Goal: Information Seeking & Learning: Learn about a topic

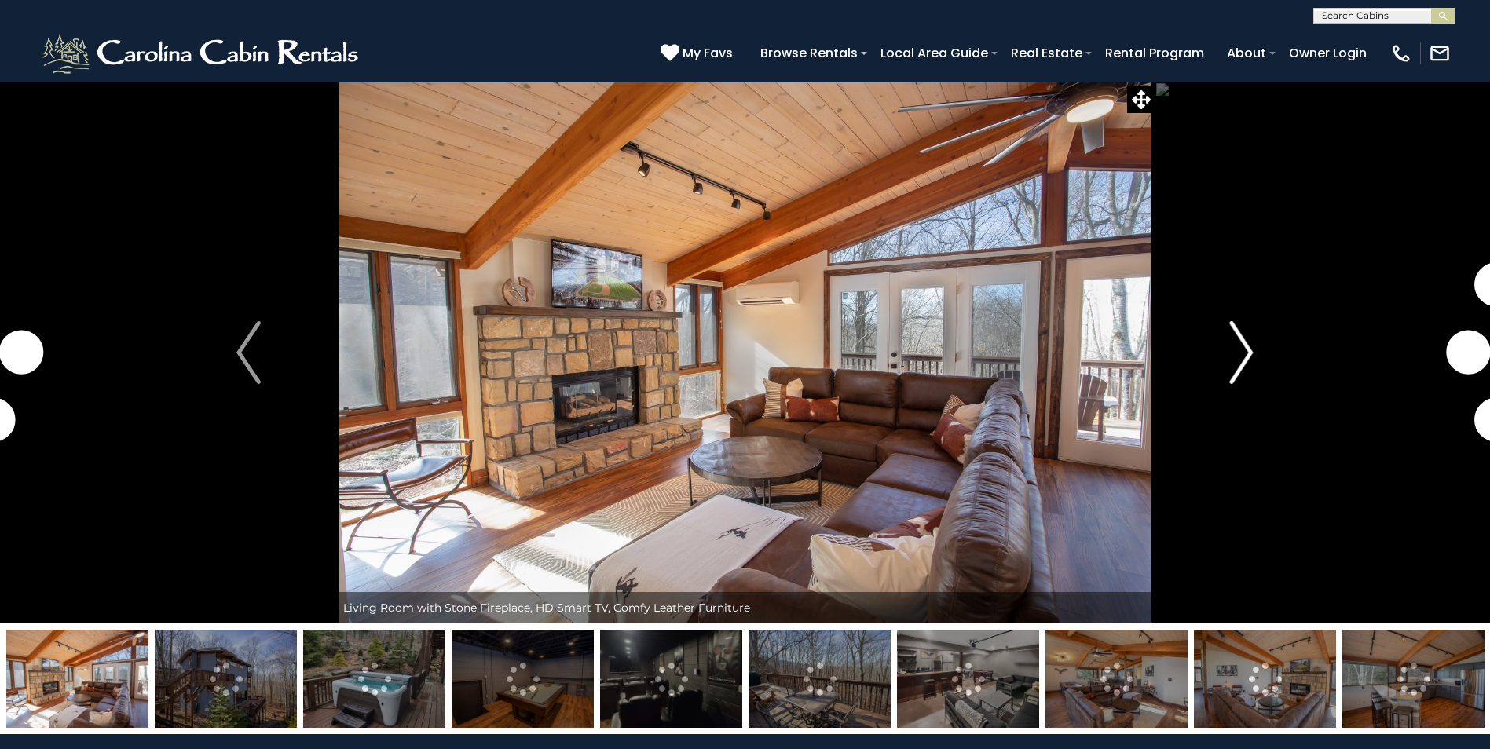
click at [1250, 355] on img "Next" at bounding box center [1241, 352] width 24 height 63
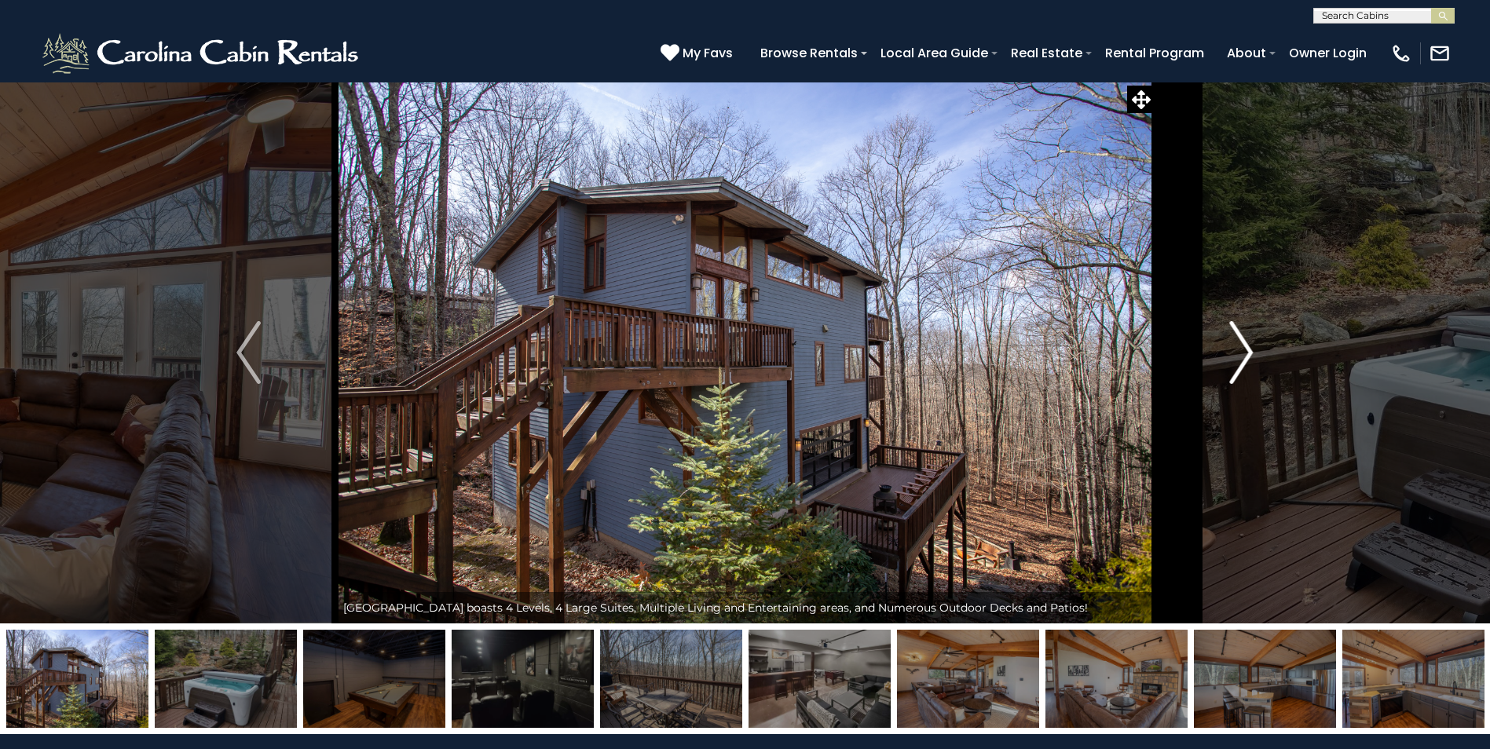
click at [1250, 355] on img "Next" at bounding box center [1241, 352] width 24 height 63
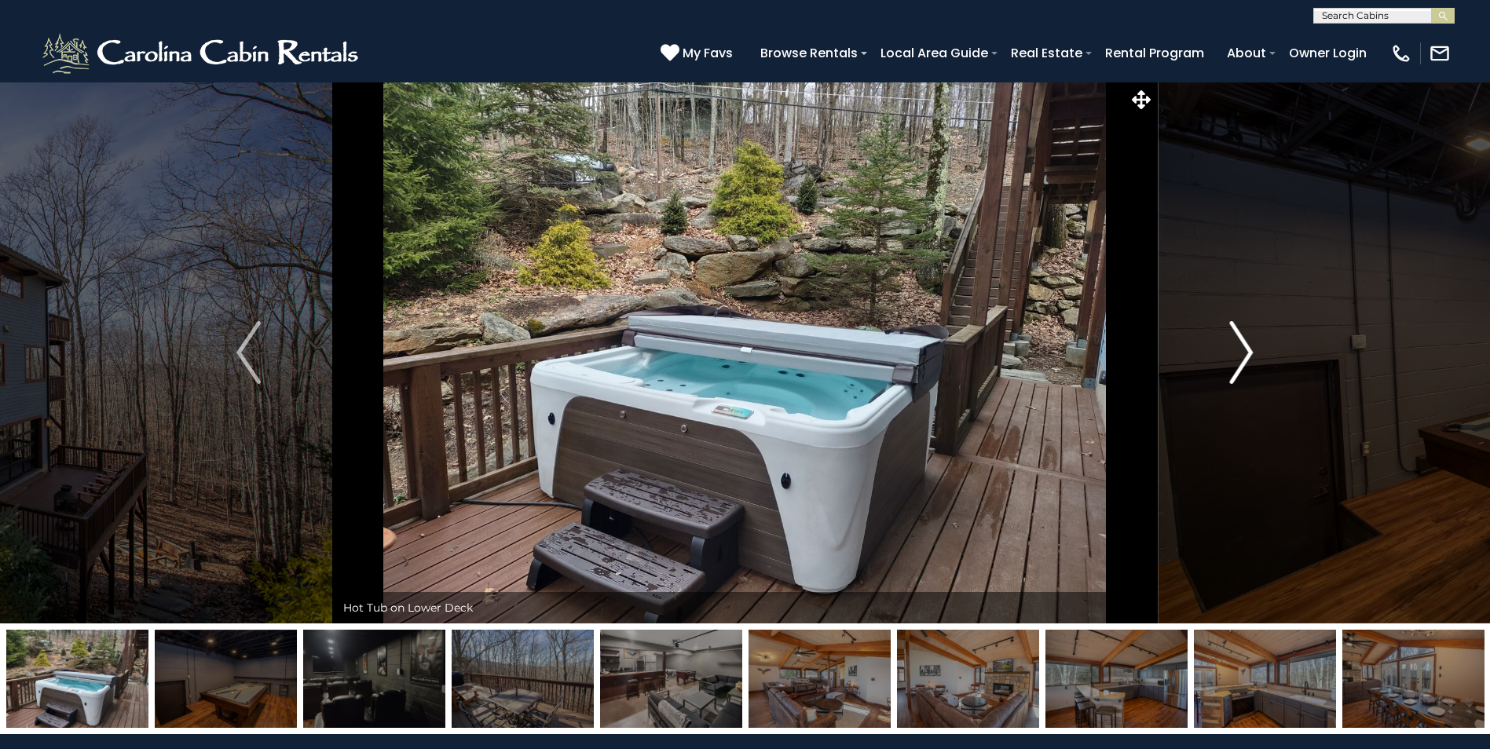
click at [1250, 355] on img "Next" at bounding box center [1241, 352] width 24 height 63
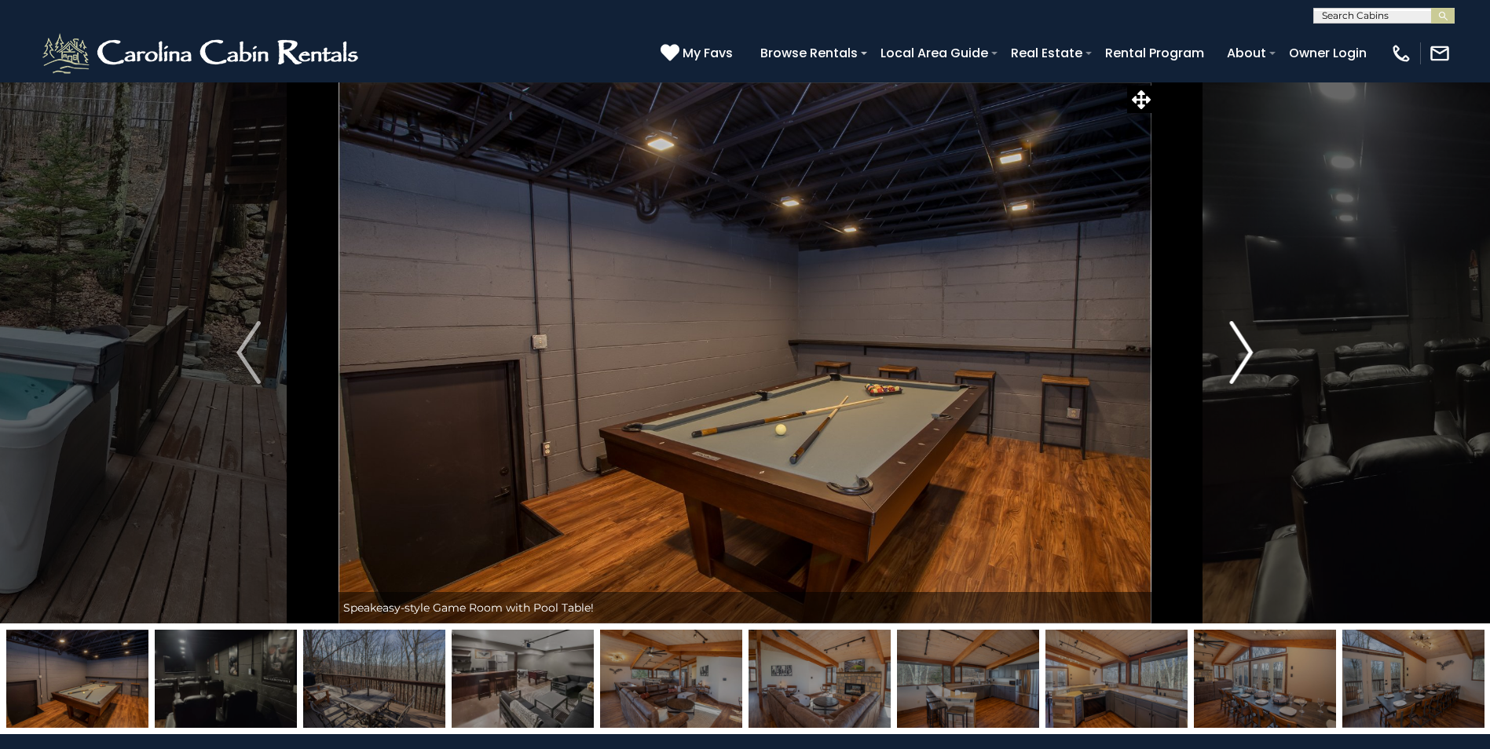
click at [1250, 355] on img "Next" at bounding box center [1241, 352] width 24 height 63
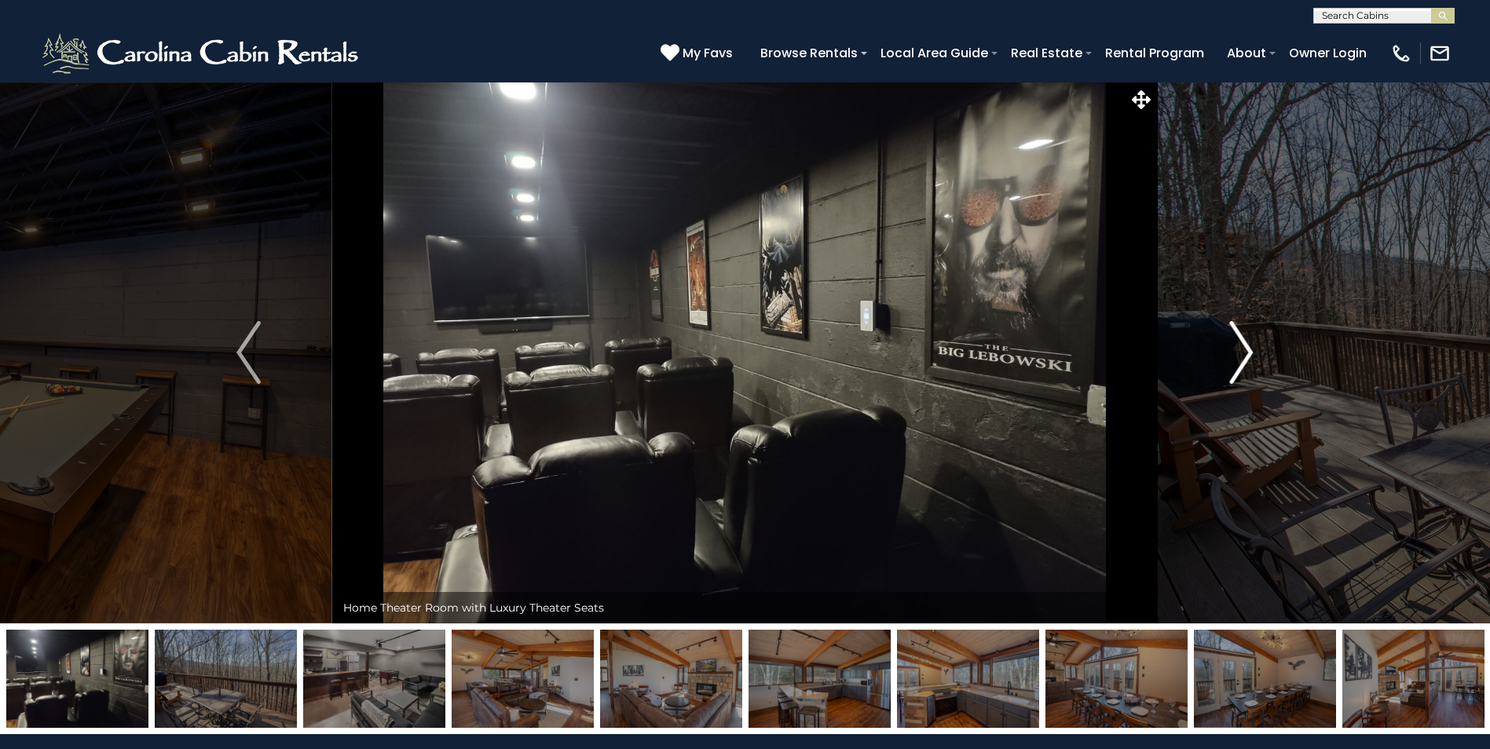
click at [1250, 355] on img "Next" at bounding box center [1241, 352] width 24 height 63
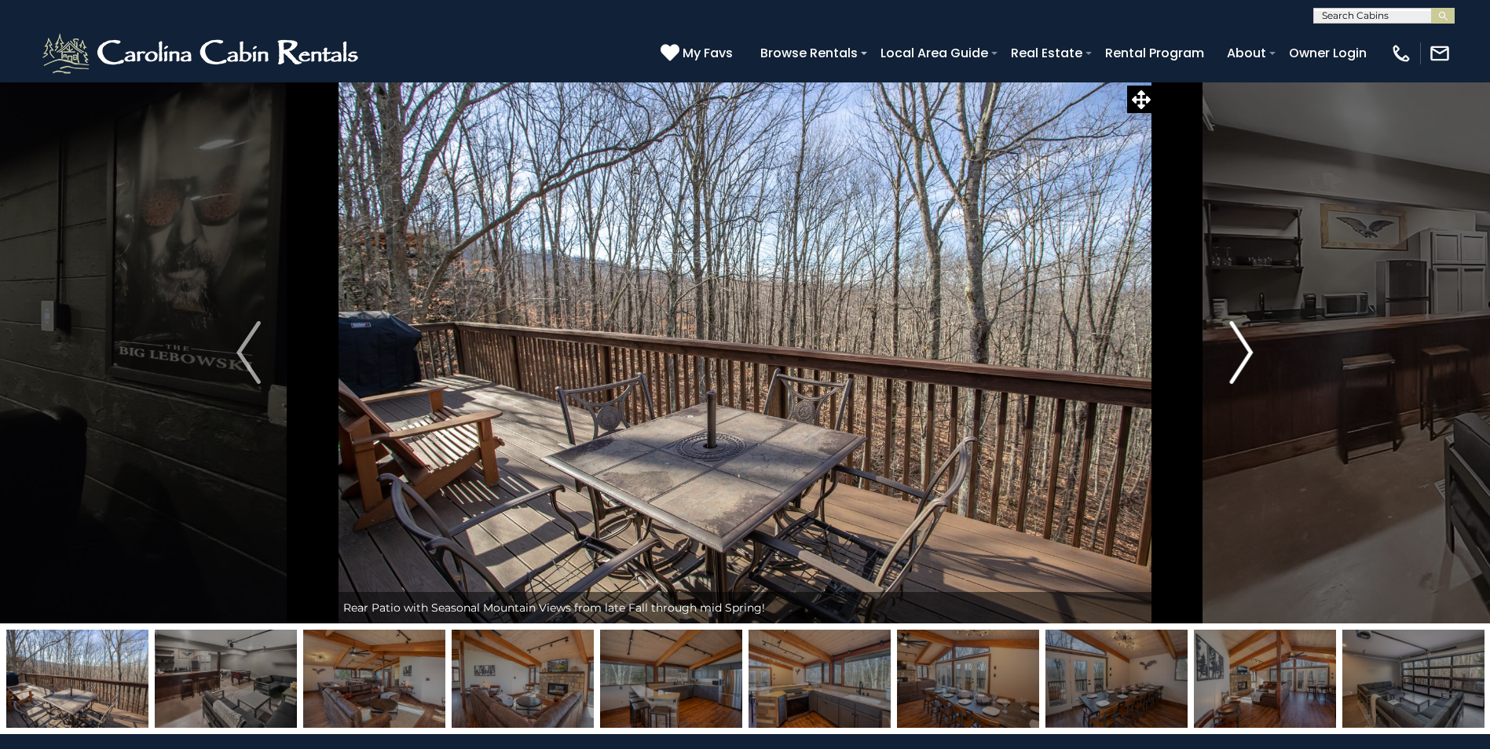
click at [1250, 355] on img "Next" at bounding box center [1241, 352] width 24 height 63
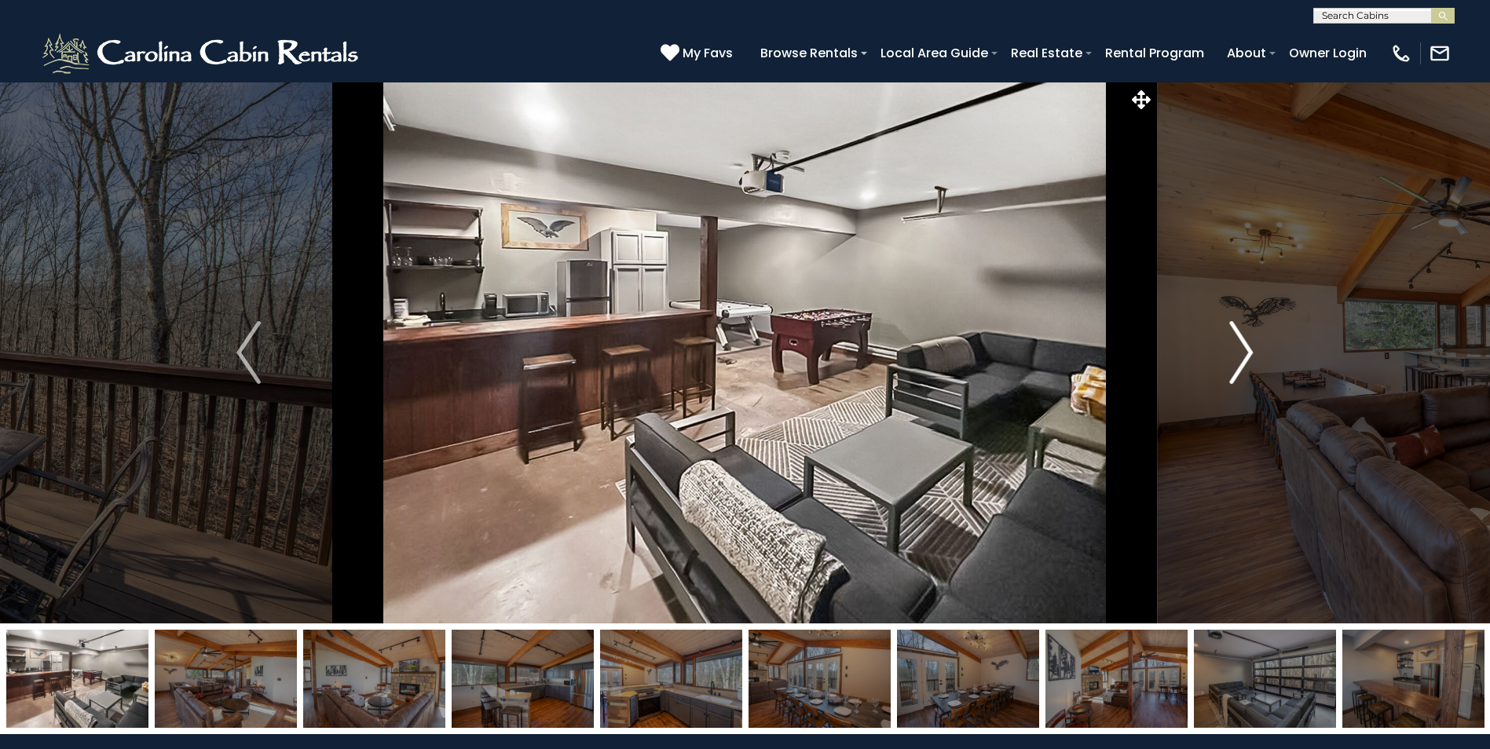
click at [1250, 355] on img "Next" at bounding box center [1241, 352] width 24 height 63
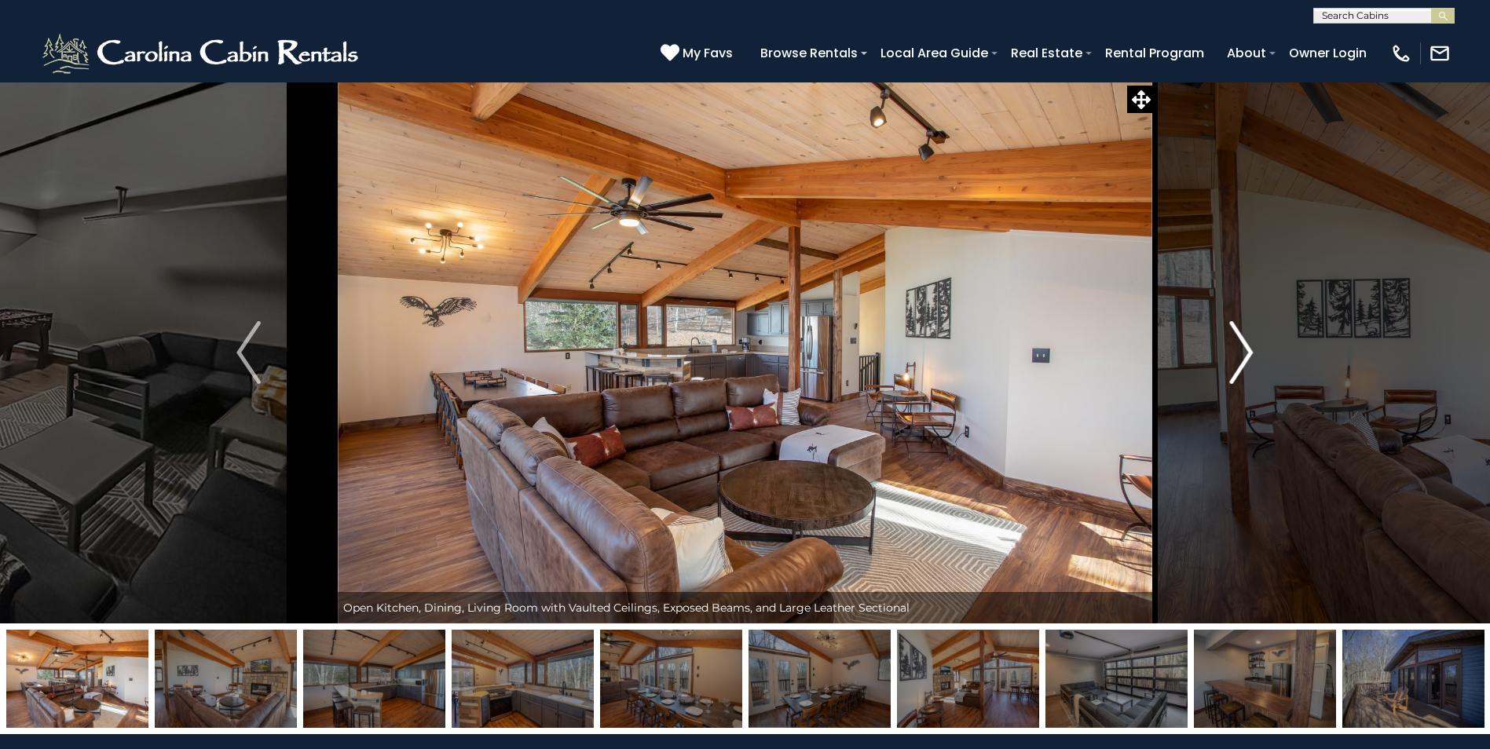
click at [1250, 355] on img "Next" at bounding box center [1241, 352] width 24 height 63
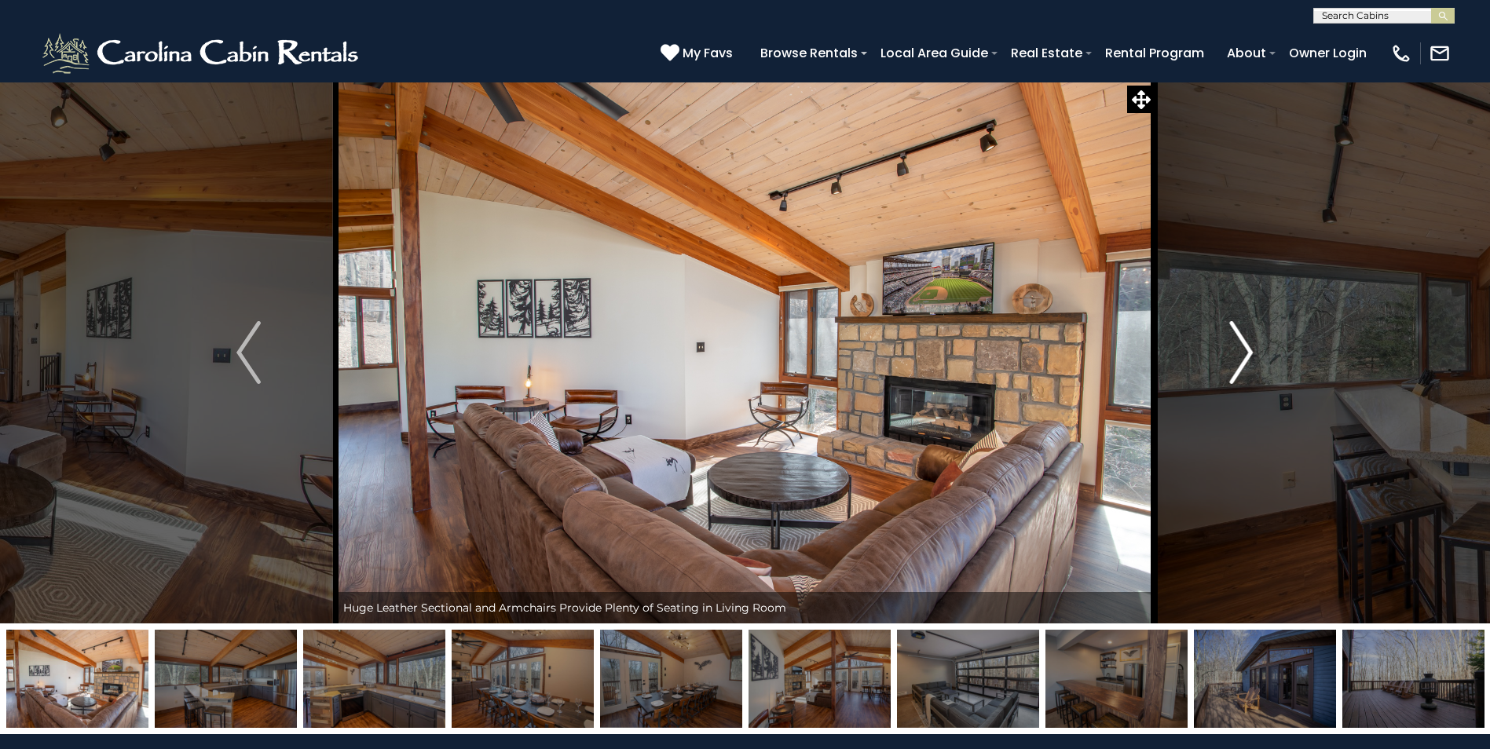
click at [1250, 355] on img "Next" at bounding box center [1241, 352] width 24 height 63
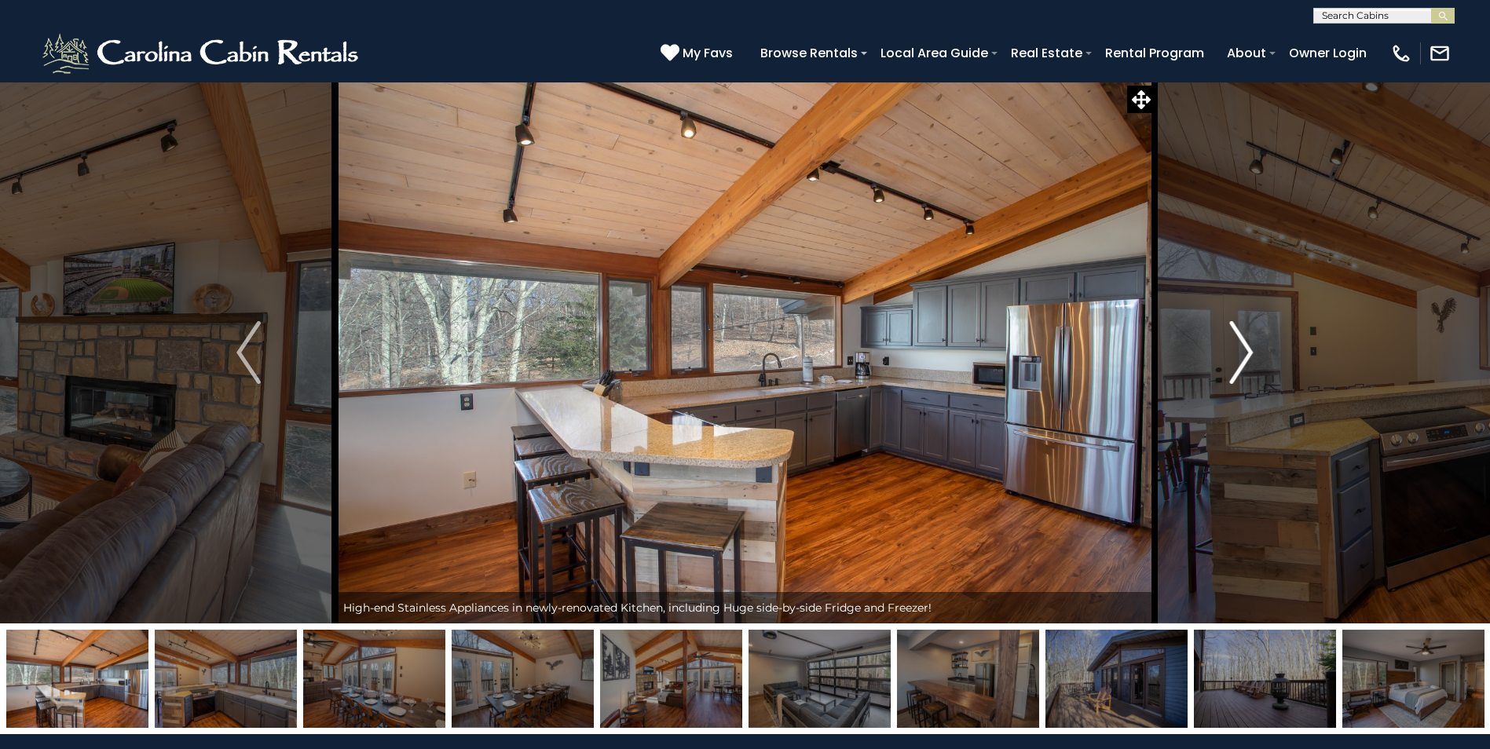
click at [1250, 355] on img "Next" at bounding box center [1241, 352] width 24 height 63
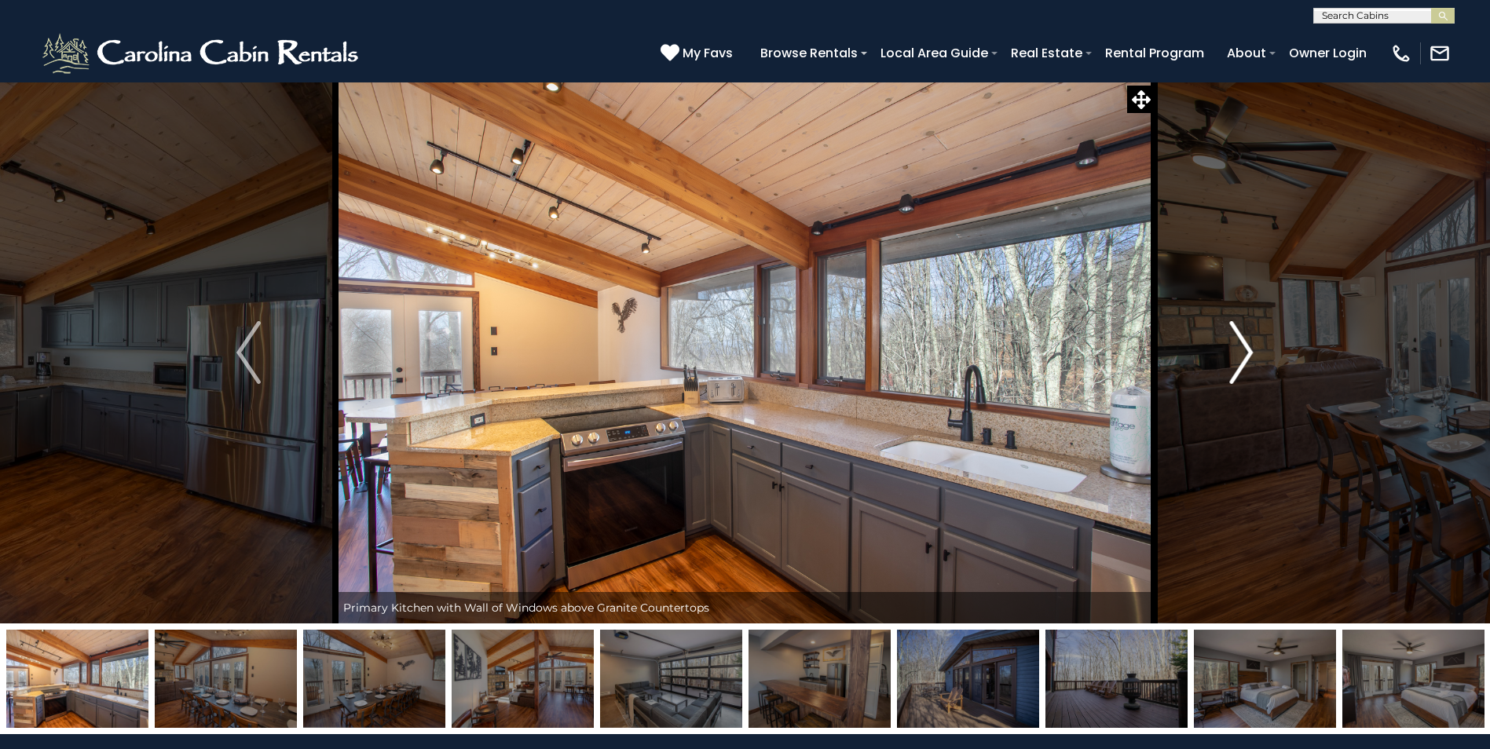
click at [1250, 355] on img "Next" at bounding box center [1241, 352] width 24 height 63
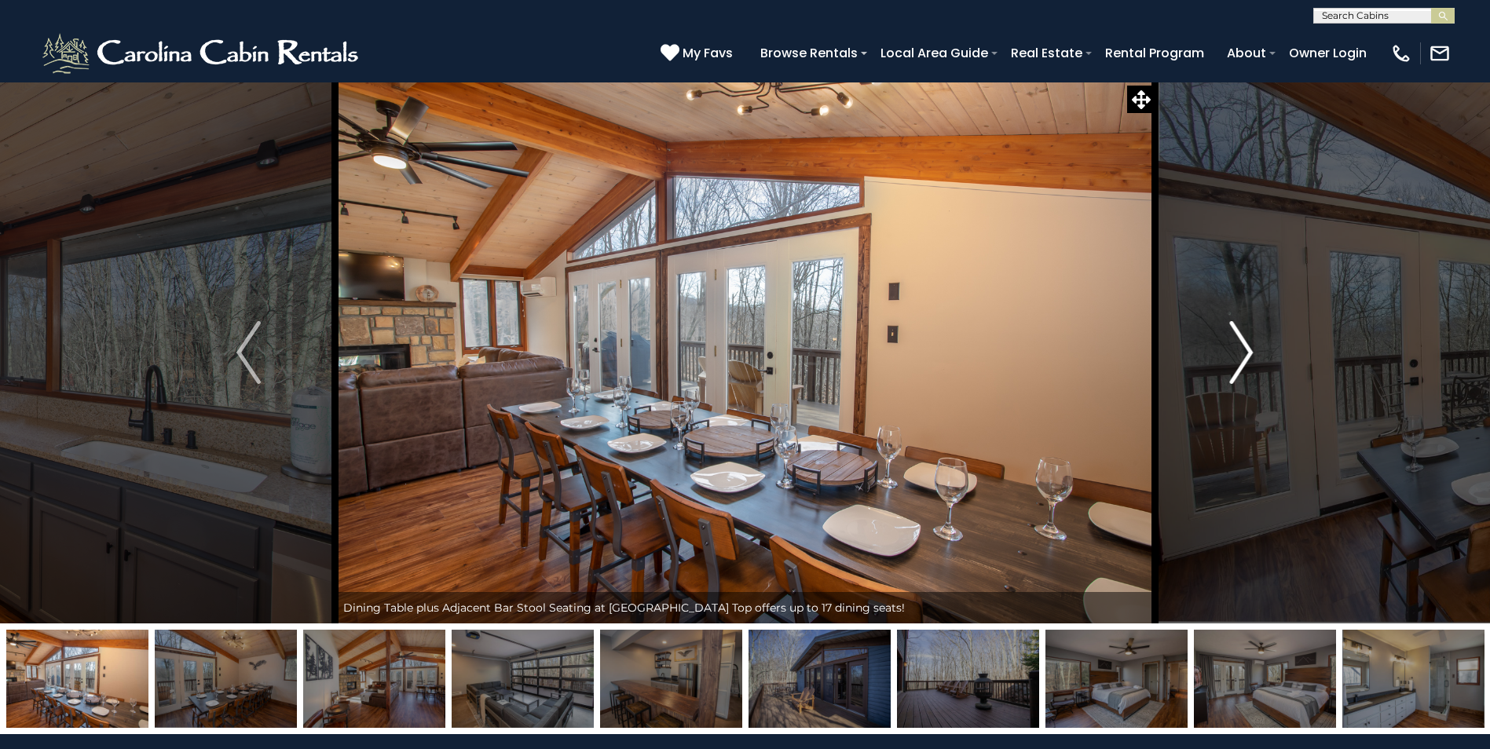
click at [1250, 355] on img "Next" at bounding box center [1241, 352] width 24 height 63
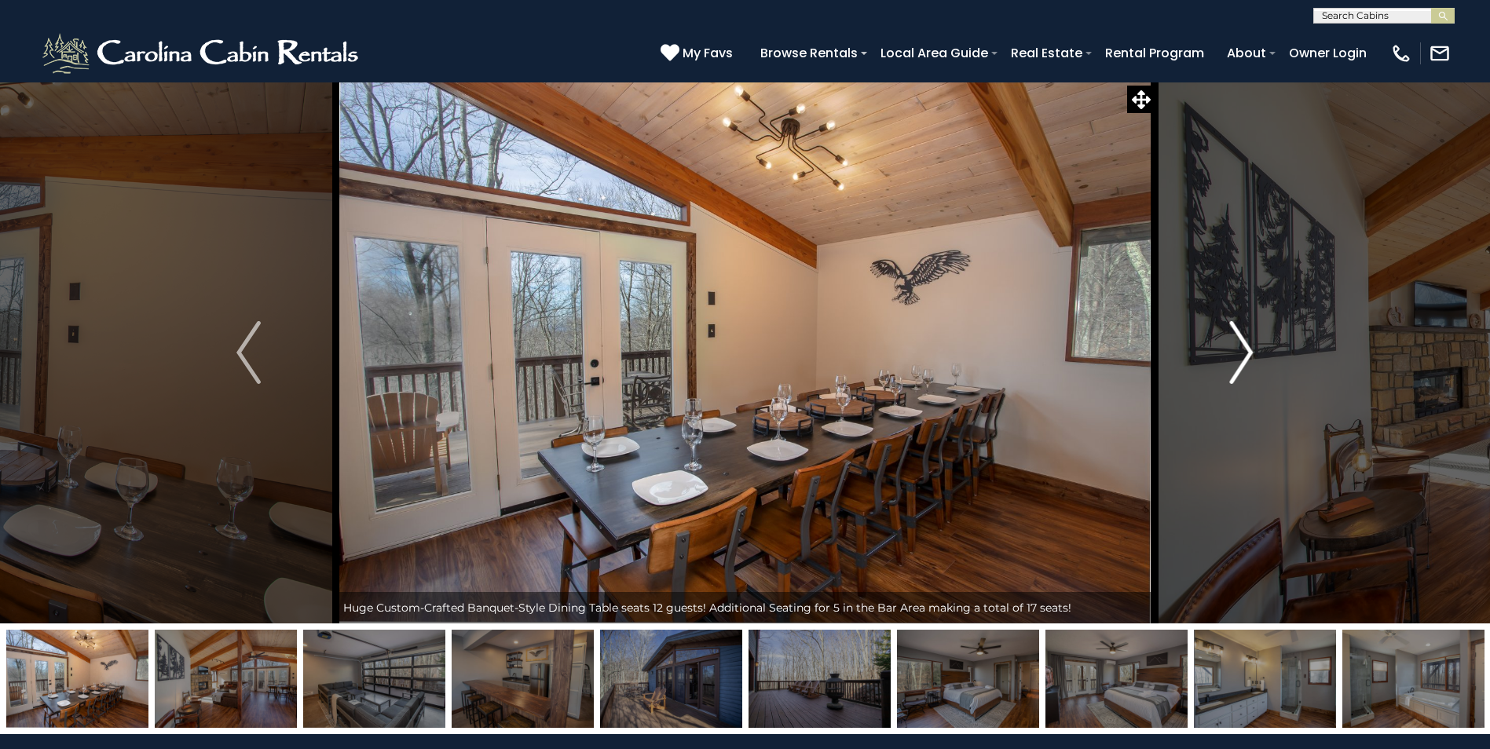
click at [1250, 355] on img "Next" at bounding box center [1241, 352] width 24 height 63
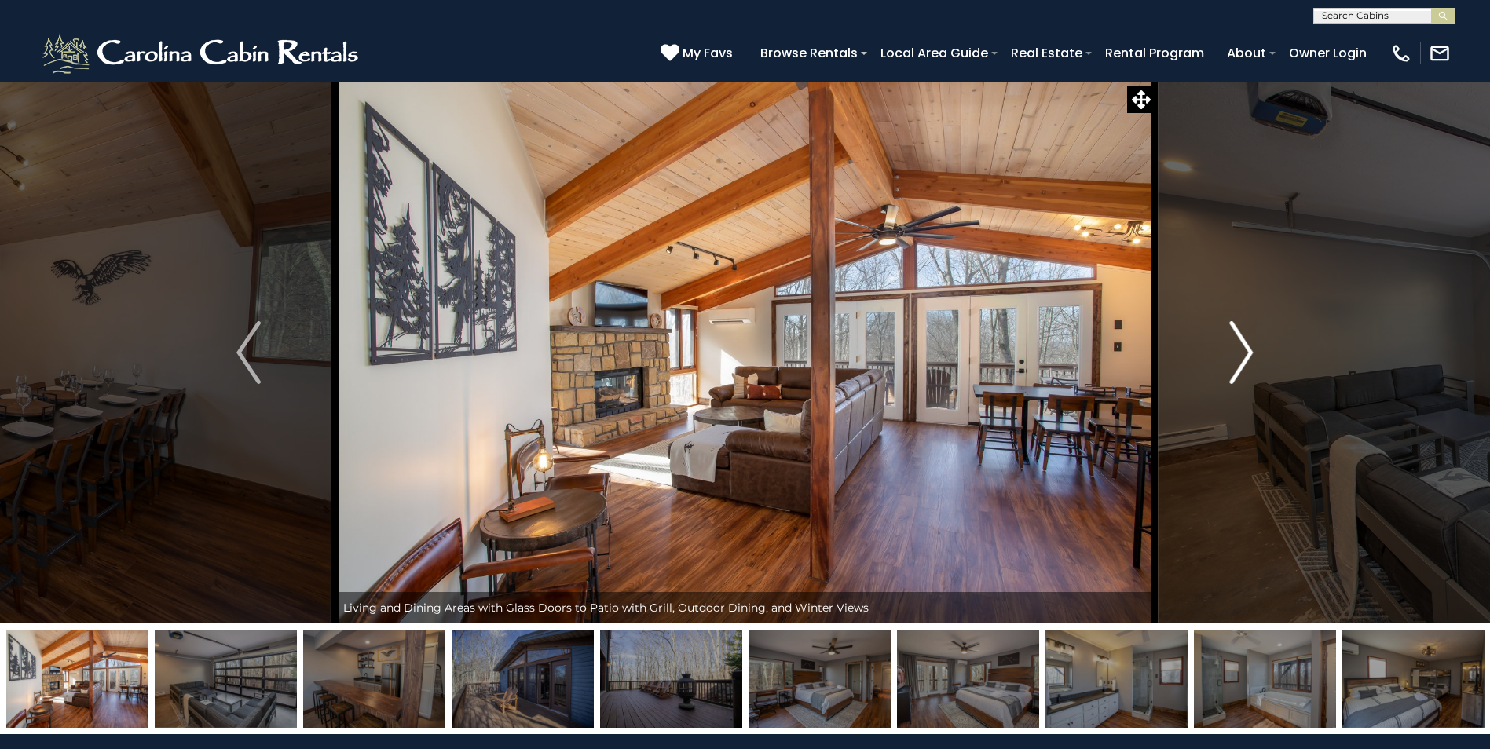
click at [1250, 355] on img "Next" at bounding box center [1241, 352] width 24 height 63
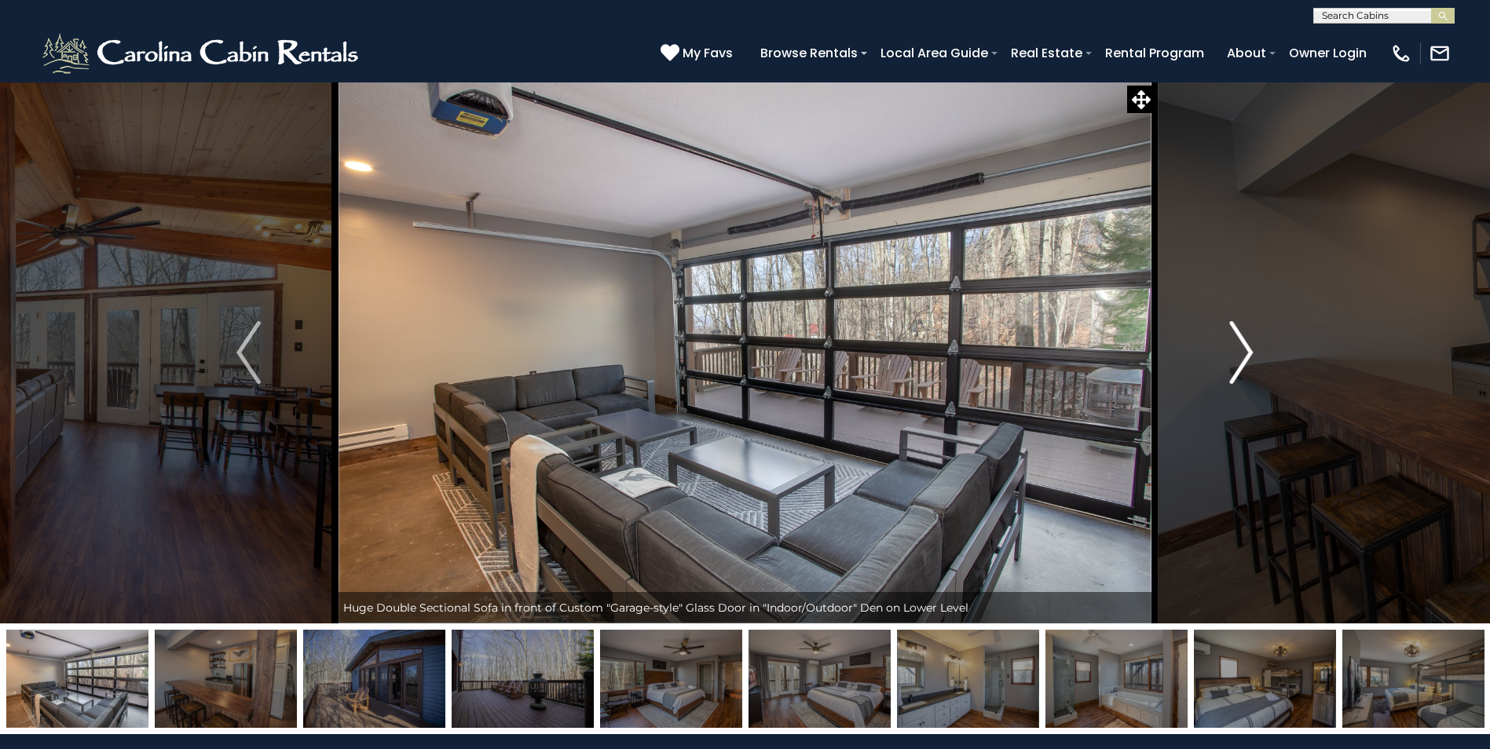
click at [1250, 355] on img "Next" at bounding box center [1241, 352] width 24 height 63
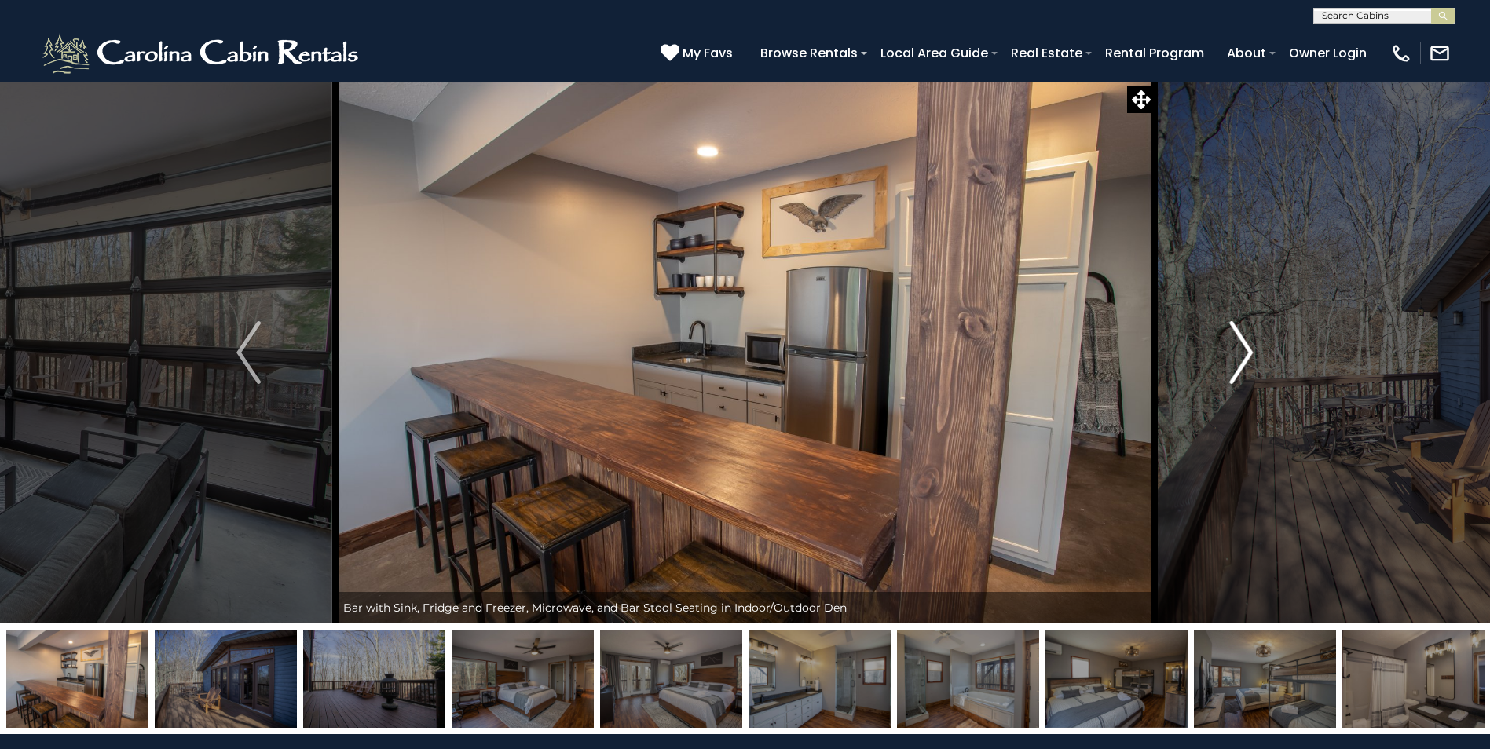
click at [1250, 355] on img "Next" at bounding box center [1241, 352] width 24 height 63
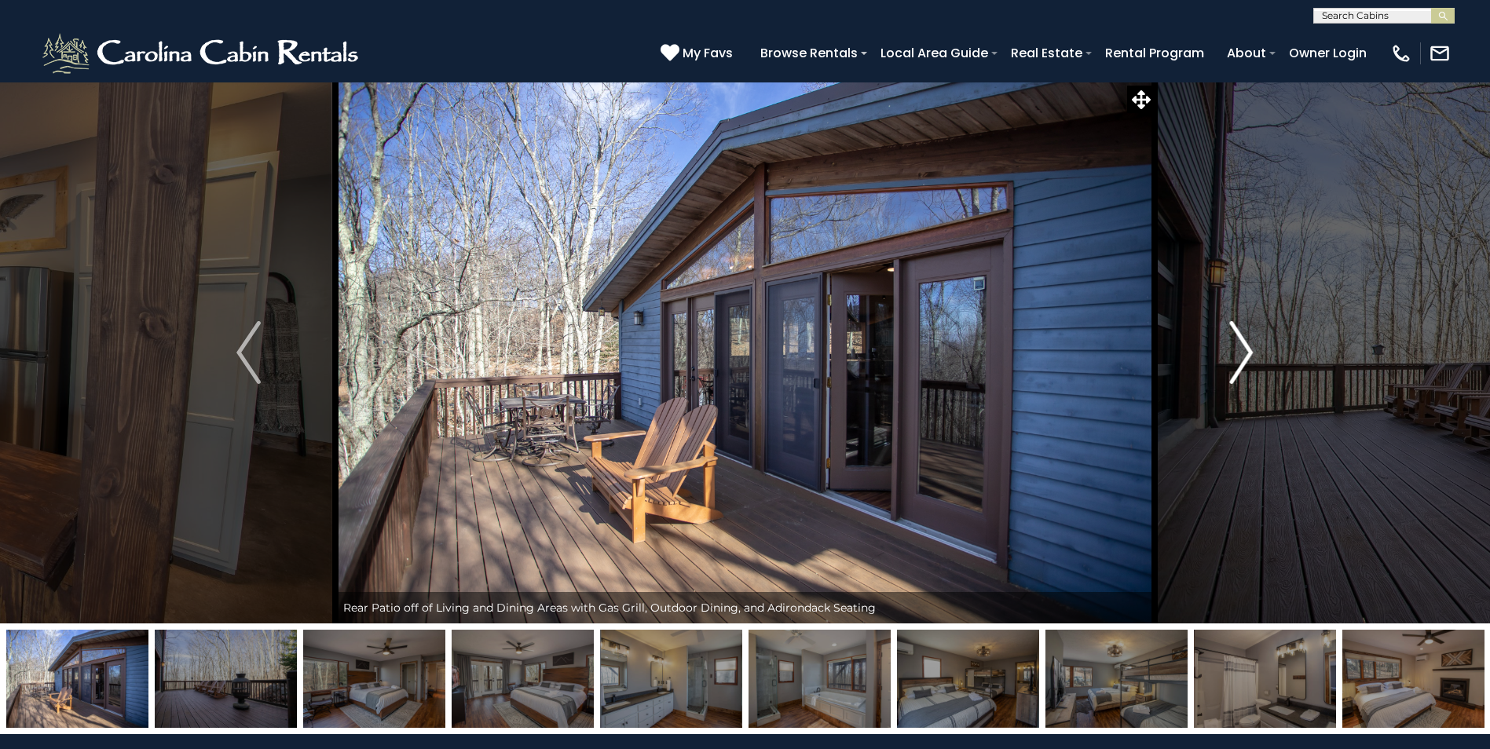
click at [1250, 355] on img "Next" at bounding box center [1241, 352] width 24 height 63
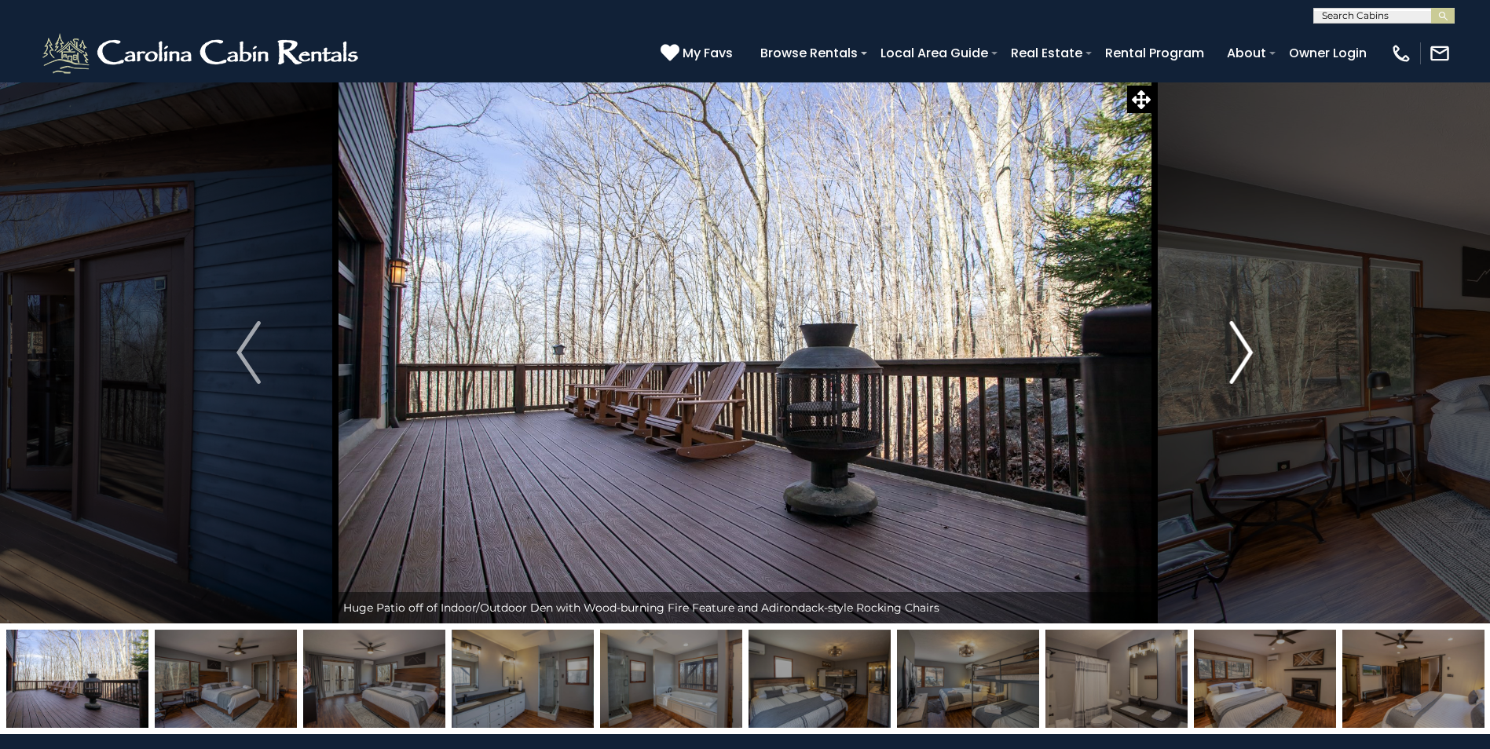
click at [1250, 355] on img "Next" at bounding box center [1241, 352] width 24 height 63
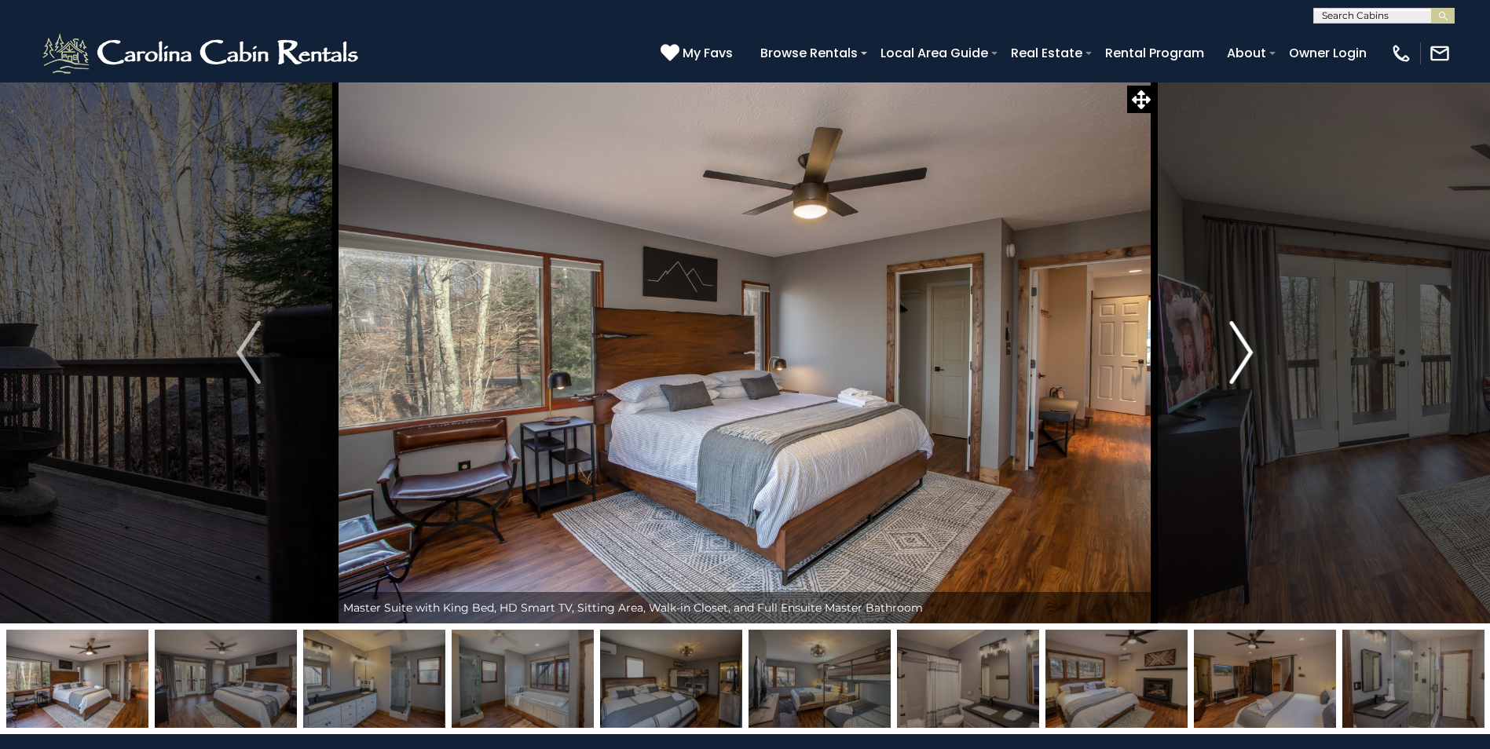
click at [1250, 355] on img "Next" at bounding box center [1241, 352] width 24 height 63
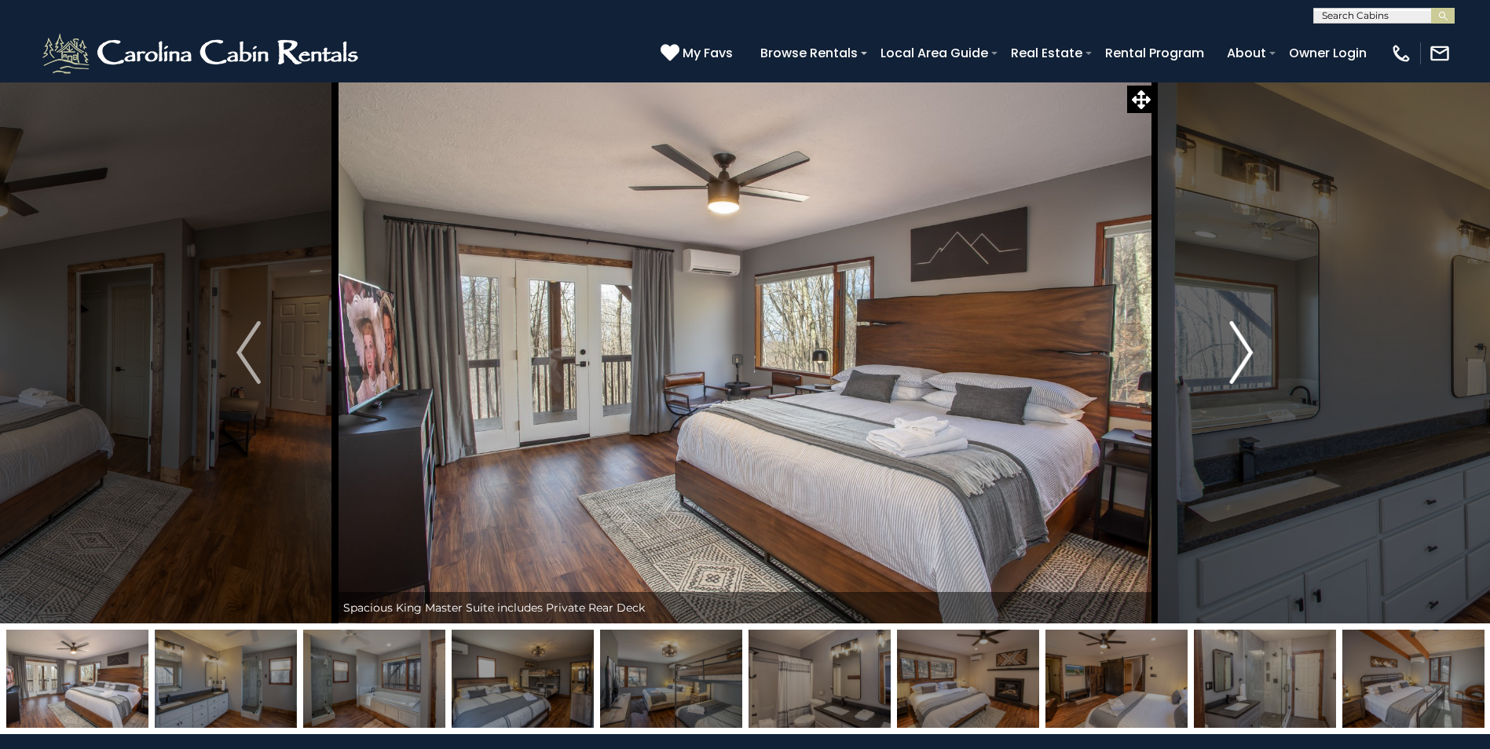
click at [1250, 355] on img "Next" at bounding box center [1241, 352] width 24 height 63
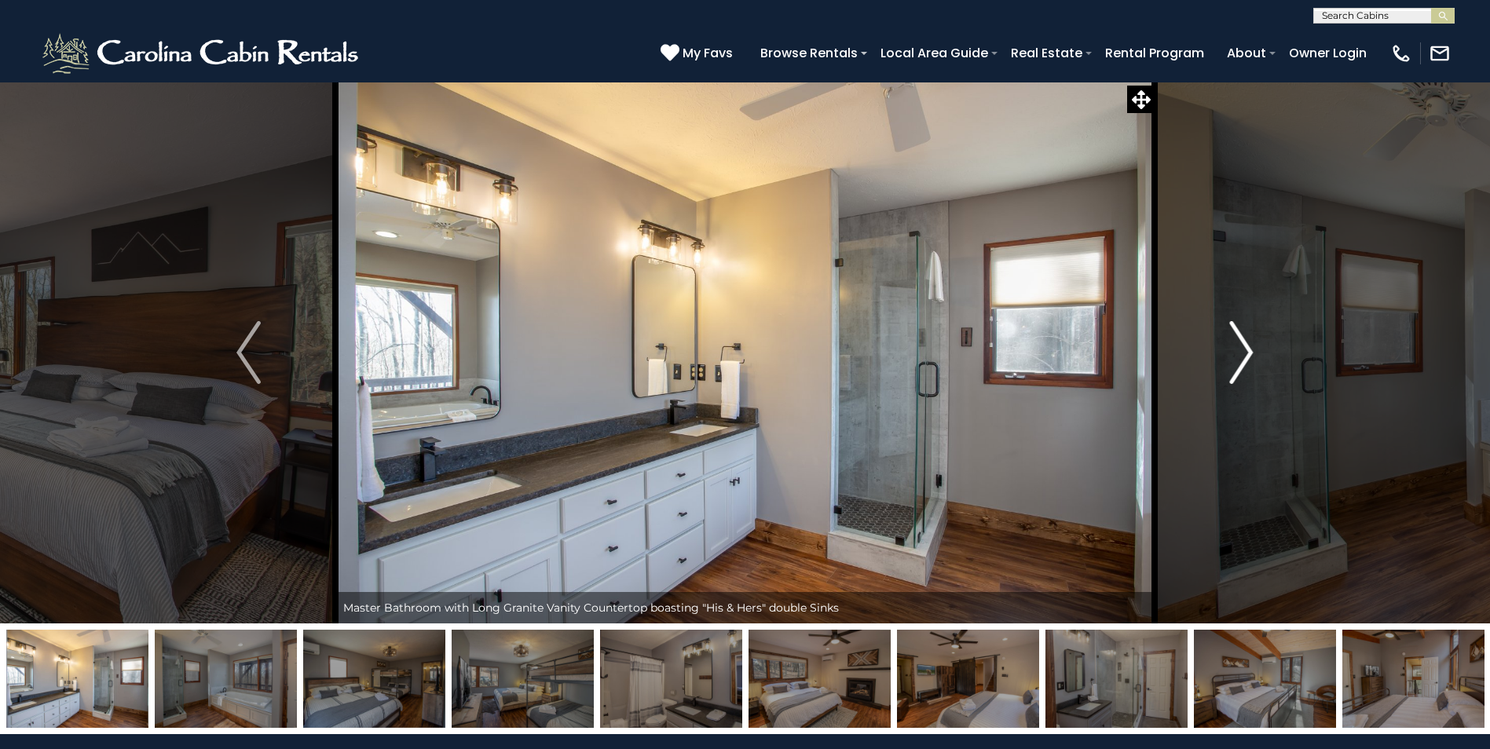
click at [1250, 355] on img "Next" at bounding box center [1241, 352] width 24 height 63
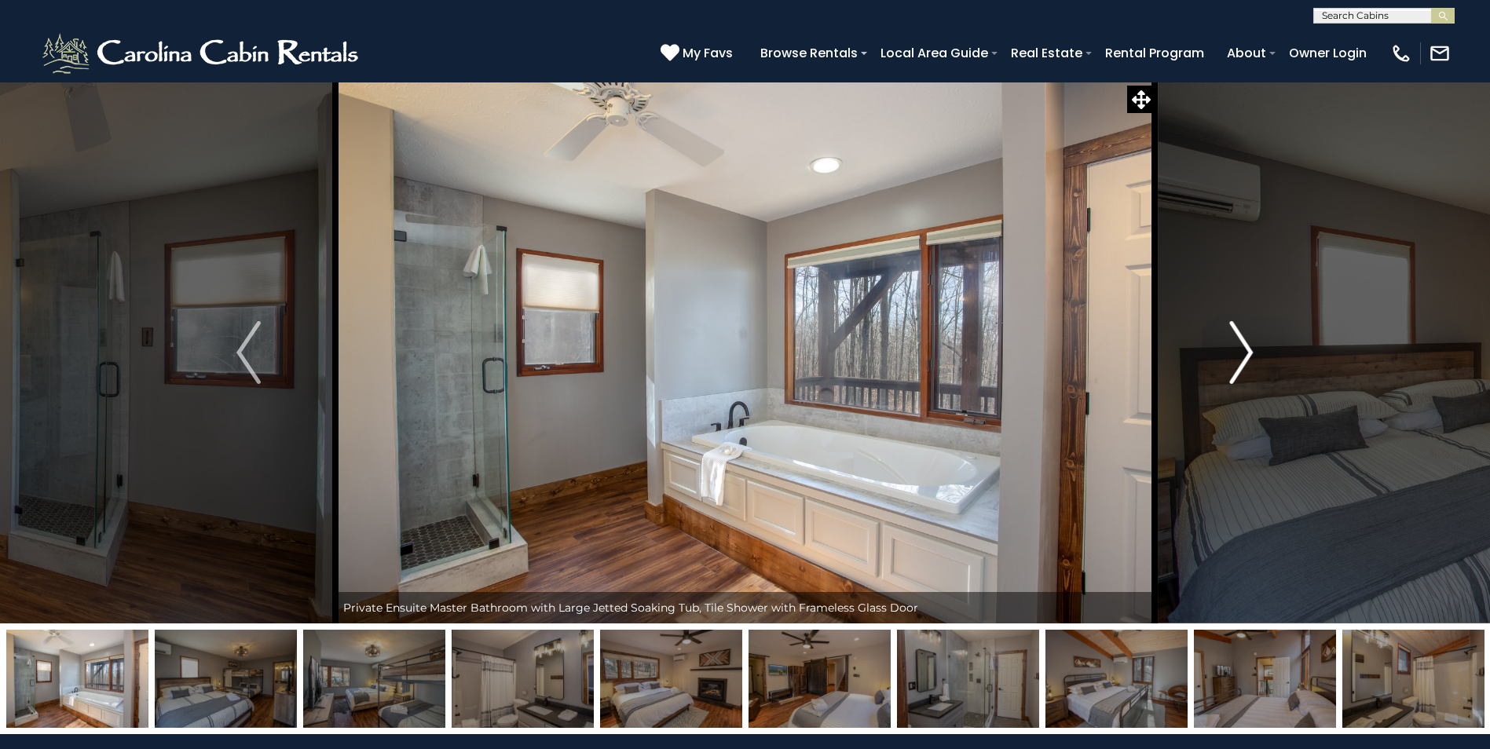
click at [1250, 355] on img "Next" at bounding box center [1241, 352] width 24 height 63
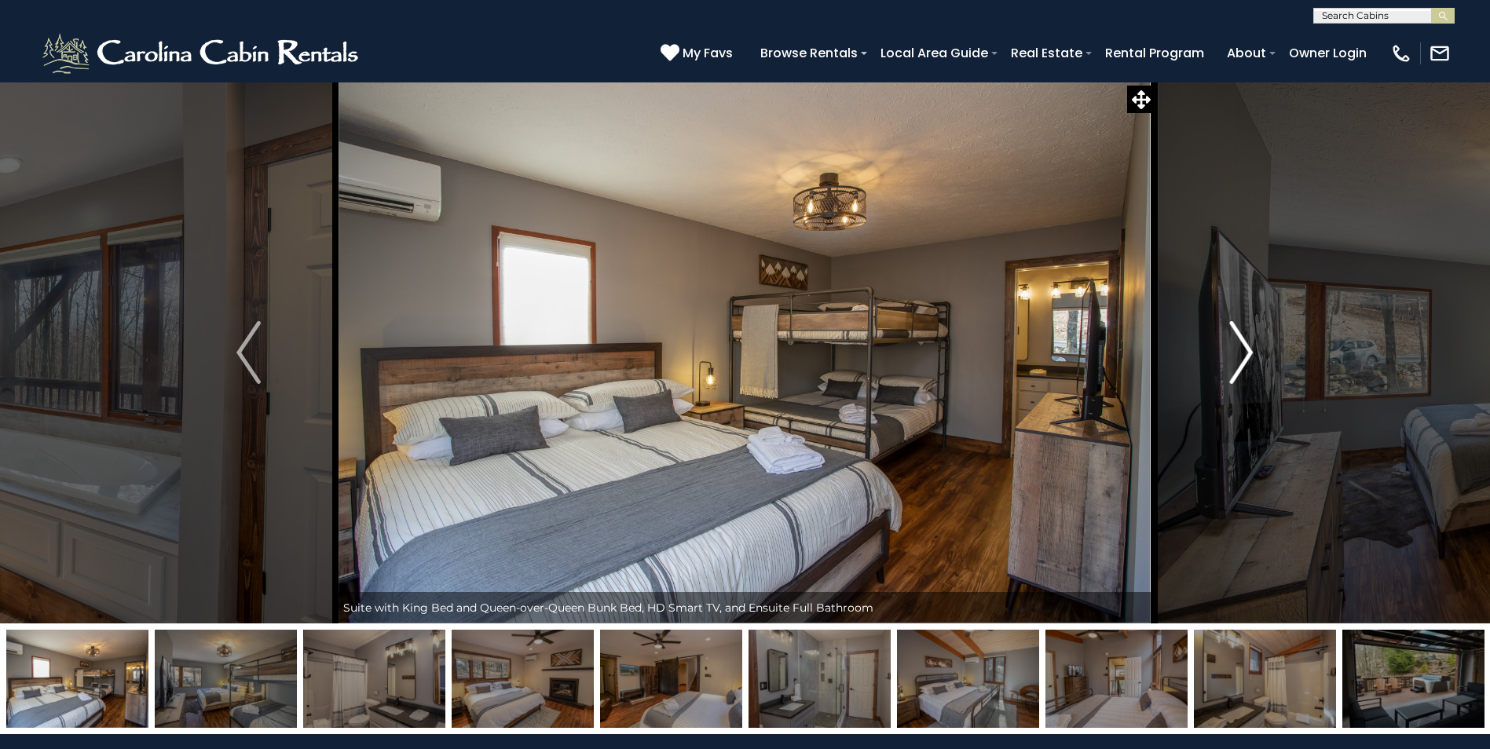
click at [1250, 355] on img "Next" at bounding box center [1241, 352] width 24 height 63
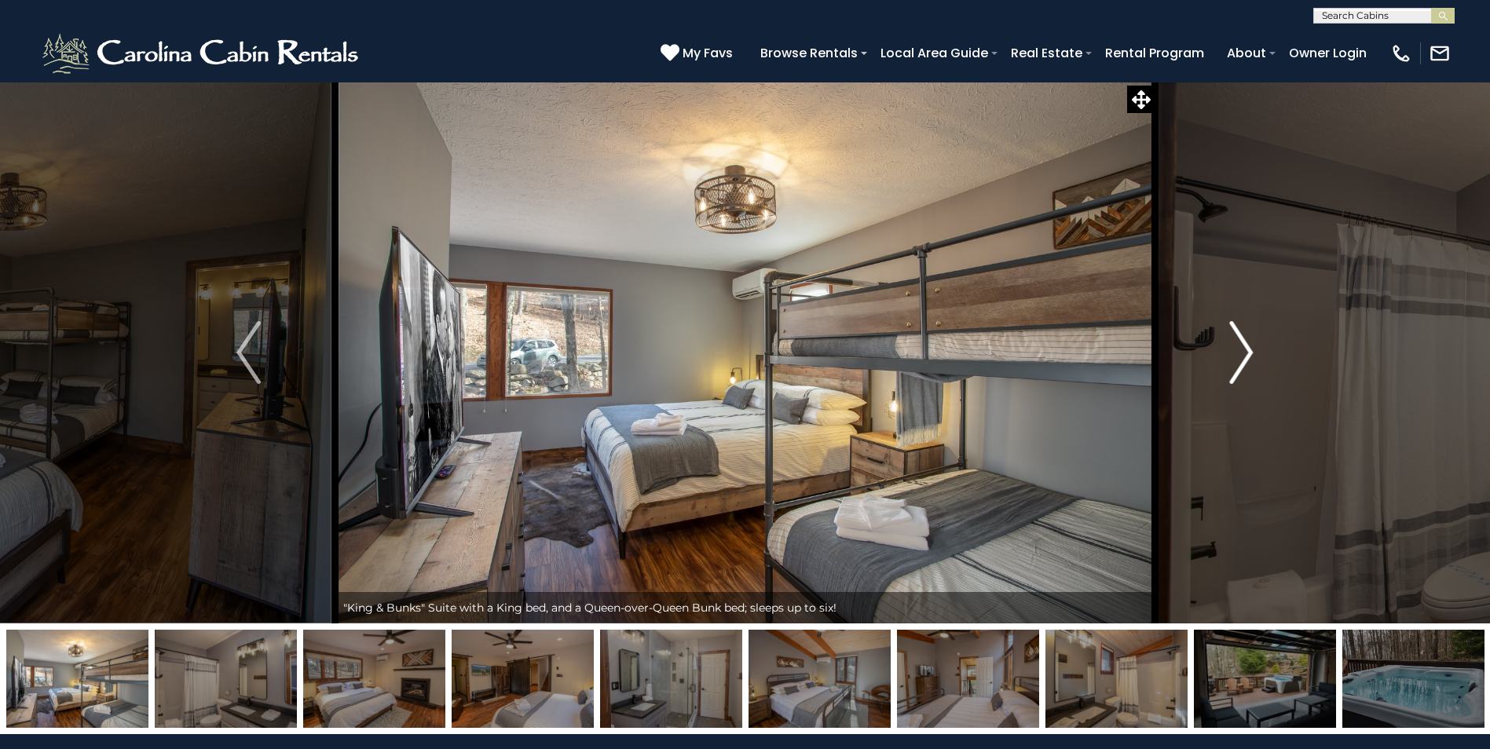
click at [1250, 355] on img "Next" at bounding box center [1241, 352] width 24 height 63
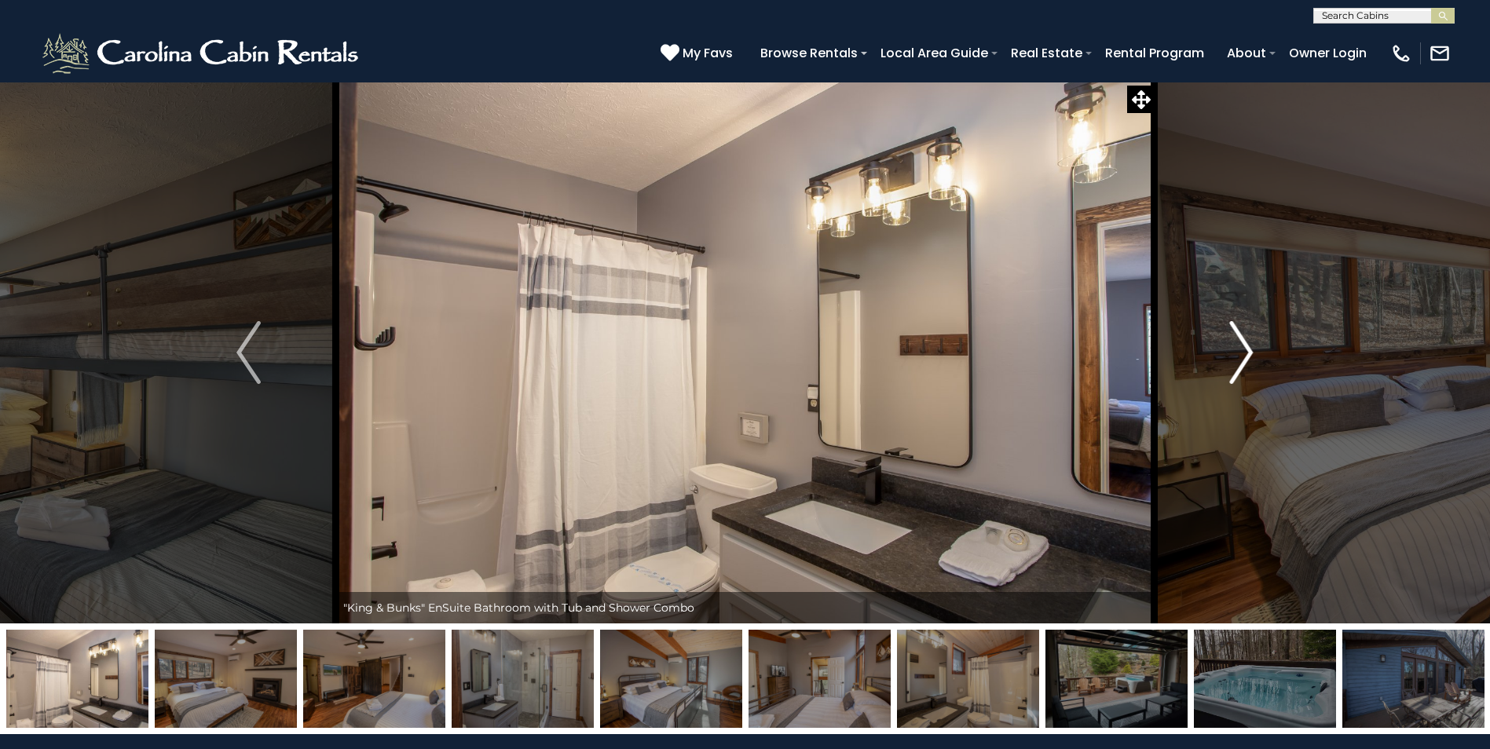
click at [1250, 355] on img "Next" at bounding box center [1241, 352] width 24 height 63
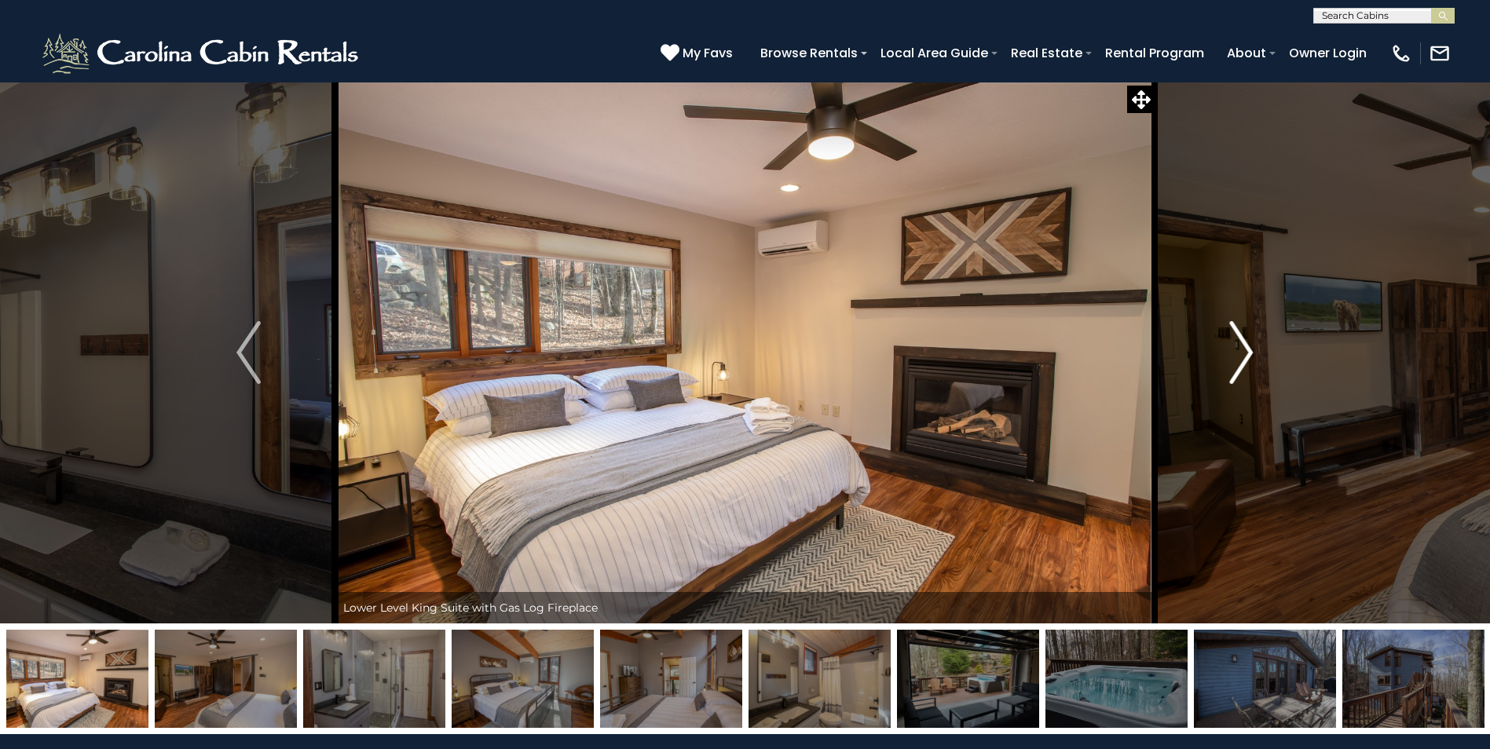
click at [1250, 355] on img "Next" at bounding box center [1241, 352] width 24 height 63
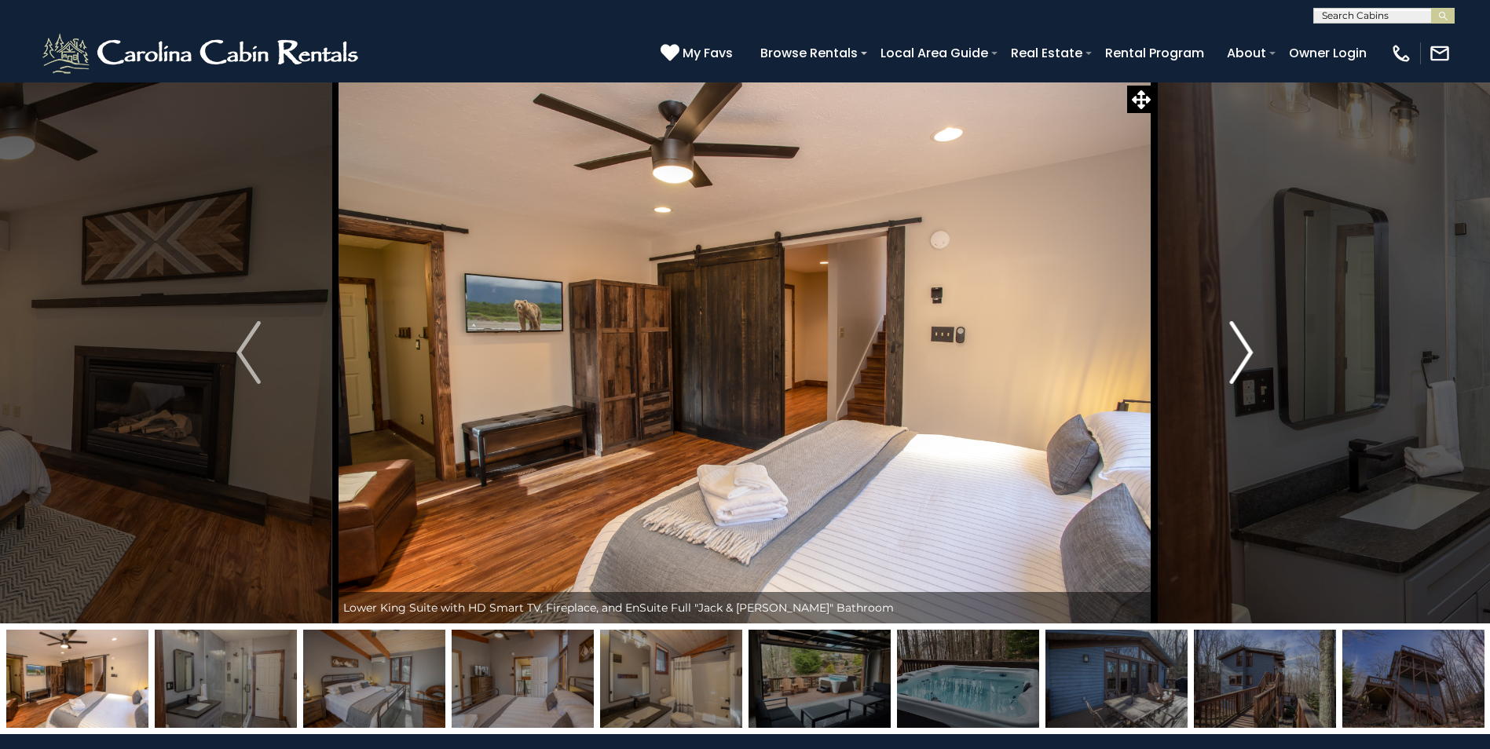
click at [1250, 355] on img "Next" at bounding box center [1241, 352] width 24 height 63
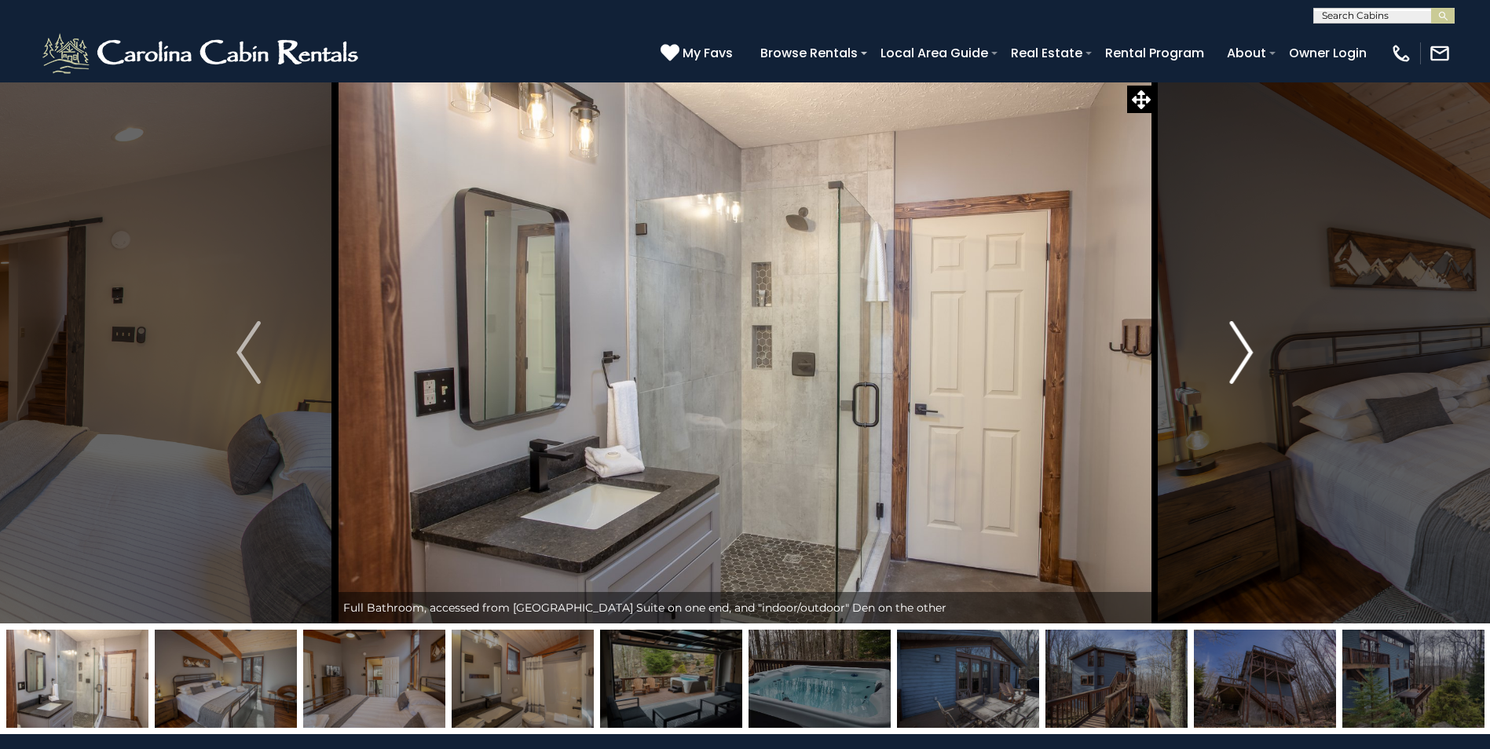
click at [1250, 355] on img "Next" at bounding box center [1241, 352] width 24 height 63
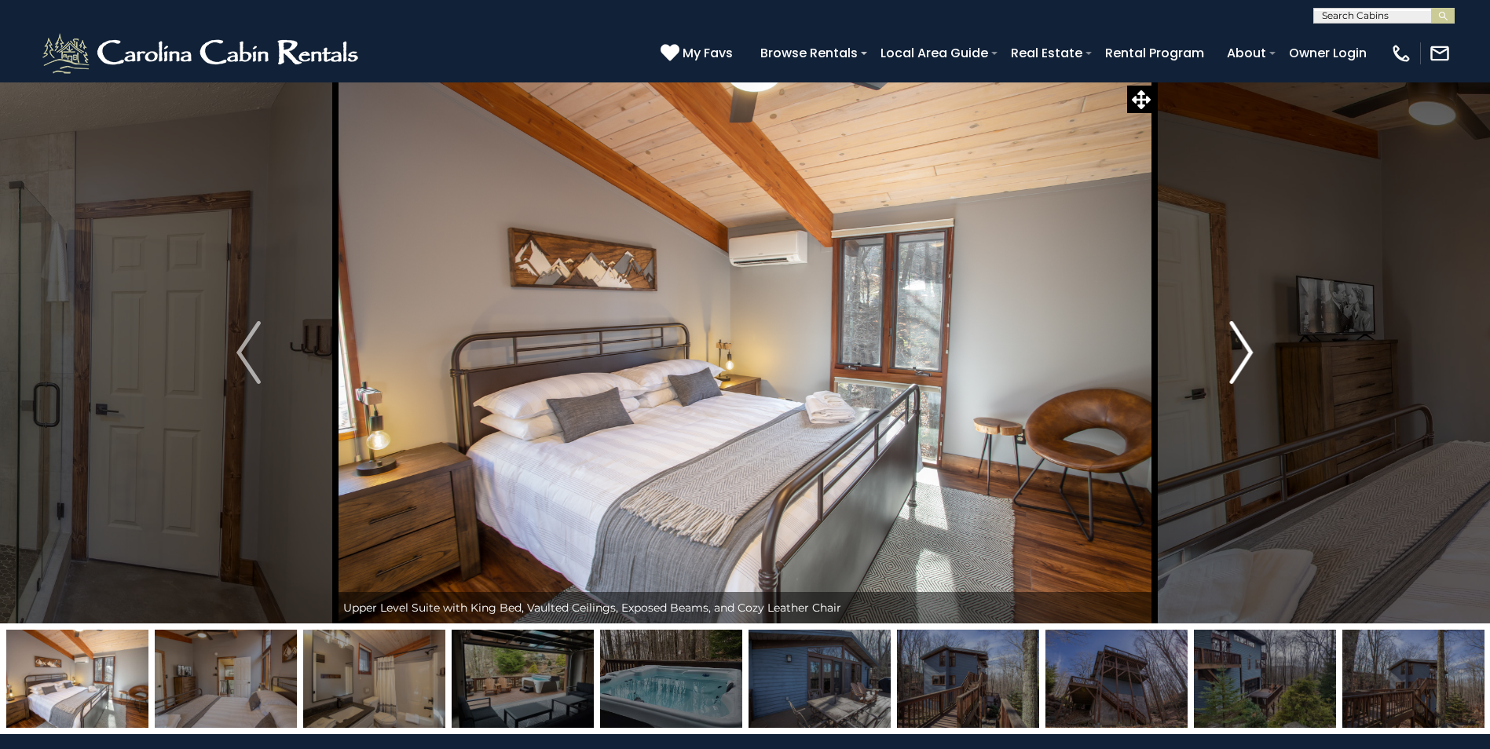
click at [1250, 355] on img "Next" at bounding box center [1241, 352] width 24 height 63
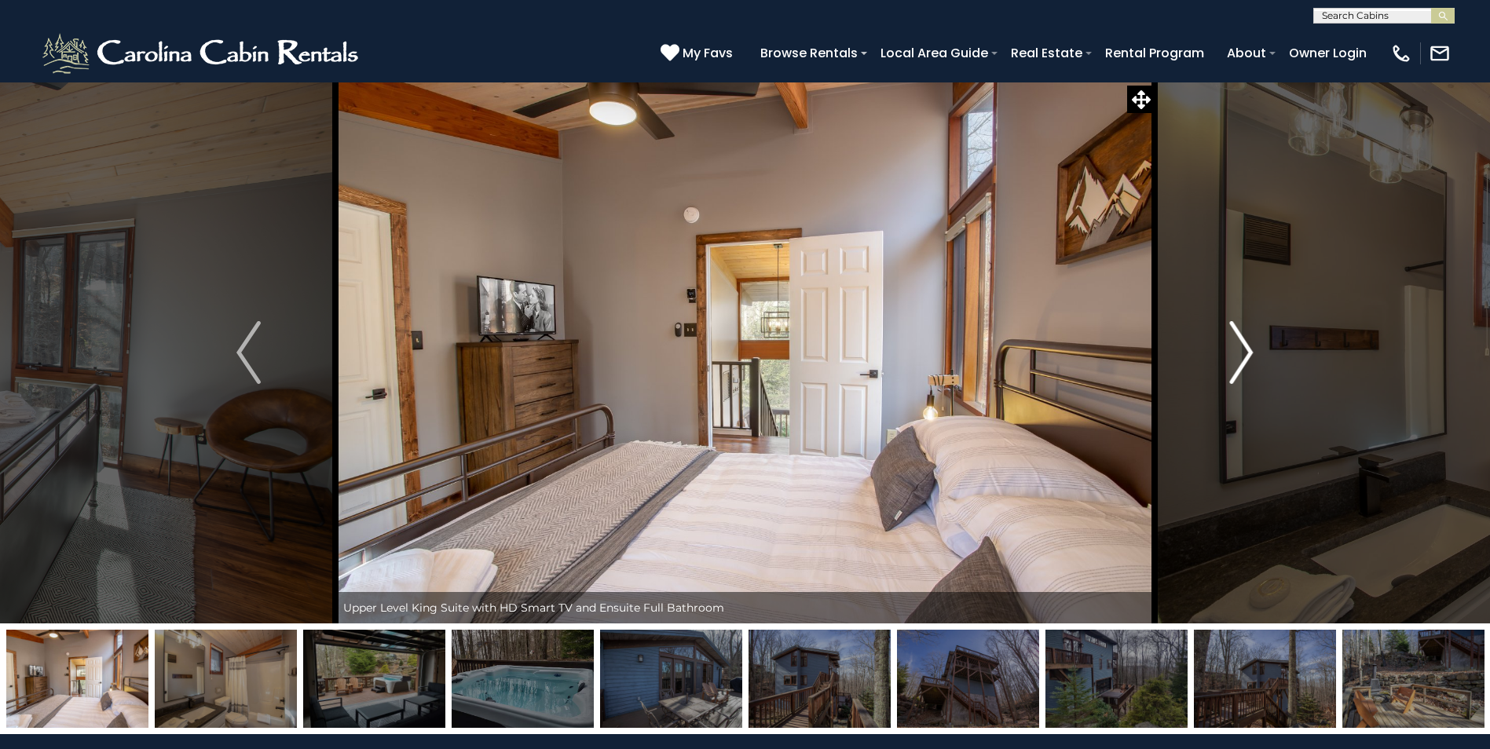
click at [1250, 355] on img "Next" at bounding box center [1241, 352] width 24 height 63
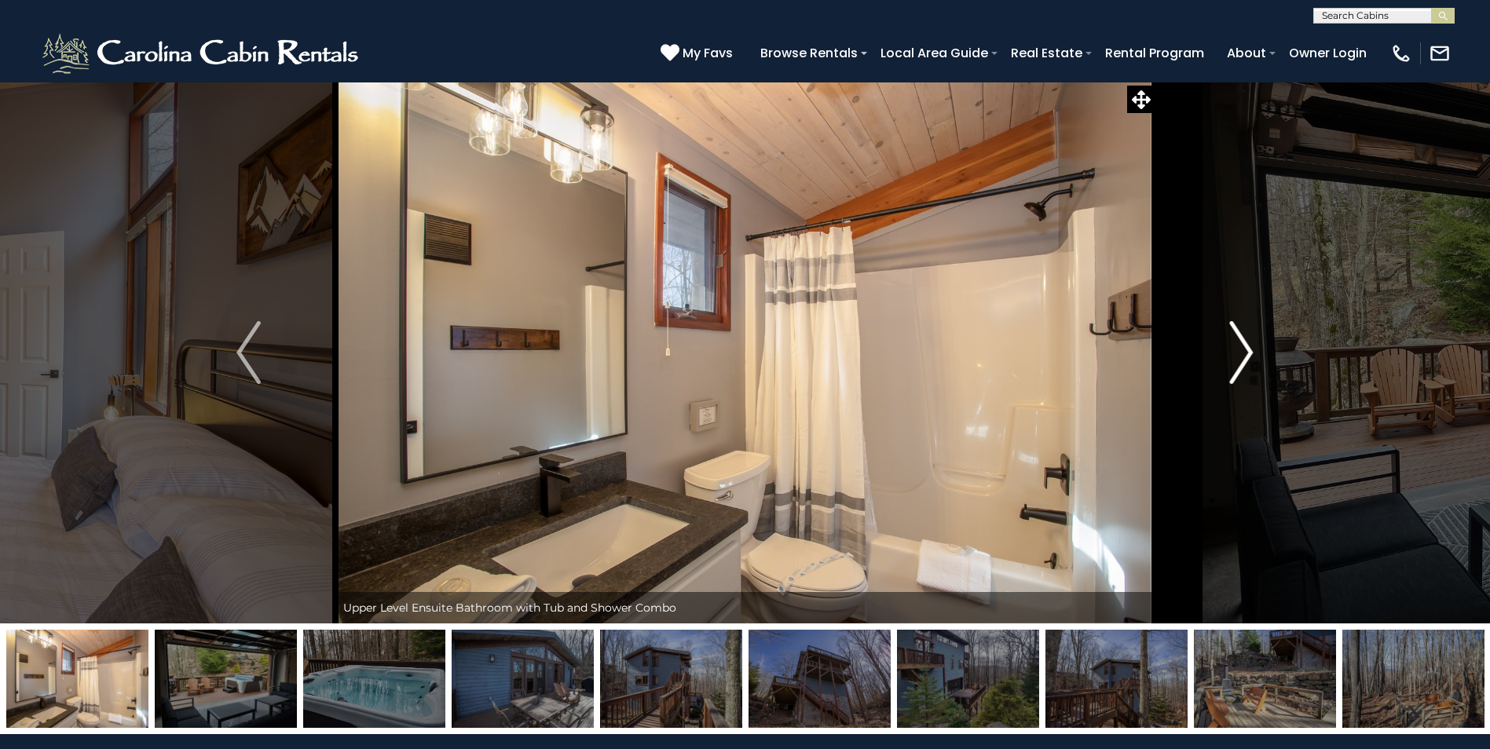
click at [1250, 355] on img "Next" at bounding box center [1241, 352] width 24 height 63
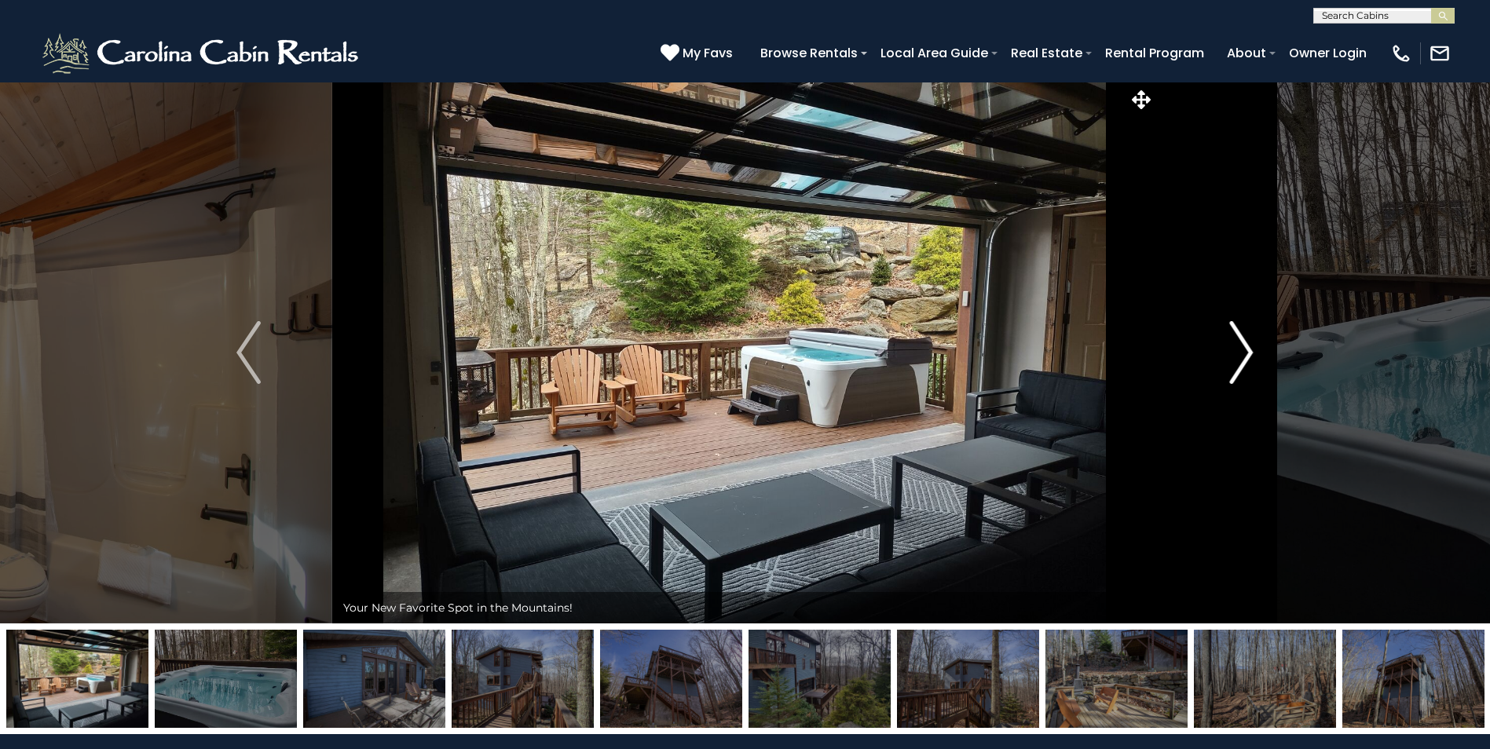
click at [1250, 355] on img "Next" at bounding box center [1241, 352] width 24 height 63
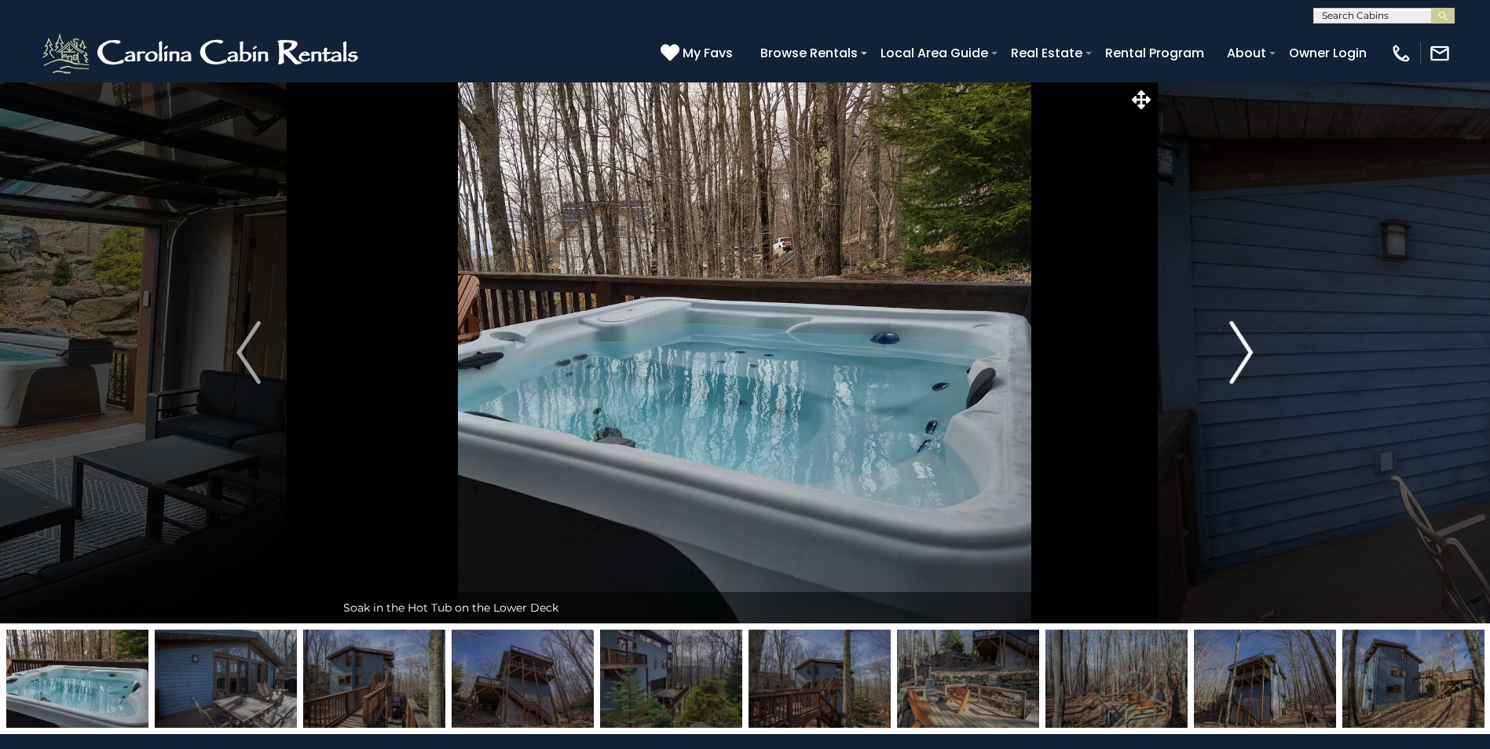
click at [1250, 355] on img "Next" at bounding box center [1241, 352] width 24 height 63
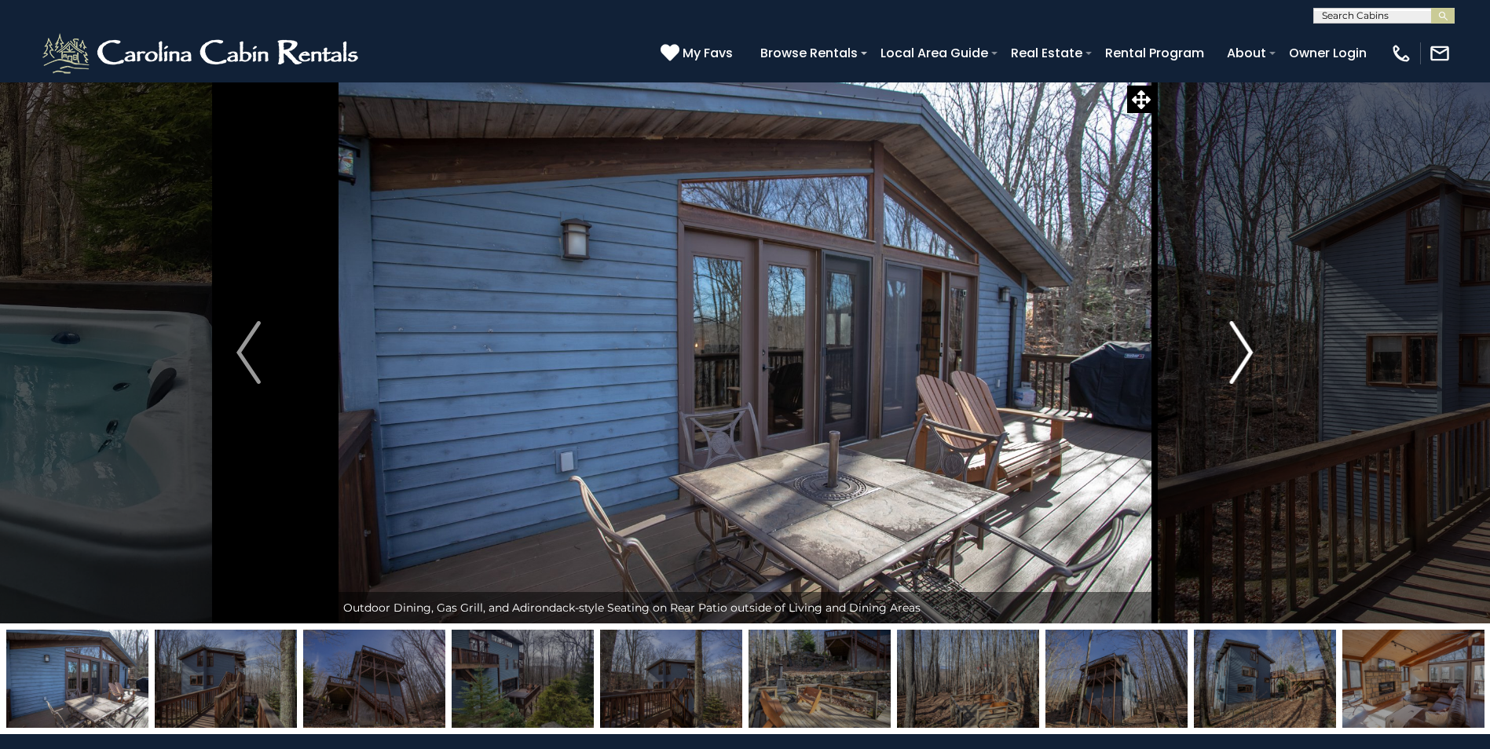
click at [1250, 355] on img "Next" at bounding box center [1241, 352] width 24 height 63
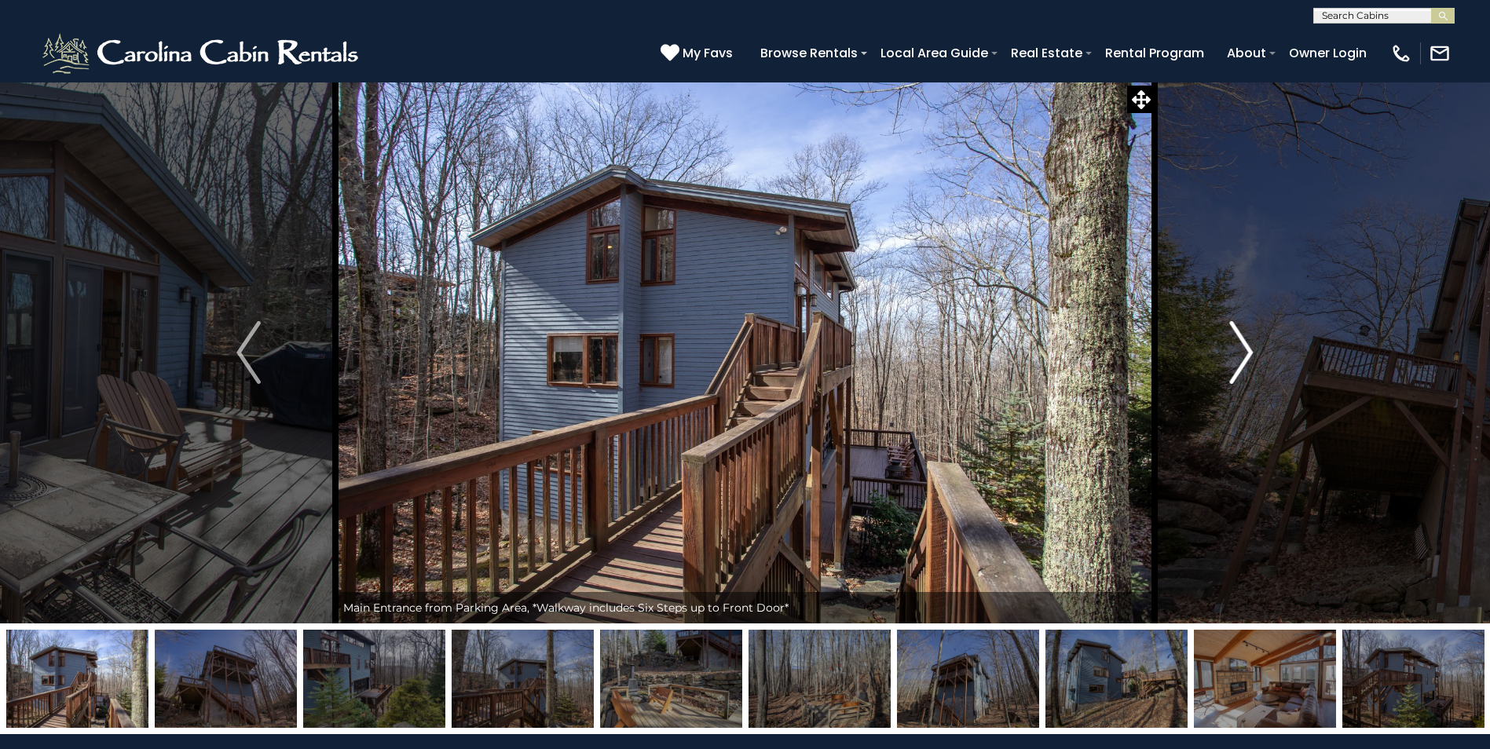
click at [1250, 355] on img "Next" at bounding box center [1241, 352] width 24 height 63
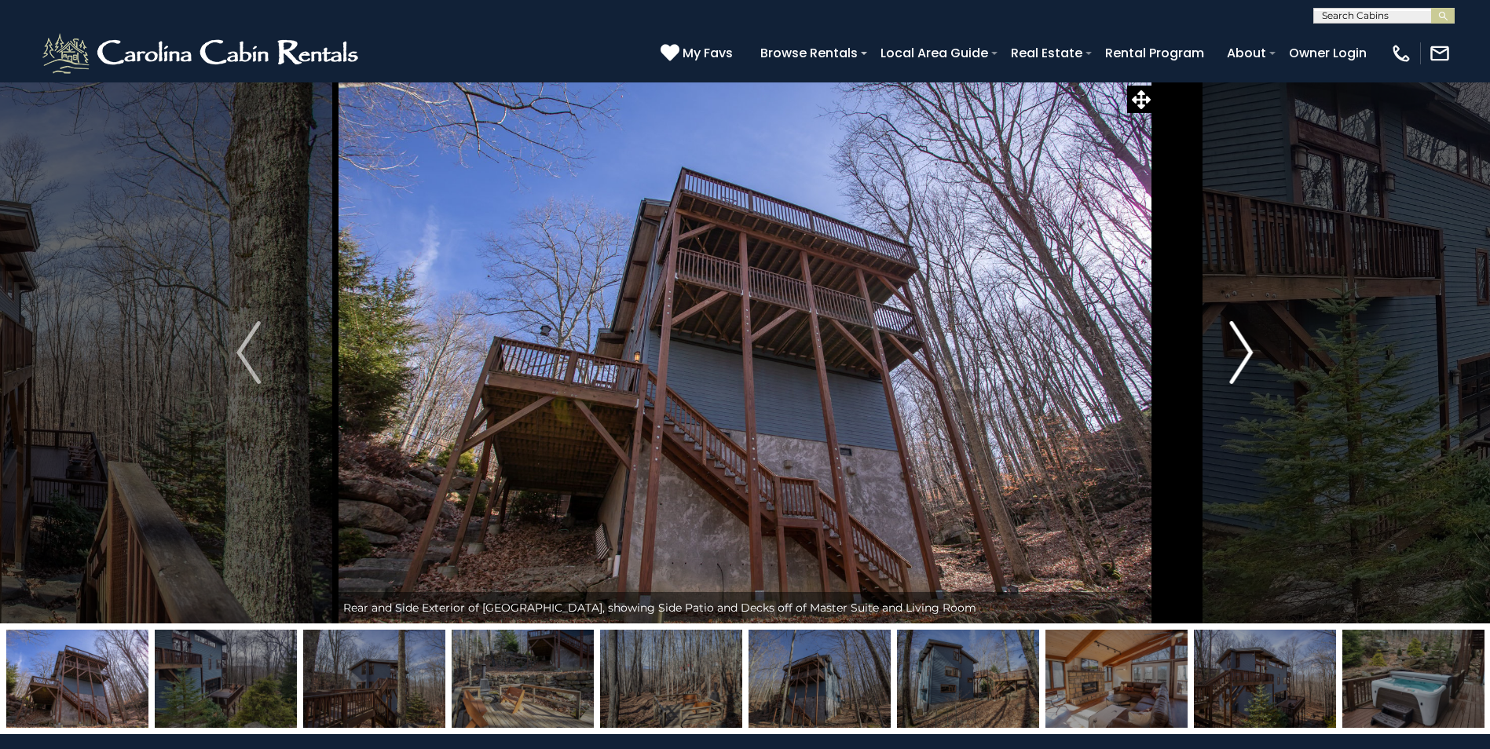
click at [1250, 355] on img "Next" at bounding box center [1241, 352] width 24 height 63
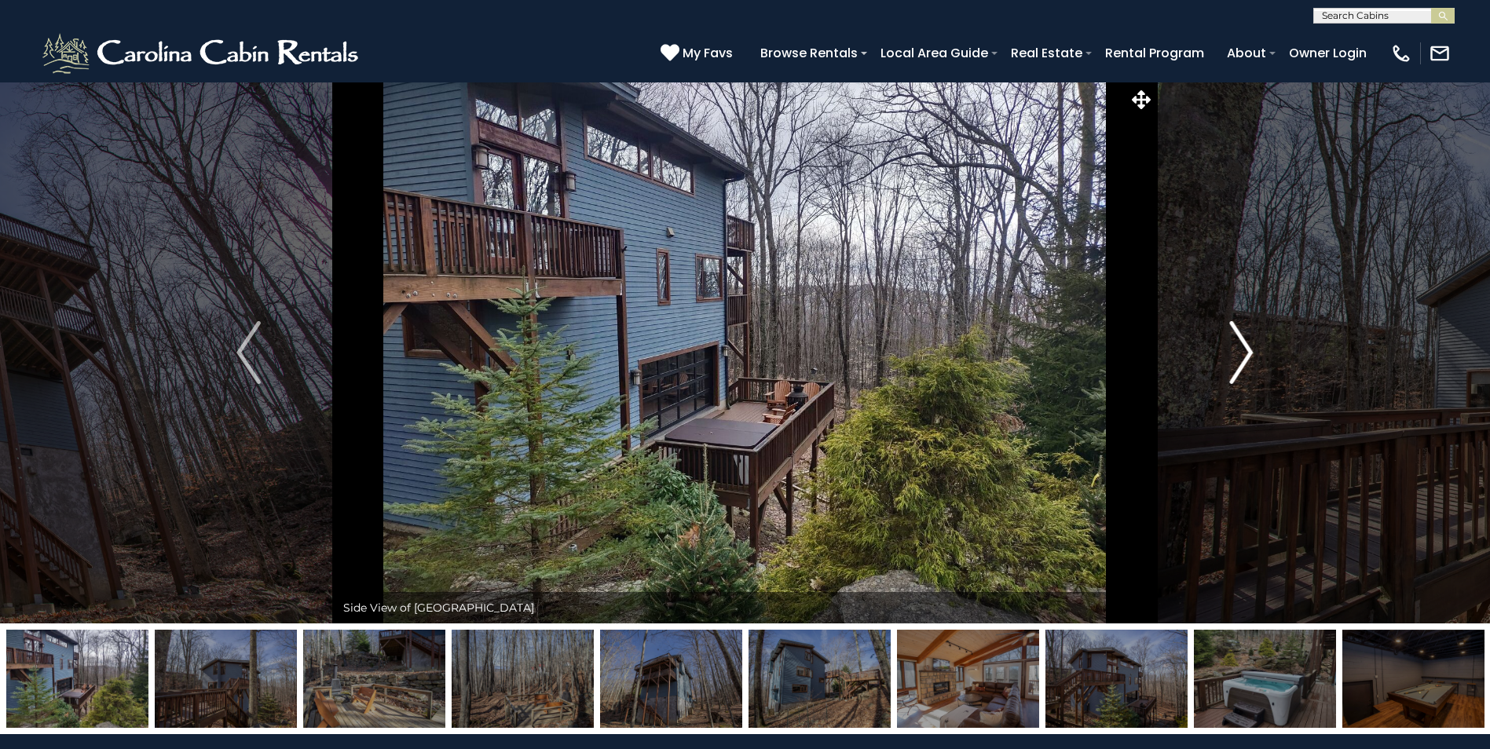
click at [1250, 355] on img "Next" at bounding box center [1241, 352] width 24 height 63
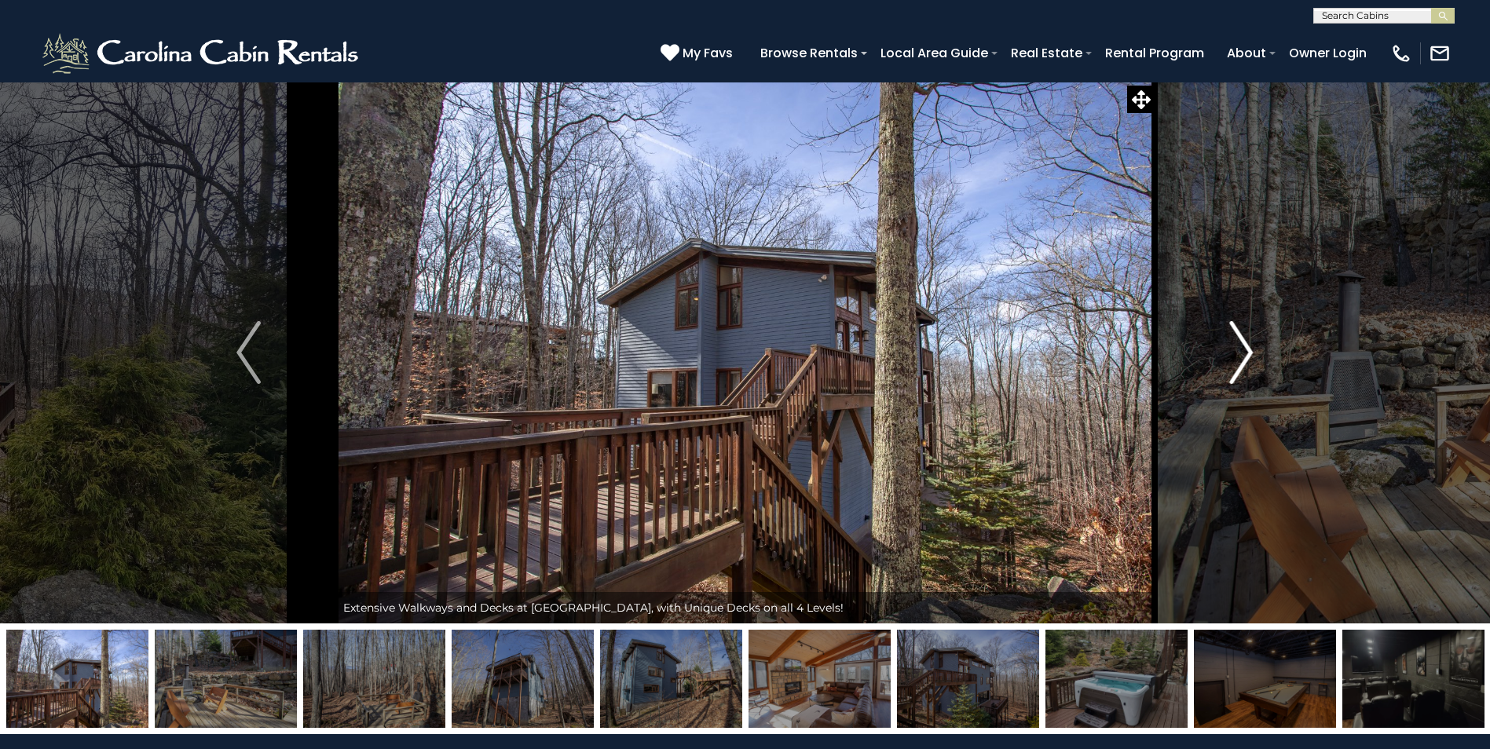
click at [1250, 355] on img "Next" at bounding box center [1241, 352] width 24 height 63
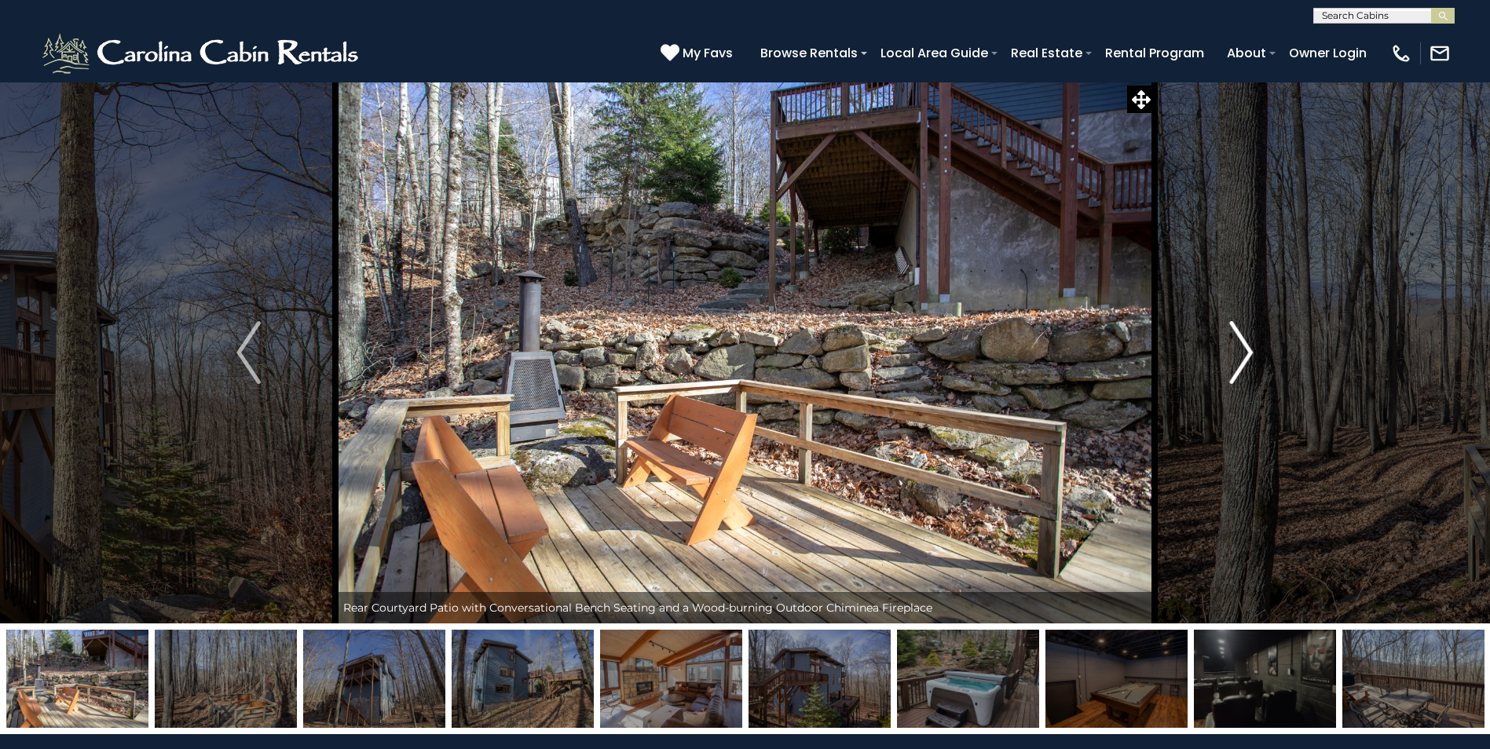
click at [1250, 355] on img "Next" at bounding box center [1241, 352] width 24 height 63
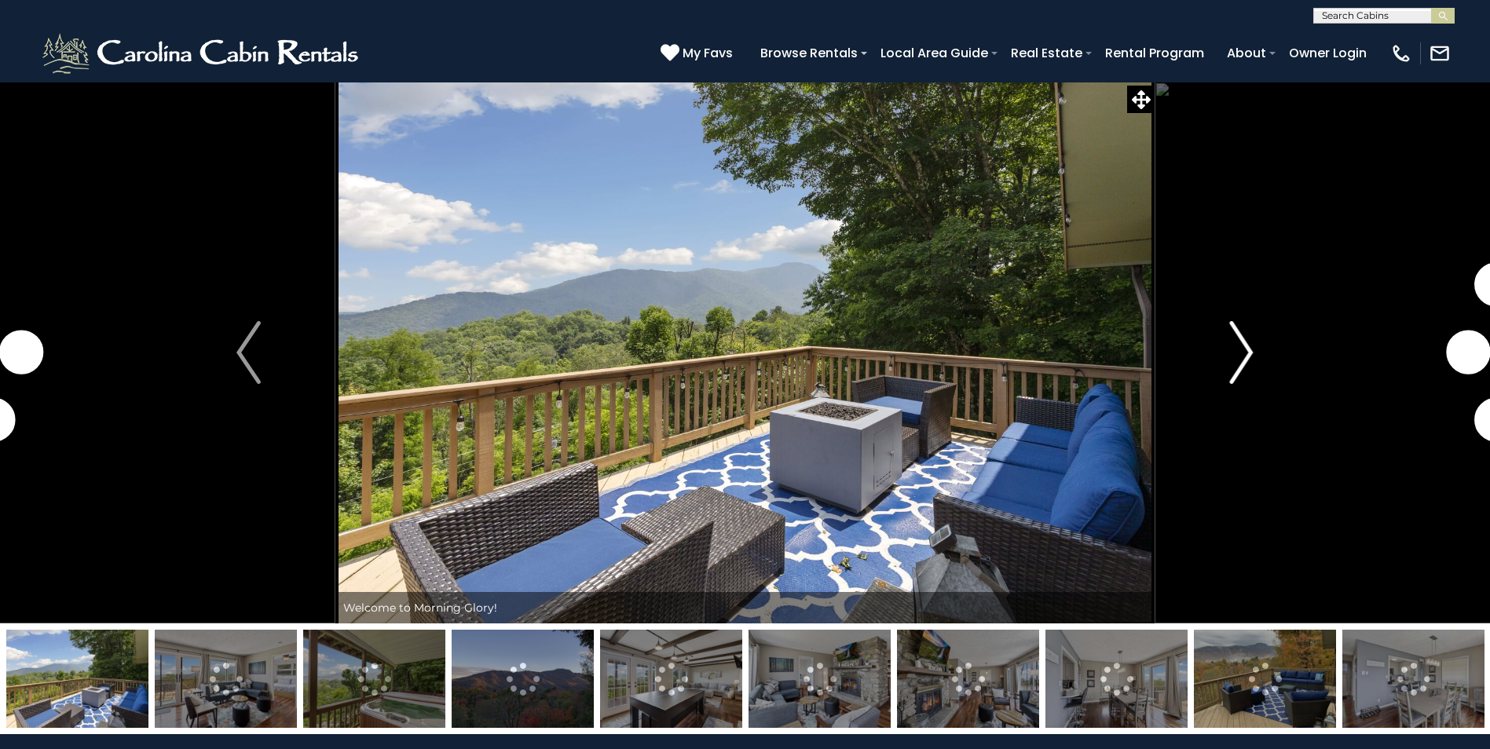
click at [1242, 358] on img "Next" at bounding box center [1241, 352] width 24 height 63
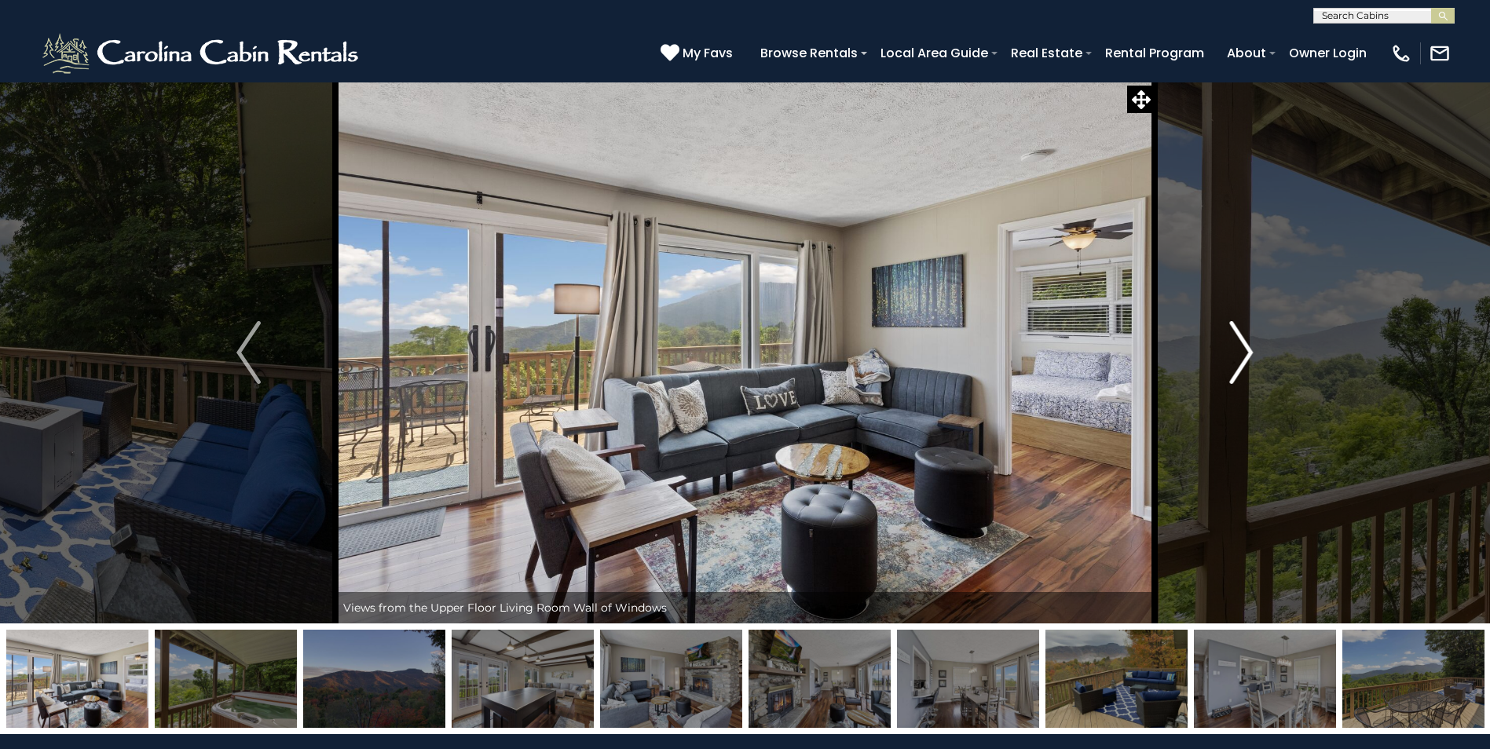
click at [1242, 358] on img "Next" at bounding box center [1241, 352] width 24 height 63
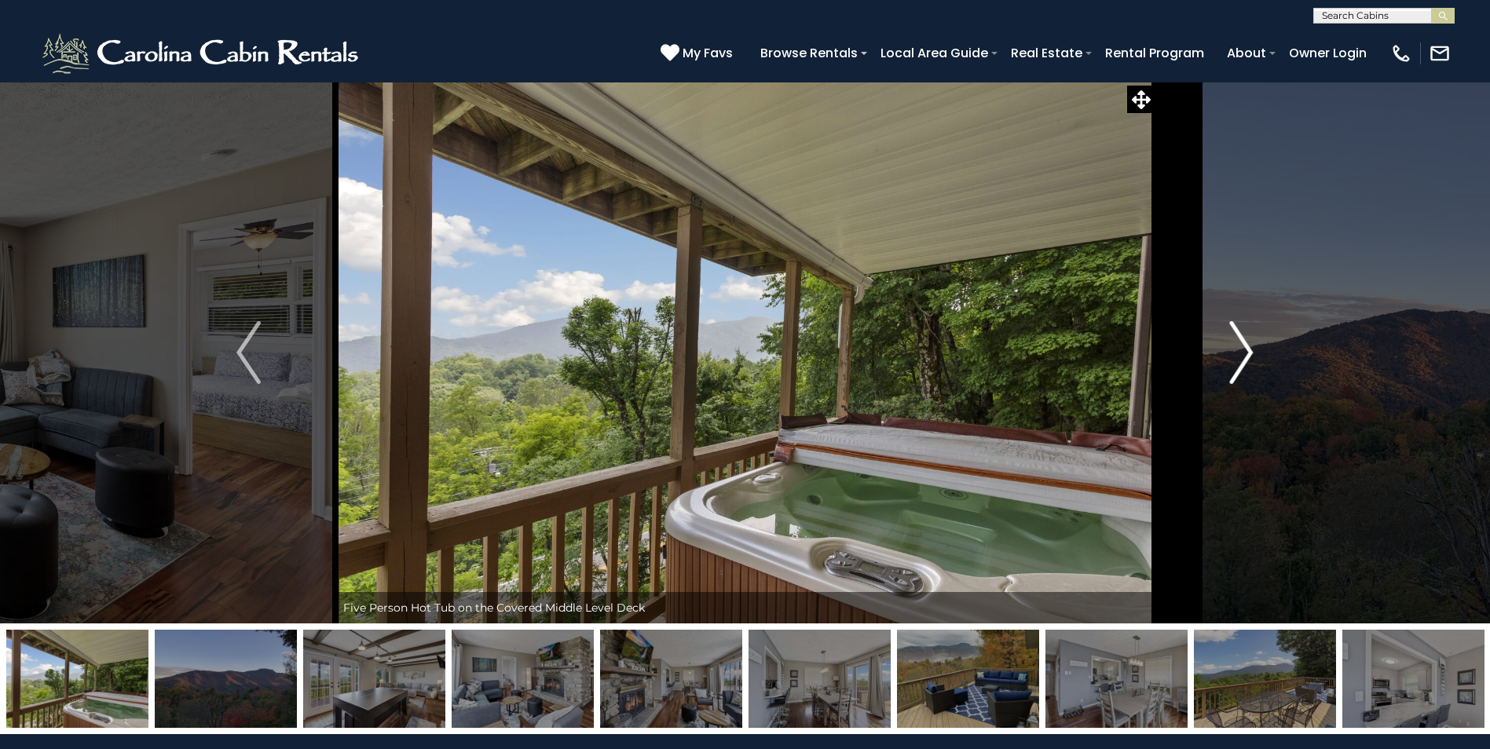
click at [1241, 358] on img "Next" at bounding box center [1241, 352] width 24 height 63
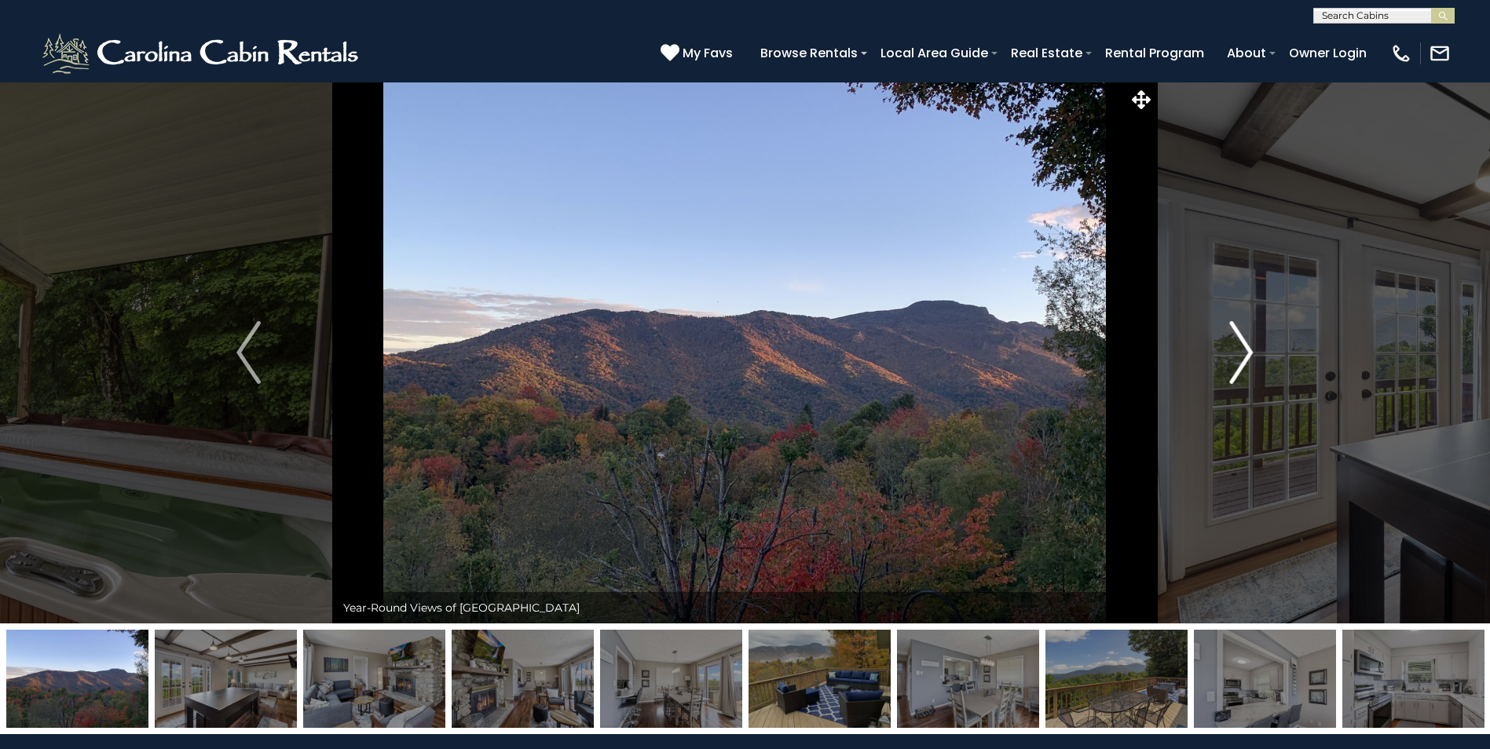
click at [1241, 358] on img "Next" at bounding box center [1241, 352] width 24 height 63
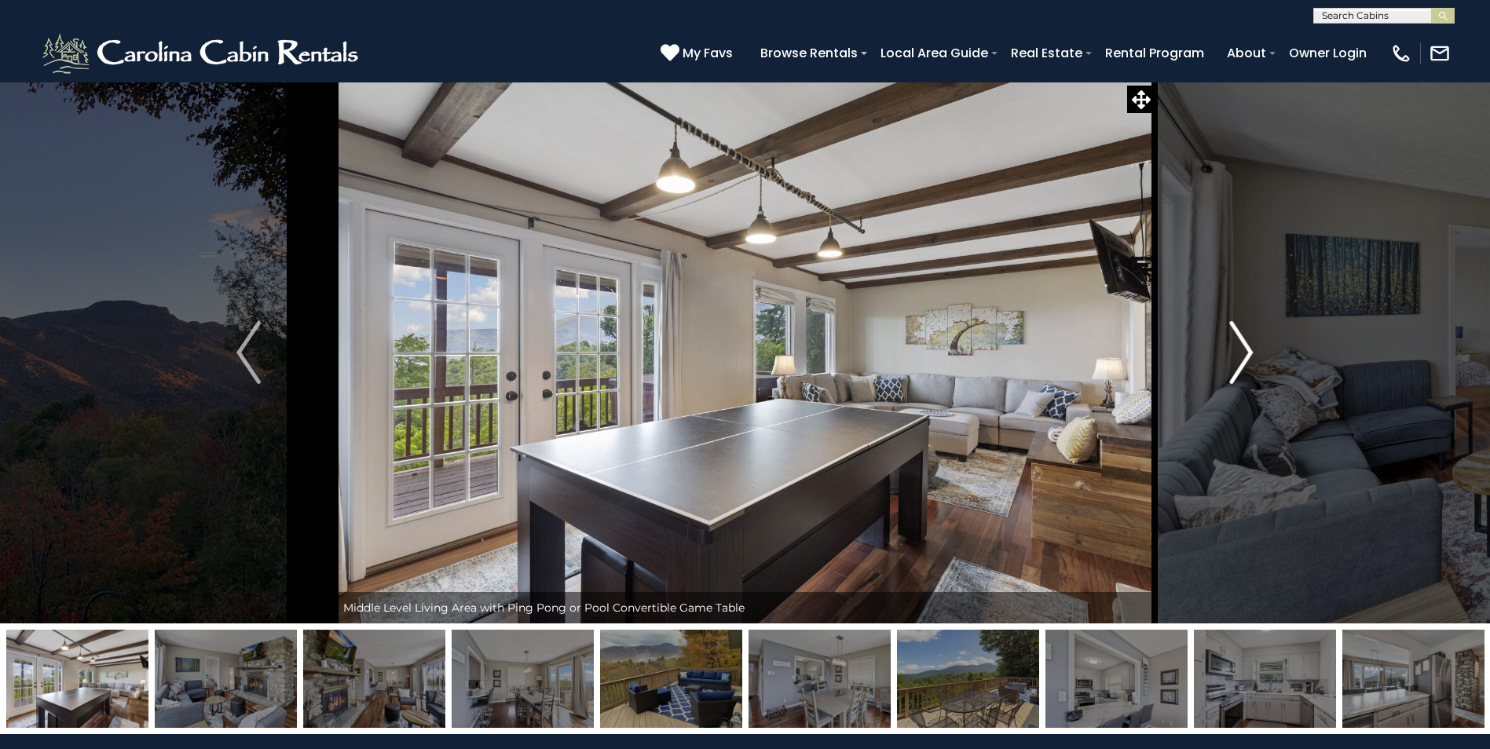
click at [1241, 358] on img "Next" at bounding box center [1241, 352] width 24 height 63
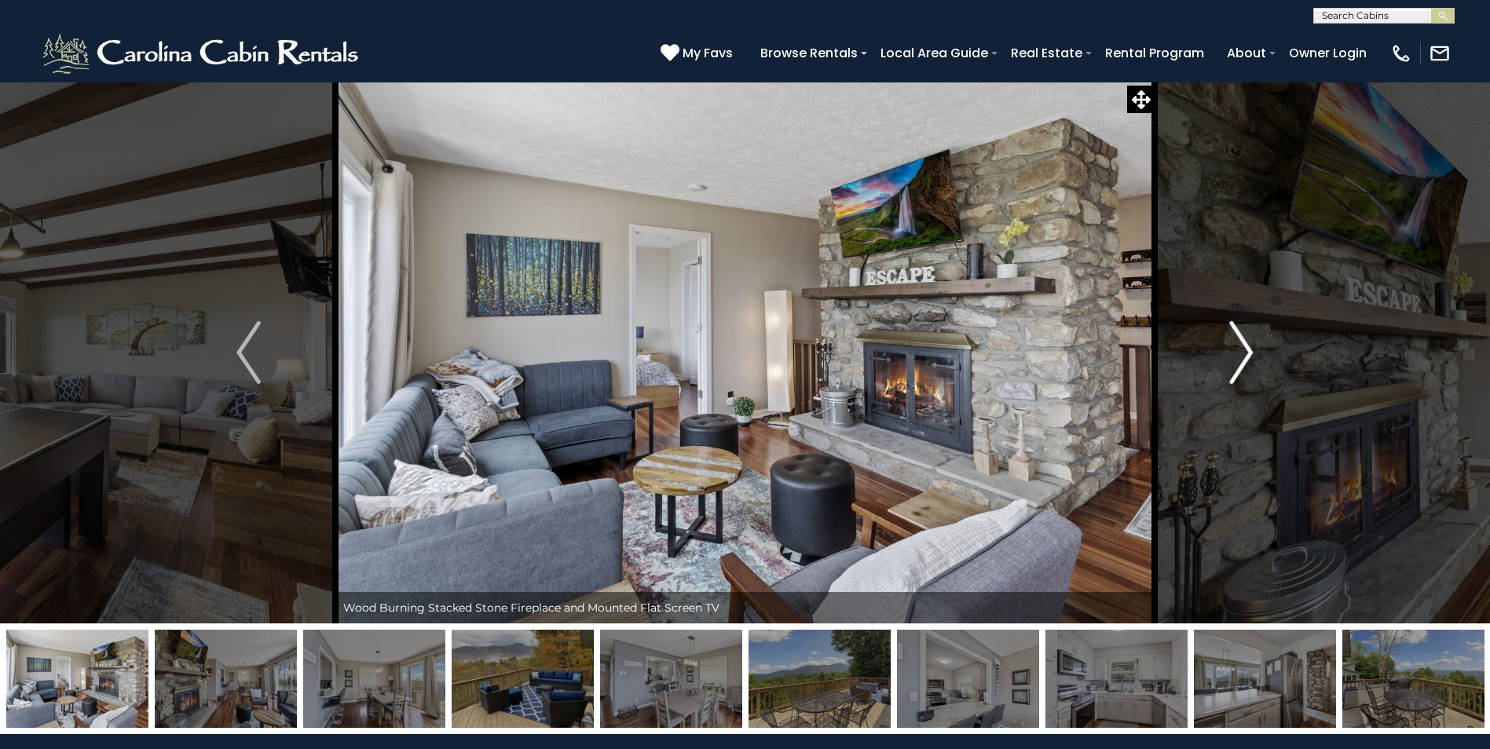
click at [1241, 358] on img "Next" at bounding box center [1241, 352] width 24 height 63
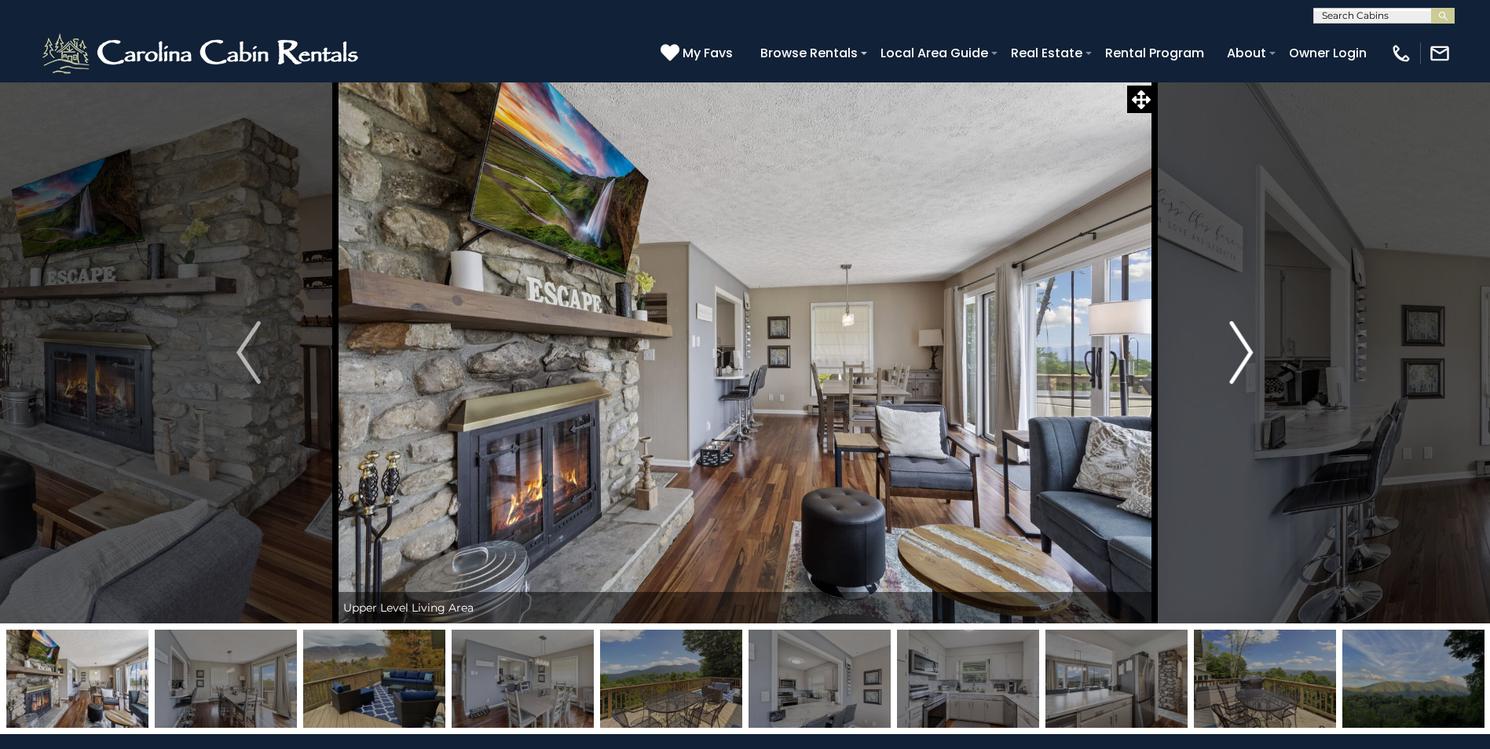
click at [1241, 358] on img "Next" at bounding box center [1241, 352] width 24 height 63
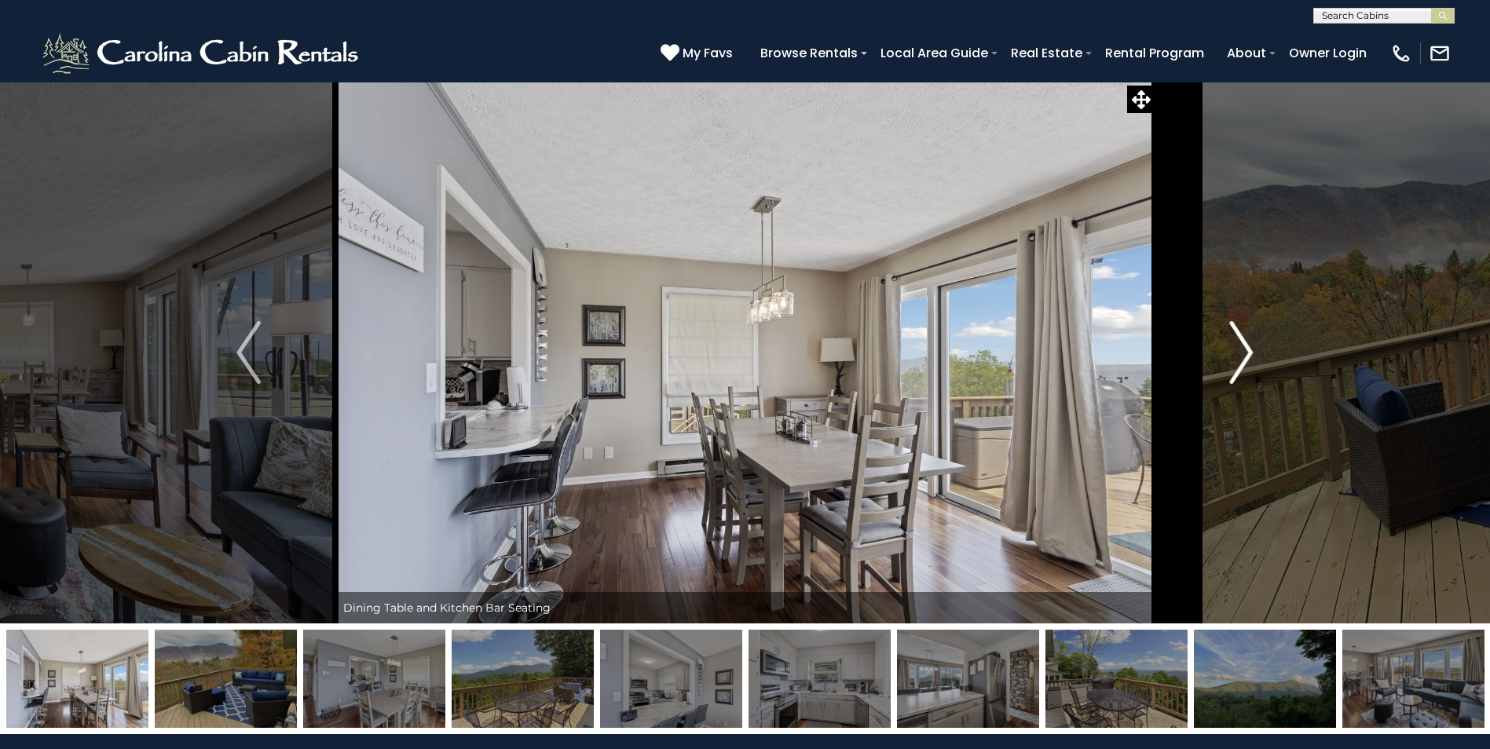
click at [1241, 358] on img "Next" at bounding box center [1241, 352] width 24 height 63
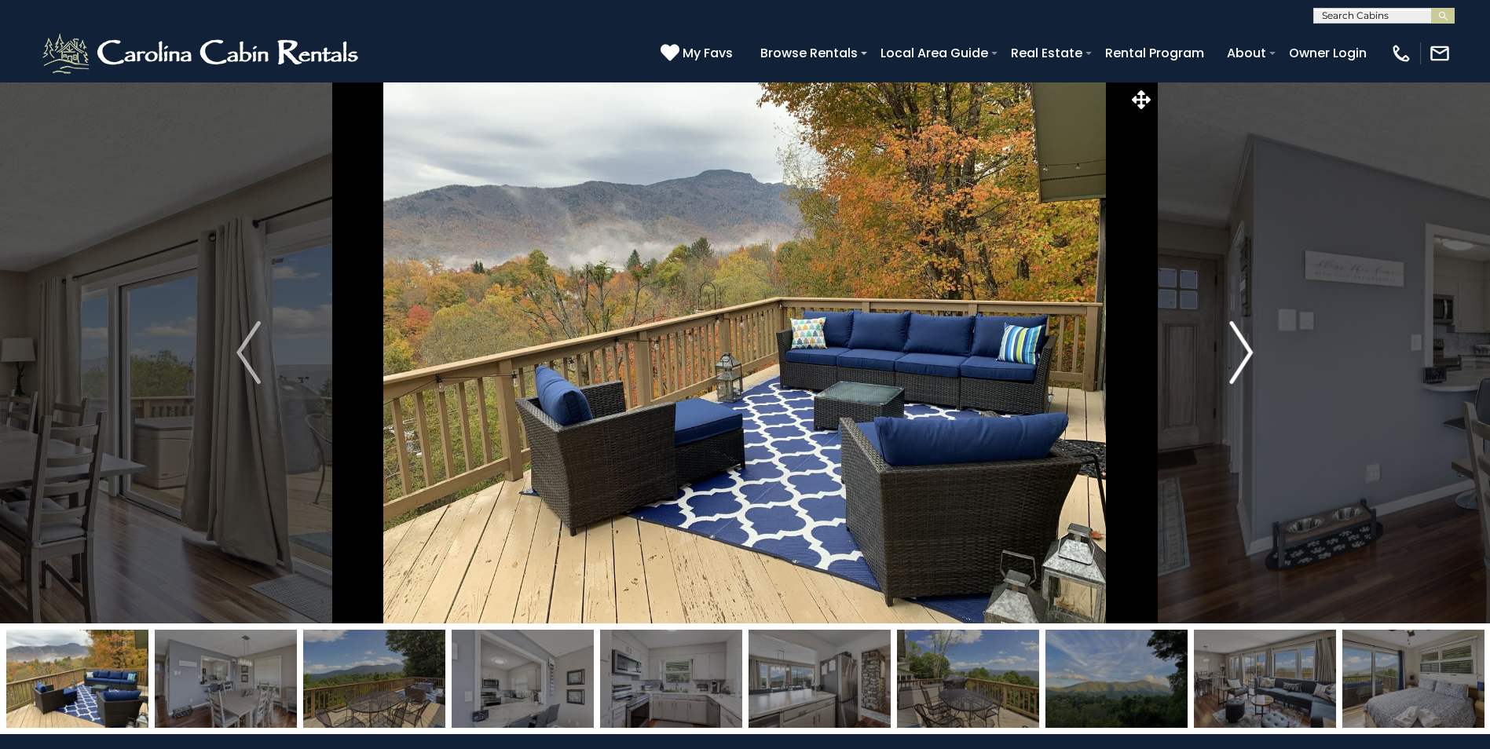
click at [1241, 358] on img "Next" at bounding box center [1241, 352] width 24 height 63
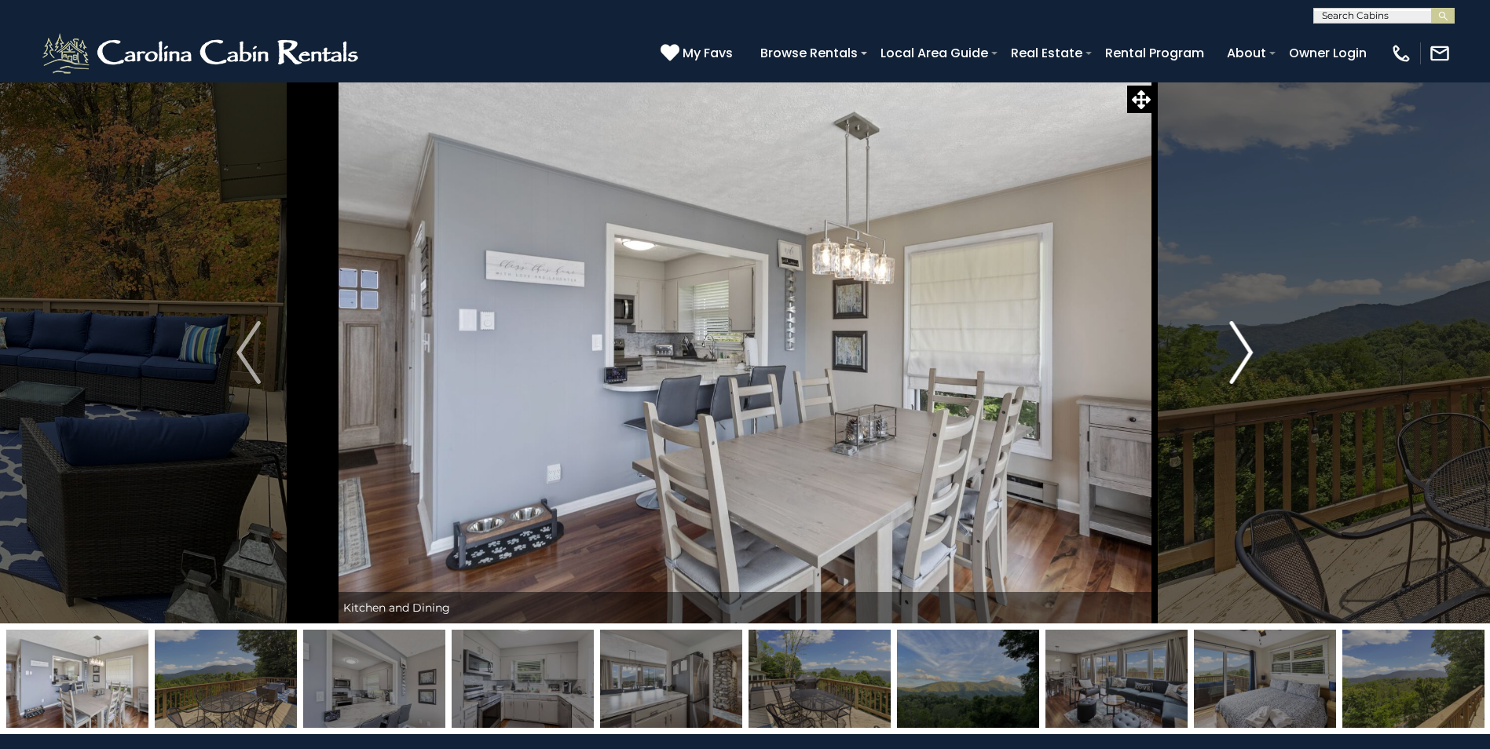
click at [1241, 358] on img "Next" at bounding box center [1241, 352] width 24 height 63
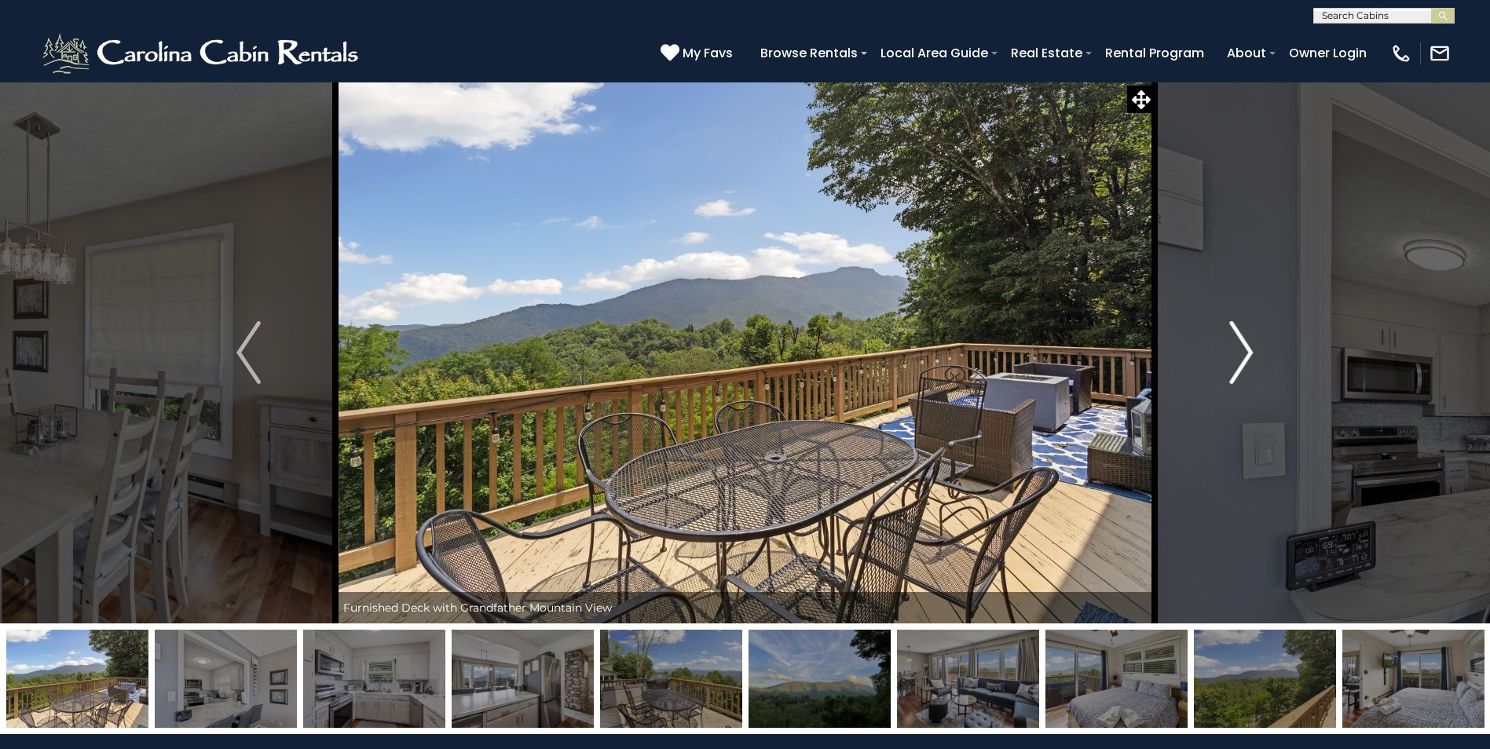
click at [1241, 358] on img "Next" at bounding box center [1241, 352] width 24 height 63
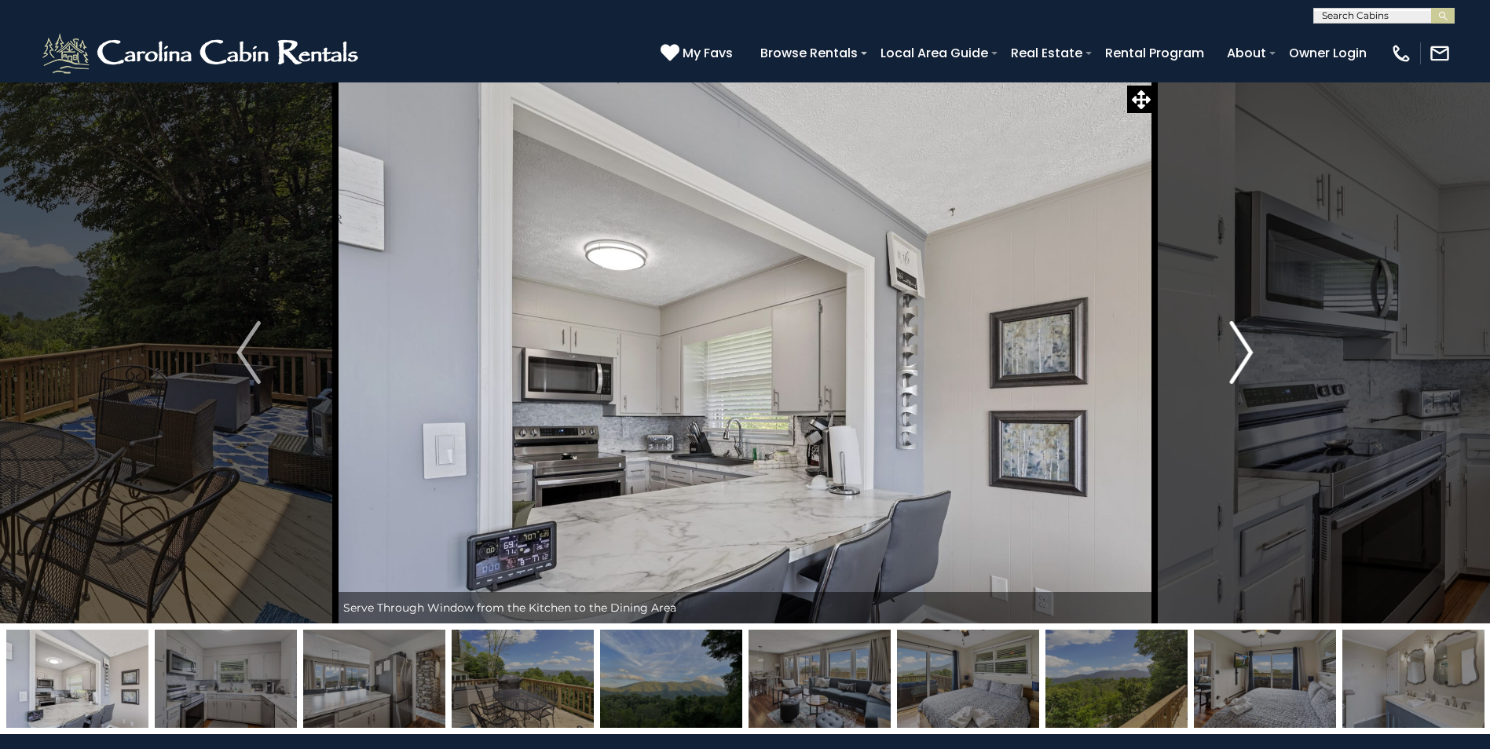
click at [1241, 358] on img "Next" at bounding box center [1241, 352] width 24 height 63
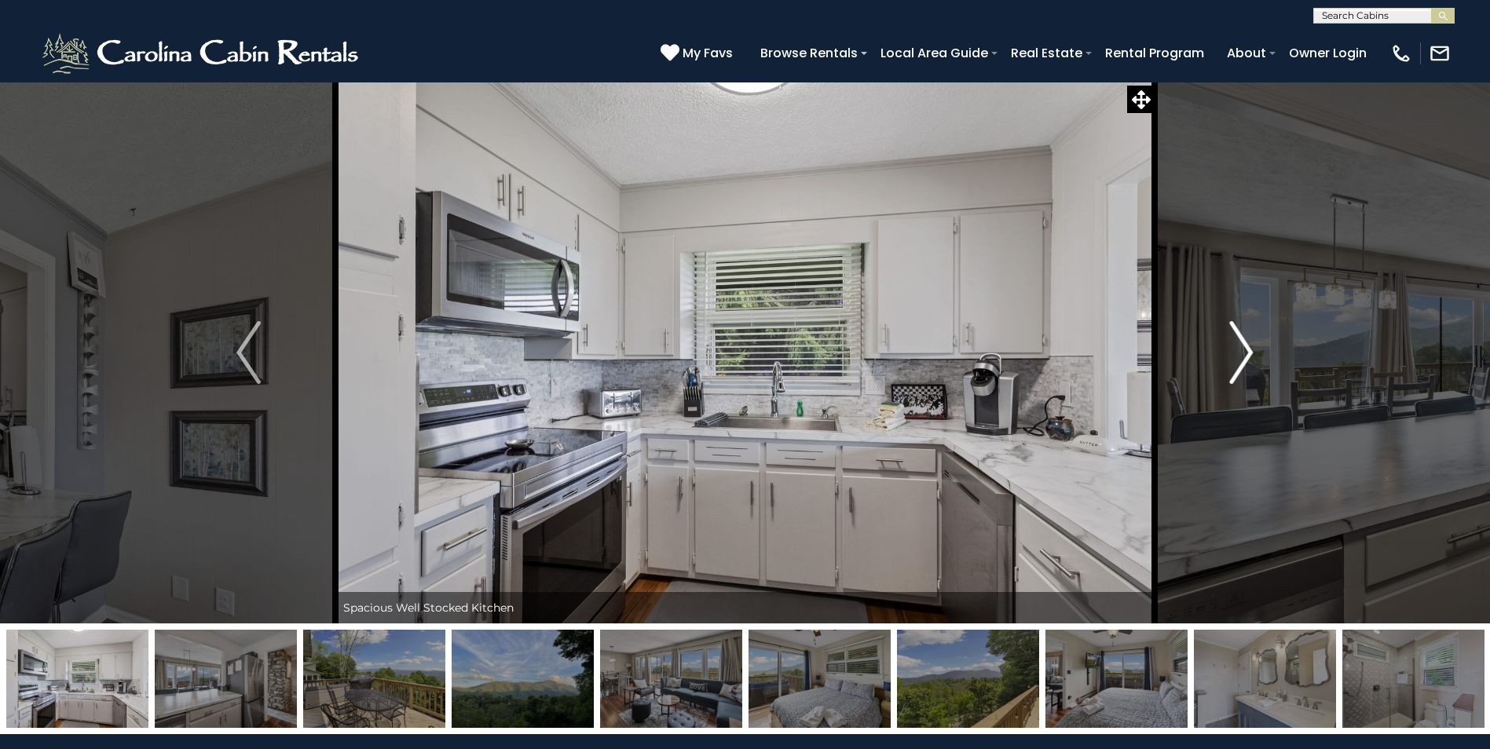
click at [1241, 358] on img "Next" at bounding box center [1241, 352] width 24 height 63
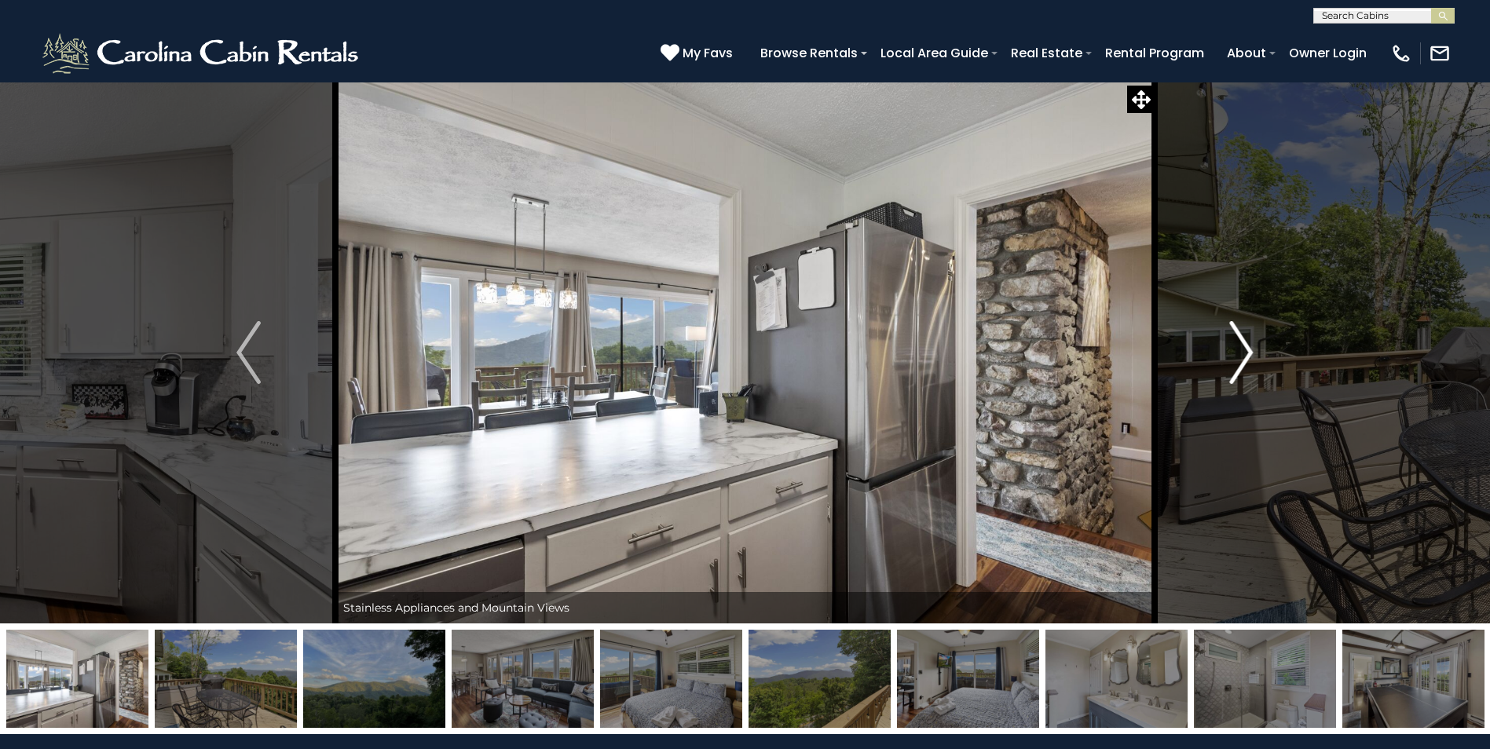
click at [1241, 358] on img "Next" at bounding box center [1241, 352] width 24 height 63
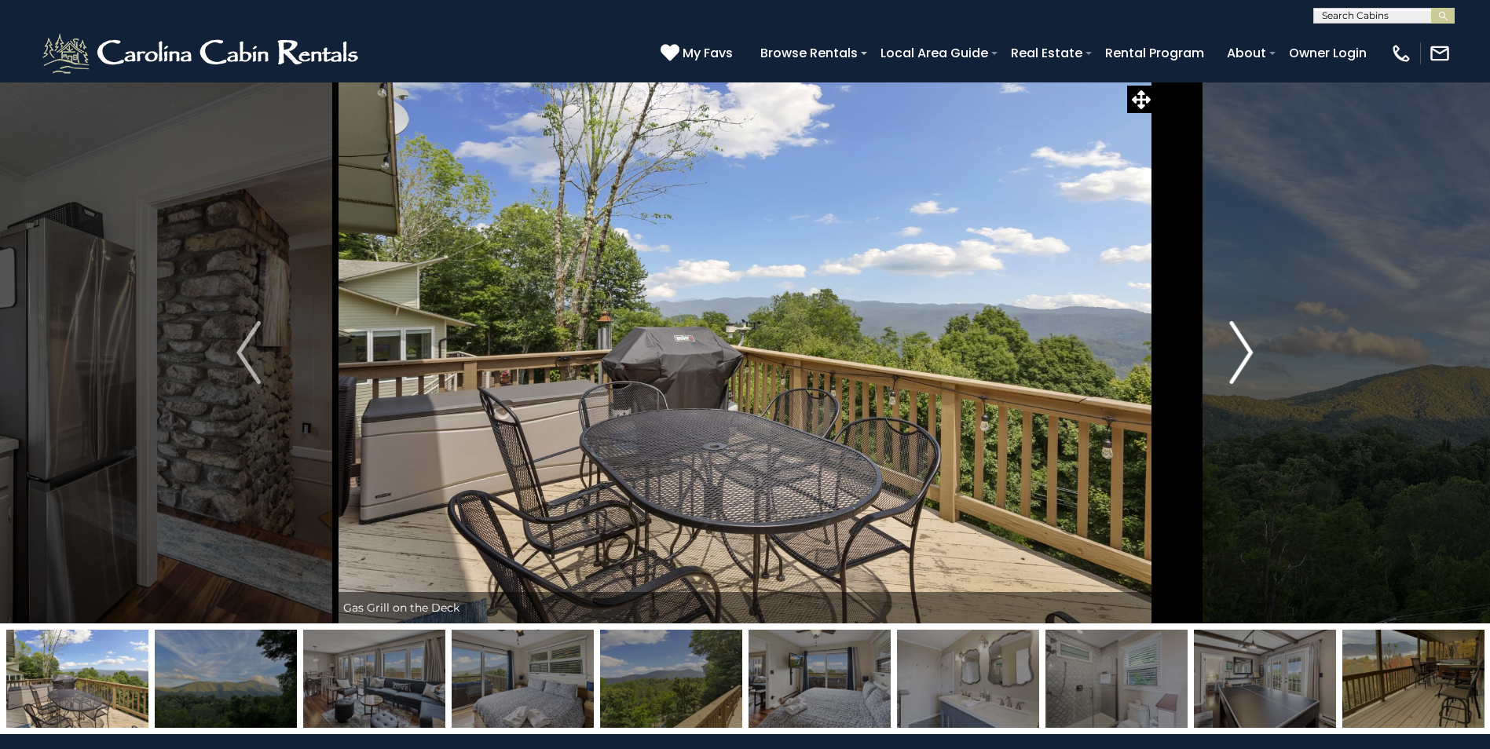
click at [1241, 358] on img "Next" at bounding box center [1241, 352] width 24 height 63
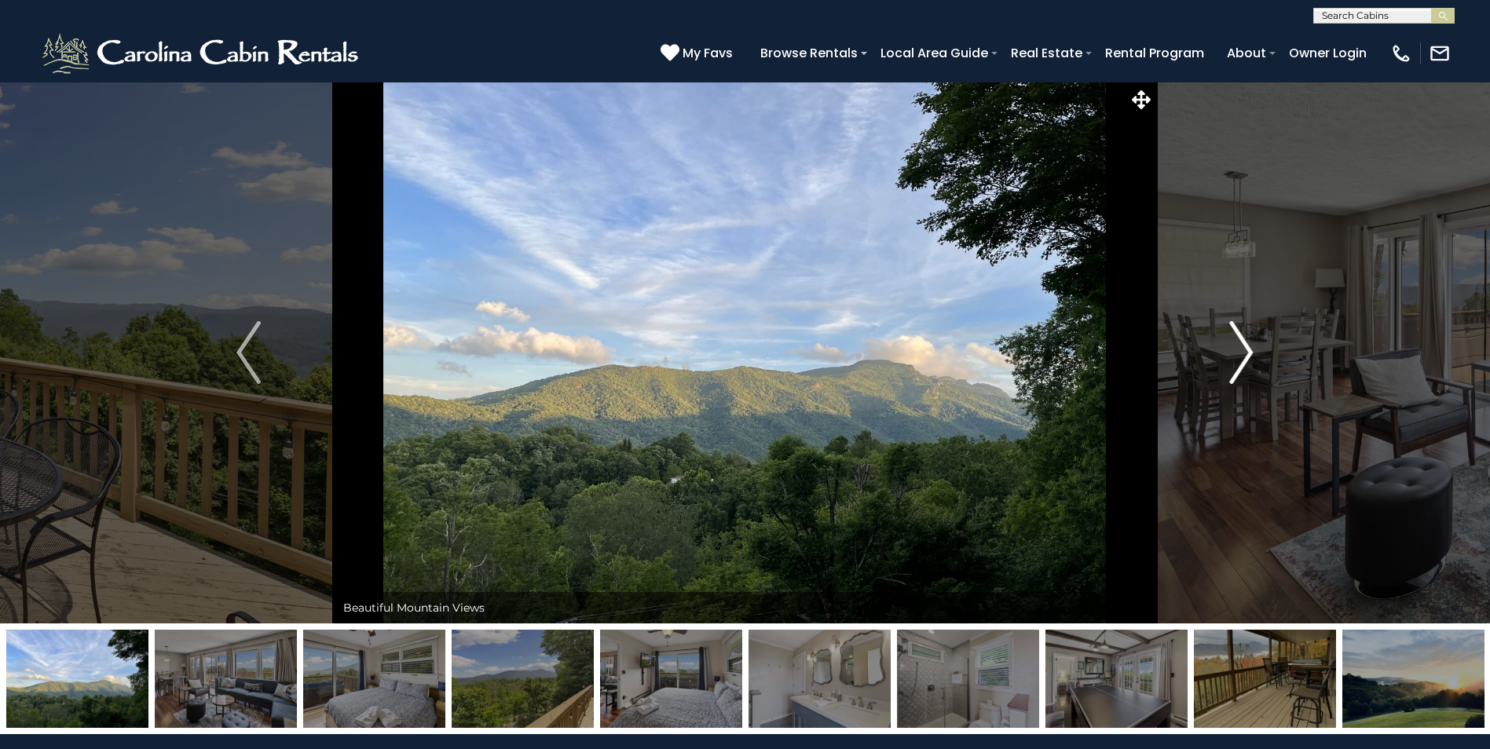
click at [1241, 358] on img "Next" at bounding box center [1241, 352] width 24 height 63
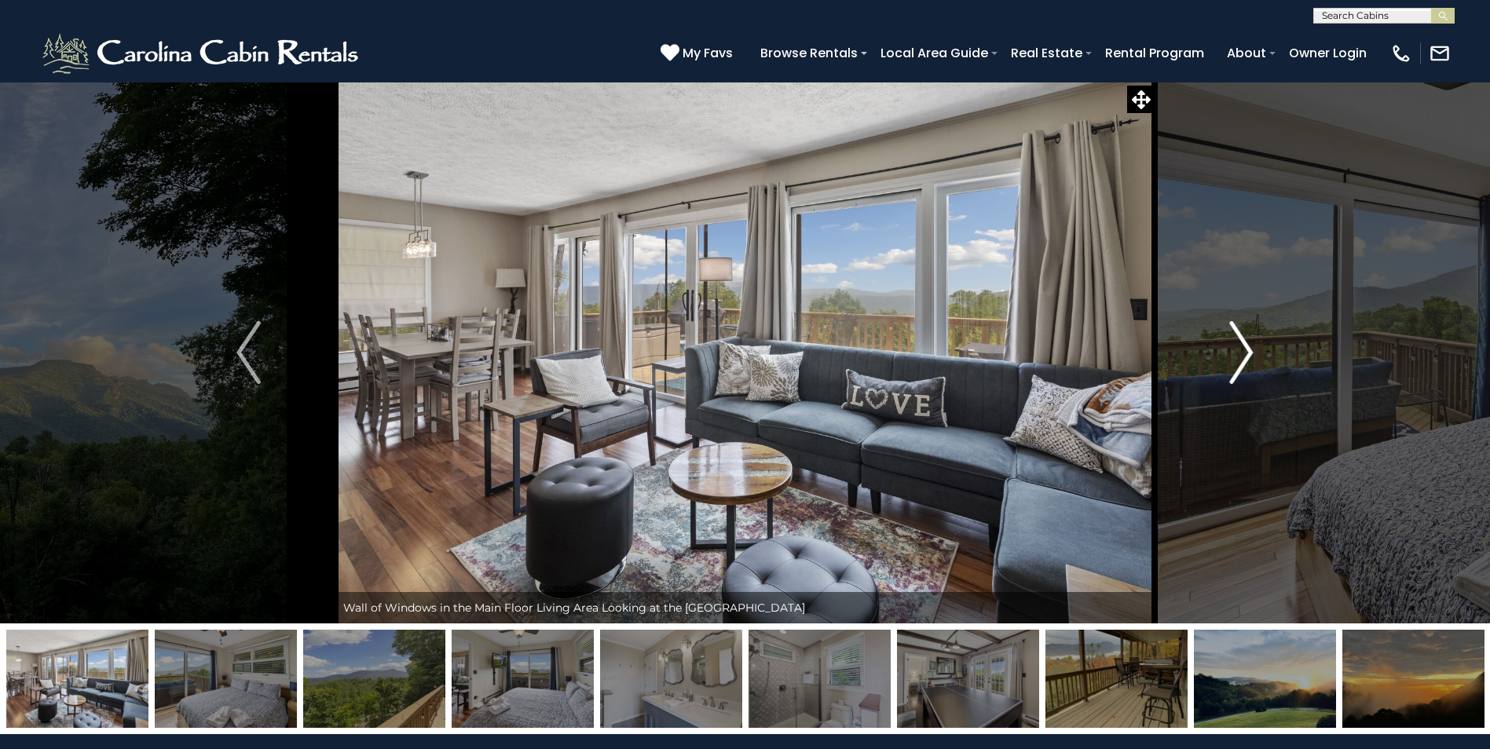
click at [1241, 358] on img "Next" at bounding box center [1241, 352] width 24 height 63
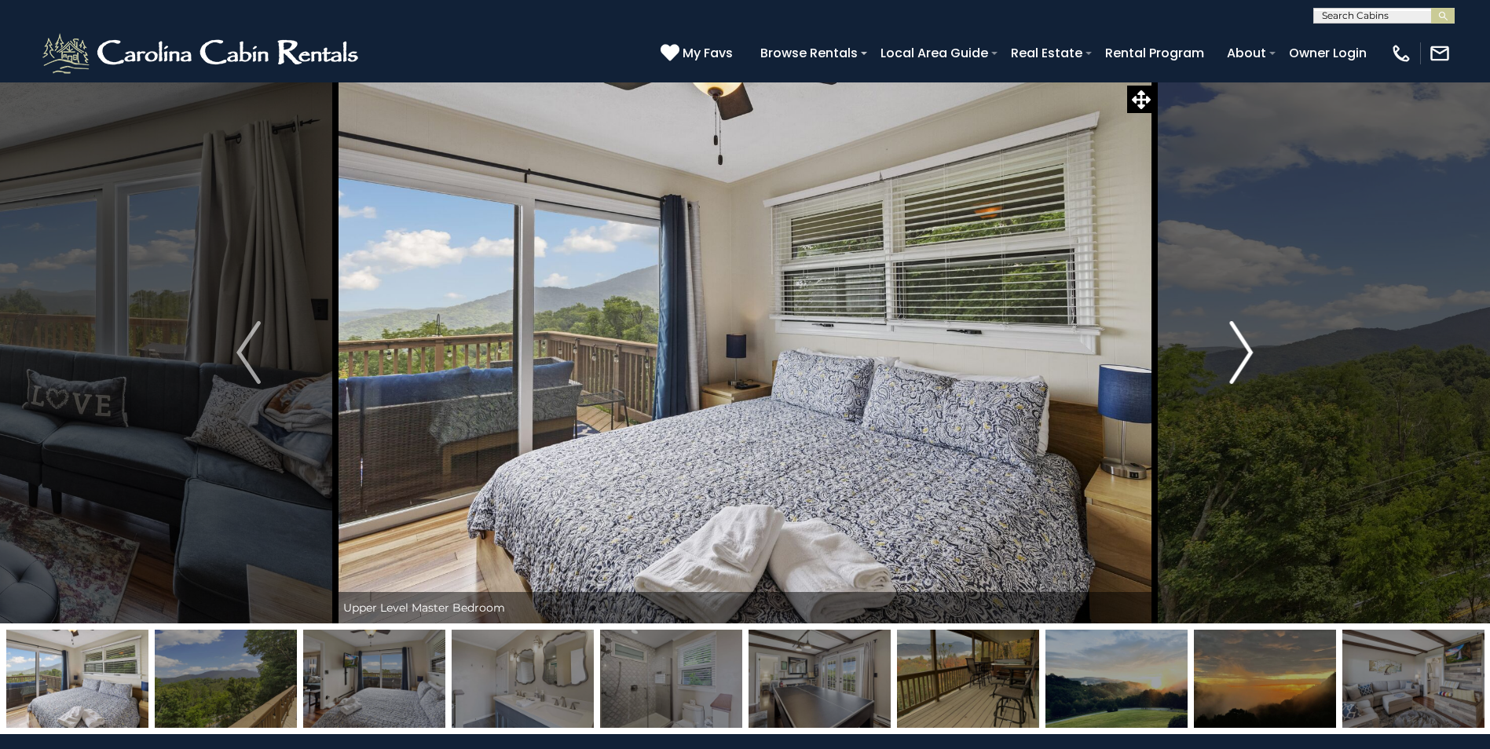
click at [1241, 358] on img "Next" at bounding box center [1241, 352] width 24 height 63
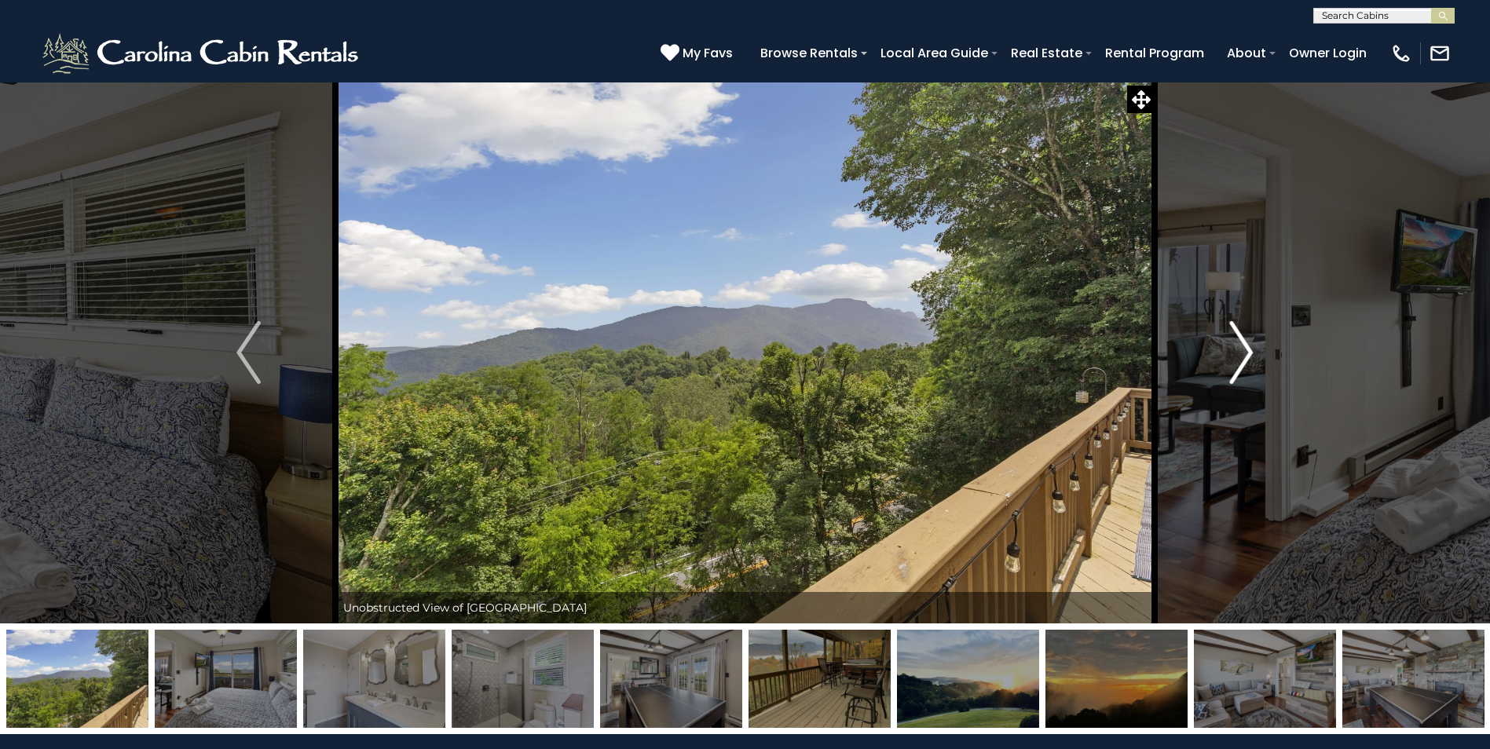
click at [1241, 358] on img "Next" at bounding box center [1241, 352] width 24 height 63
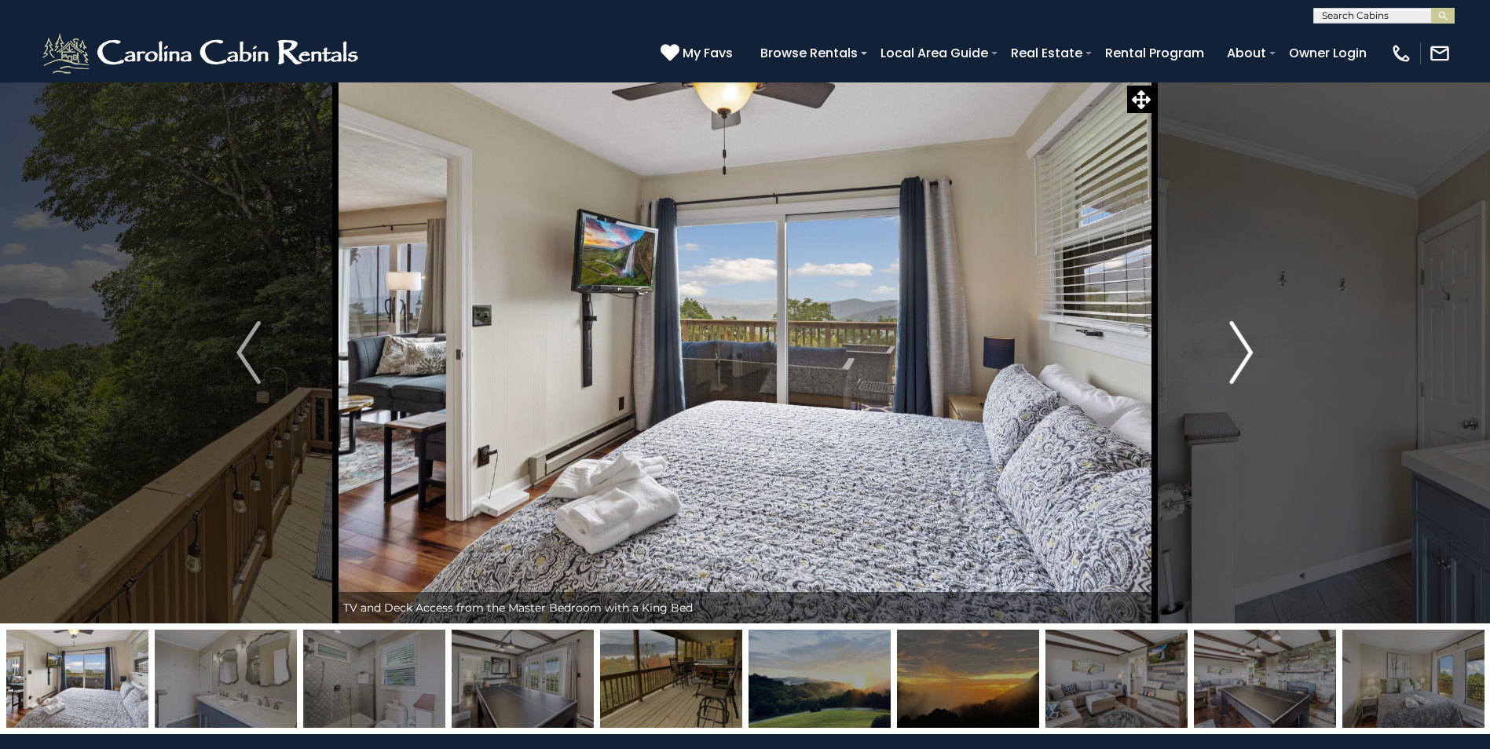
click at [1241, 358] on img "Next" at bounding box center [1241, 352] width 24 height 63
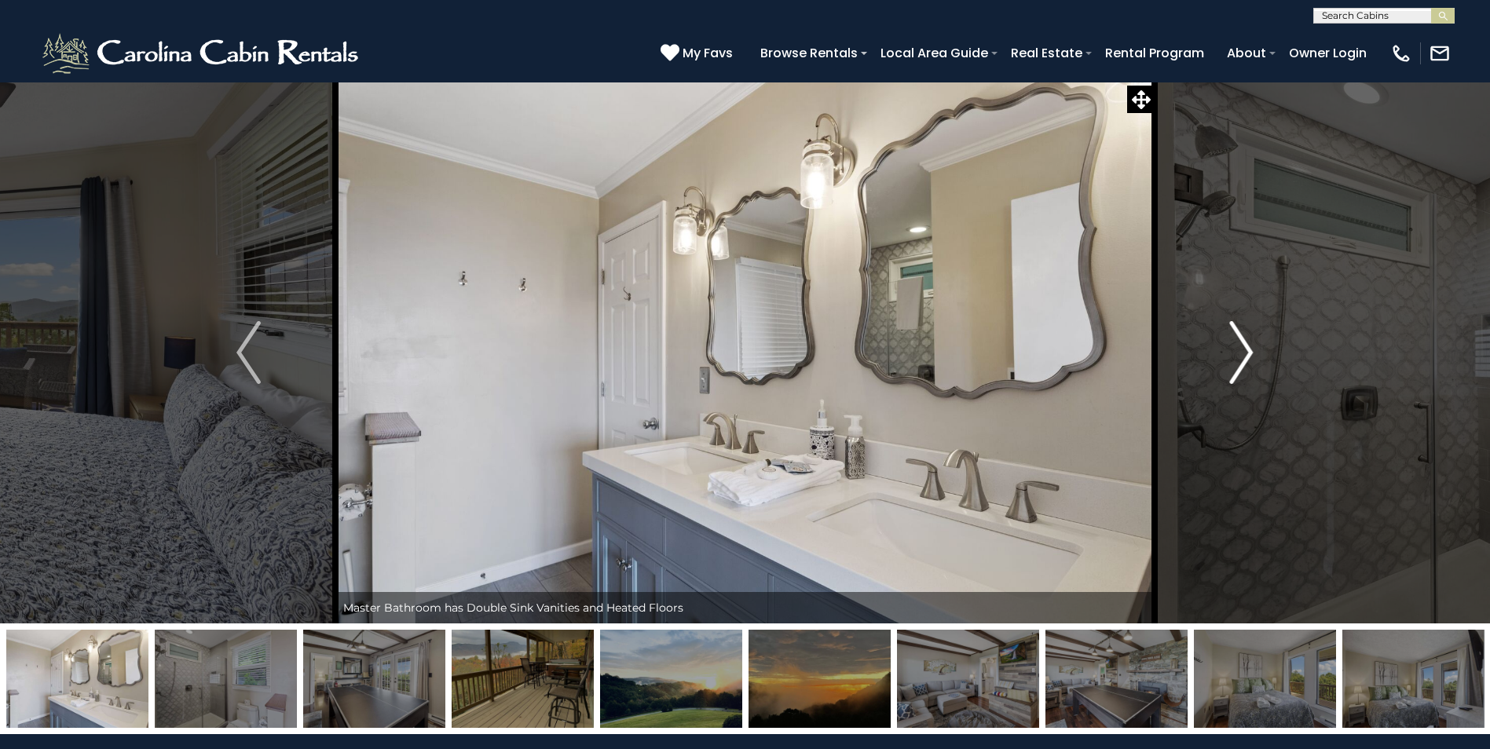
click at [1241, 358] on img "Next" at bounding box center [1241, 352] width 24 height 63
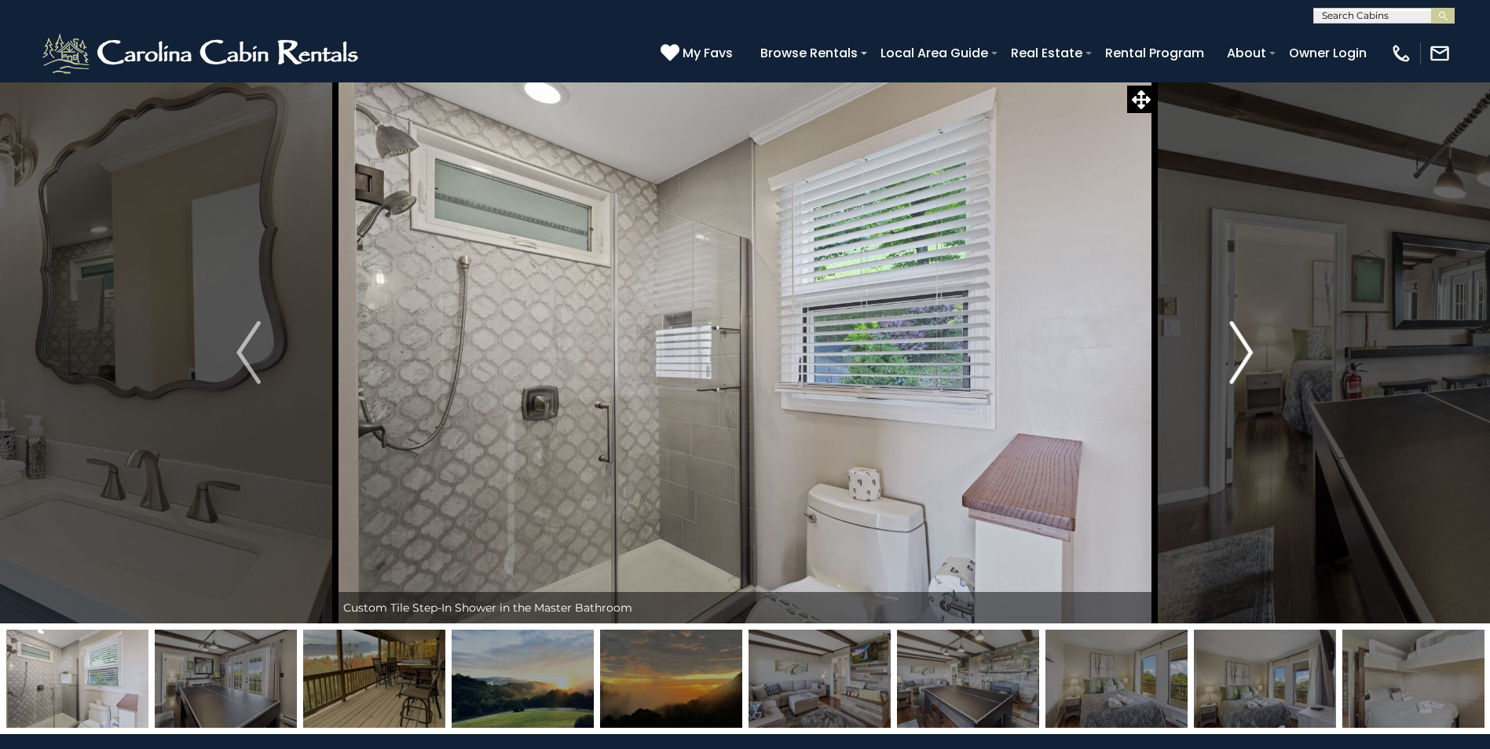
click at [1241, 358] on img "Next" at bounding box center [1241, 352] width 24 height 63
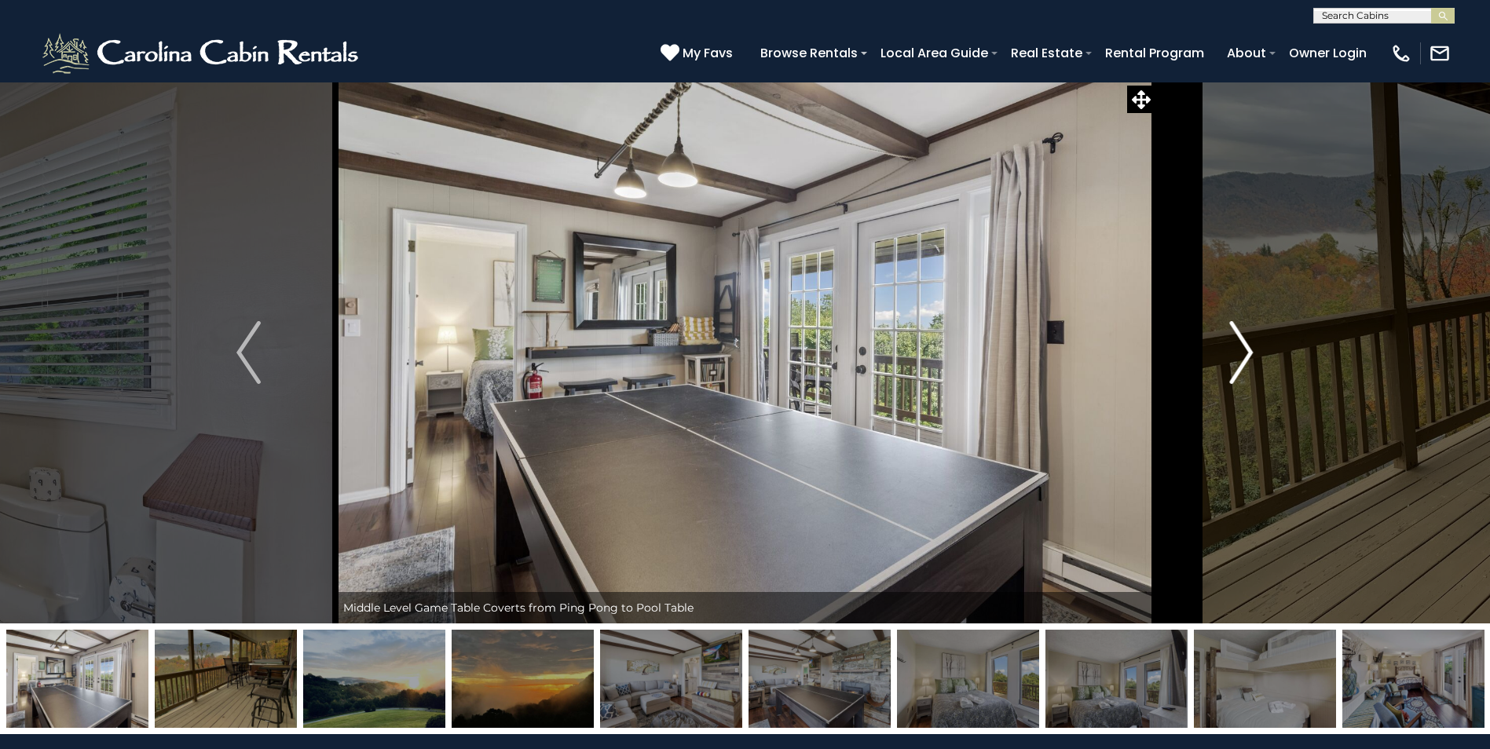
click at [1241, 358] on img "Next" at bounding box center [1241, 352] width 24 height 63
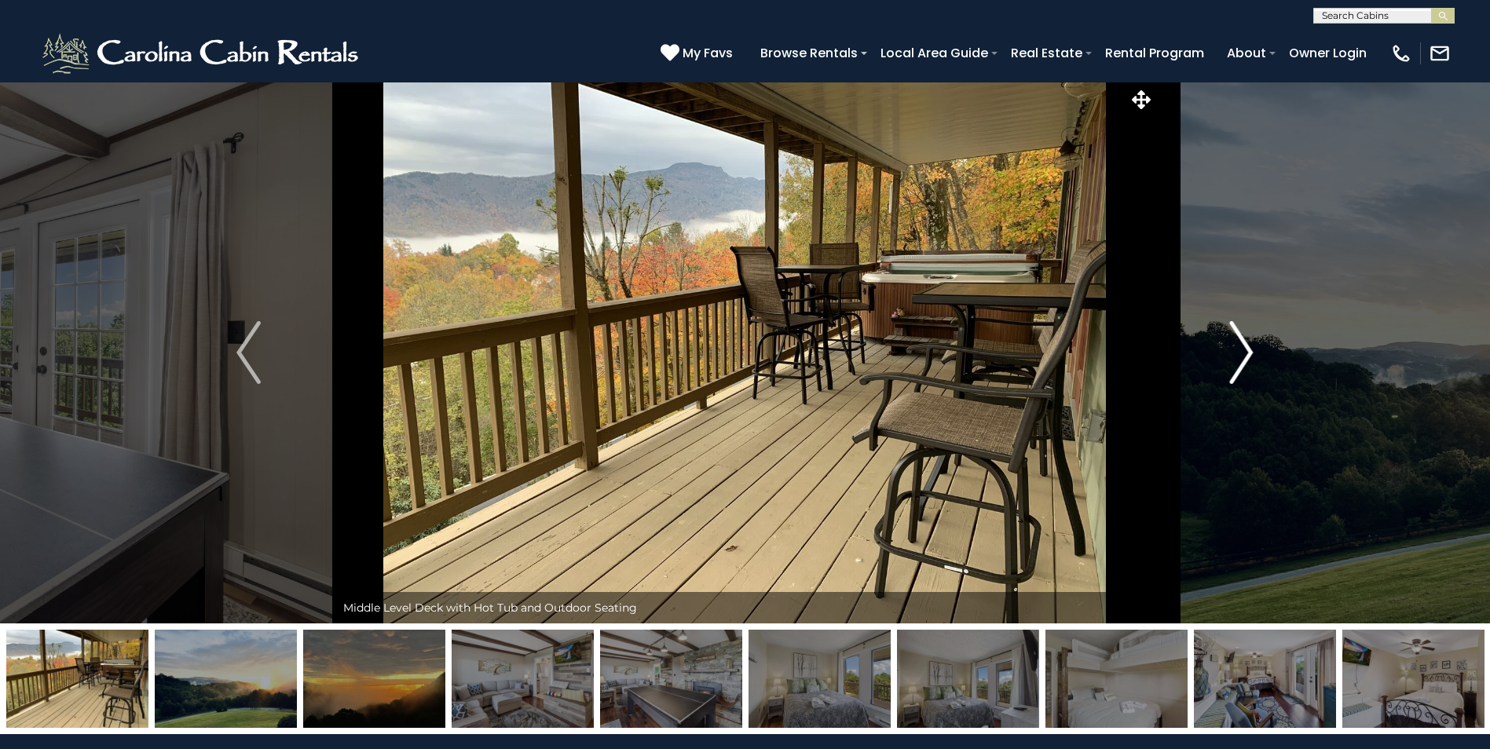
click at [1241, 358] on img "Next" at bounding box center [1241, 352] width 24 height 63
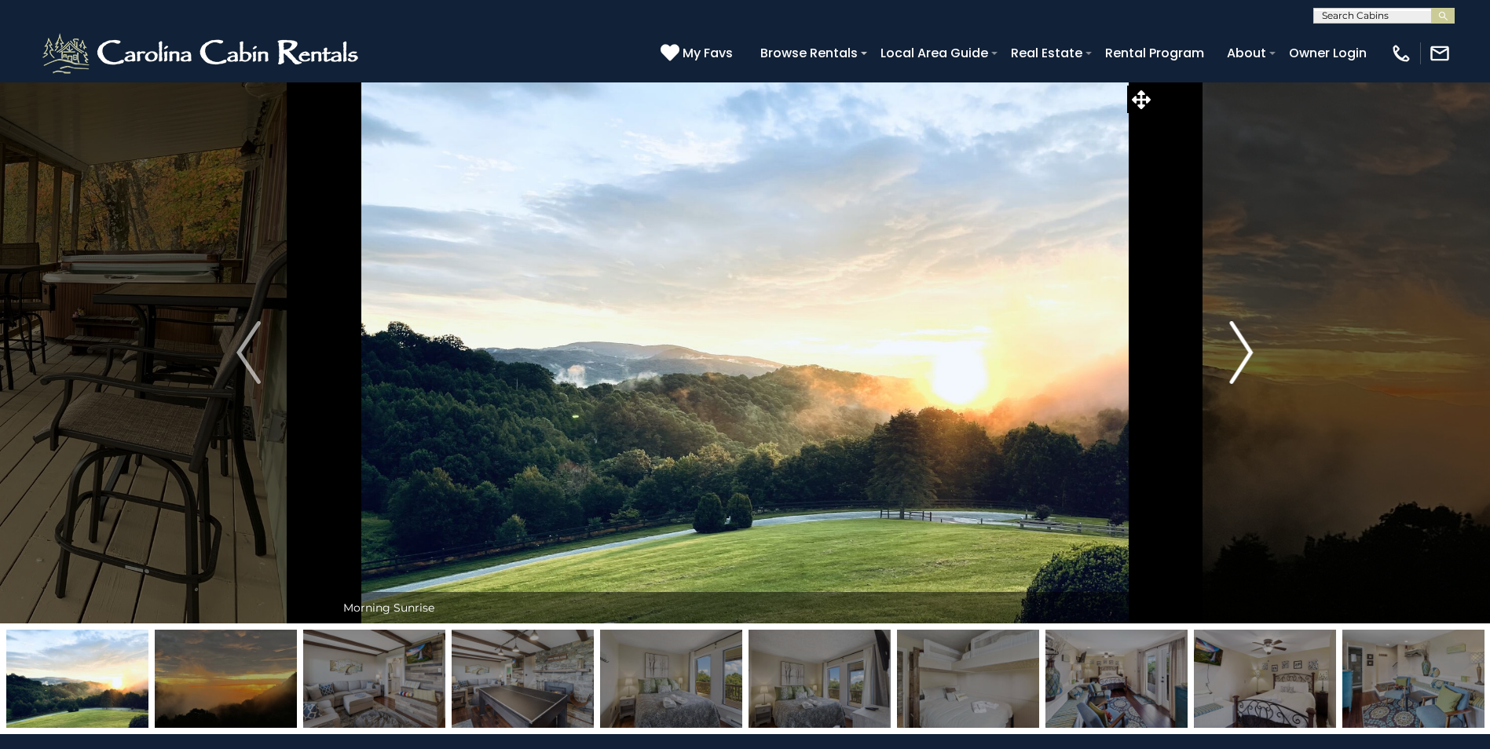
click at [1241, 358] on img "Next" at bounding box center [1241, 352] width 24 height 63
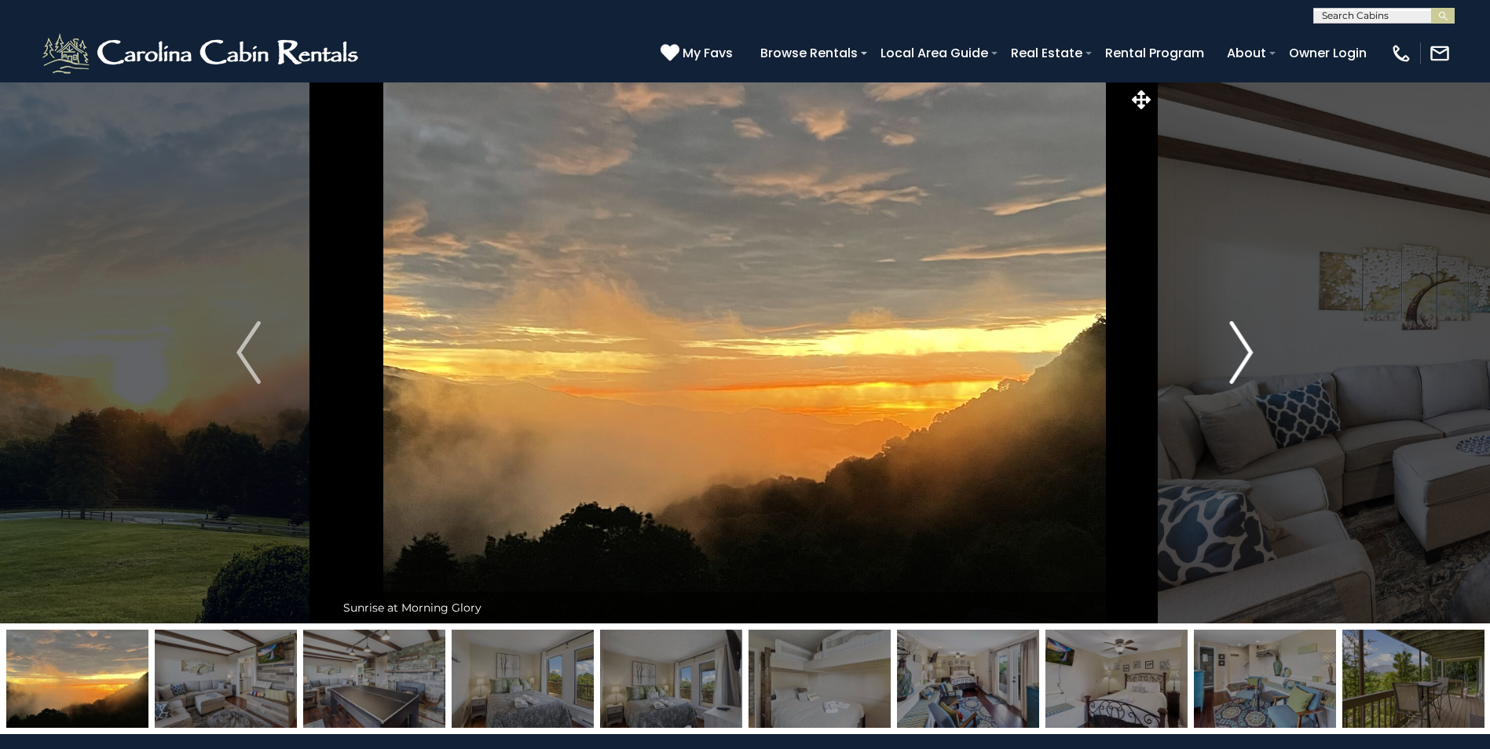
click at [1241, 358] on img "Next" at bounding box center [1241, 352] width 24 height 63
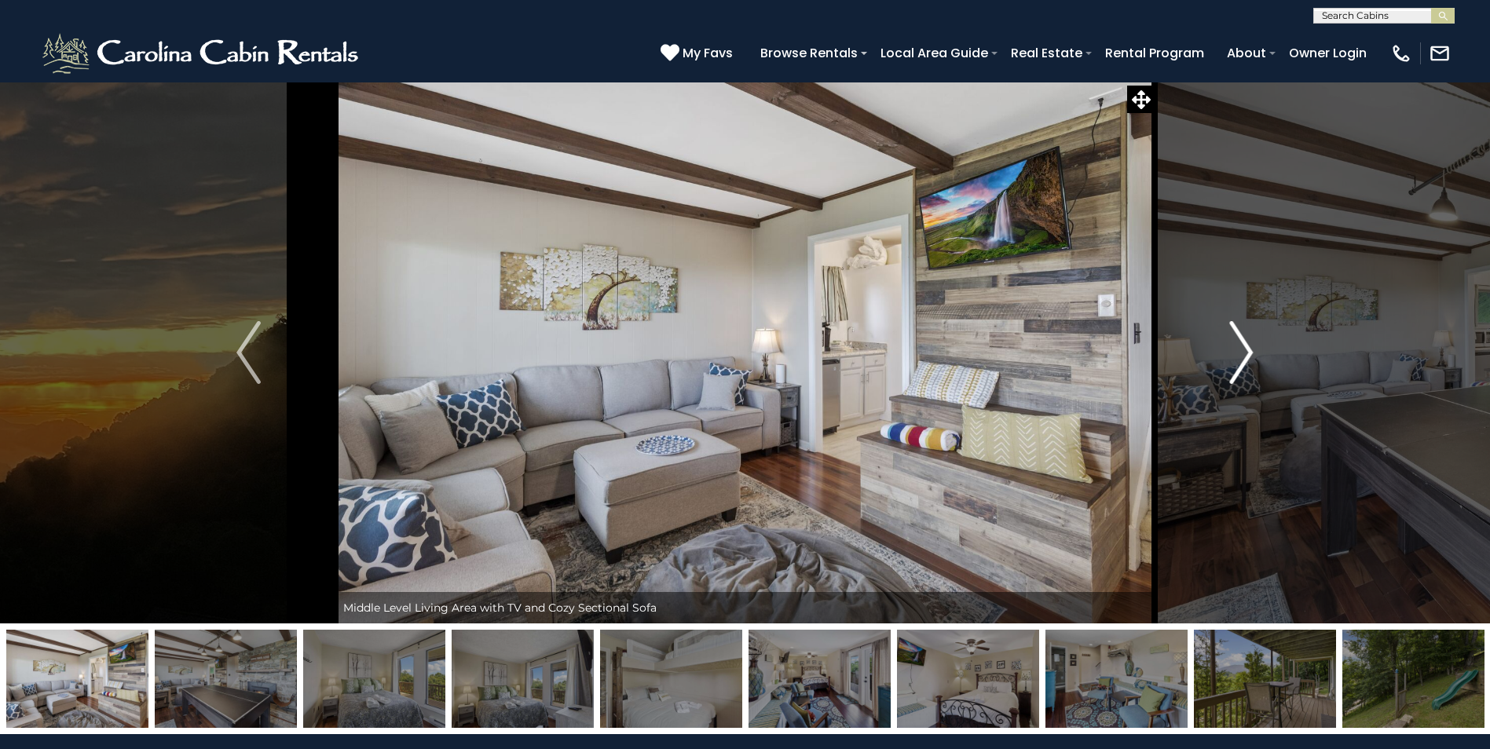
click at [1241, 358] on img "Next" at bounding box center [1241, 352] width 24 height 63
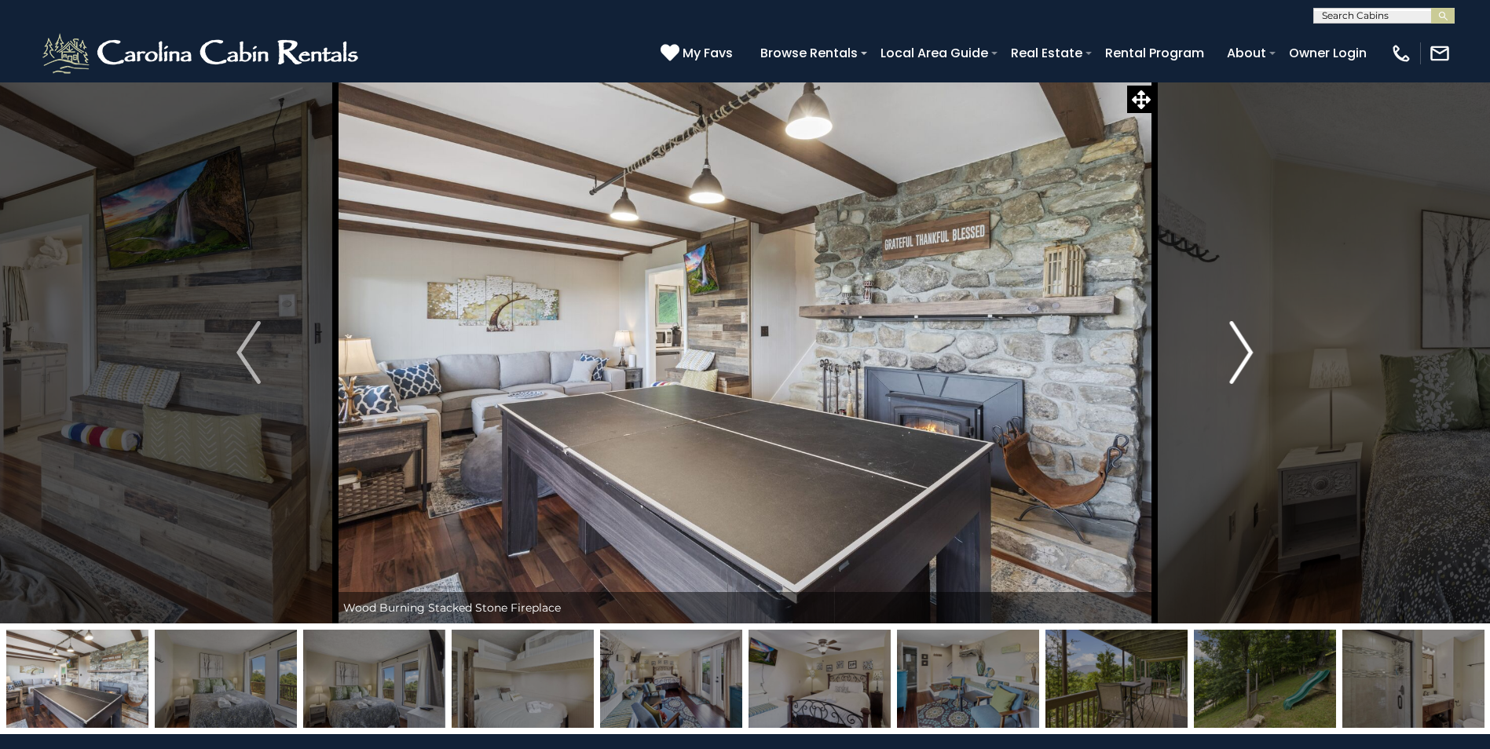
click at [1241, 358] on img "Next" at bounding box center [1241, 352] width 24 height 63
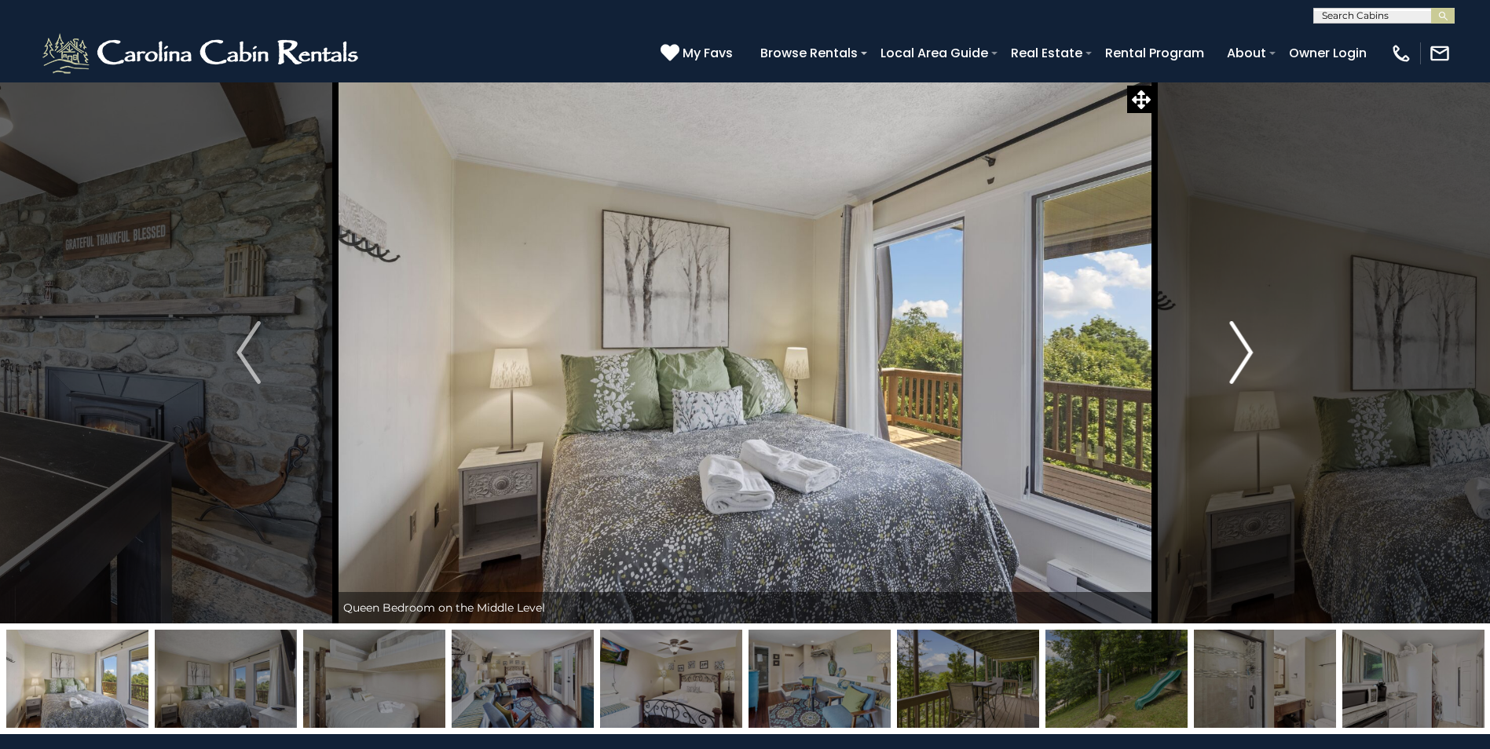
click at [1241, 358] on img "Next" at bounding box center [1241, 352] width 24 height 63
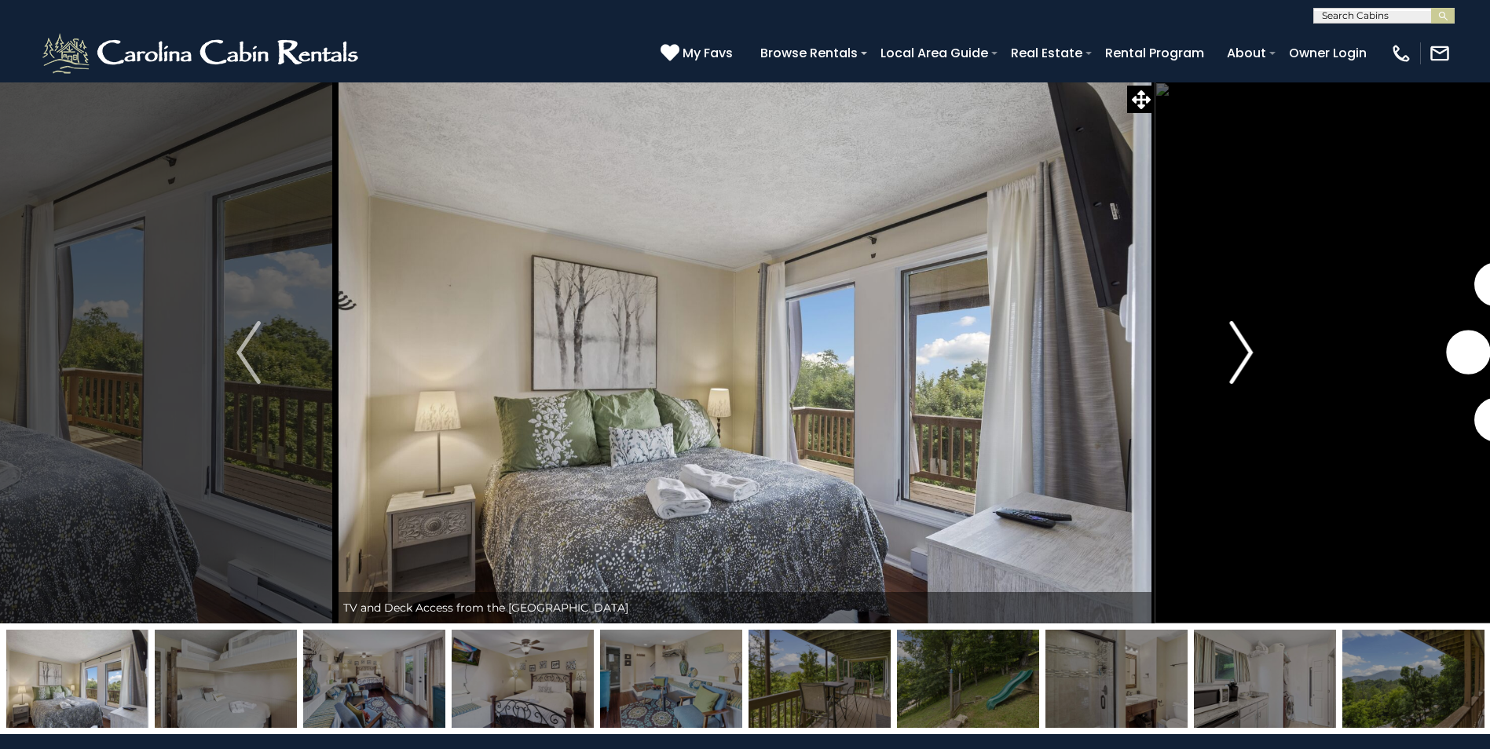
click at [1241, 358] on img "Next" at bounding box center [1241, 352] width 24 height 63
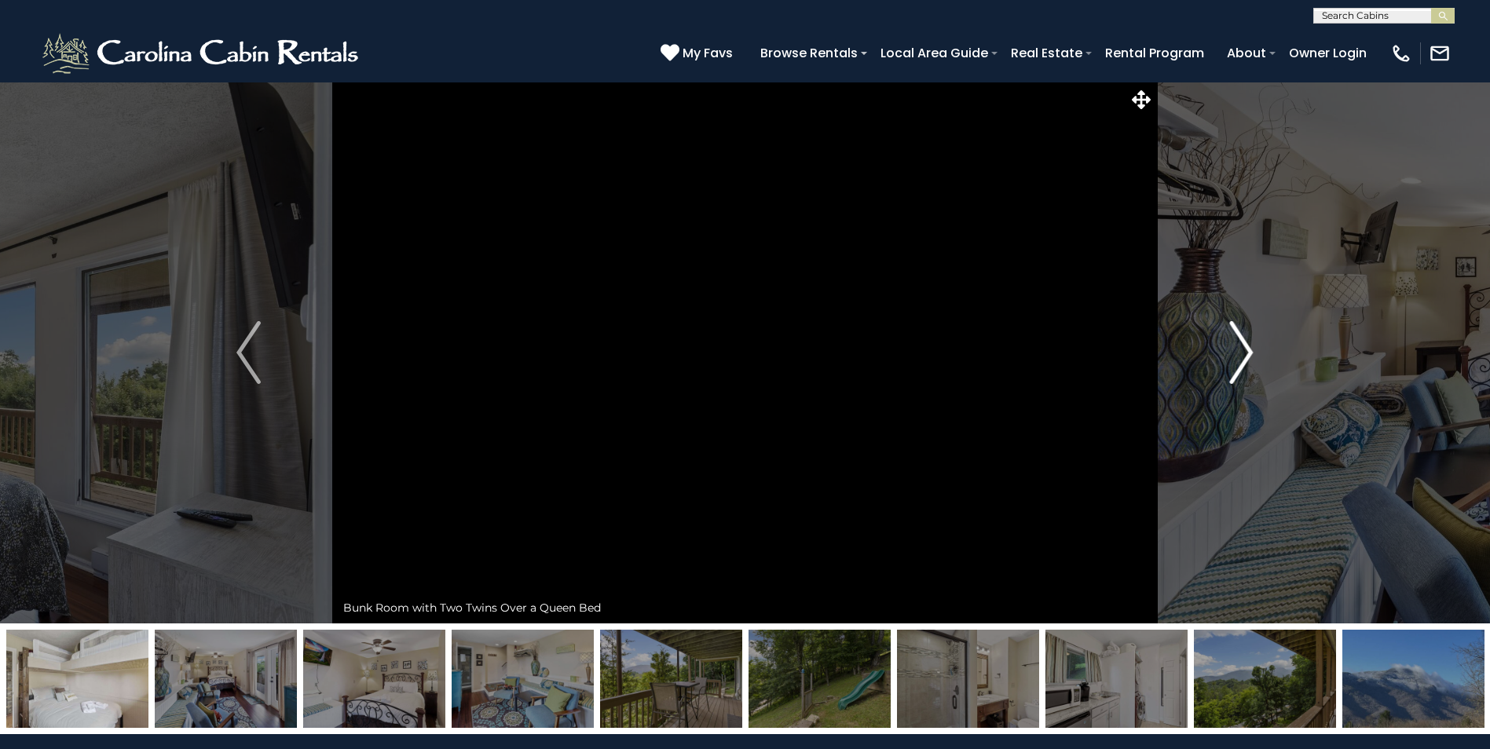
click at [1241, 358] on img "Next" at bounding box center [1241, 352] width 24 height 63
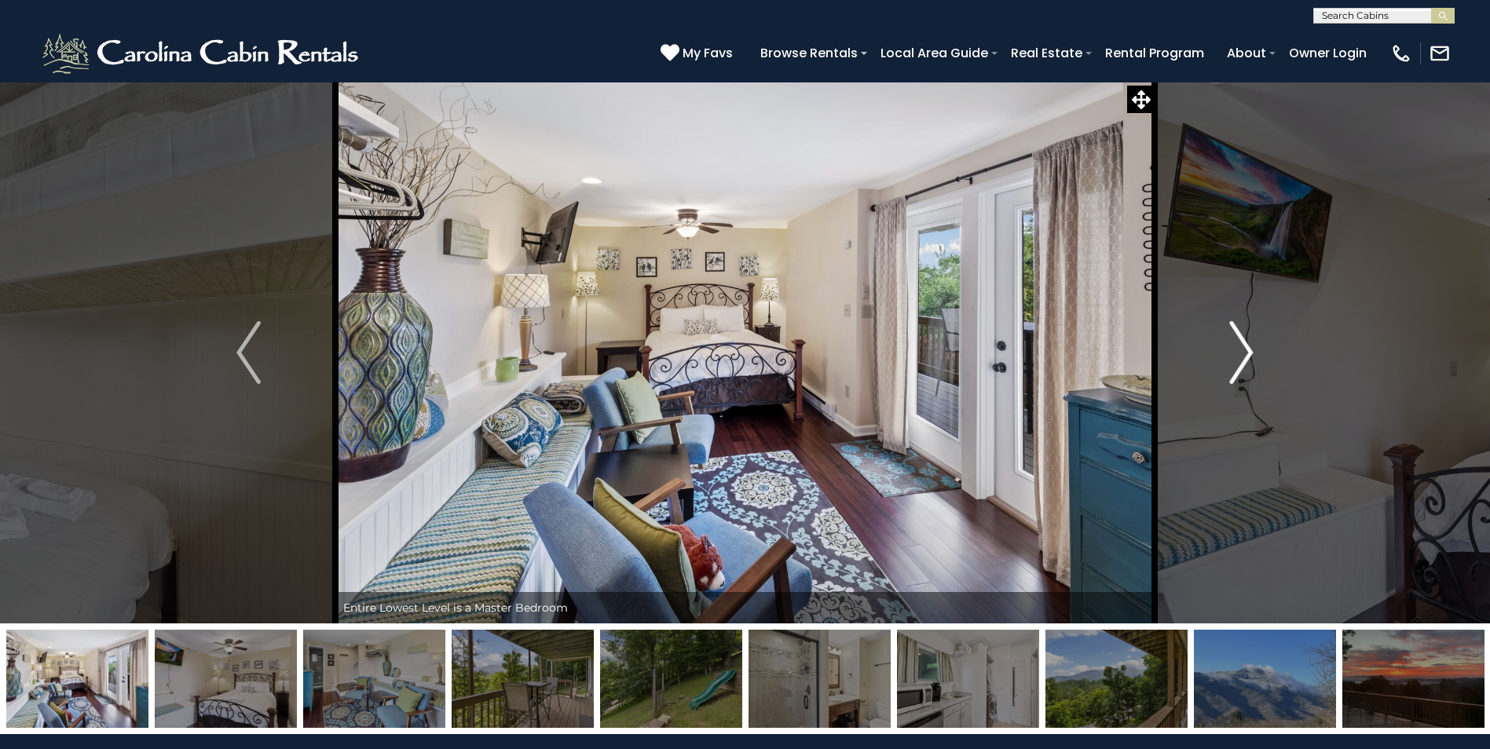
click at [1241, 358] on img "Next" at bounding box center [1241, 352] width 24 height 63
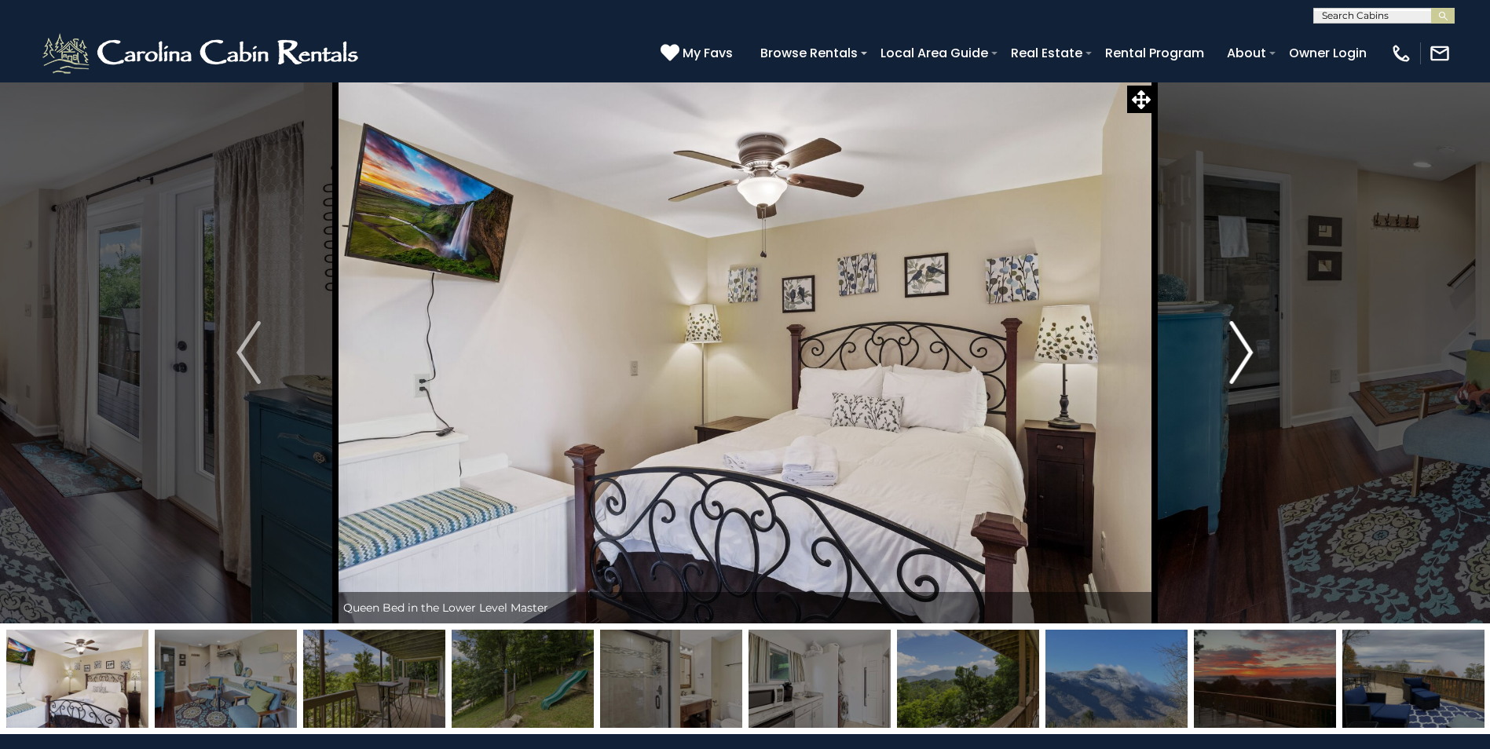
click at [1241, 358] on img "Next" at bounding box center [1241, 352] width 24 height 63
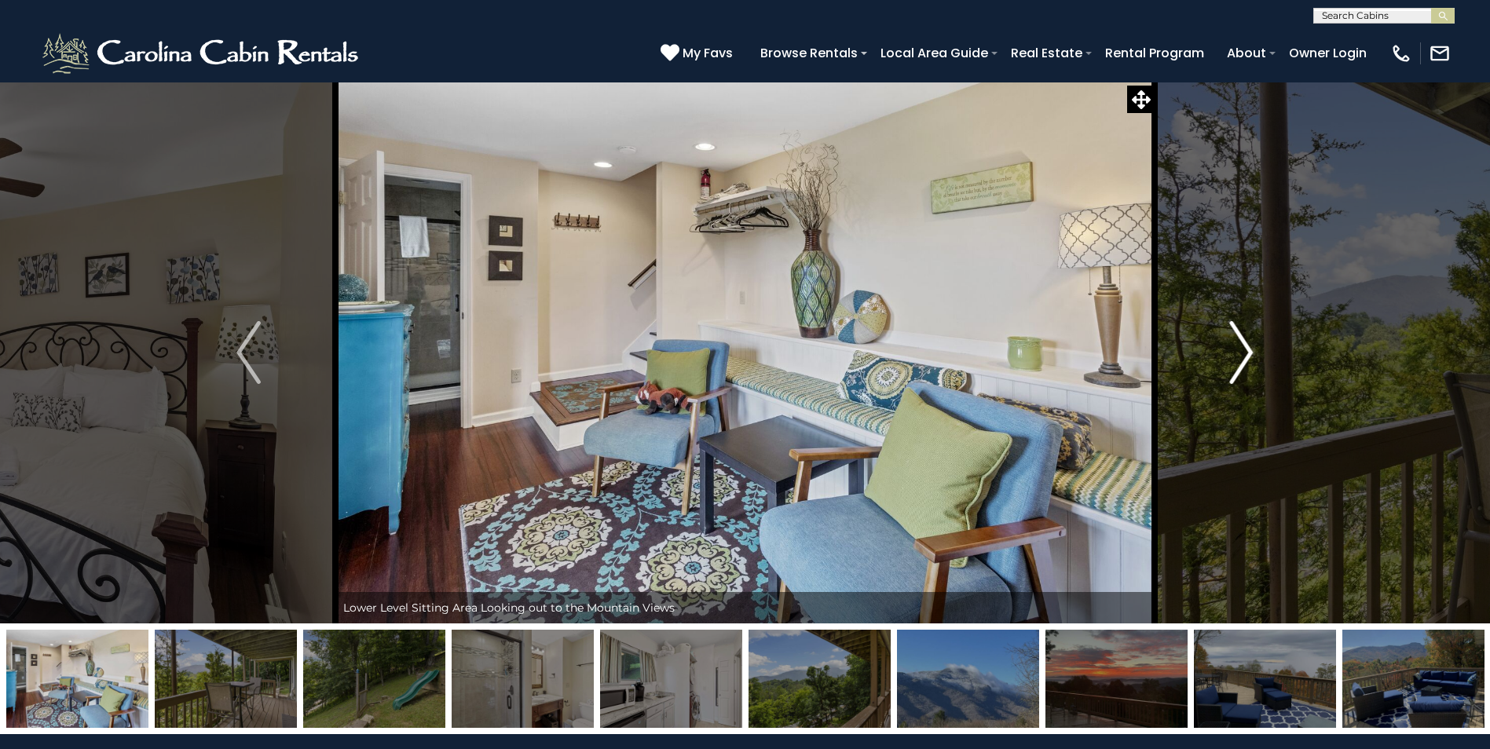
click at [1241, 358] on img "Next" at bounding box center [1241, 352] width 24 height 63
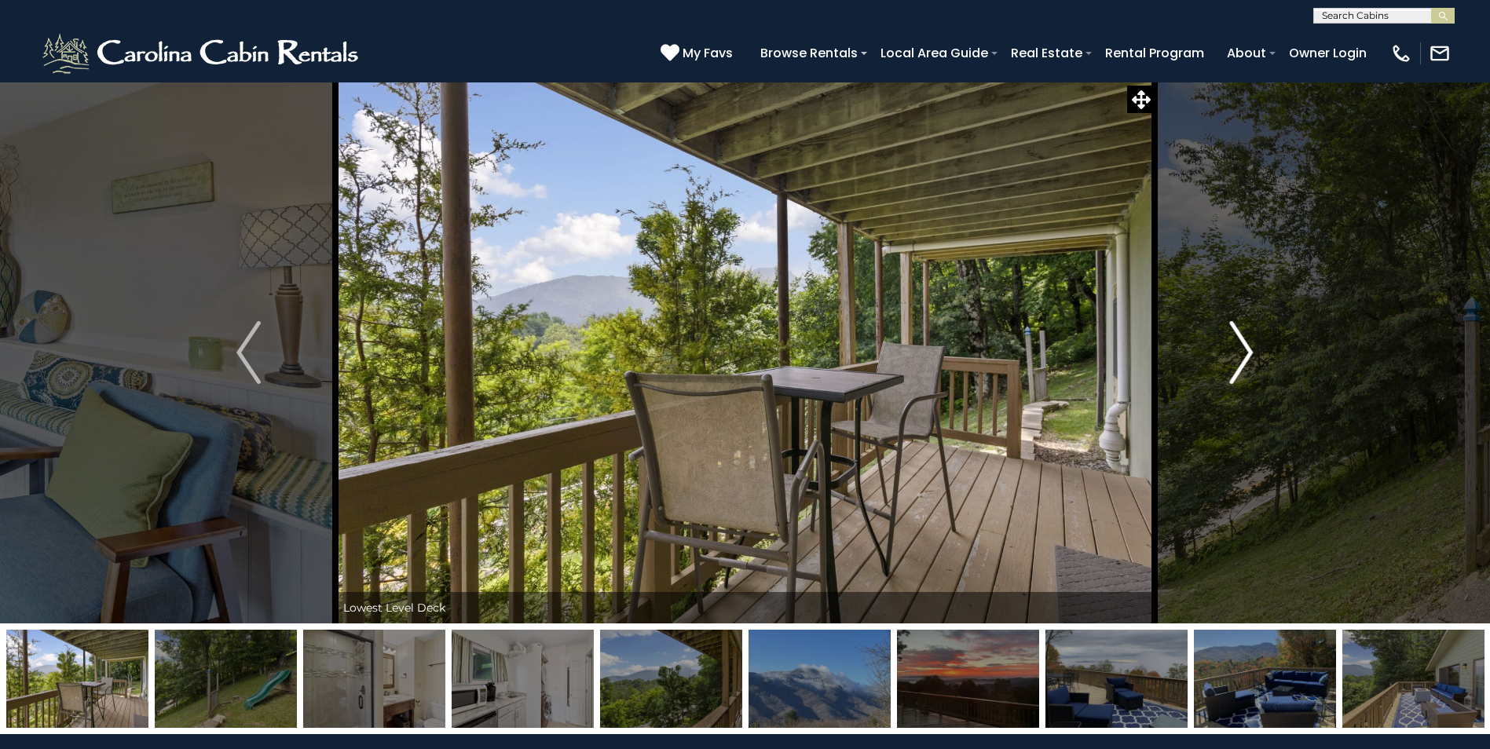
click at [1241, 358] on img "Next" at bounding box center [1241, 352] width 24 height 63
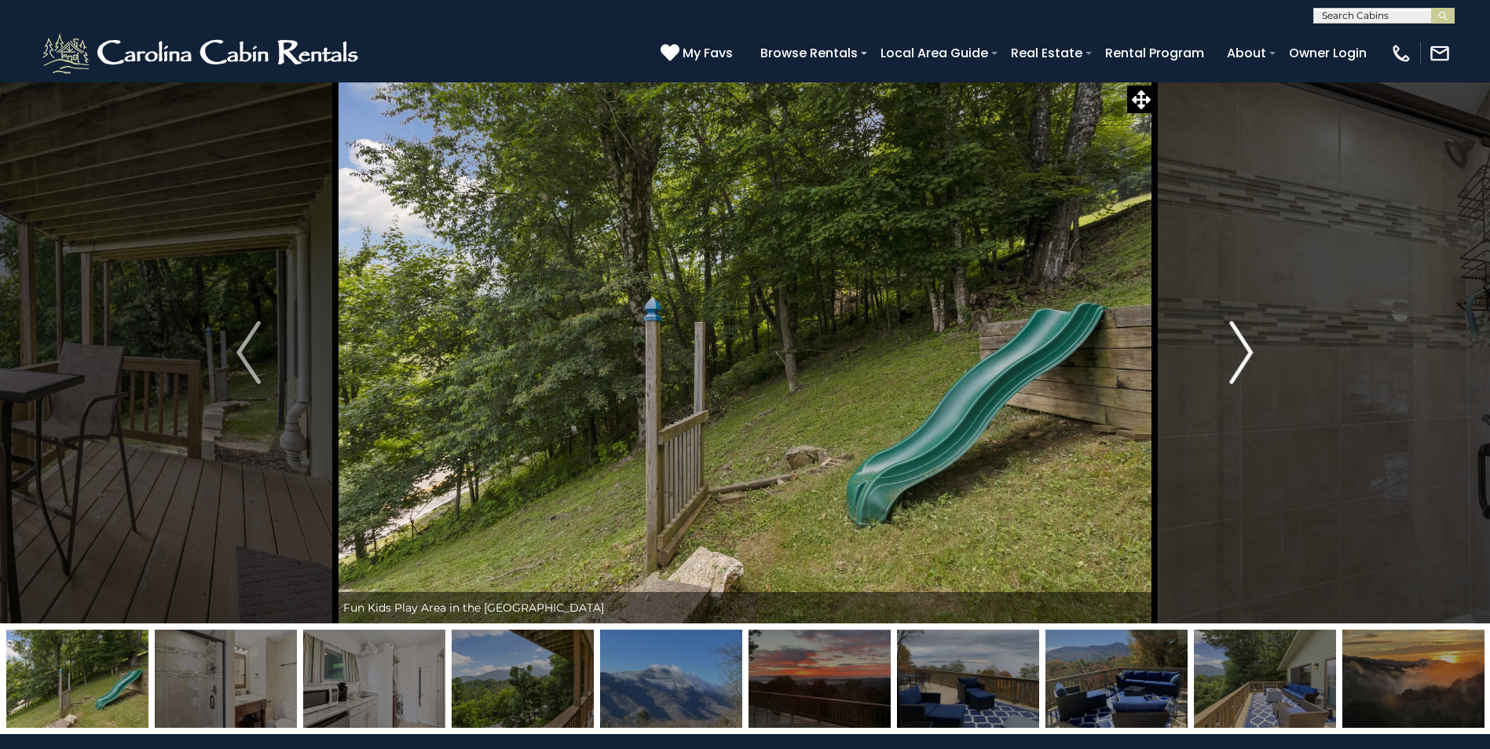
click at [1241, 358] on img "Next" at bounding box center [1241, 352] width 24 height 63
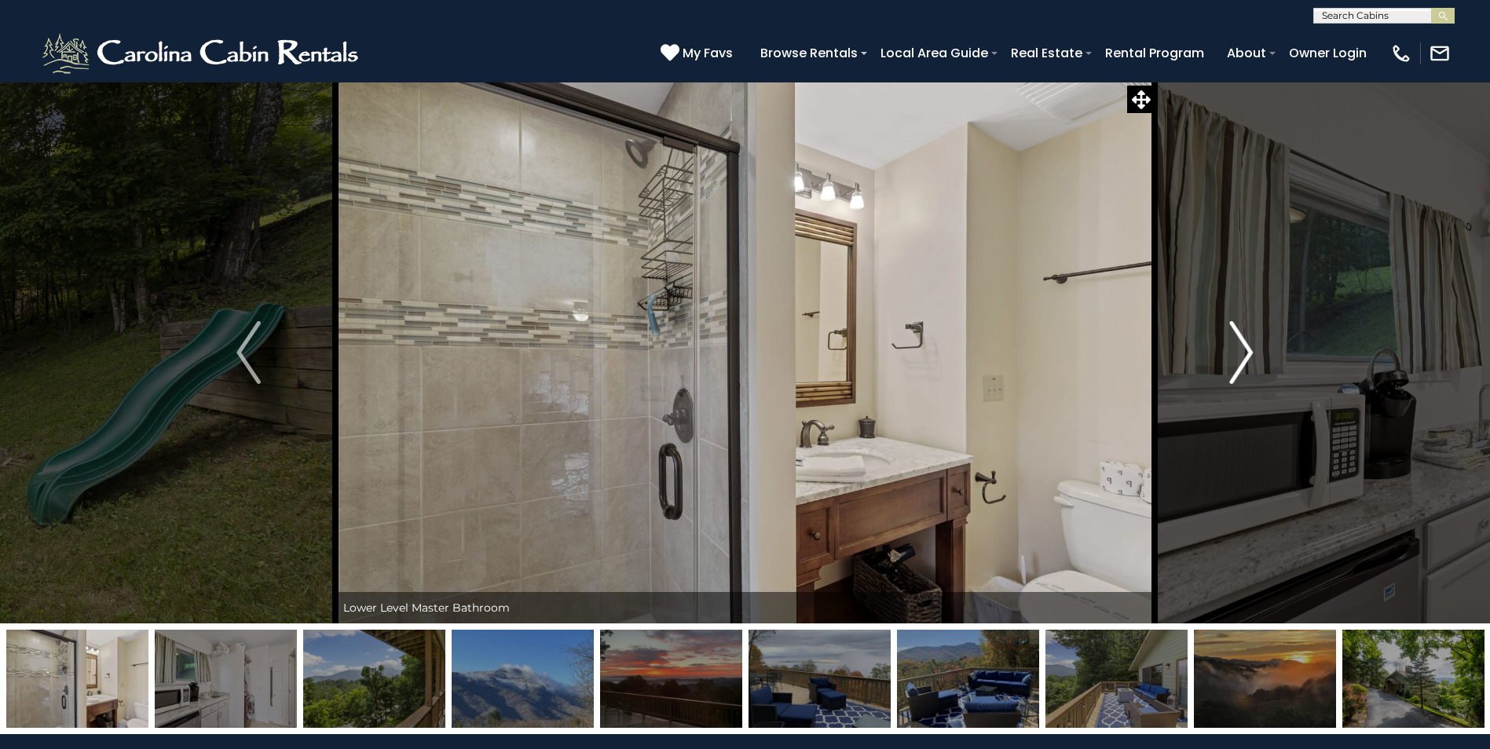
click at [1241, 358] on img "Next" at bounding box center [1241, 352] width 24 height 63
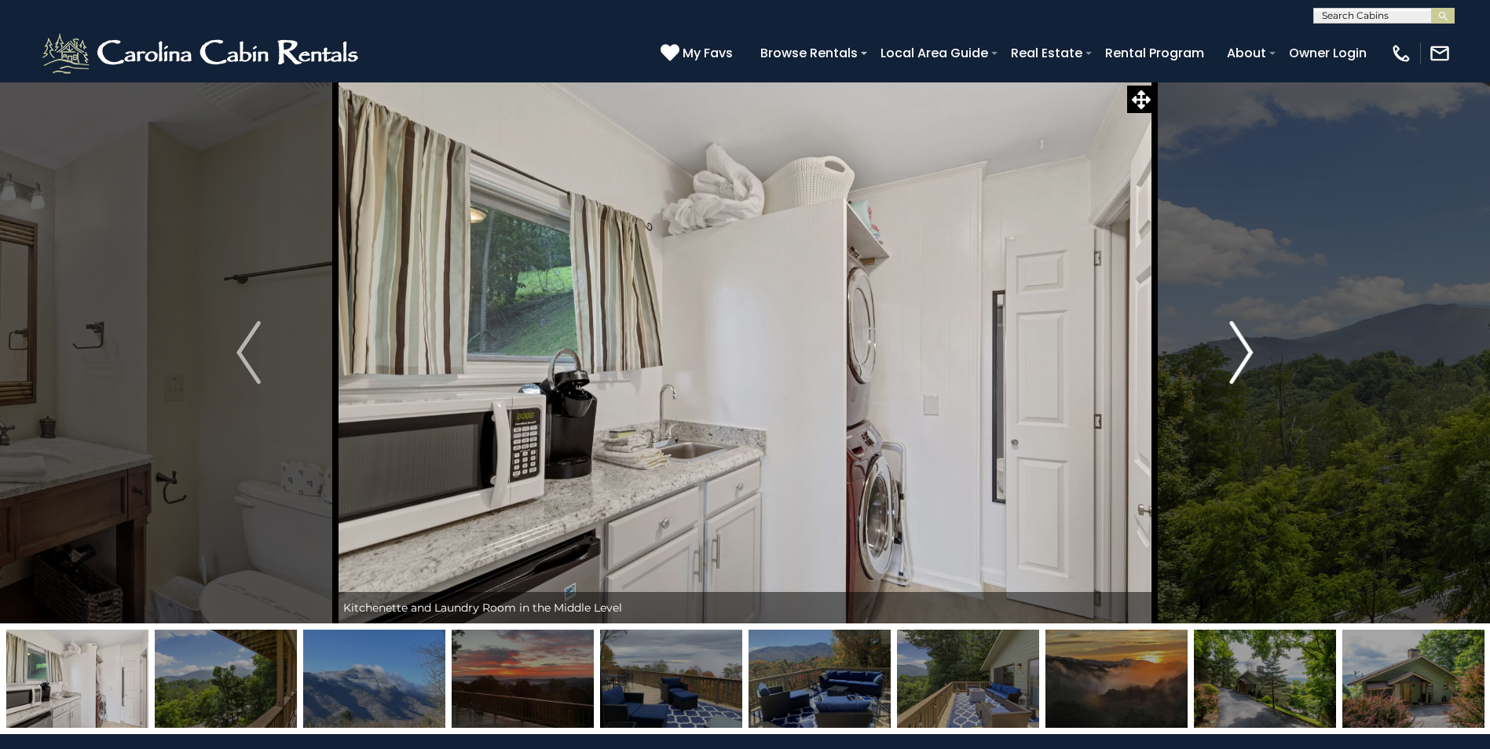
click at [1241, 358] on img "Next" at bounding box center [1241, 352] width 24 height 63
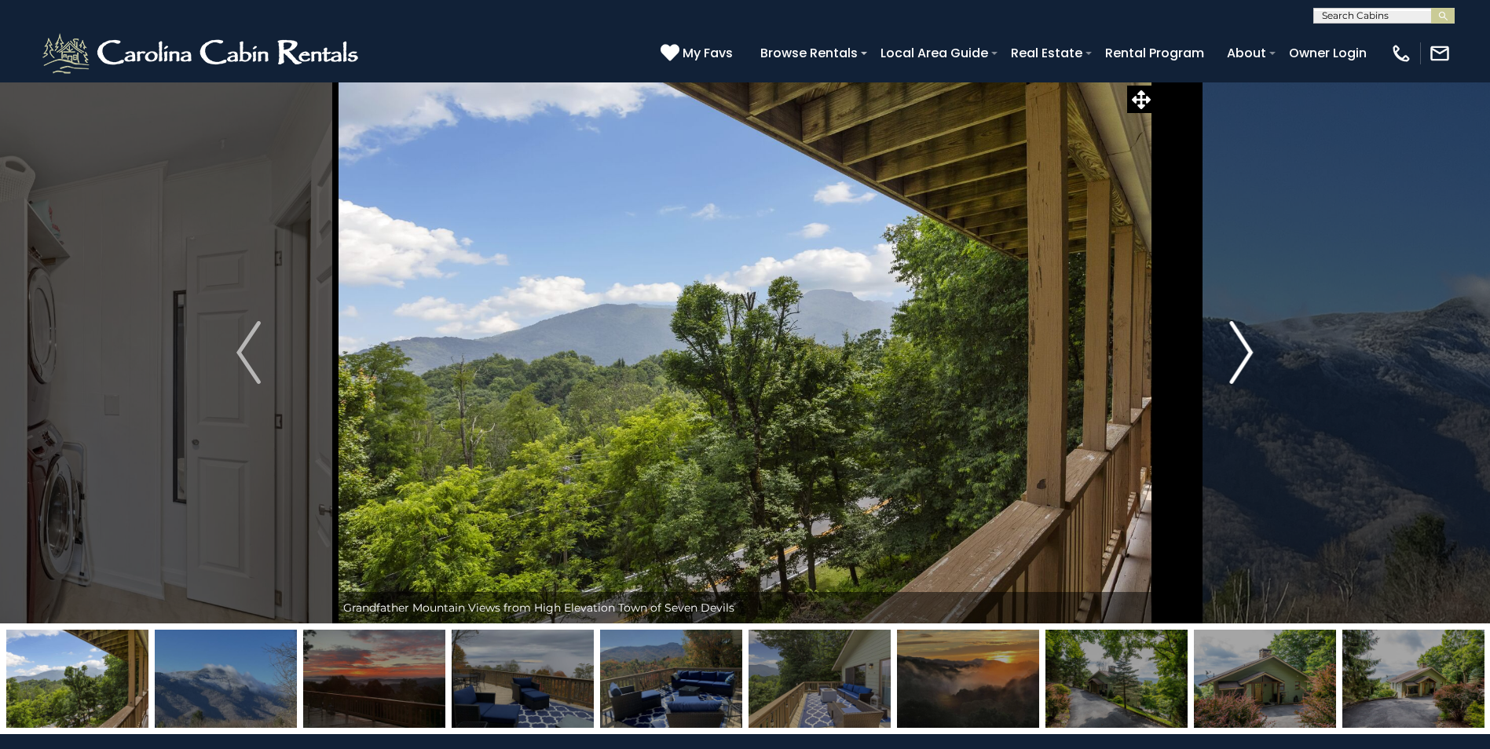
click at [1241, 358] on img "Next" at bounding box center [1241, 352] width 24 height 63
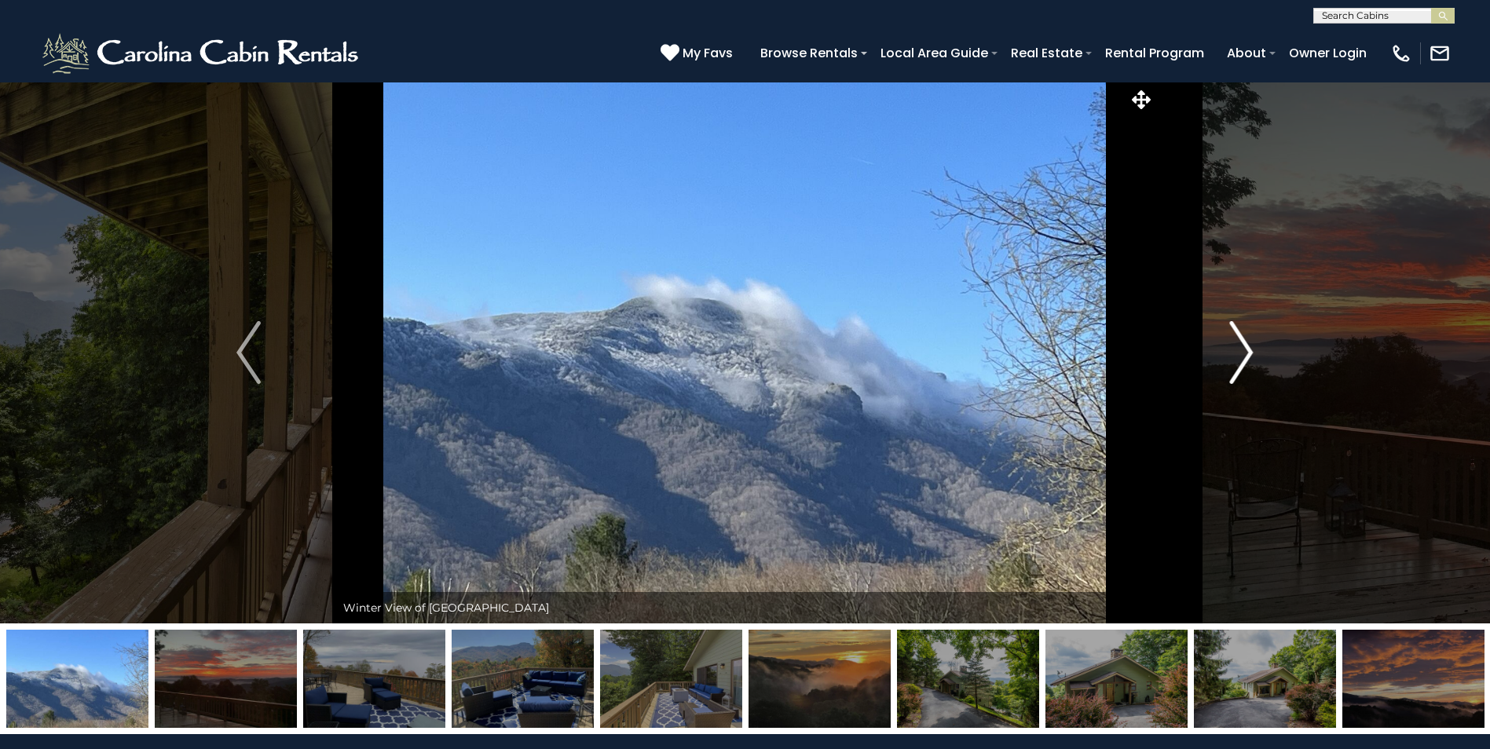
click at [1241, 358] on img "Next" at bounding box center [1241, 352] width 24 height 63
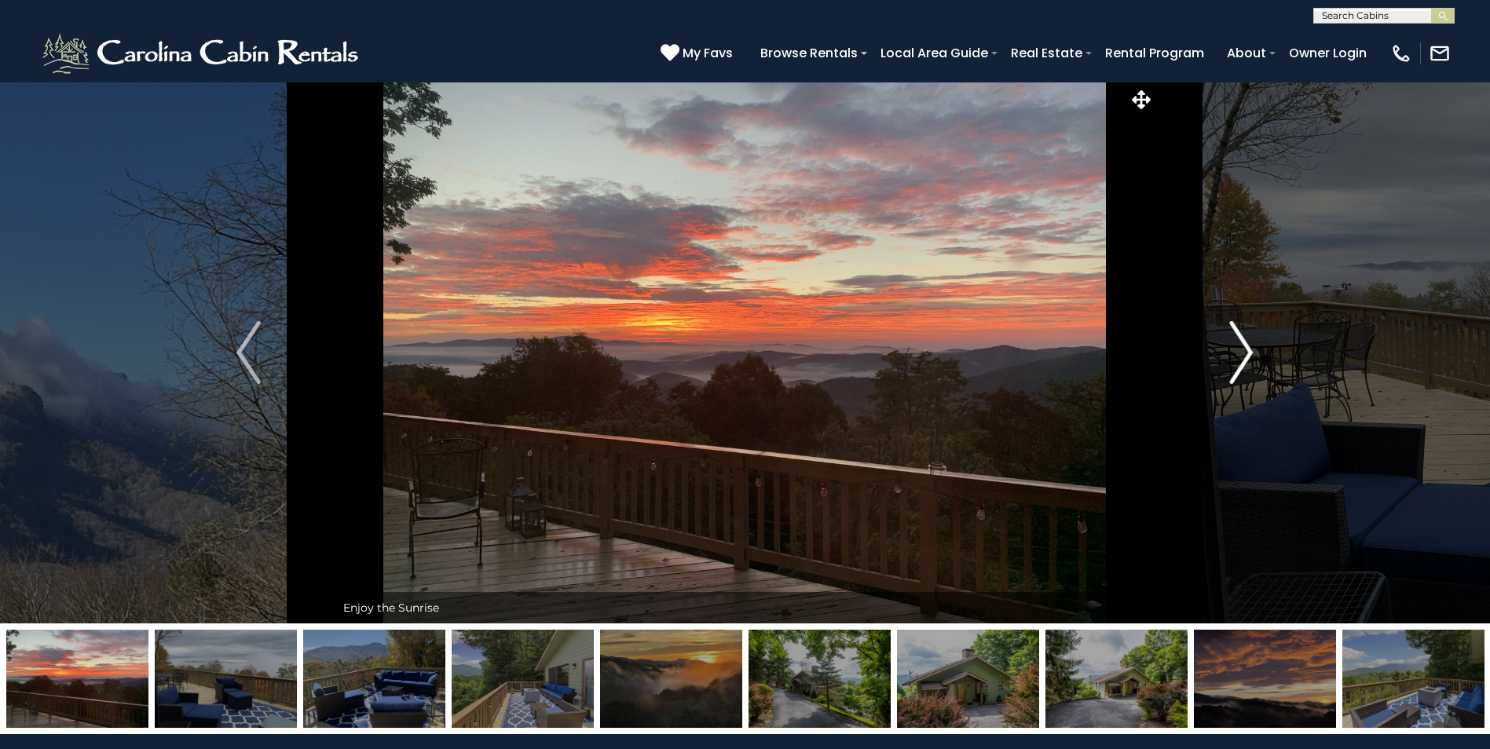
click at [1241, 358] on img "Next" at bounding box center [1241, 352] width 24 height 63
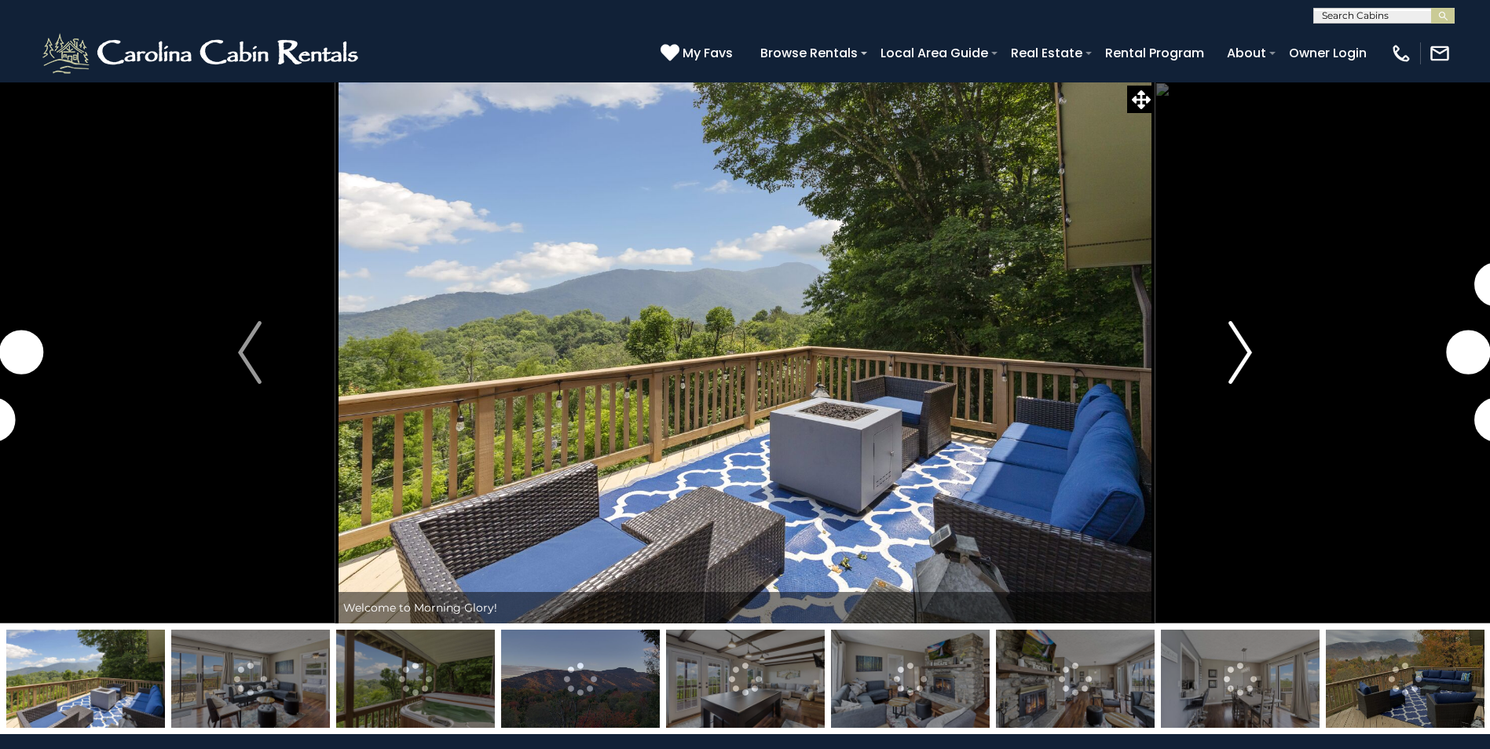
click at [1248, 350] on img "Next" at bounding box center [1240, 352] width 24 height 63
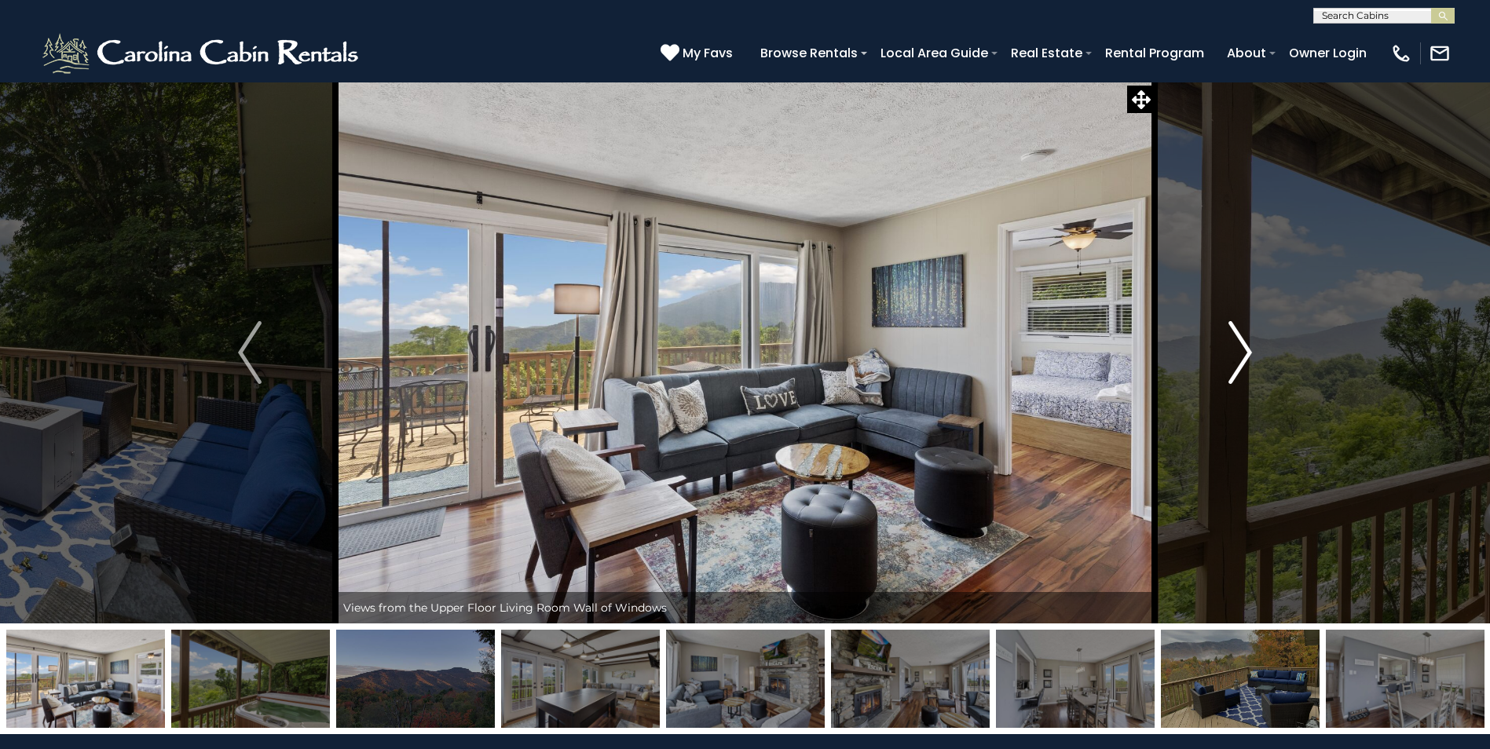
click at [1248, 350] on img "Next" at bounding box center [1240, 352] width 24 height 63
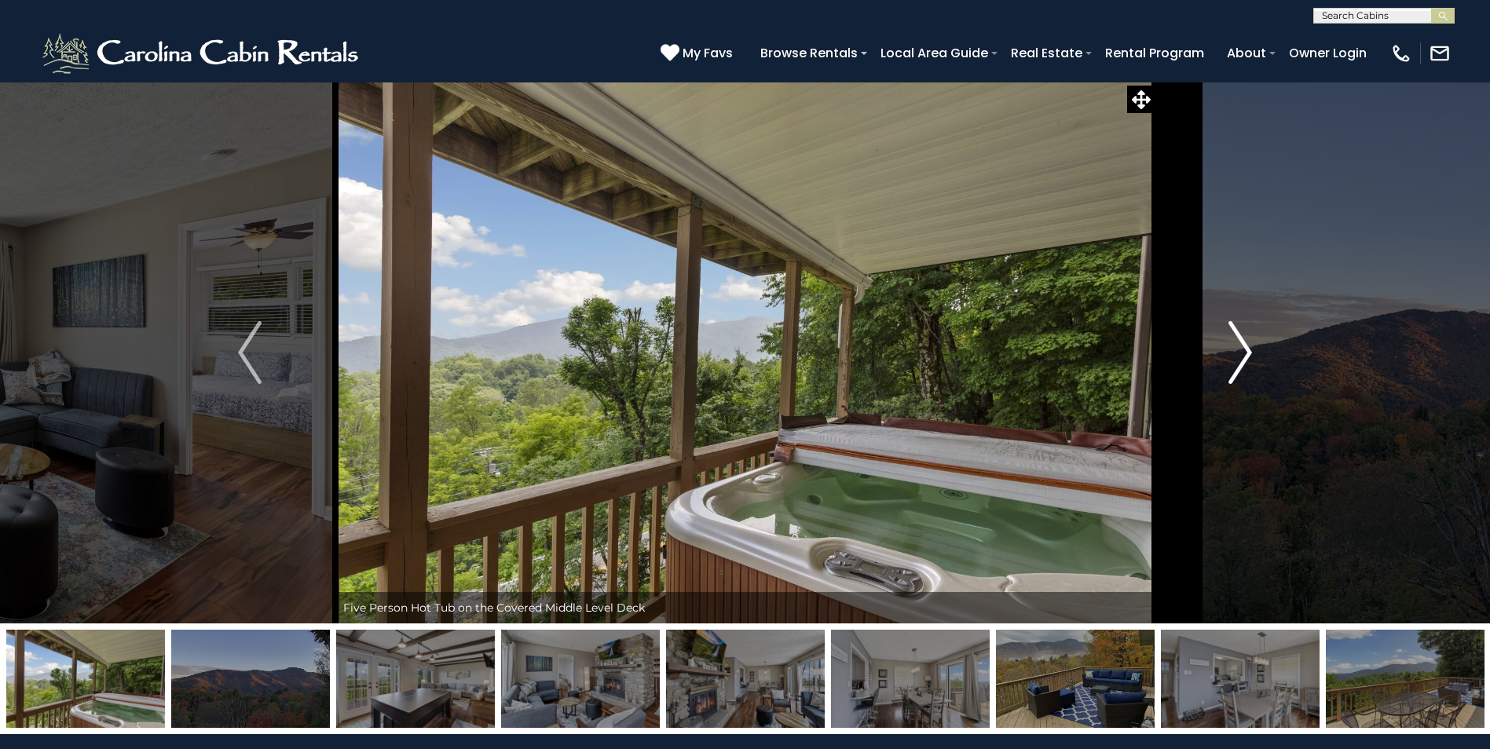
click at [1248, 350] on img "Next" at bounding box center [1240, 352] width 24 height 63
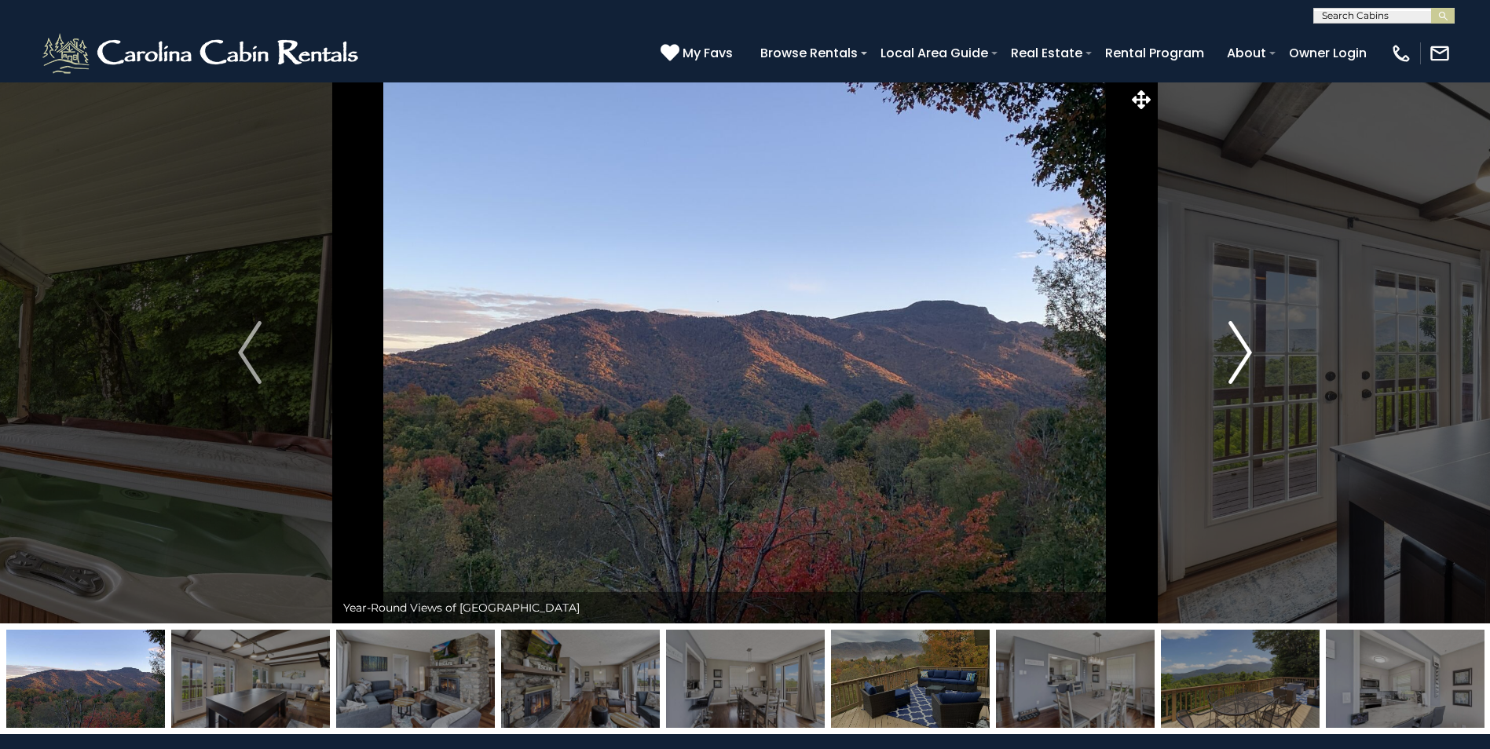
click at [1248, 350] on img "Next" at bounding box center [1240, 352] width 24 height 63
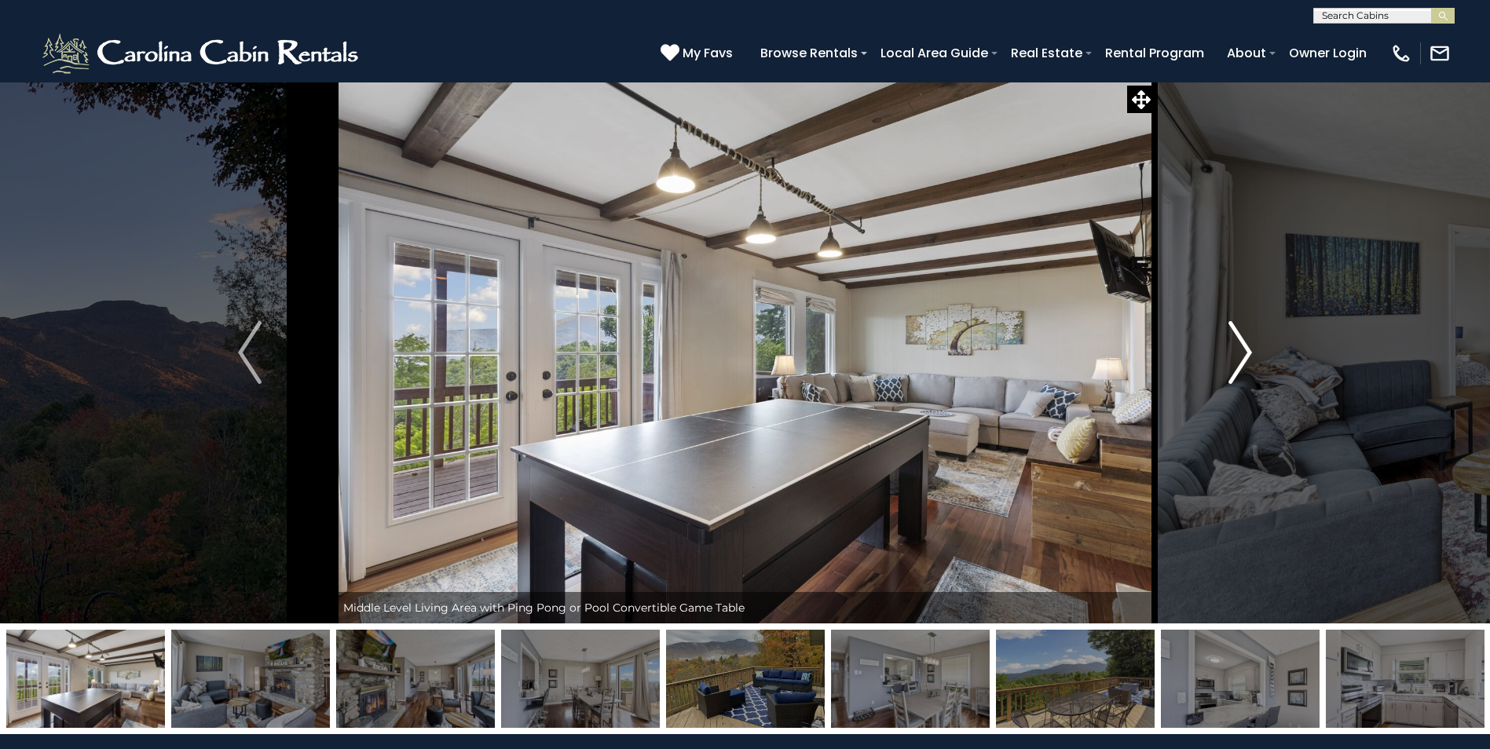
click at [1248, 350] on img "Next" at bounding box center [1240, 352] width 24 height 63
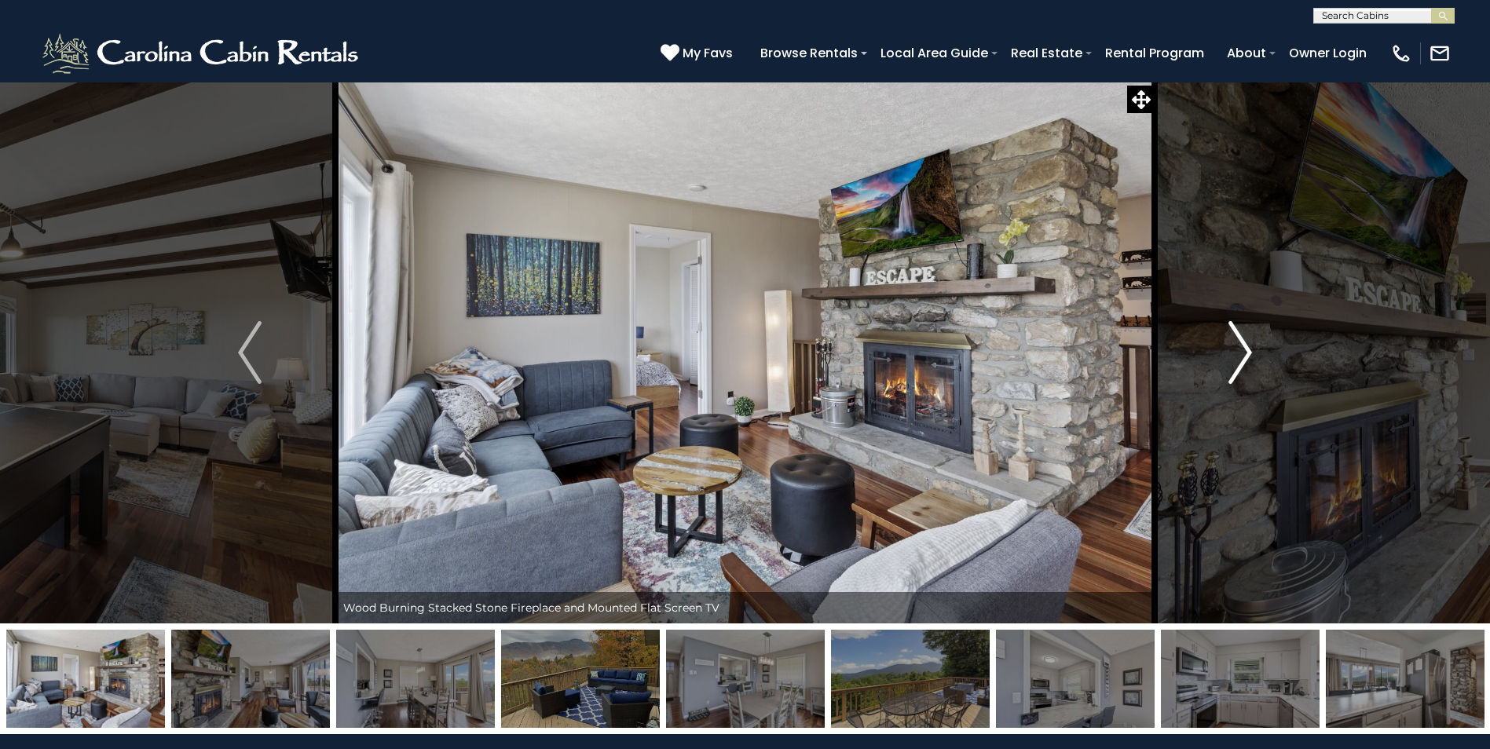
click at [1248, 350] on img "Next" at bounding box center [1240, 352] width 24 height 63
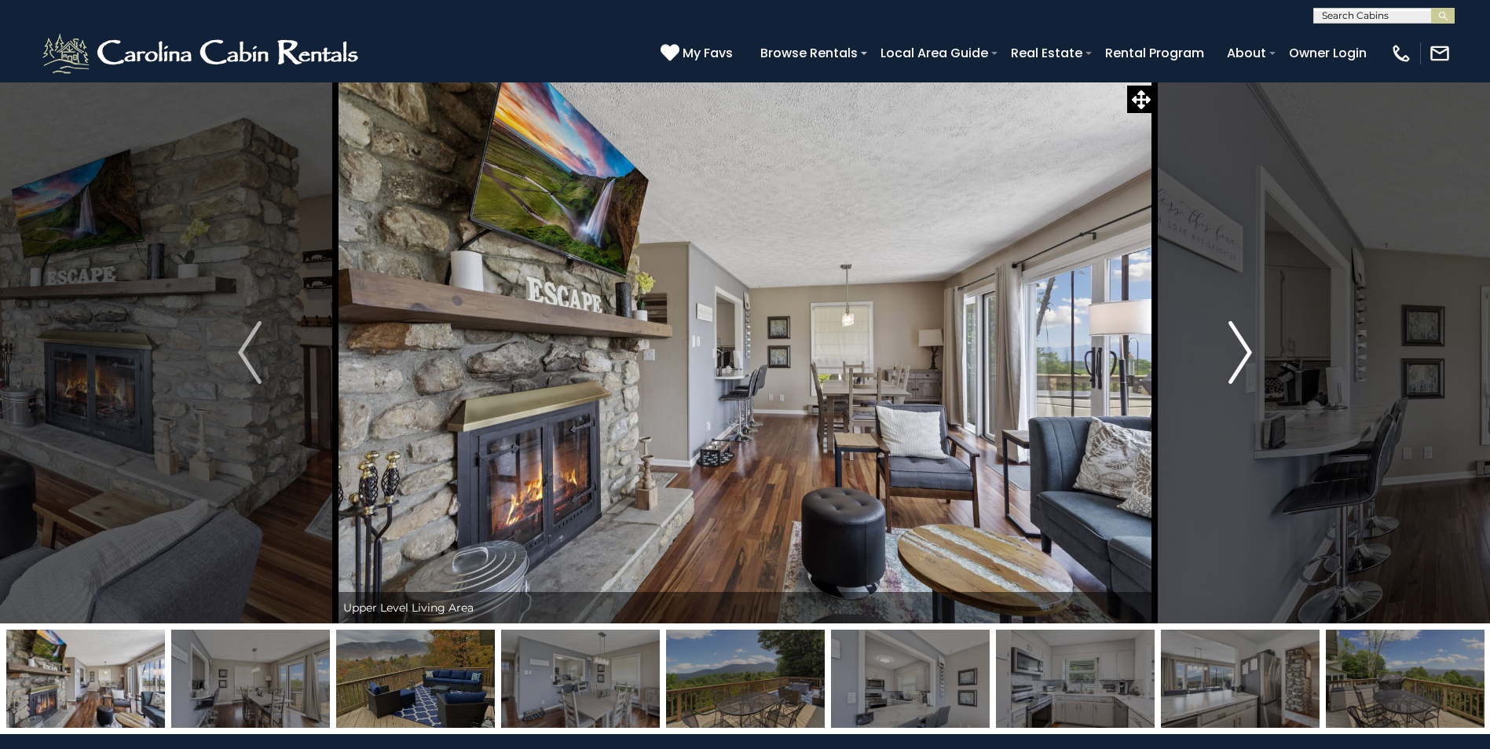
click at [1248, 350] on img "Next" at bounding box center [1240, 352] width 24 height 63
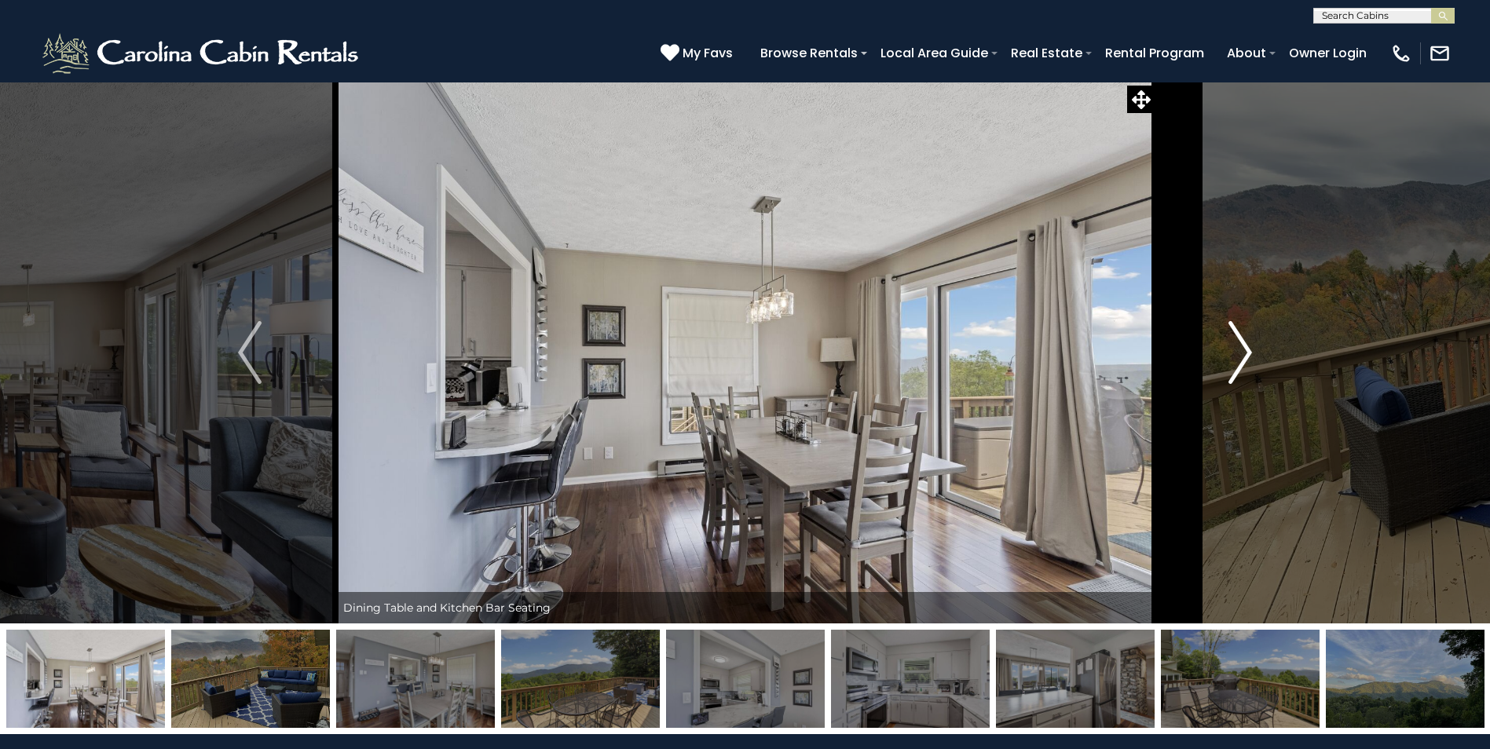
click at [1248, 350] on img "Next" at bounding box center [1240, 352] width 24 height 63
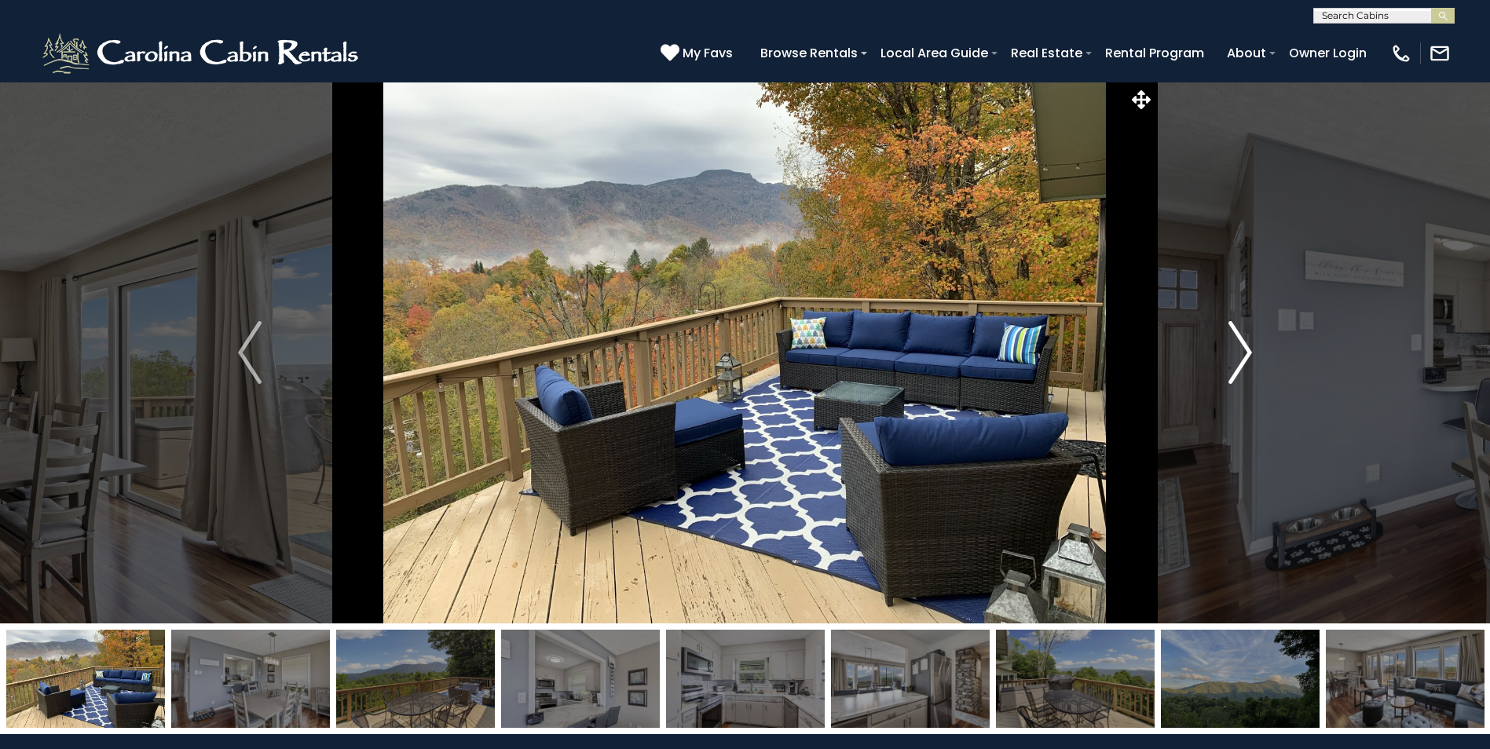
click at [1248, 350] on img "Next" at bounding box center [1240, 352] width 24 height 63
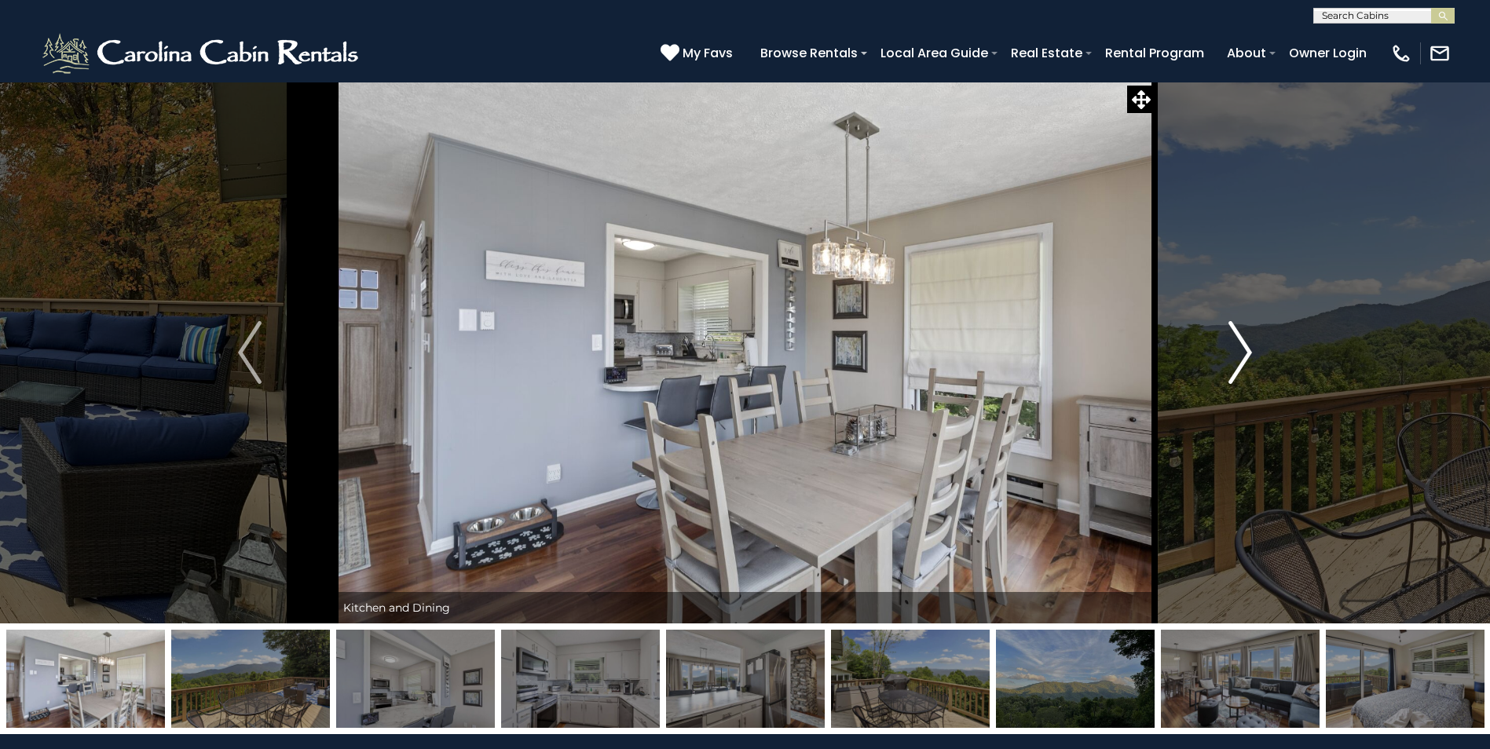
click at [1248, 350] on img "Next" at bounding box center [1240, 352] width 24 height 63
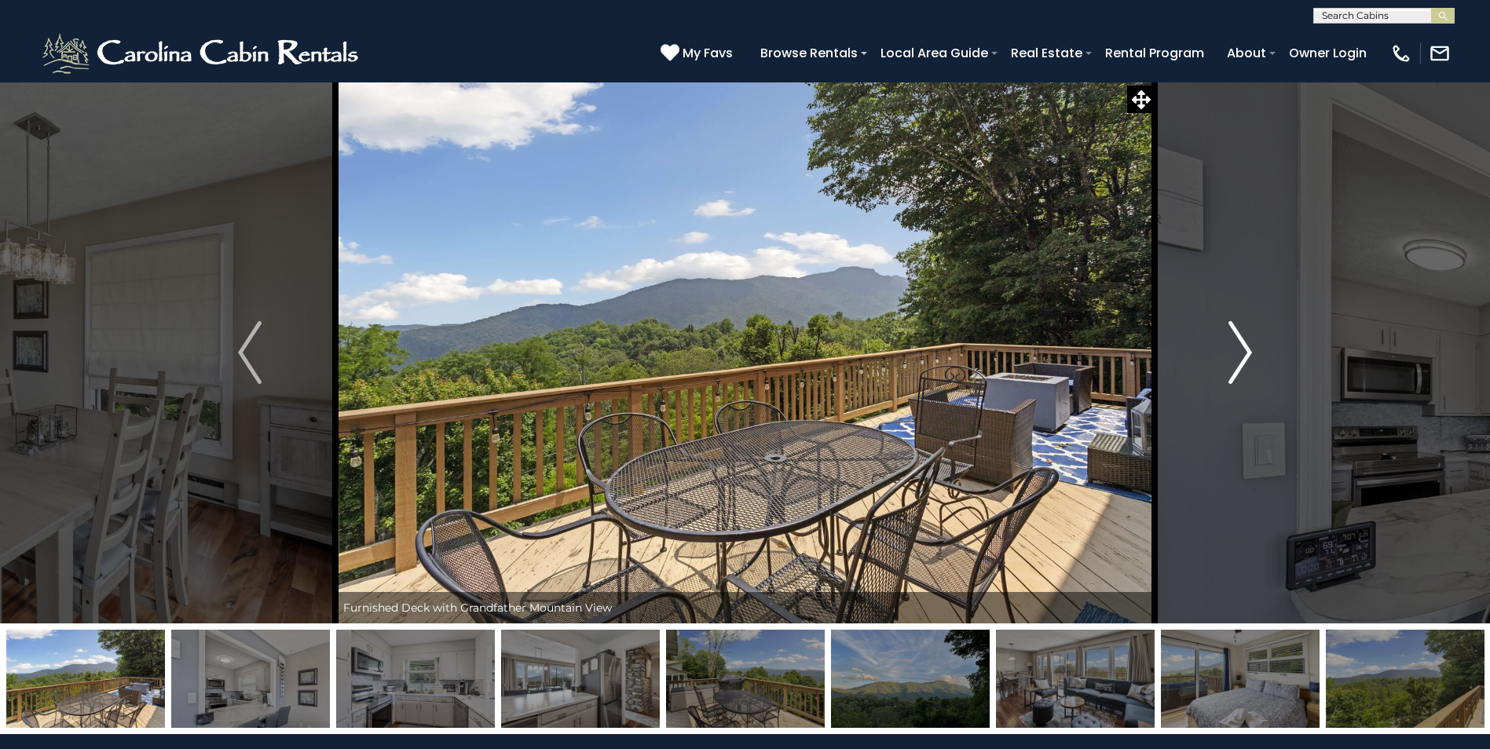
click at [1248, 350] on img "Next" at bounding box center [1240, 352] width 24 height 63
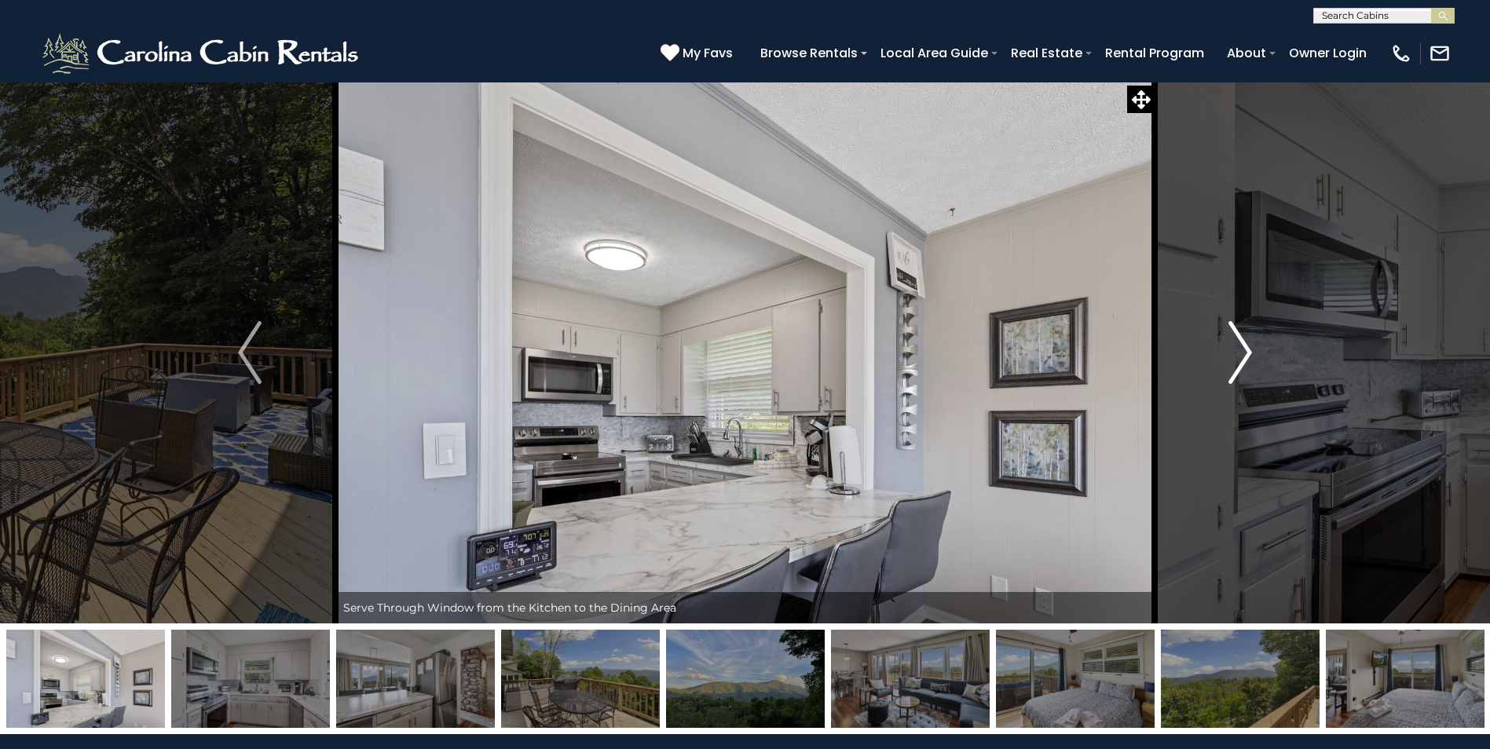
click at [1248, 350] on img "Next" at bounding box center [1240, 352] width 24 height 63
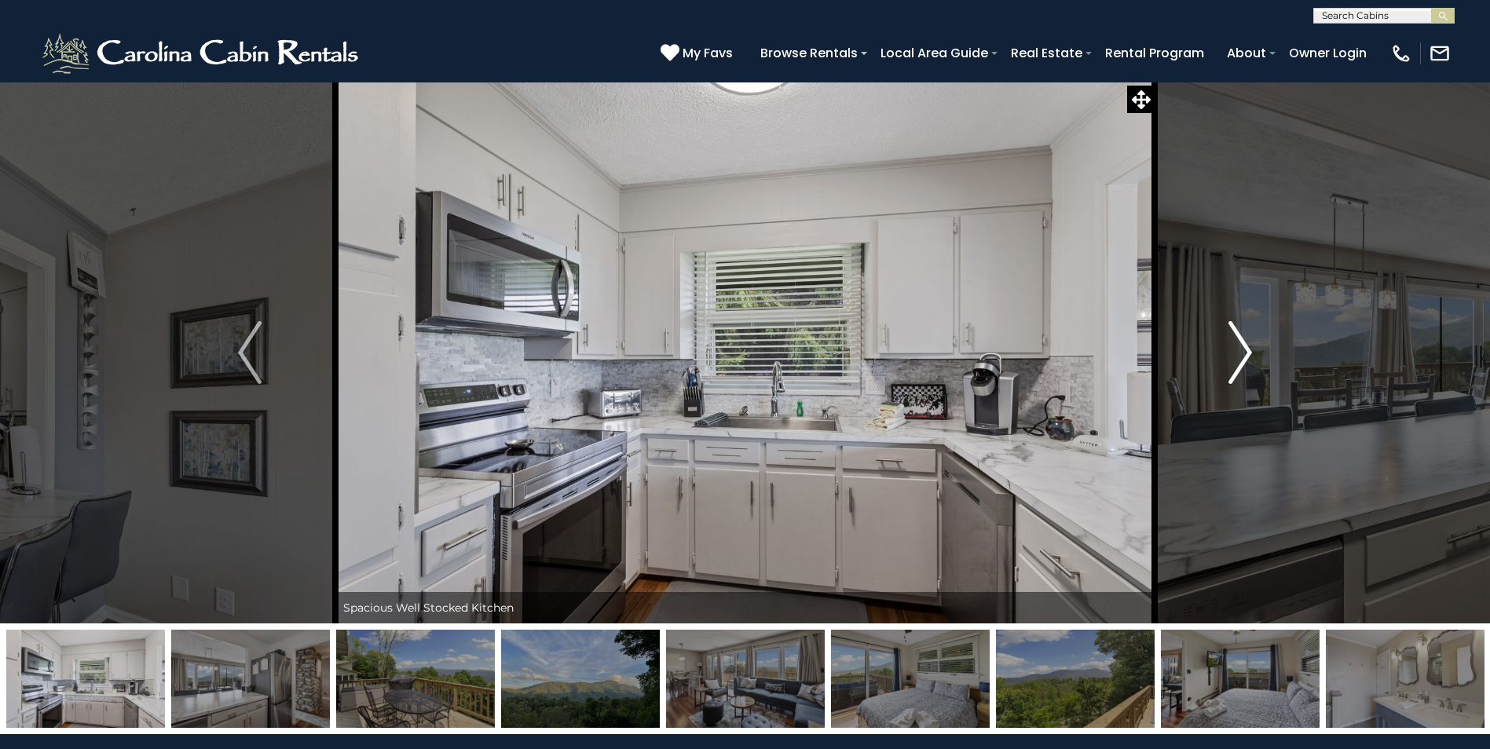
click at [1248, 350] on img "Next" at bounding box center [1240, 352] width 24 height 63
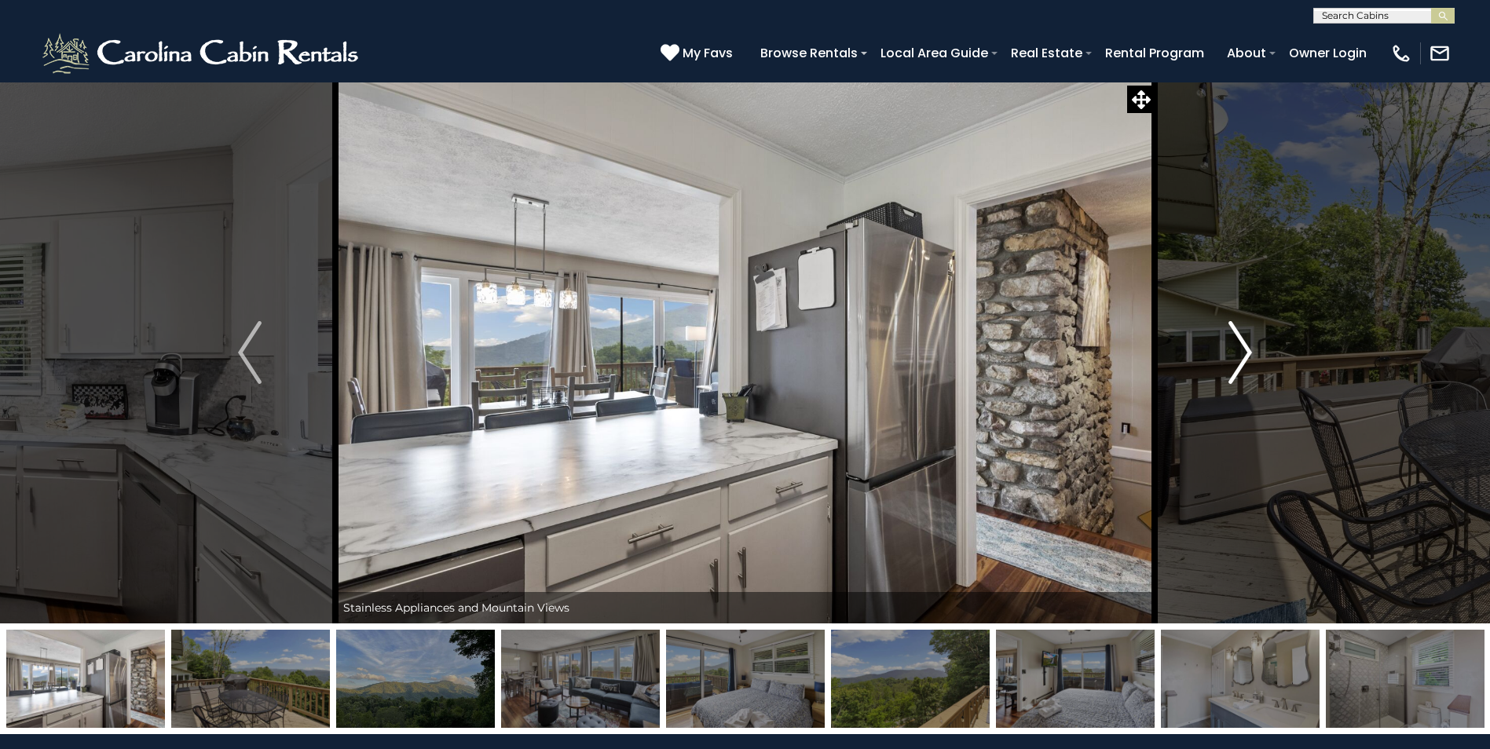
click at [1248, 350] on img "Next" at bounding box center [1240, 352] width 24 height 63
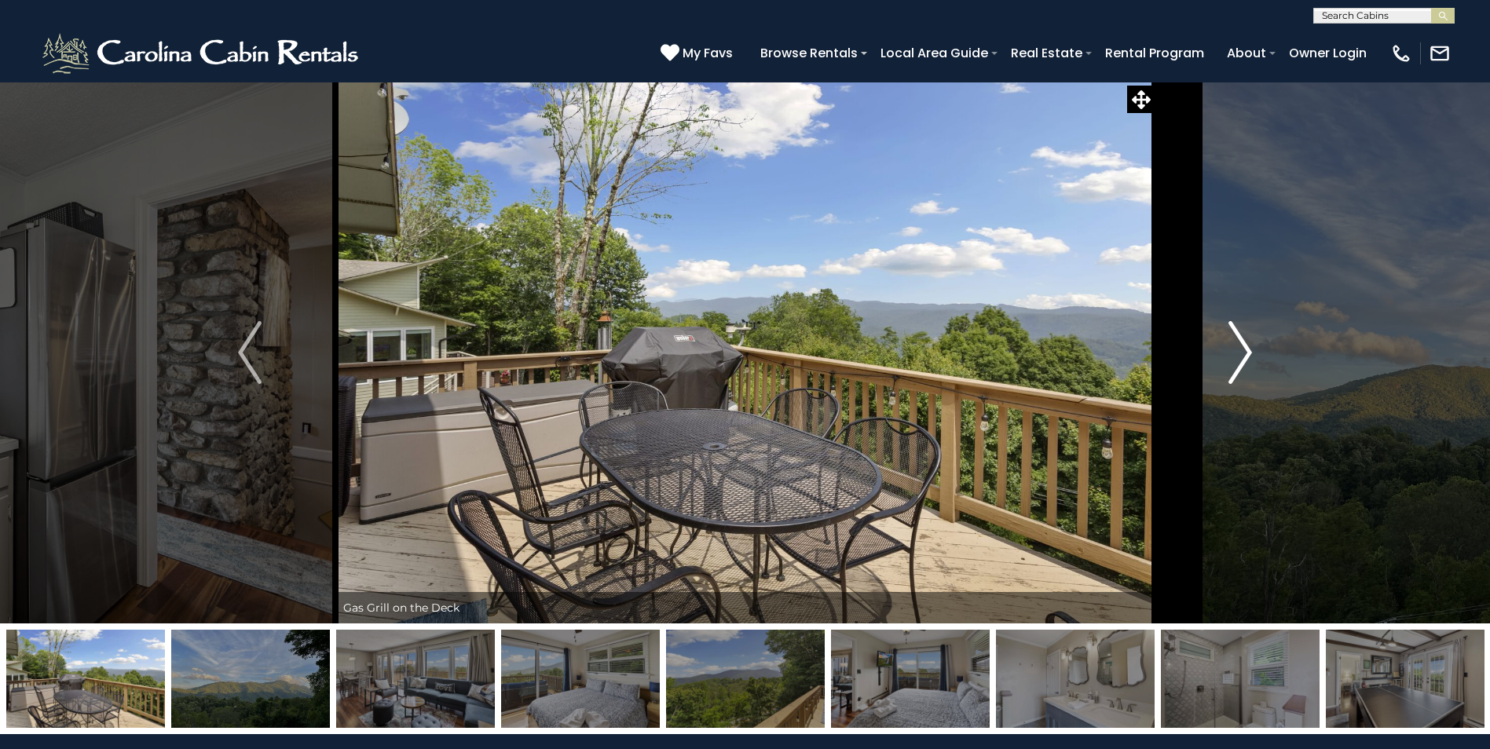
click at [1248, 350] on img "Next" at bounding box center [1240, 352] width 24 height 63
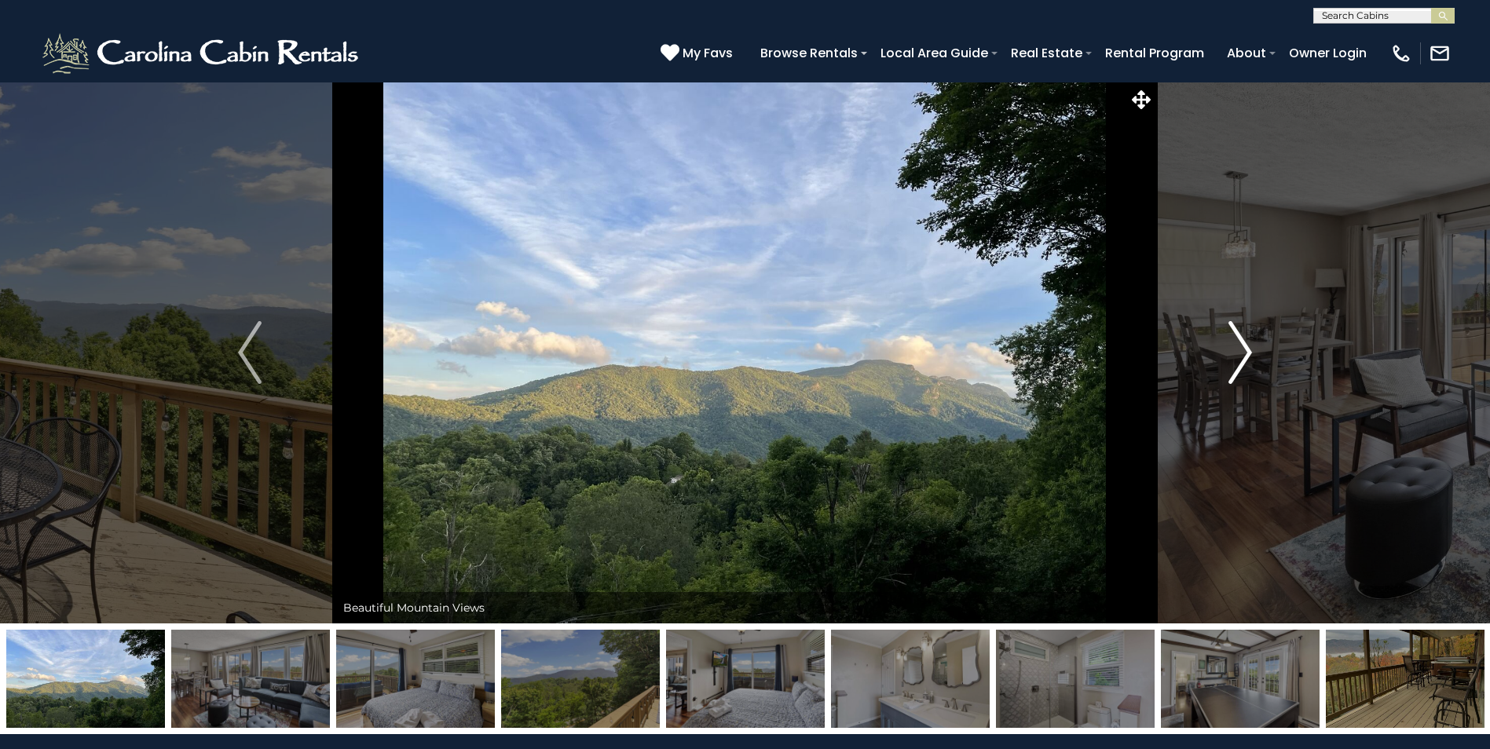
click at [1248, 350] on img "Next" at bounding box center [1240, 352] width 24 height 63
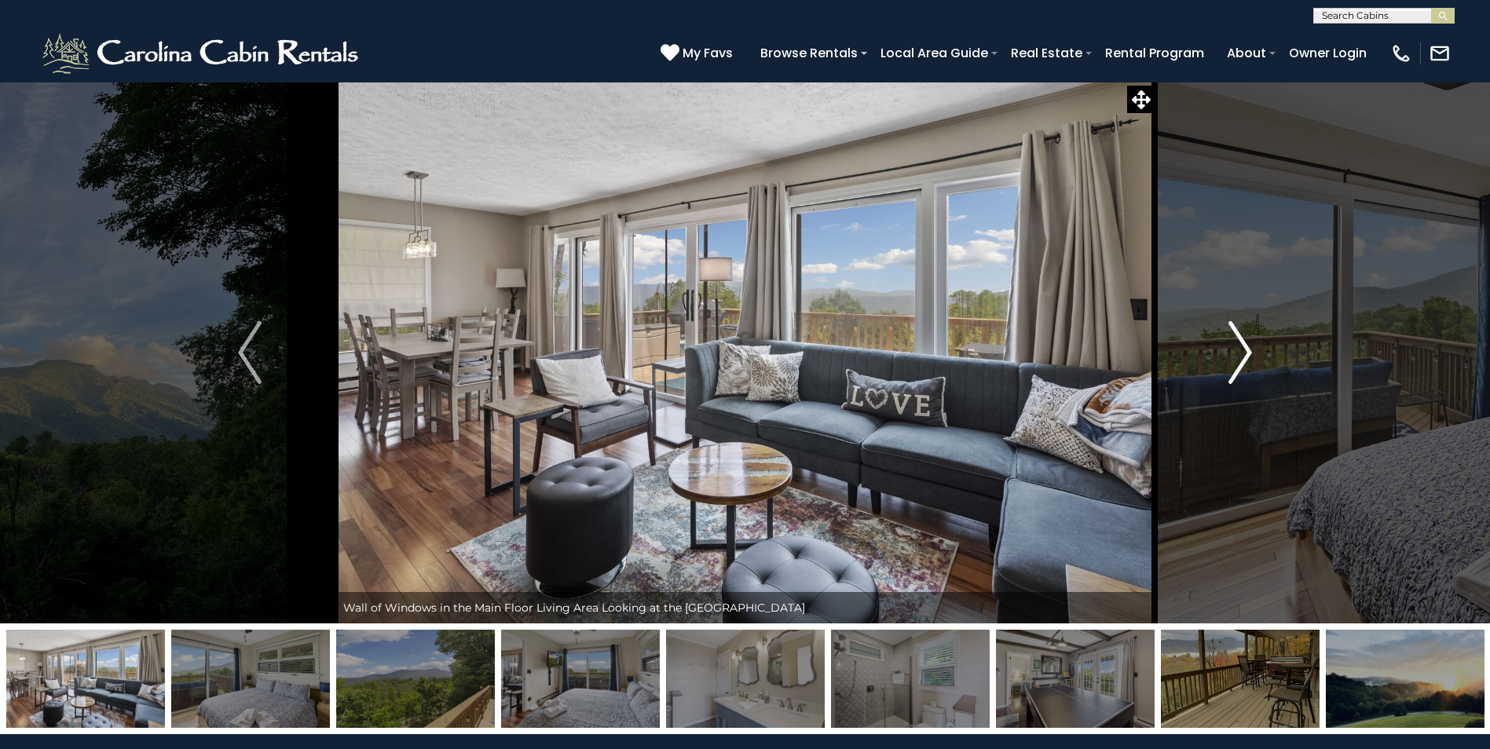
click at [1248, 350] on img "Next" at bounding box center [1240, 352] width 24 height 63
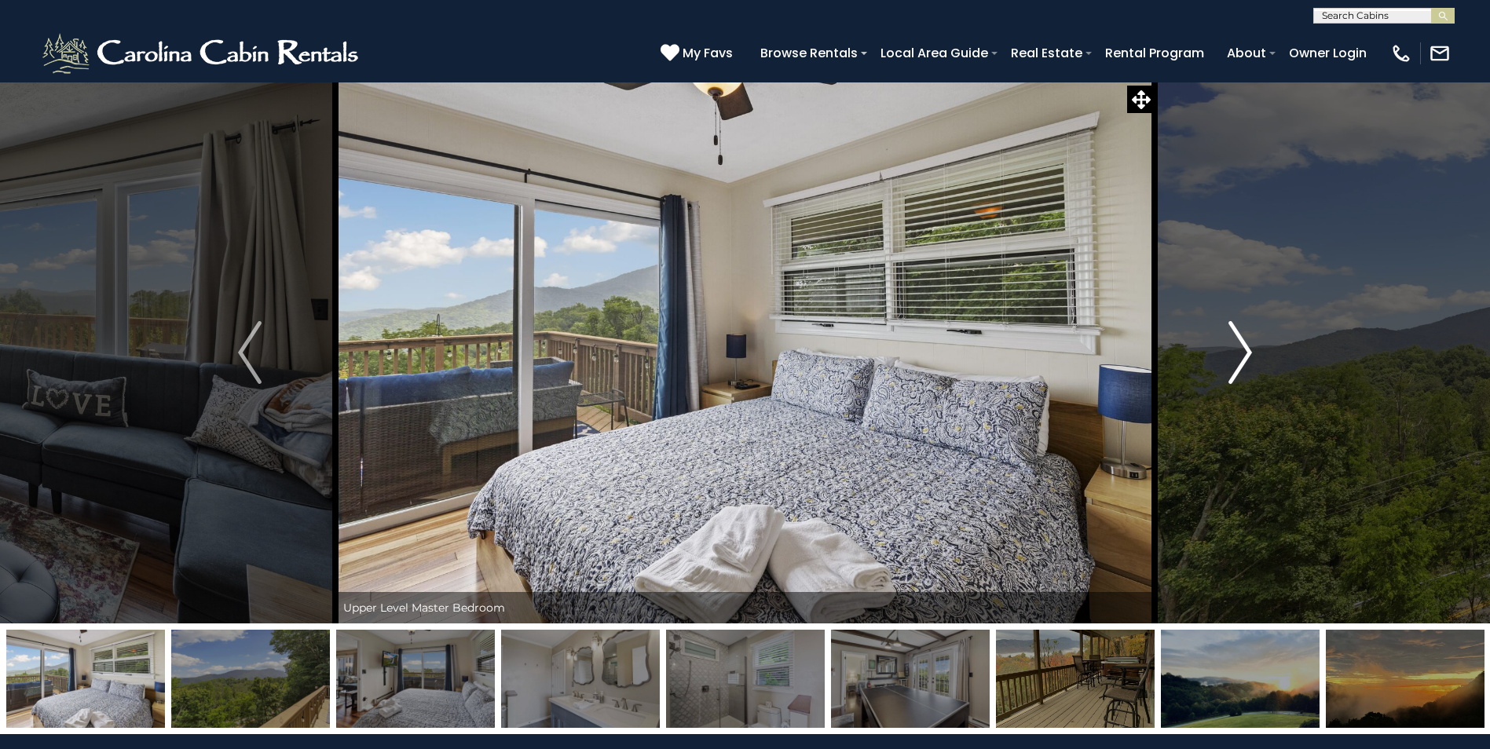
click at [1236, 346] on img "Next" at bounding box center [1240, 352] width 24 height 63
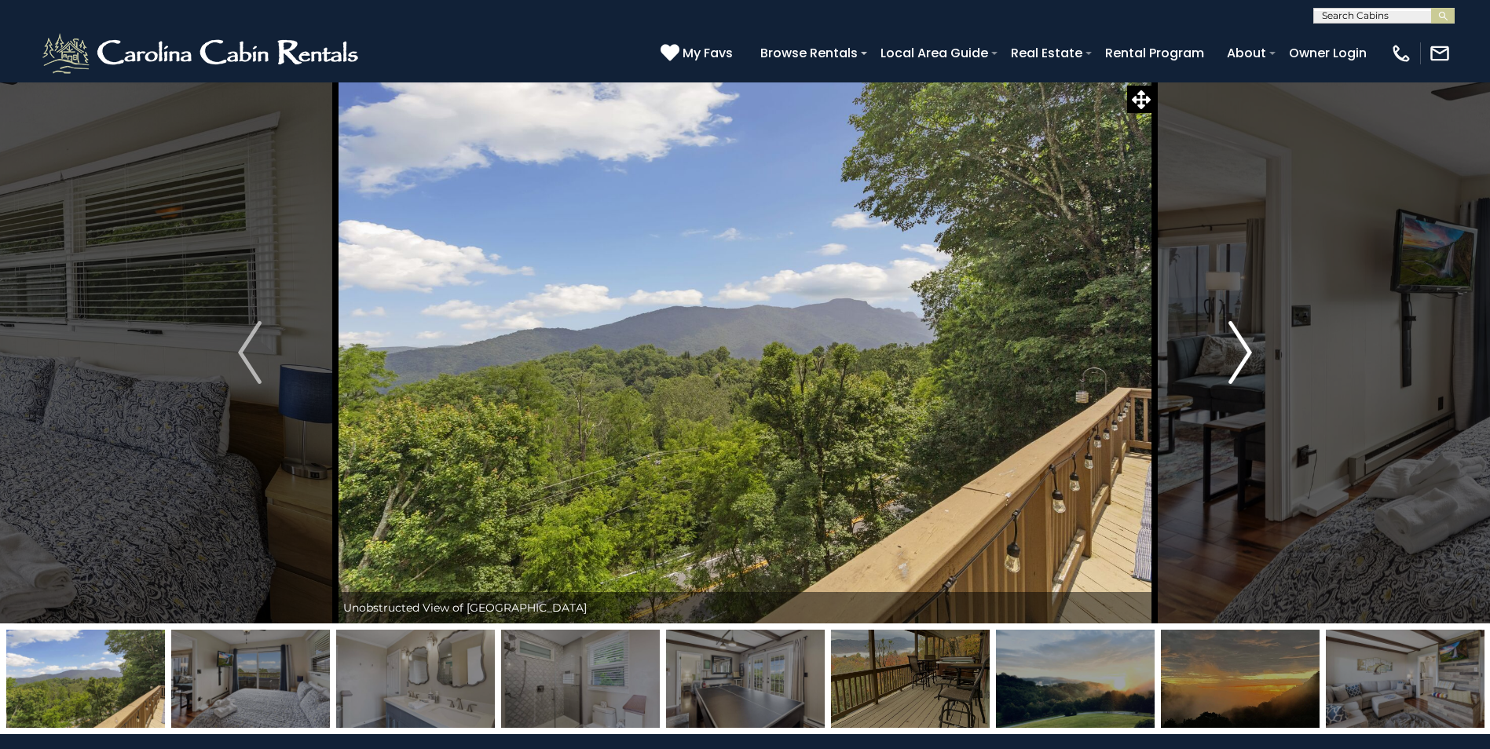
click at [1235, 346] on img "Next" at bounding box center [1240, 352] width 24 height 63
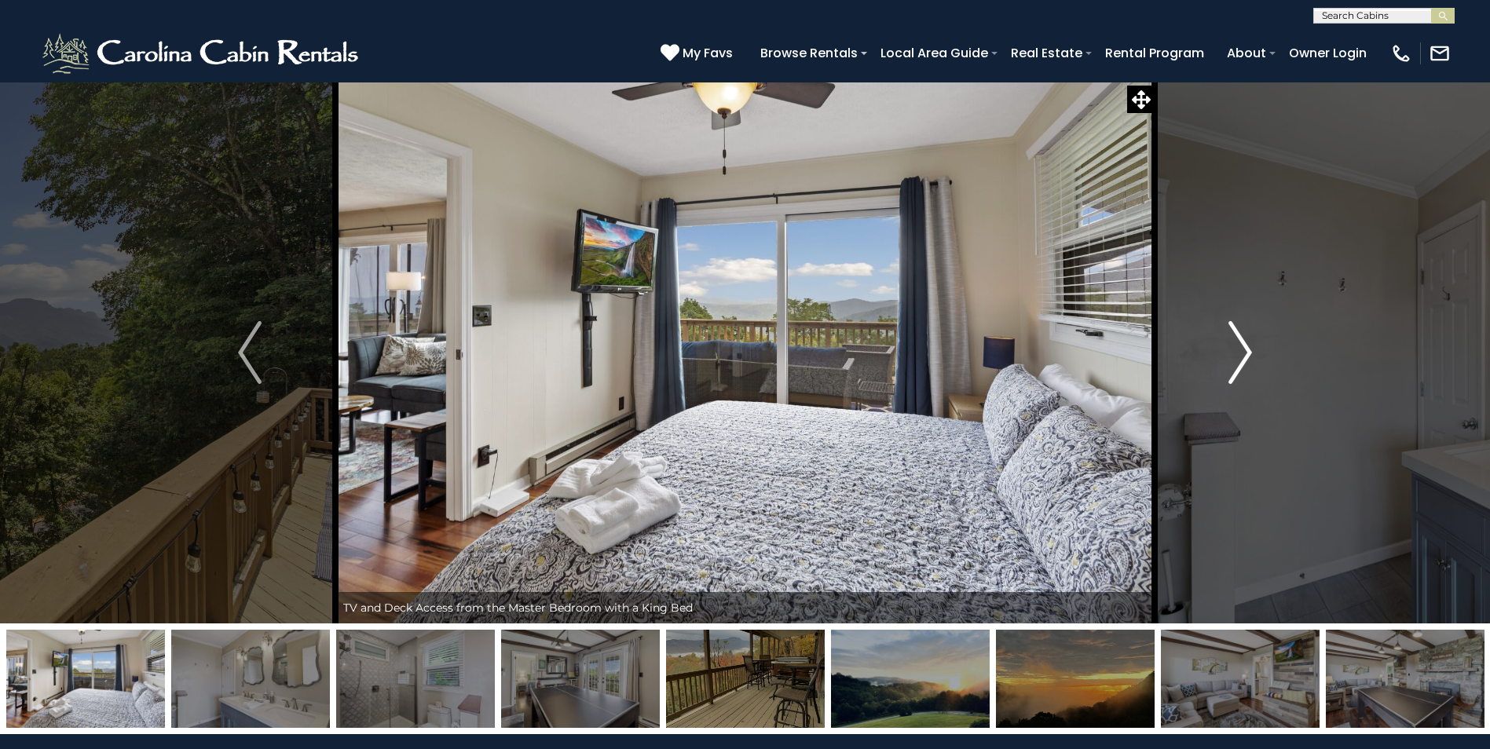
click at [1233, 346] on img "Next" at bounding box center [1240, 352] width 24 height 63
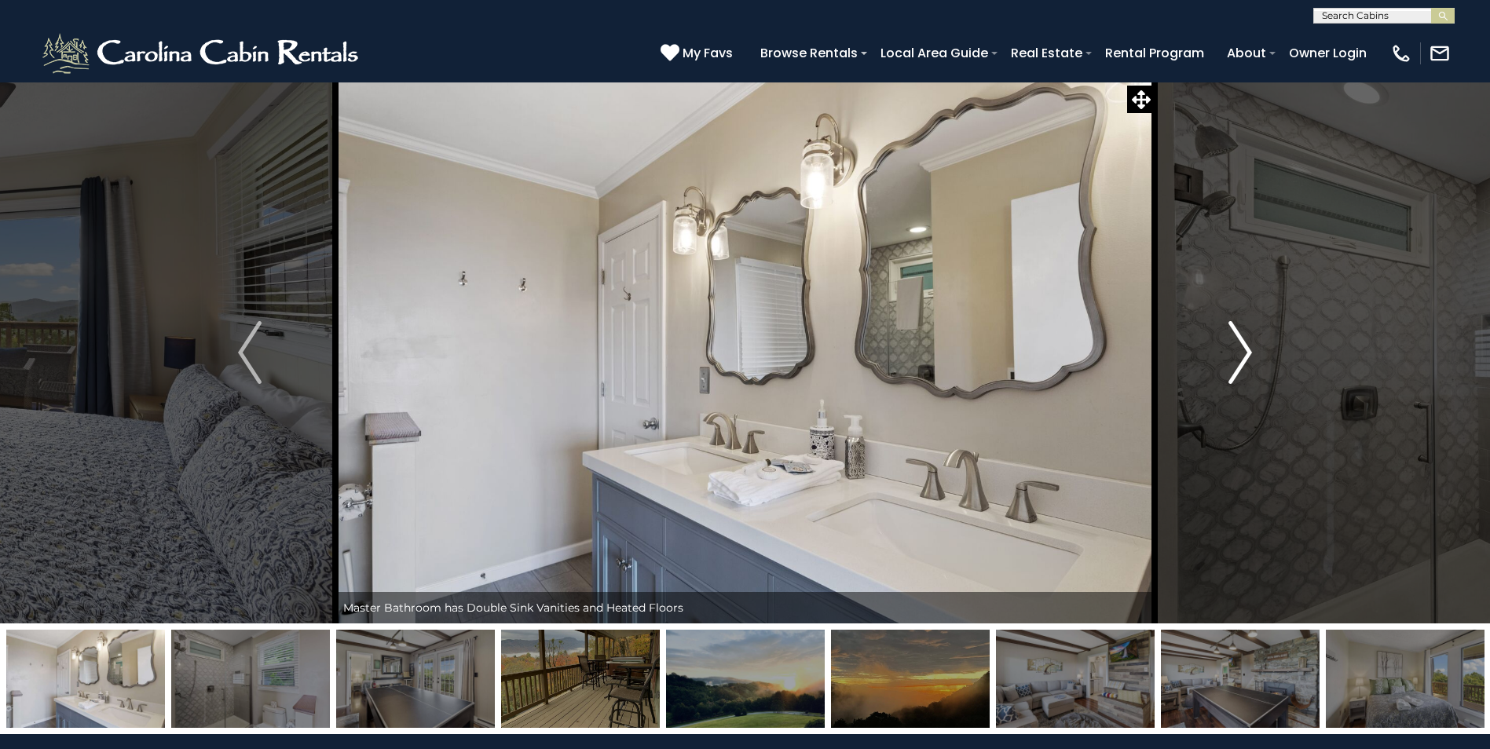
click at [1233, 346] on img "Next" at bounding box center [1240, 352] width 24 height 63
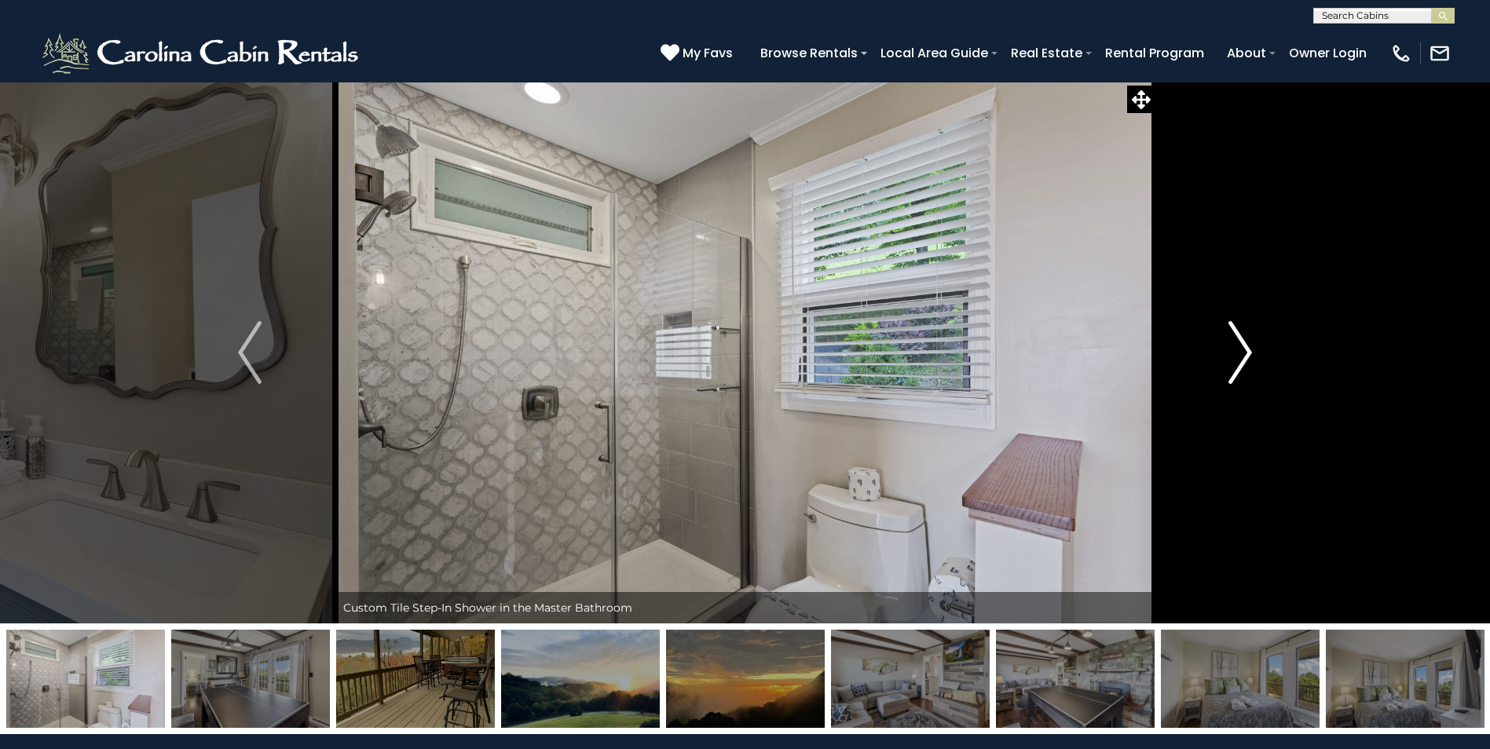
click at [1233, 346] on img "Next" at bounding box center [1240, 352] width 24 height 63
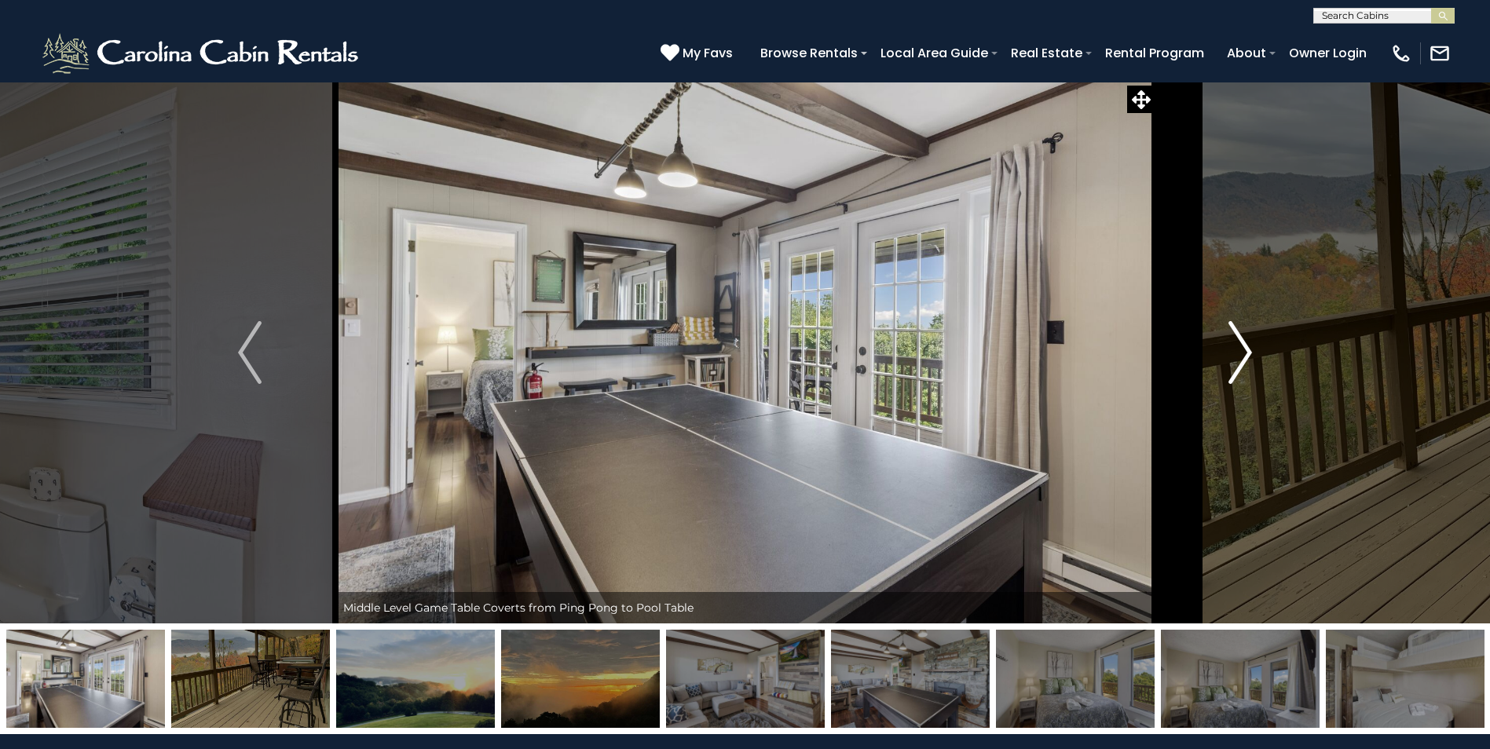
click at [1232, 346] on img "Next" at bounding box center [1240, 352] width 24 height 63
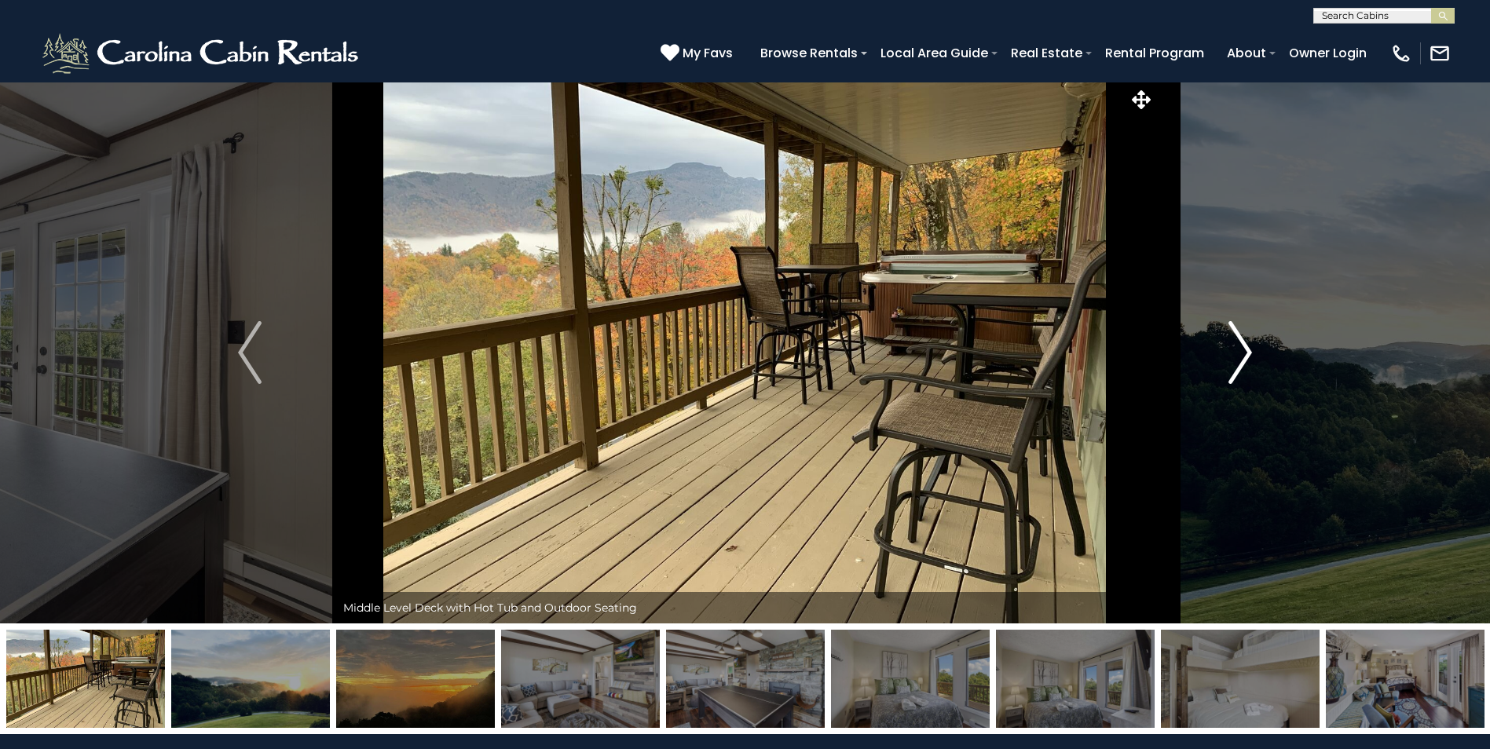
click at [1229, 345] on img "Next" at bounding box center [1240, 352] width 24 height 63
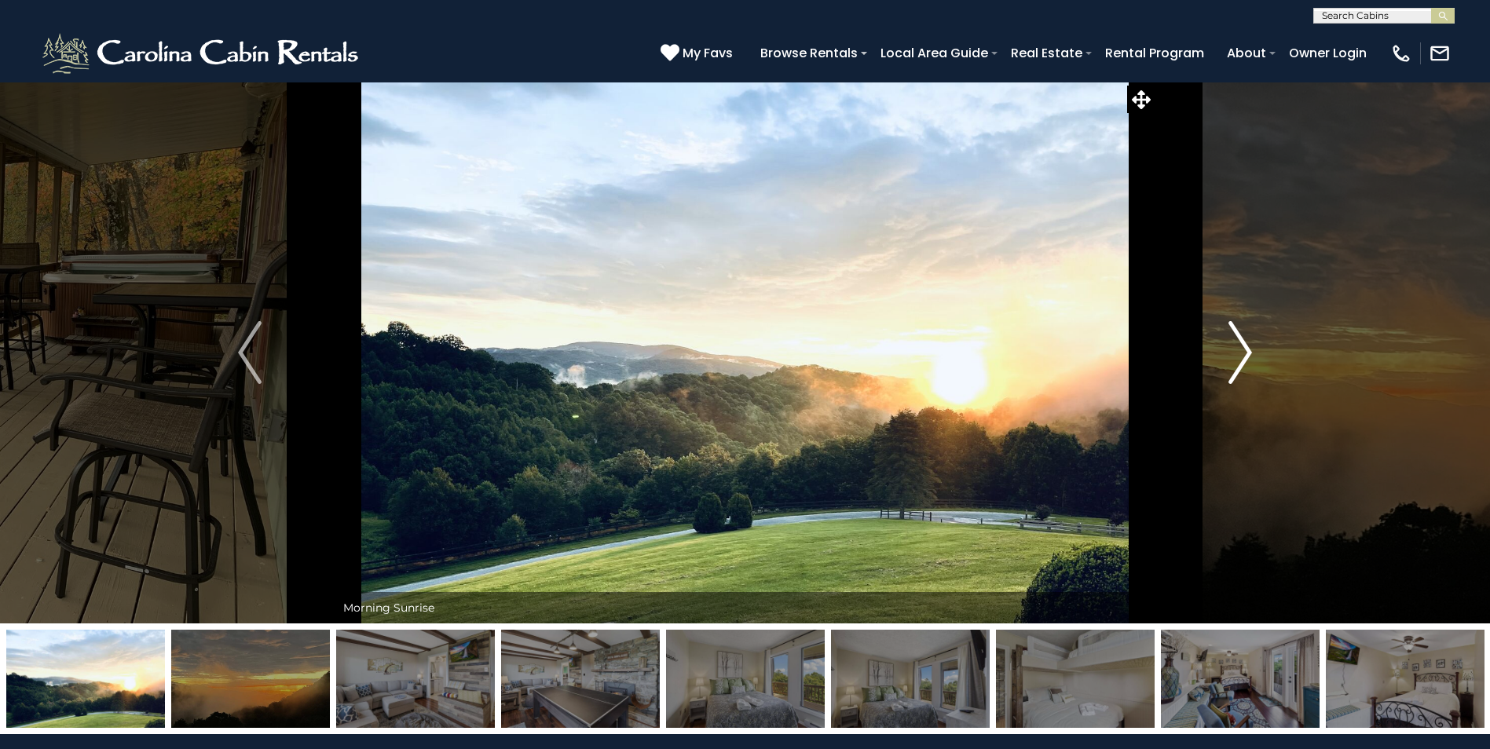
click at [1227, 344] on button "Next" at bounding box center [1240, 353] width 171 height 542
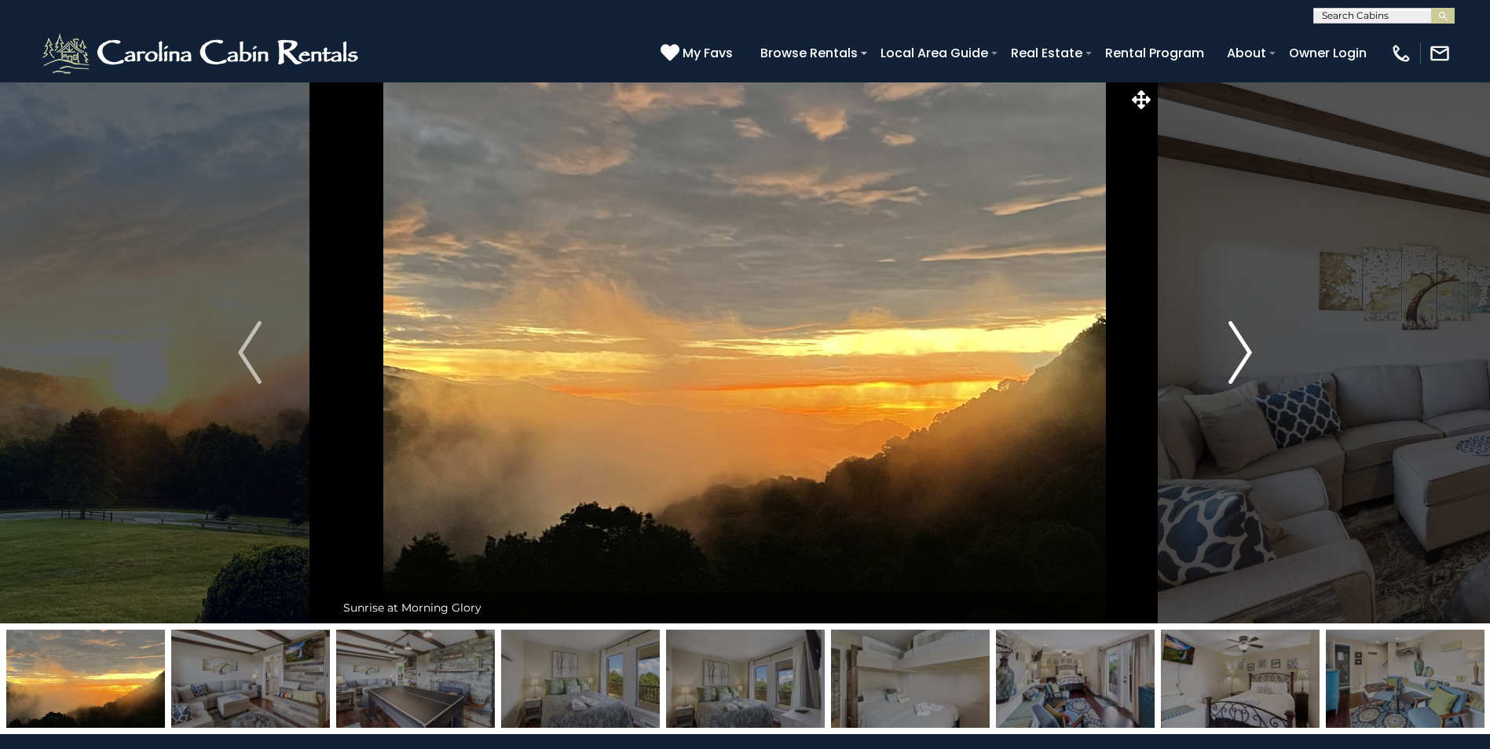
click at [1227, 344] on button "Next" at bounding box center [1240, 353] width 171 height 542
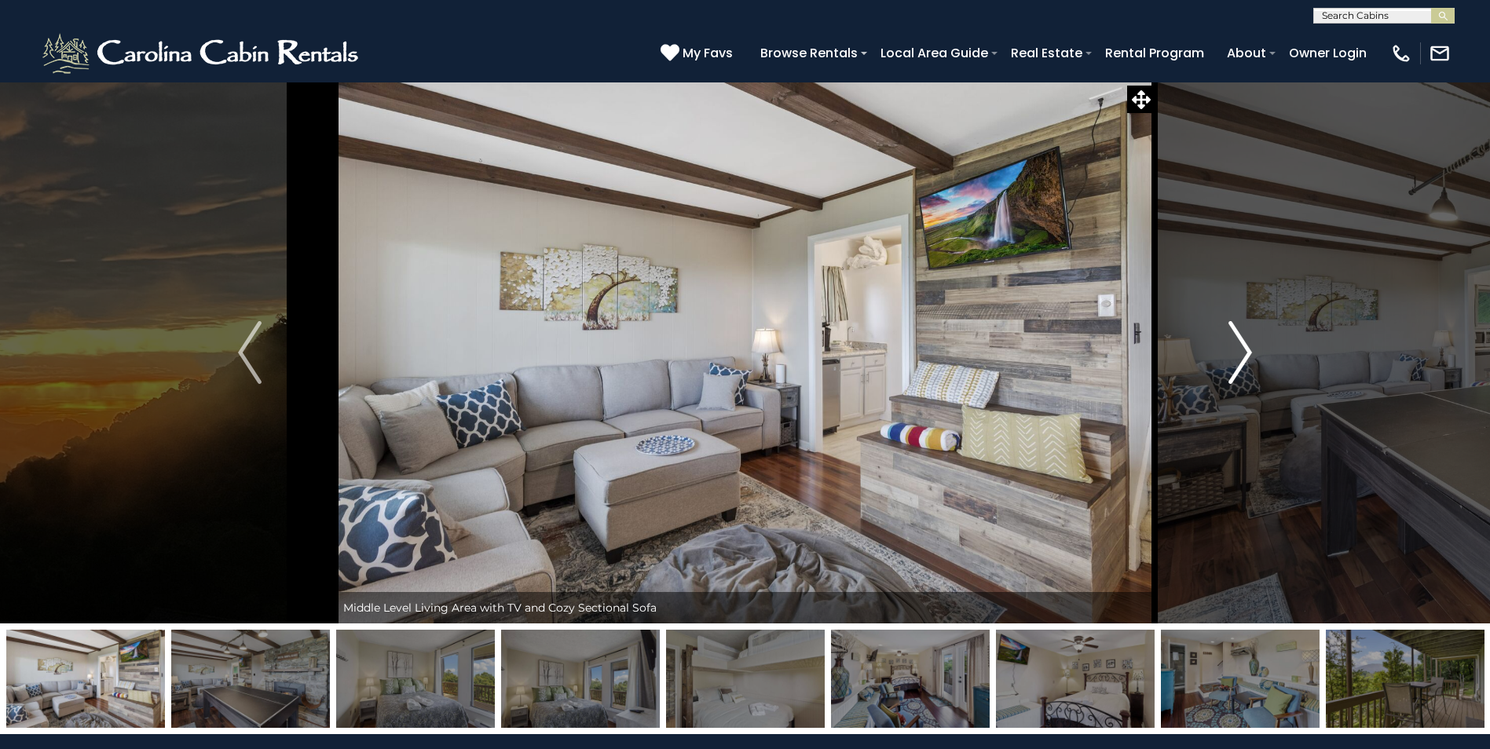
click at [1224, 344] on button "Next" at bounding box center [1240, 353] width 171 height 542
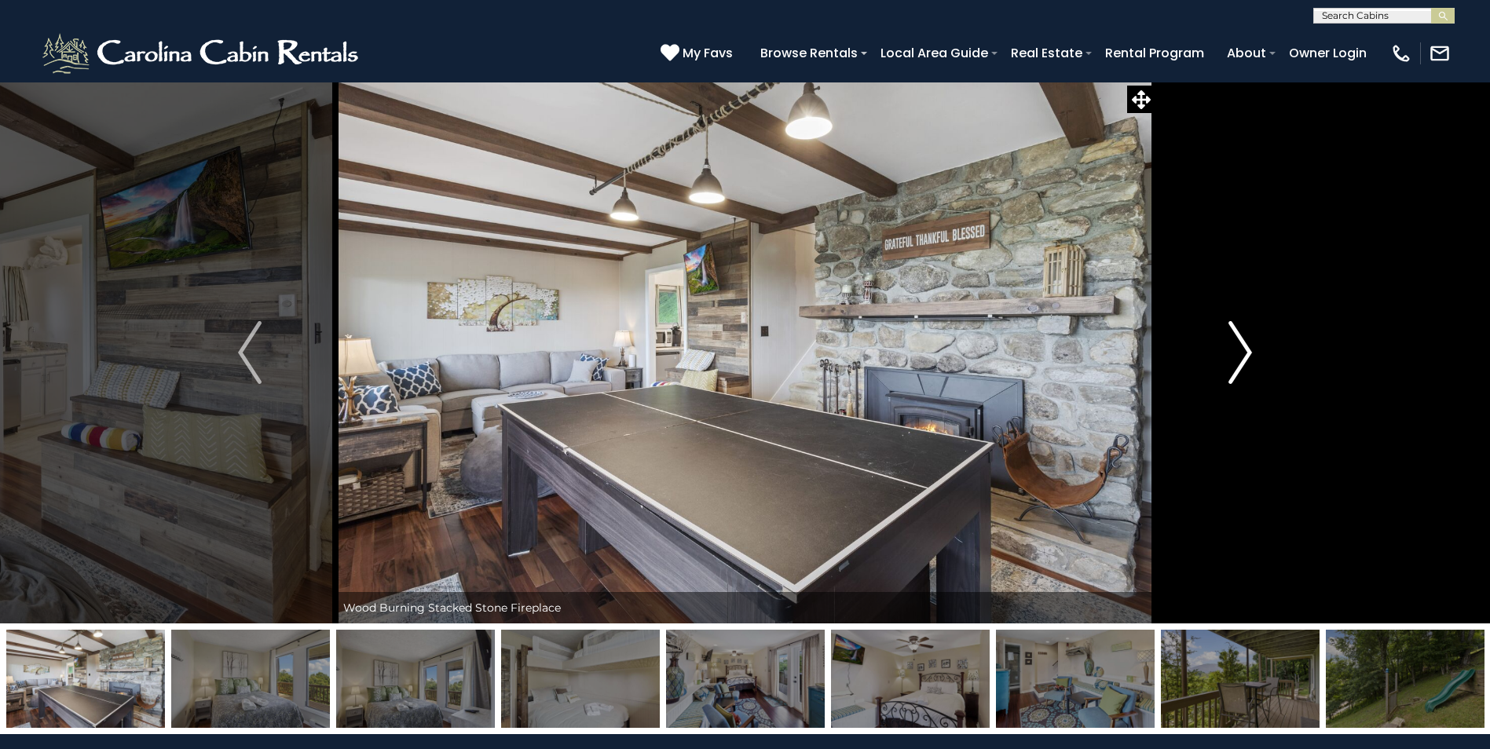
click at [1224, 344] on button "Next" at bounding box center [1240, 353] width 171 height 542
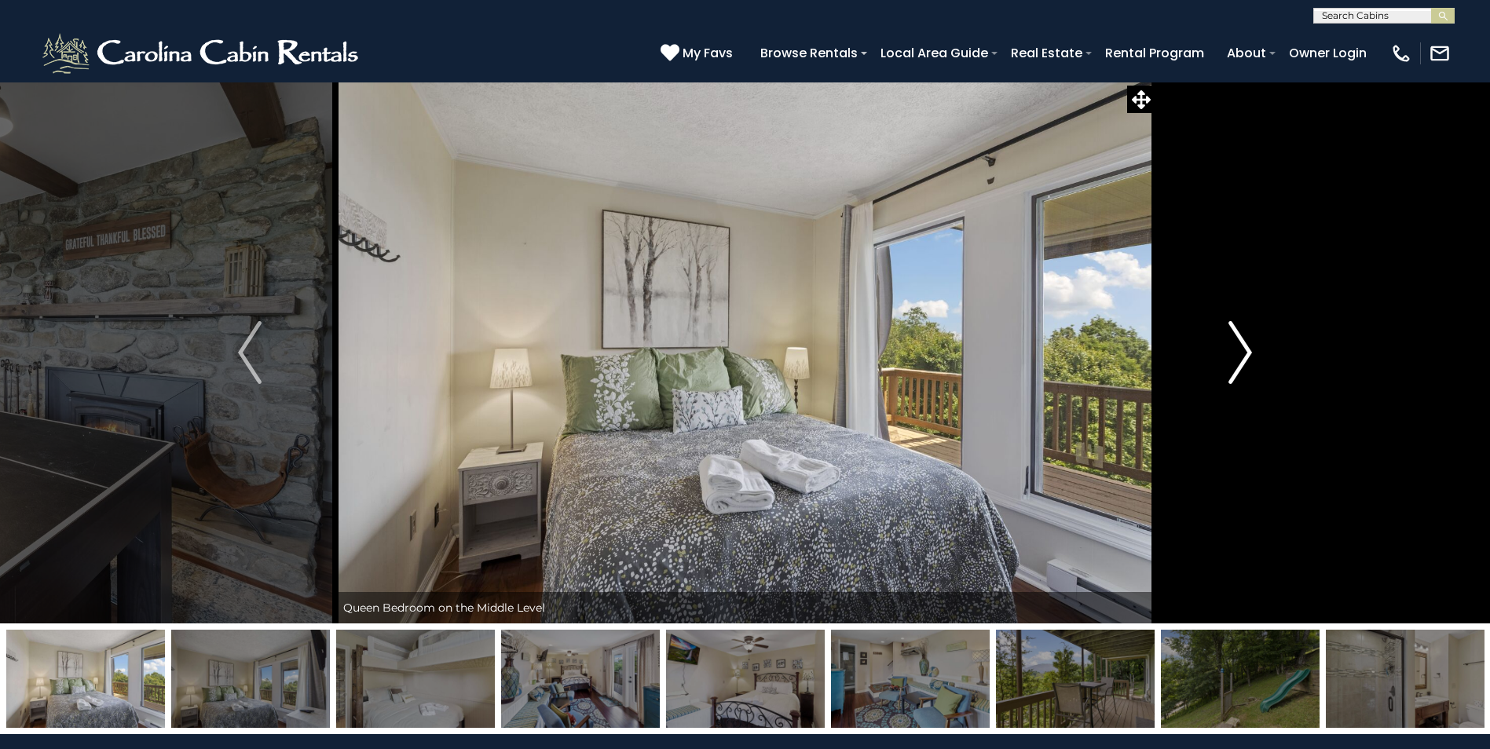
click at [1221, 342] on button "Next" at bounding box center [1240, 353] width 171 height 542
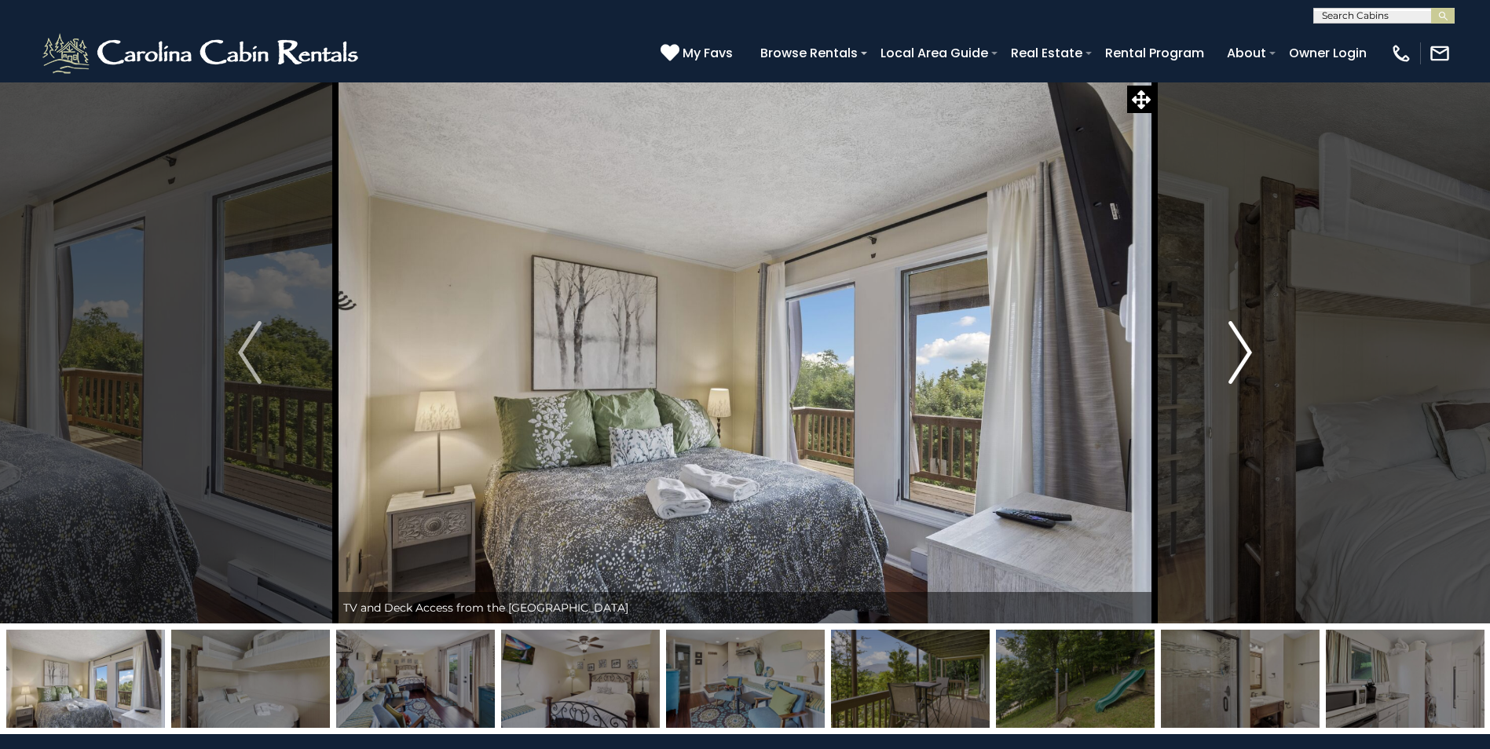
click at [1218, 342] on button "Next" at bounding box center [1240, 353] width 171 height 542
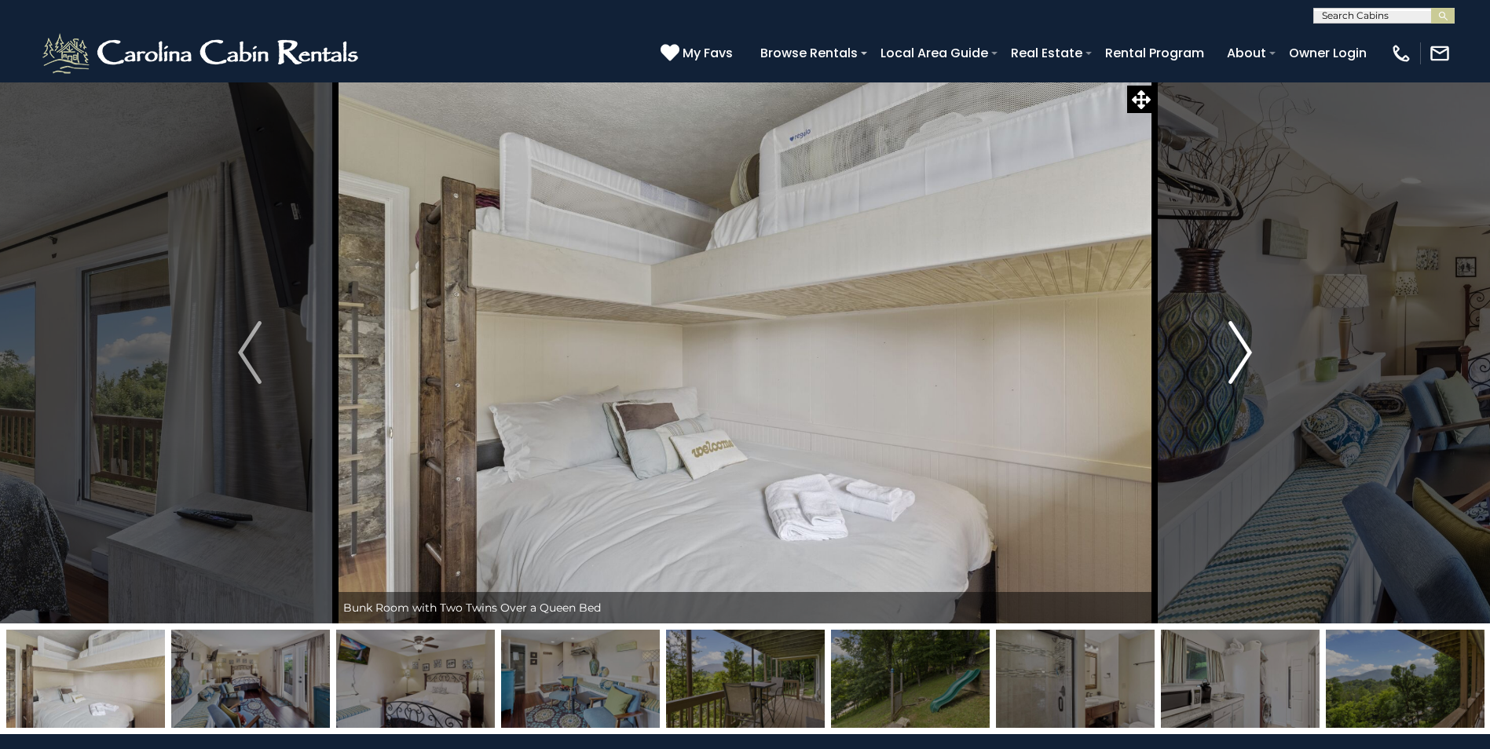
click at [1218, 342] on button "Next" at bounding box center [1240, 353] width 171 height 542
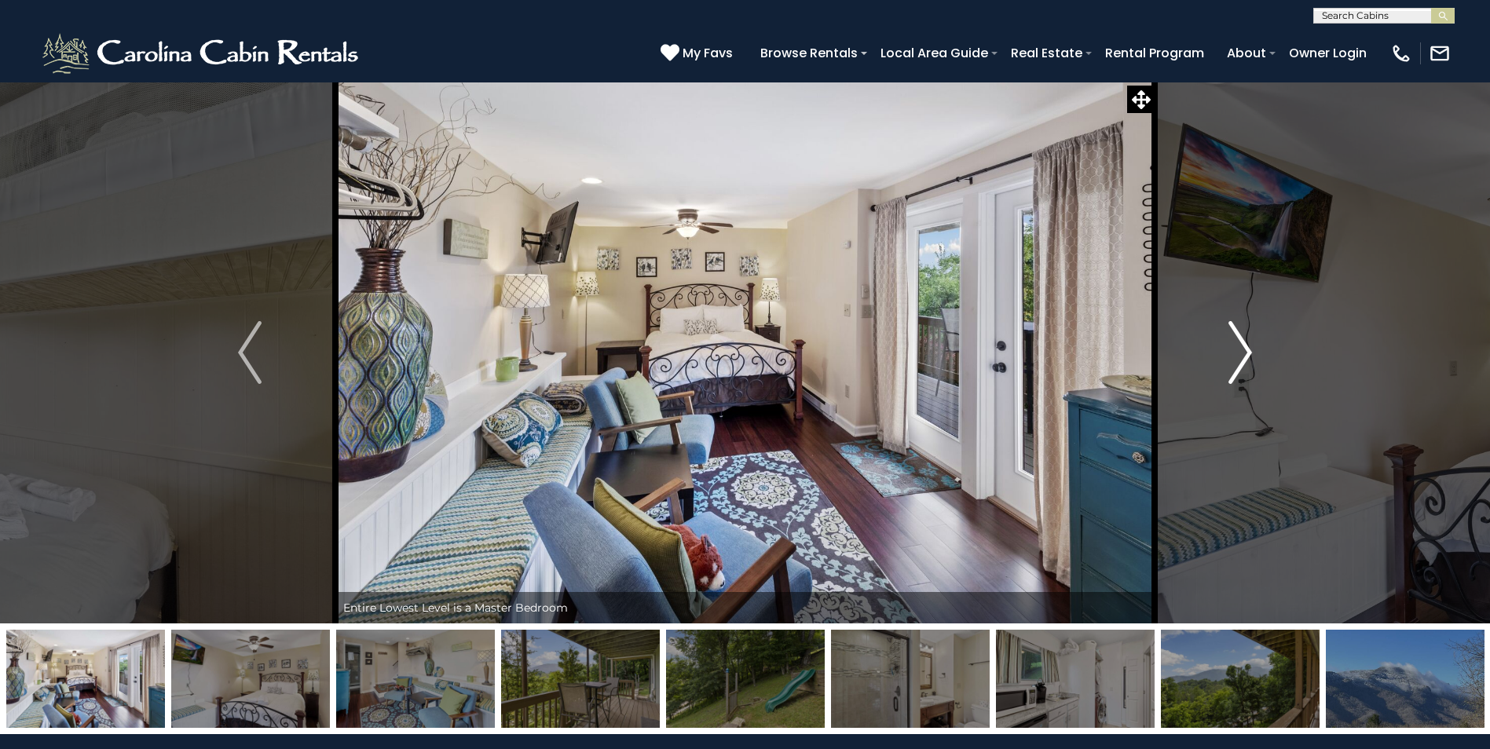
click at [1216, 342] on button "Next" at bounding box center [1240, 353] width 171 height 542
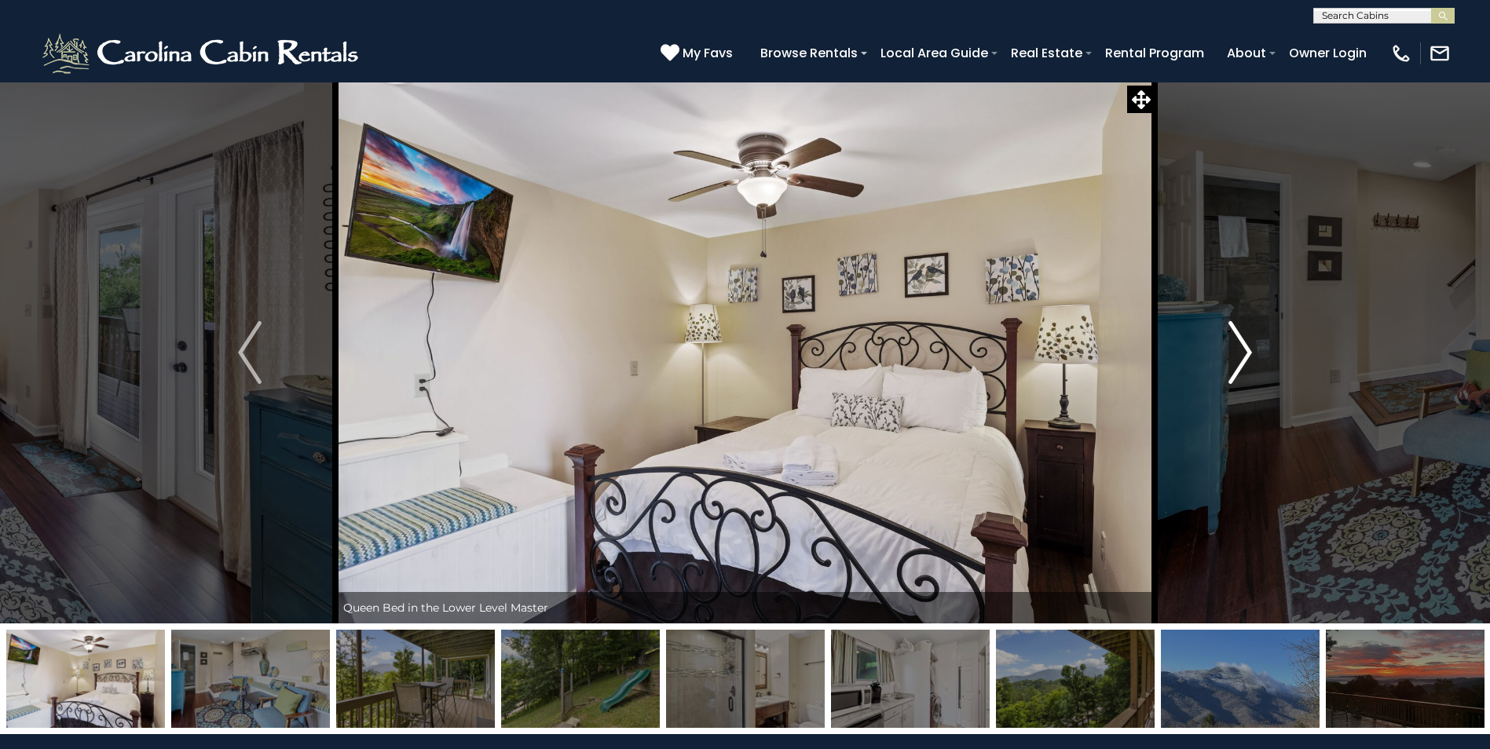
click at [1216, 342] on button "Next" at bounding box center [1240, 353] width 171 height 542
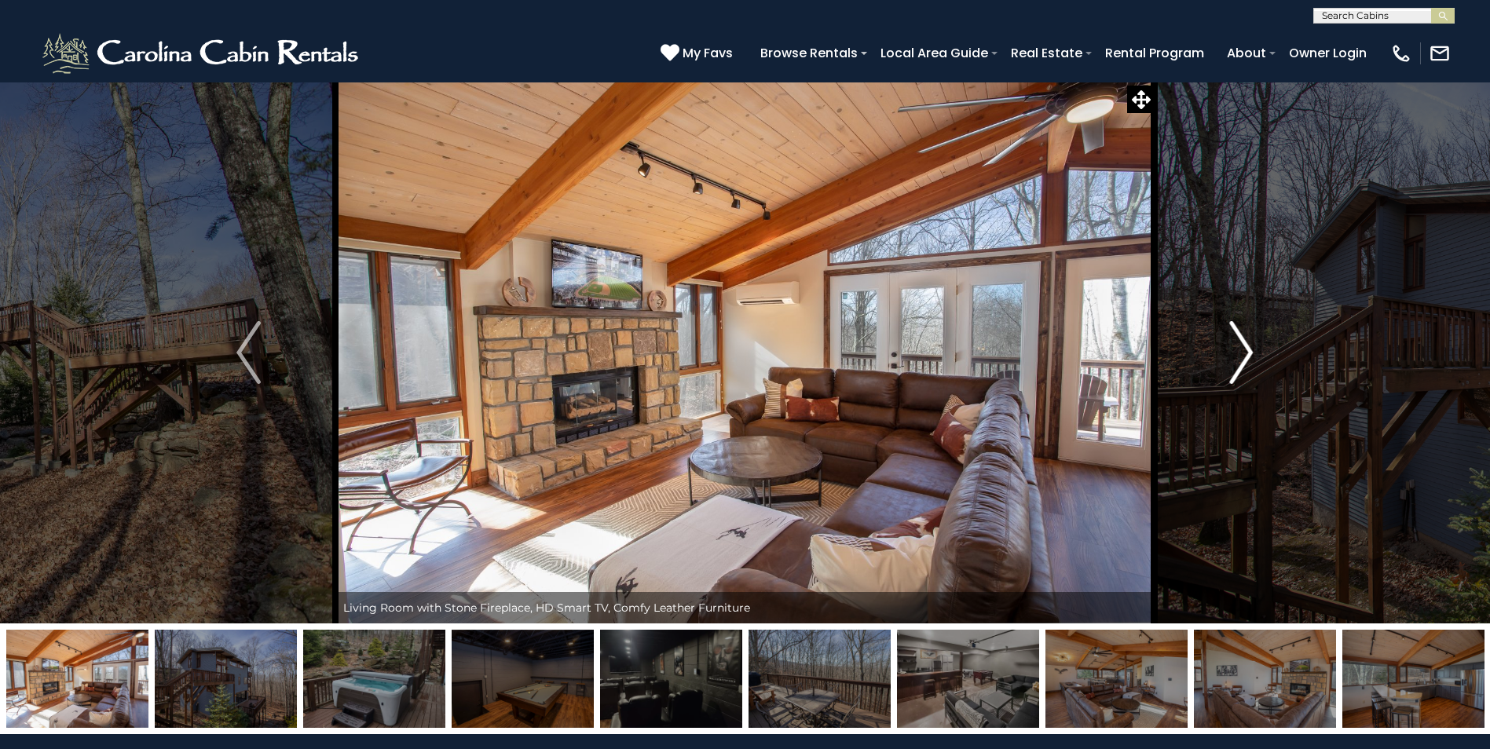
click at [1243, 348] on img "Next" at bounding box center [1241, 352] width 24 height 63
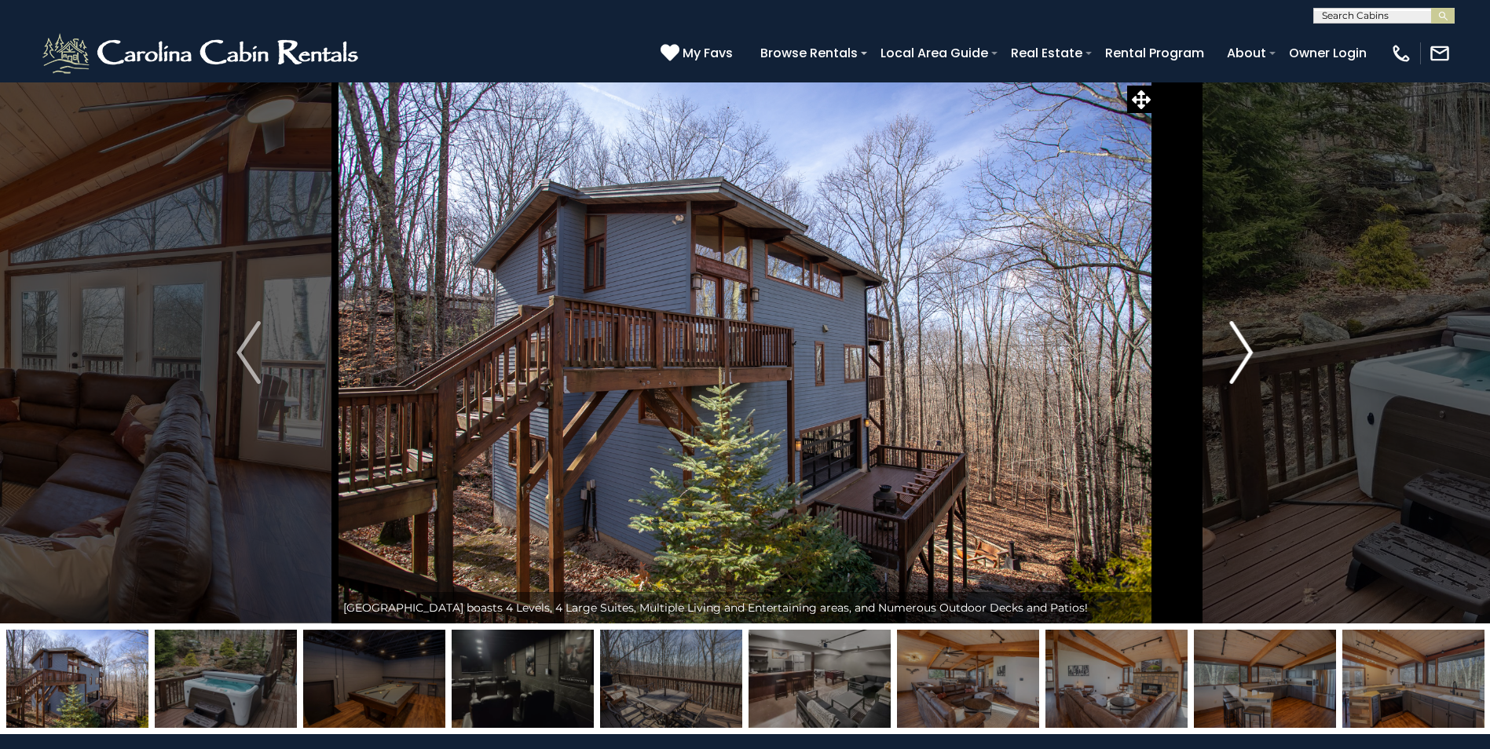
click at [1243, 348] on img "Next" at bounding box center [1241, 352] width 24 height 63
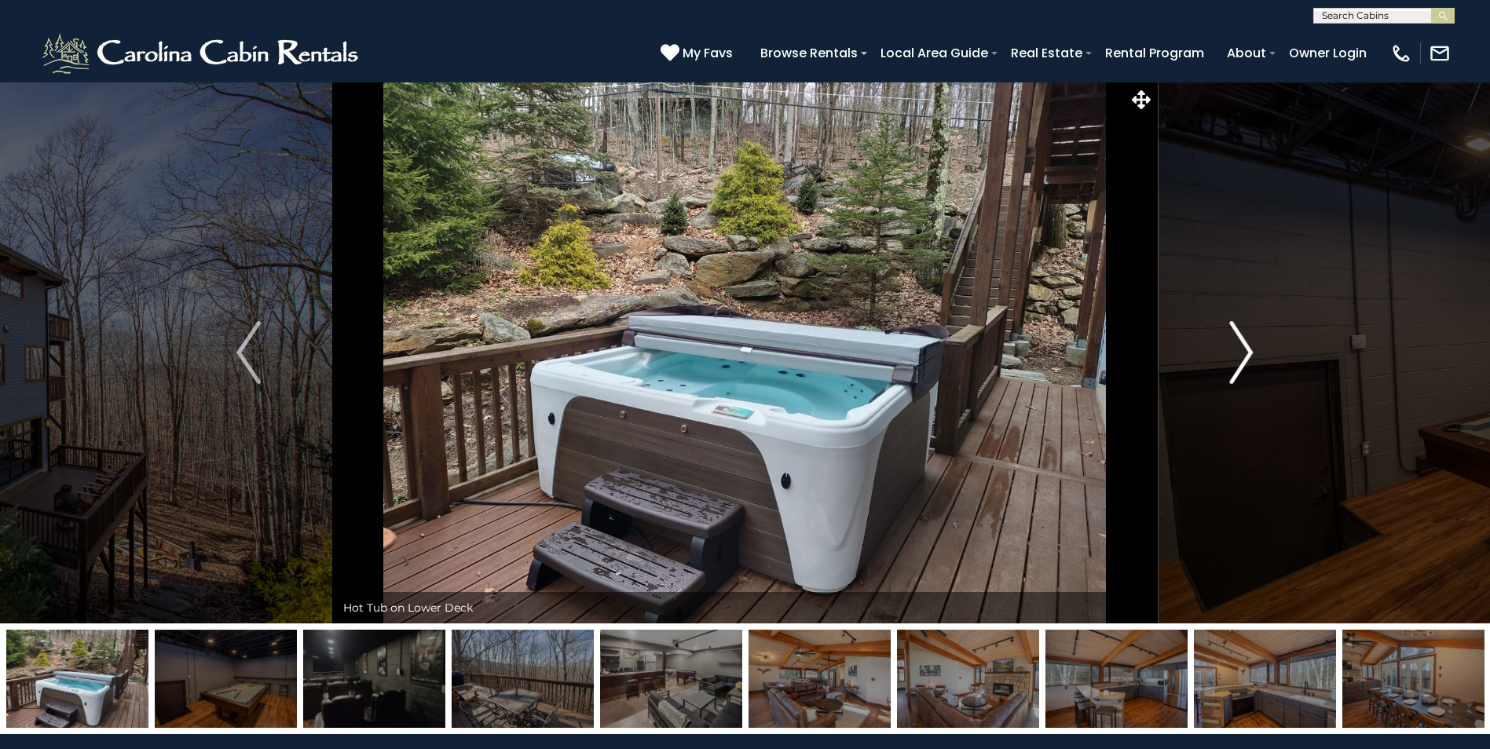
click at [1243, 348] on img "Next" at bounding box center [1241, 352] width 24 height 63
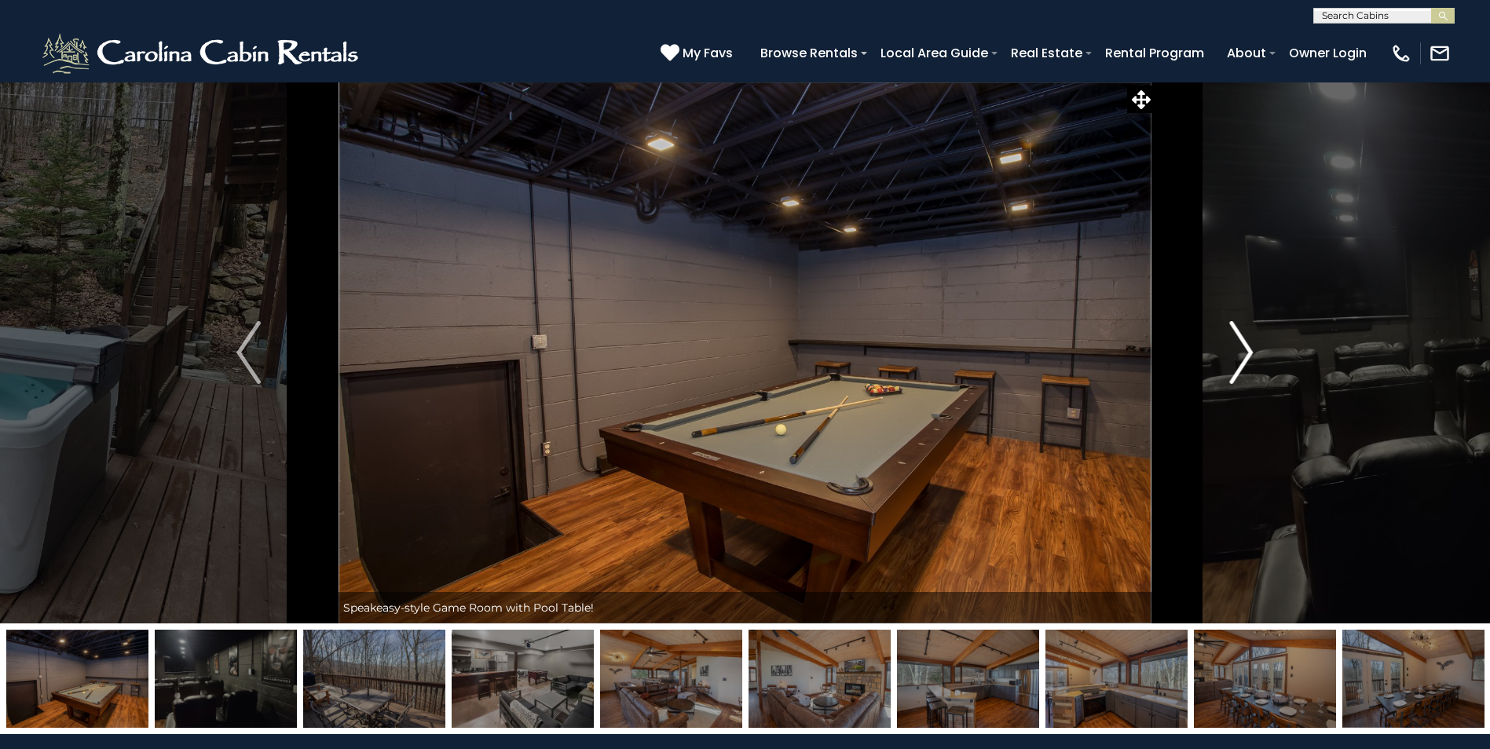
click at [1243, 348] on img "Next" at bounding box center [1241, 352] width 24 height 63
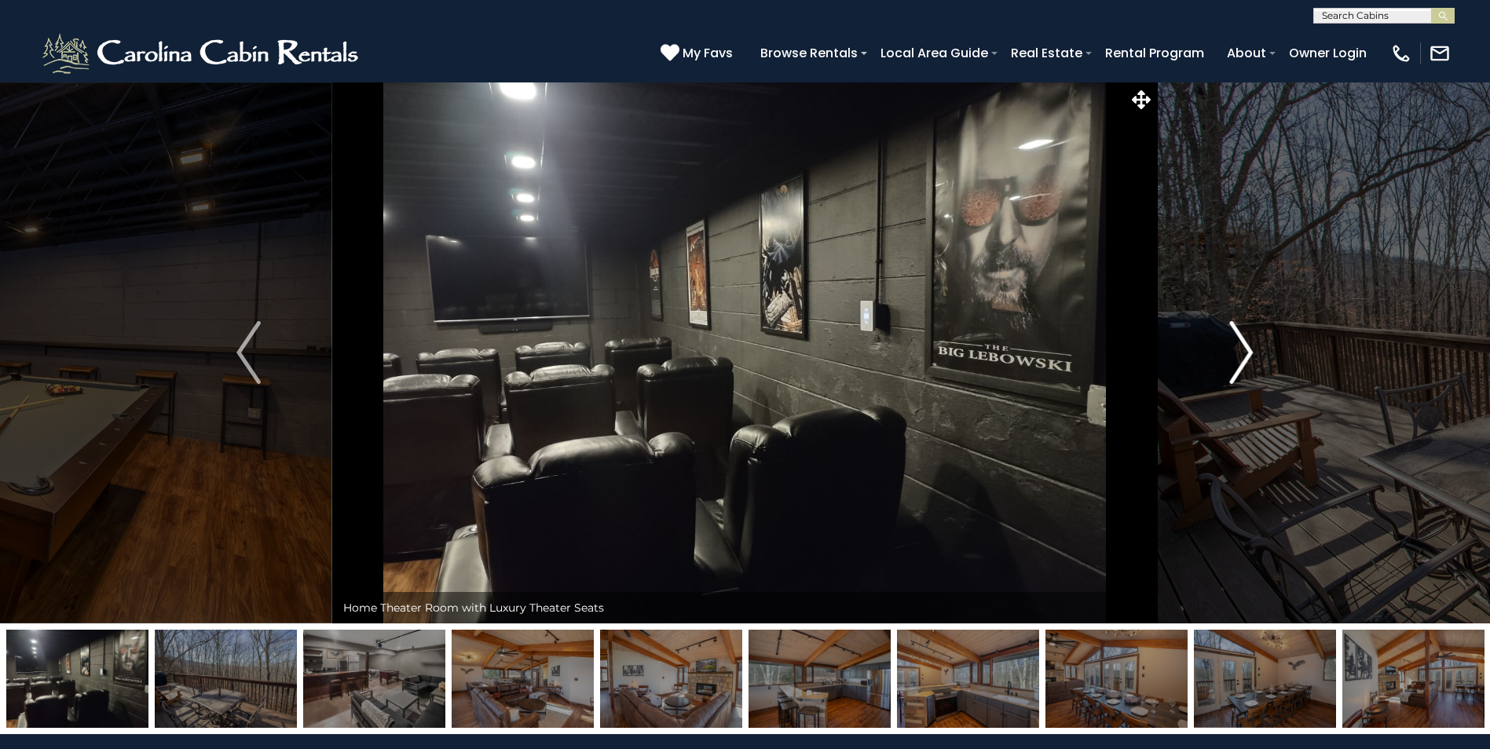
click at [1243, 348] on img "Next" at bounding box center [1241, 352] width 24 height 63
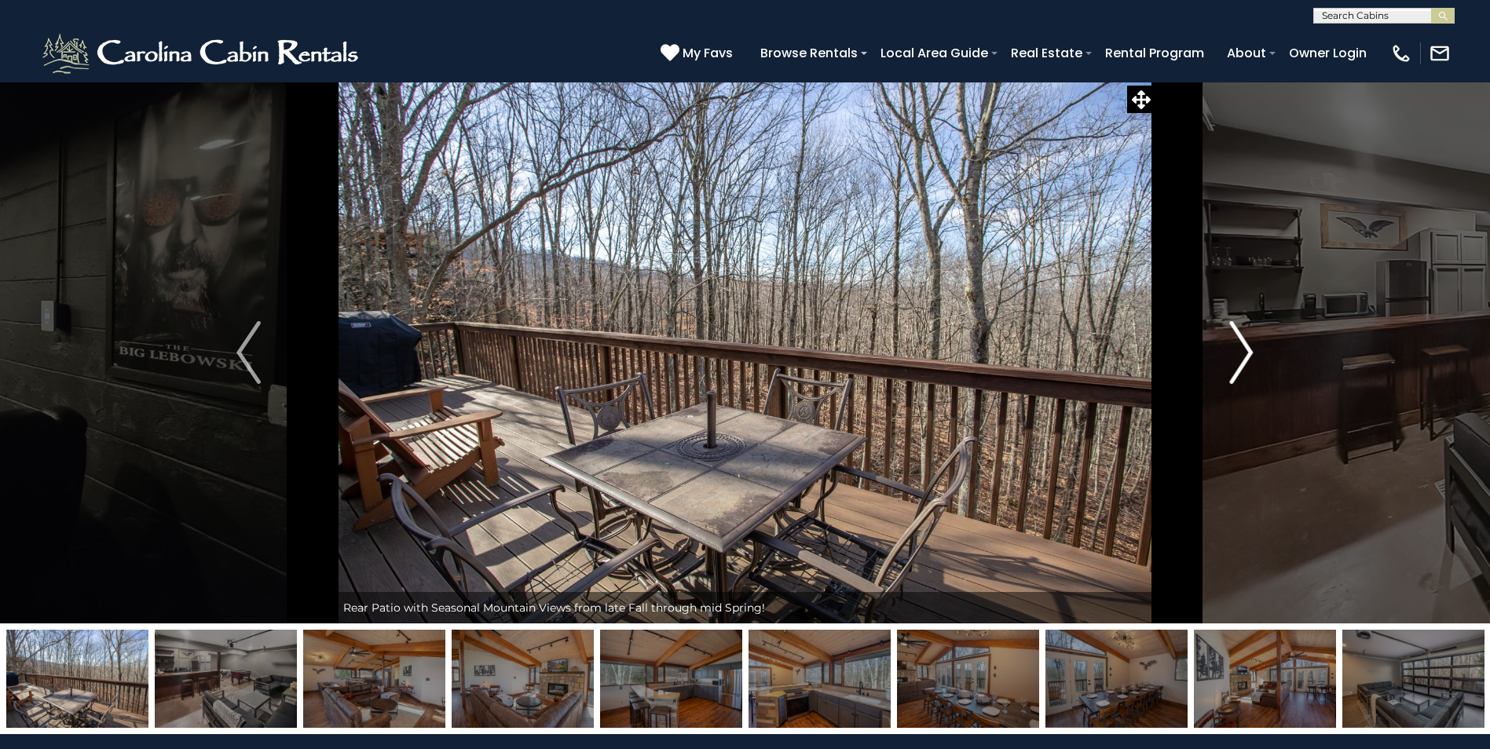
click at [1243, 348] on img "Next" at bounding box center [1241, 352] width 24 height 63
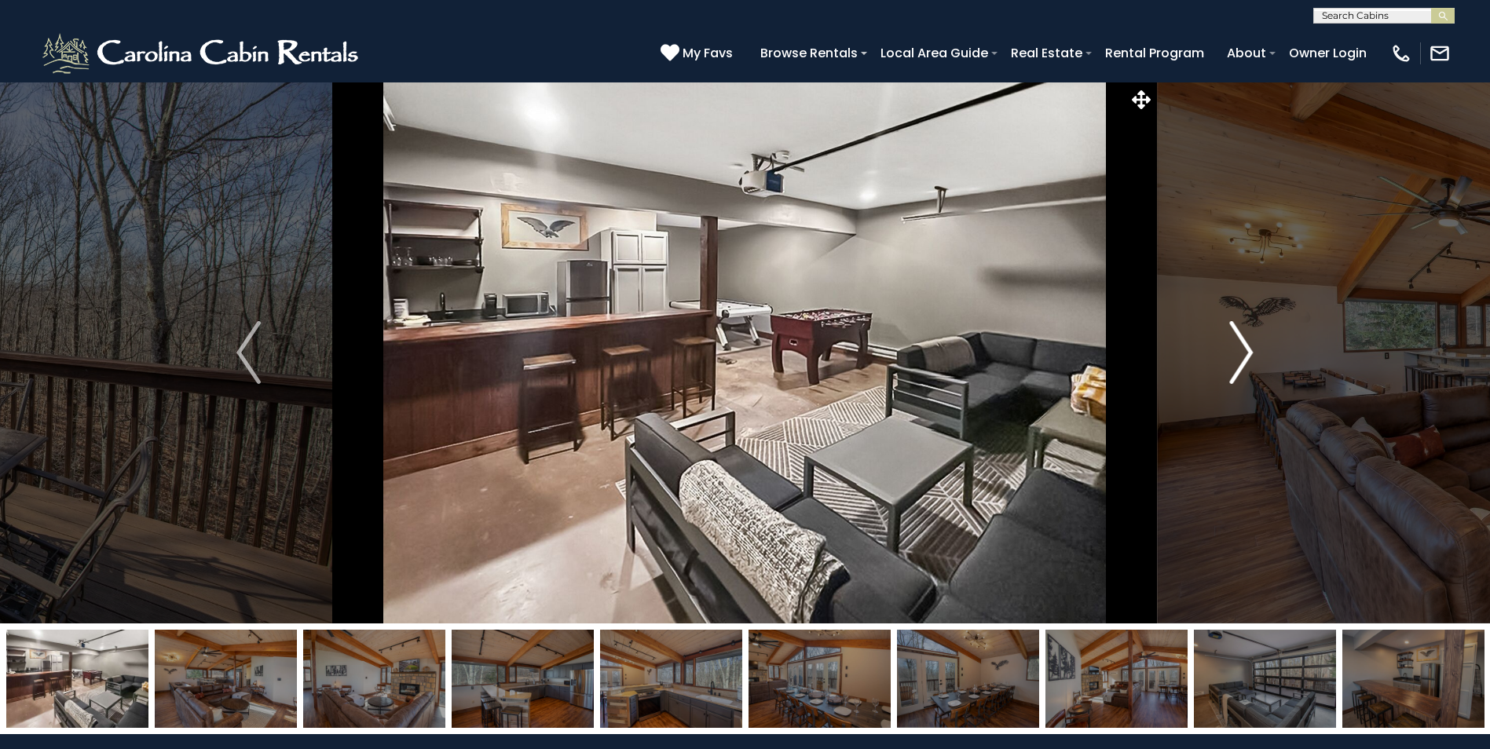
click at [1243, 348] on img "Next" at bounding box center [1241, 352] width 24 height 63
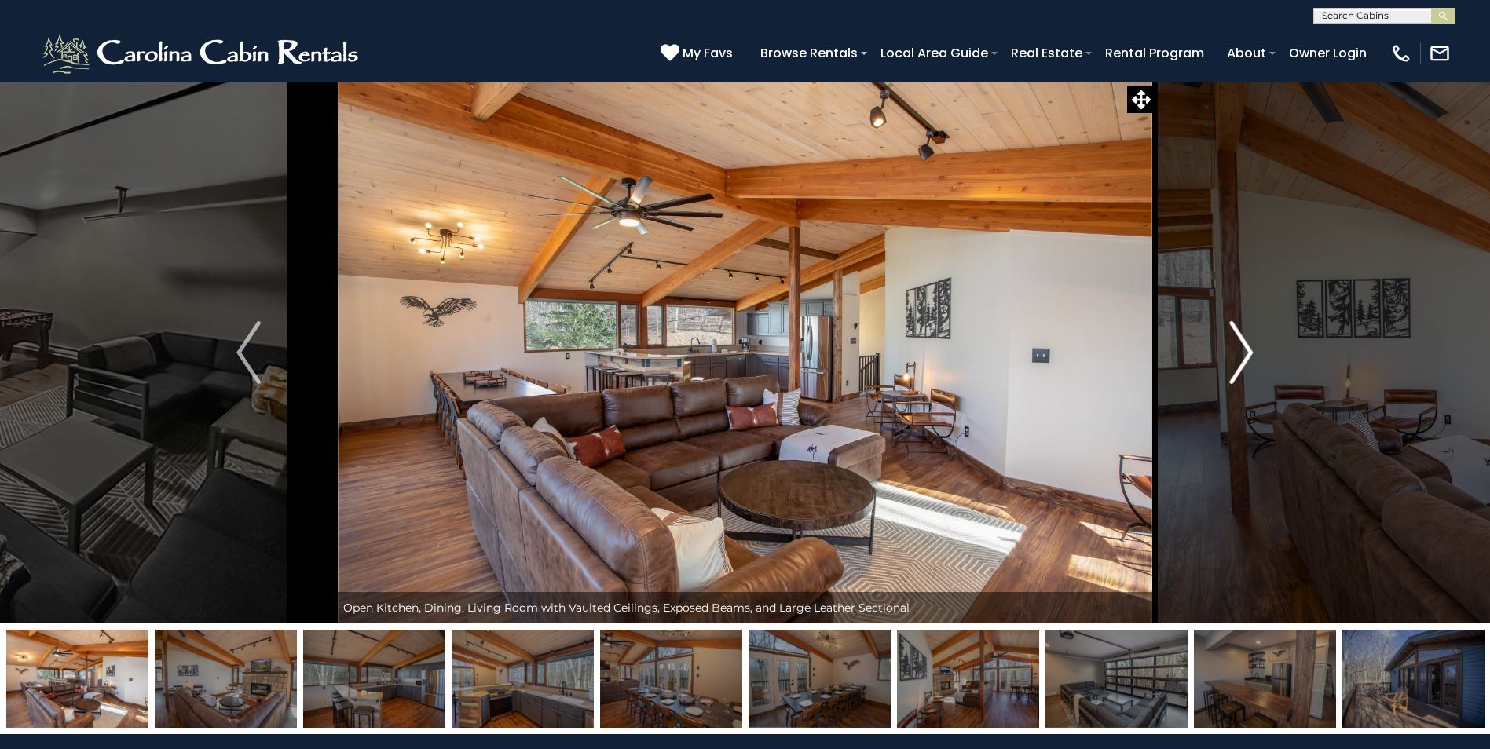
click at [1243, 348] on img "Next" at bounding box center [1241, 352] width 24 height 63
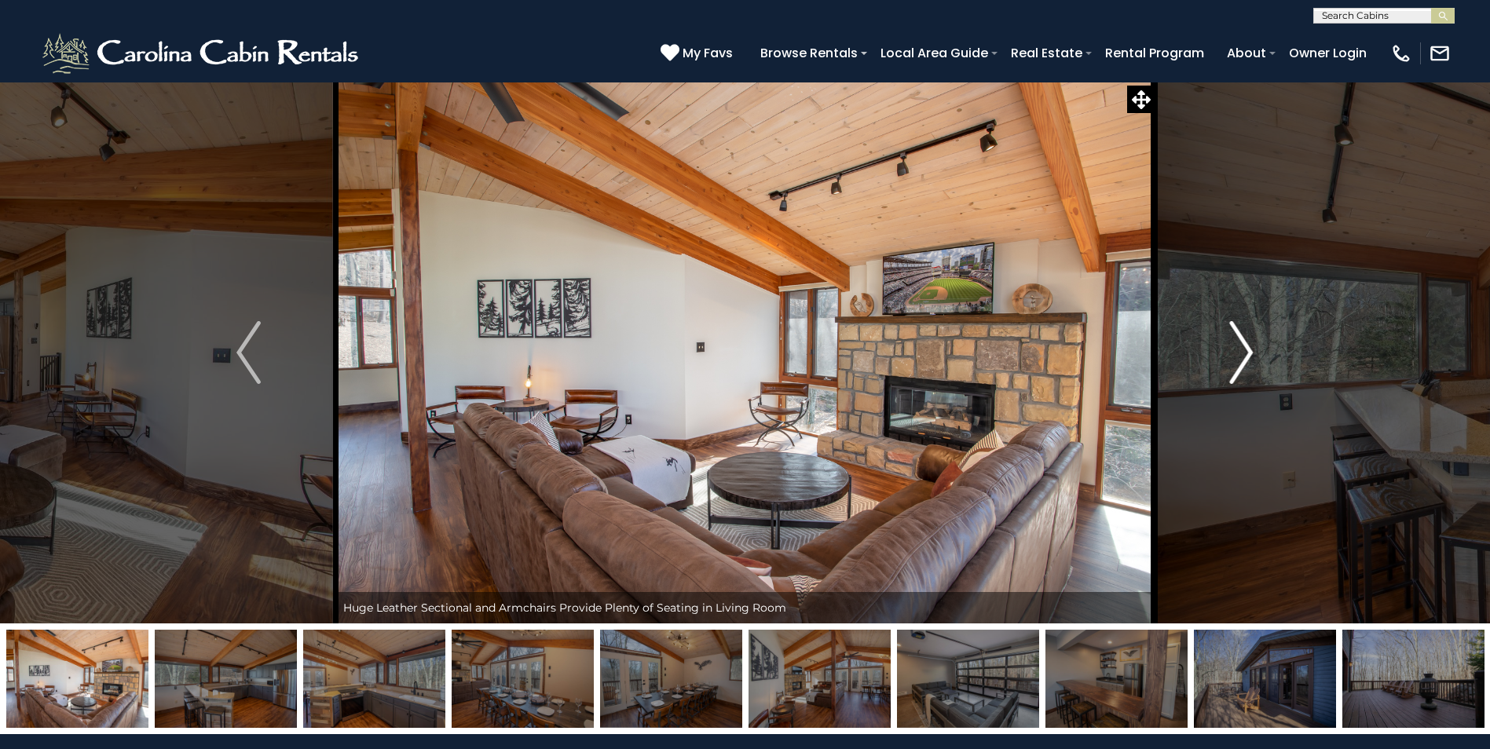
click at [1243, 348] on img "Next" at bounding box center [1241, 352] width 24 height 63
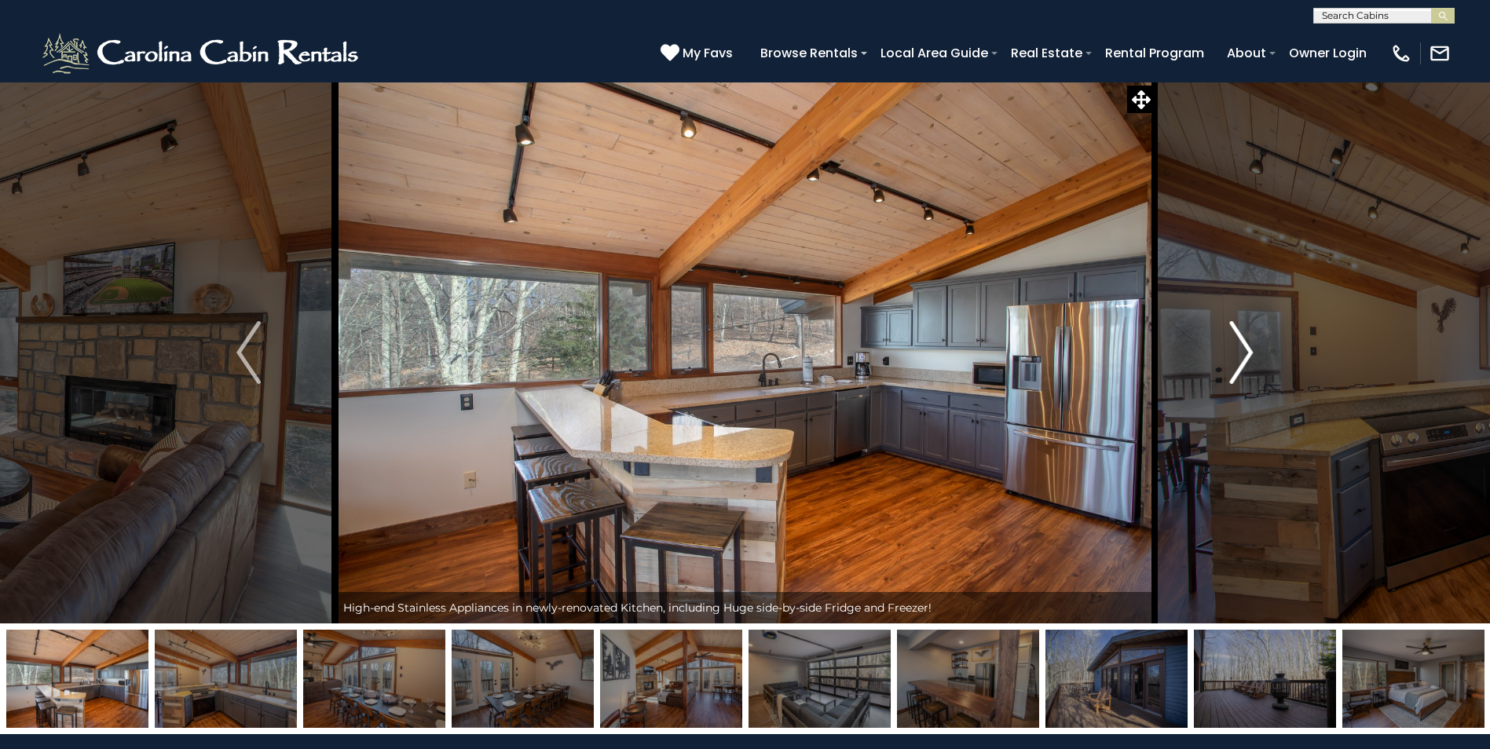
click at [1243, 348] on img "Next" at bounding box center [1241, 352] width 24 height 63
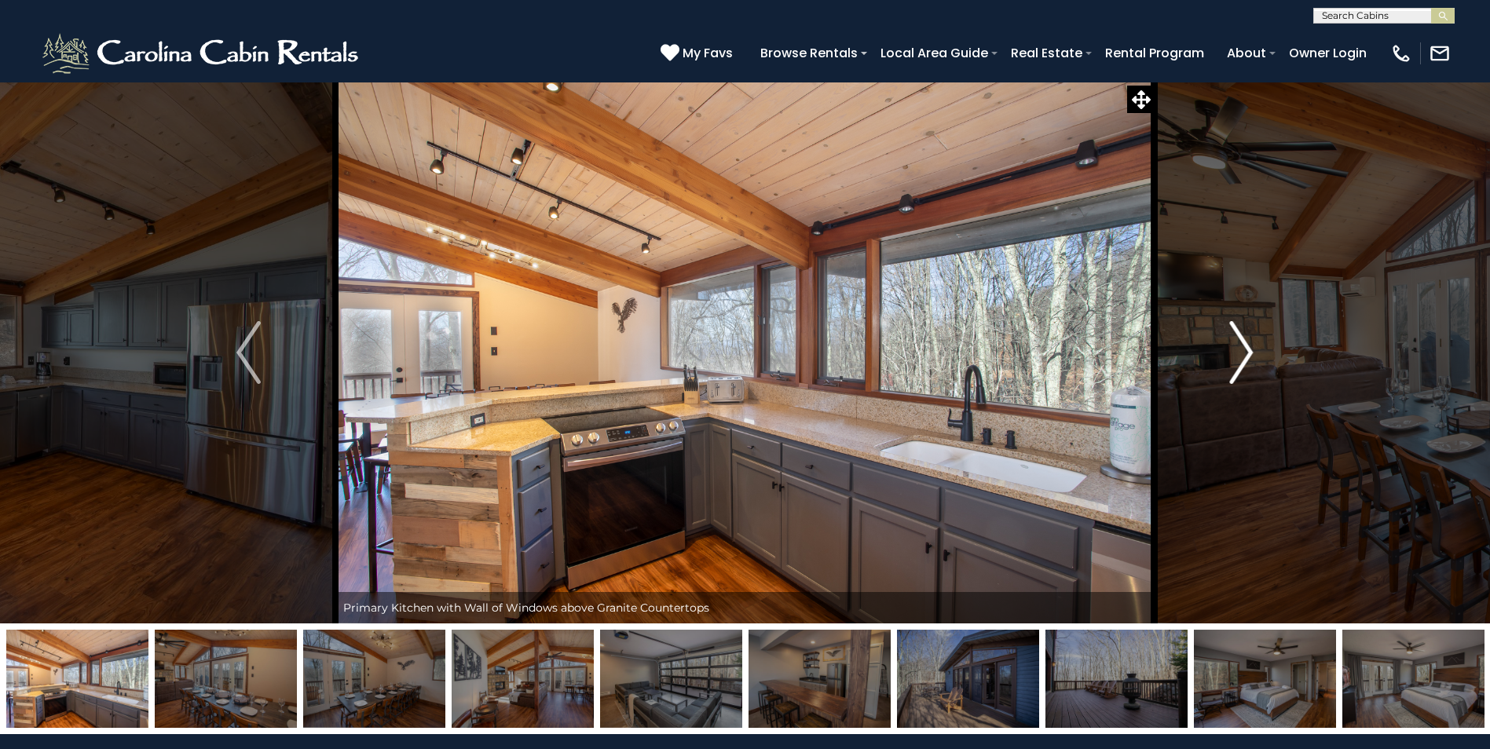
click at [1231, 345] on img "Next" at bounding box center [1241, 352] width 24 height 63
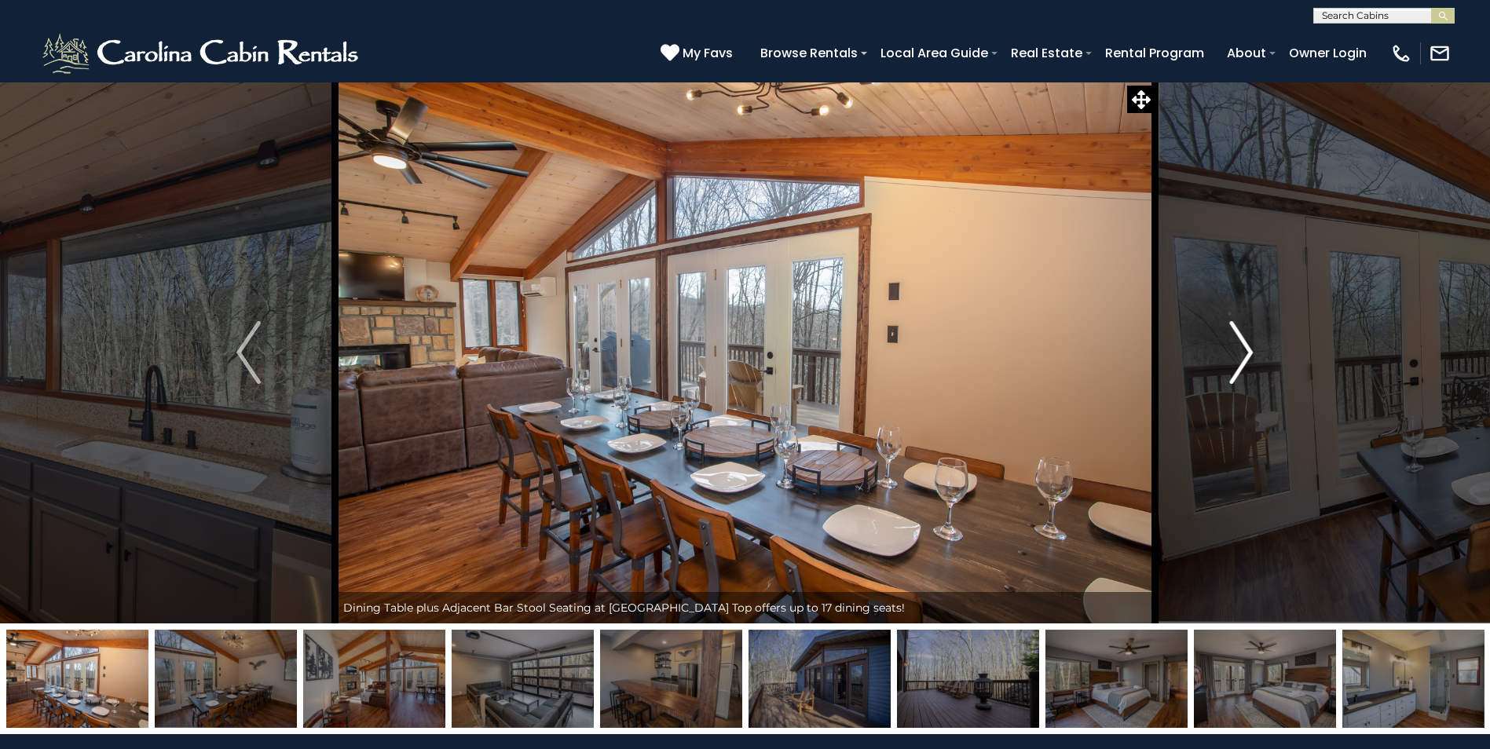
click at [1233, 346] on img "Next" at bounding box center [1241, 352] width 24 height 63
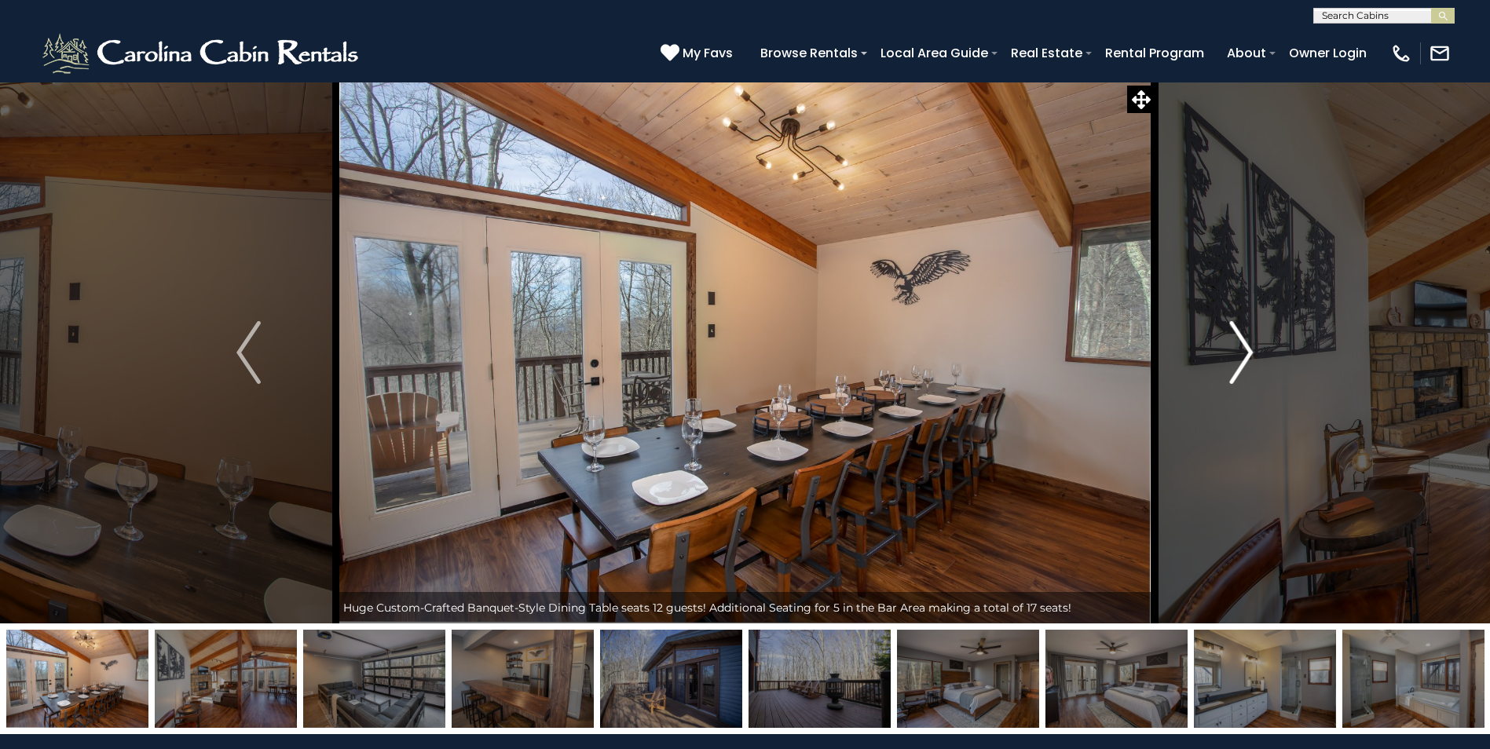
click at [1233, 346] on img "Next" at bounding box center [1241, 352] width 24 height 63
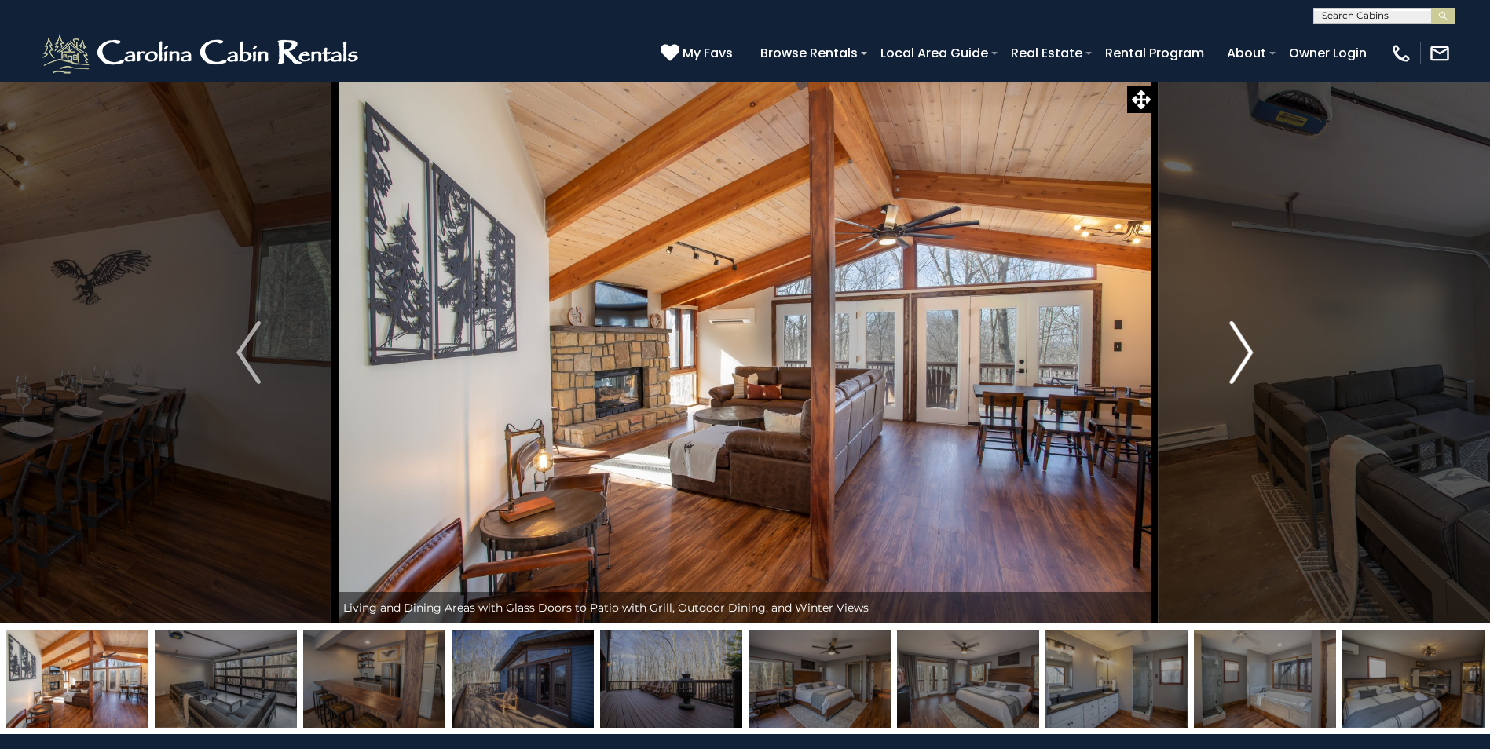
click at [1233, 346] on img "Next" at bounding box center [1241, 352] width 24 height 63
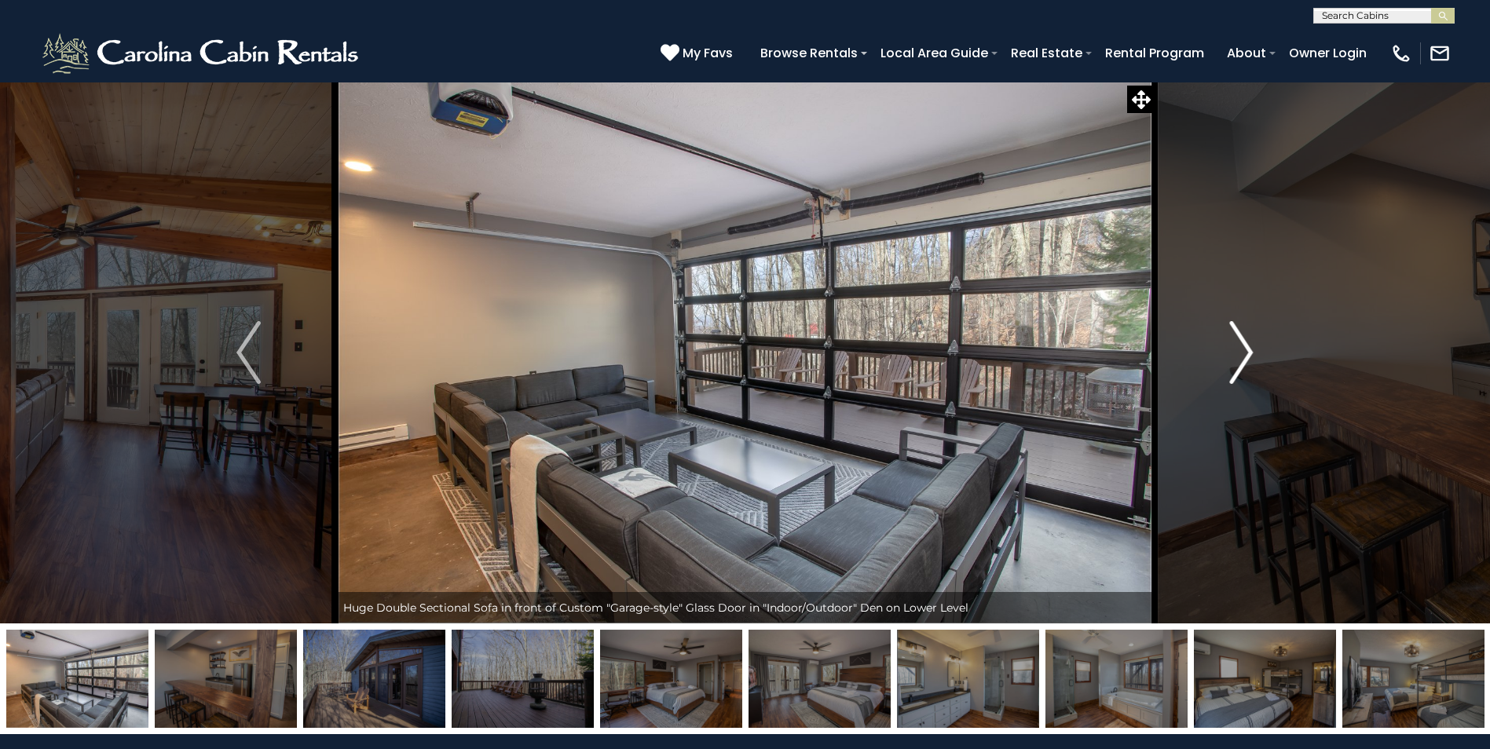
click at [1233, 346] on img "Next" at bounding box center [1241, 352] width 24 height 63
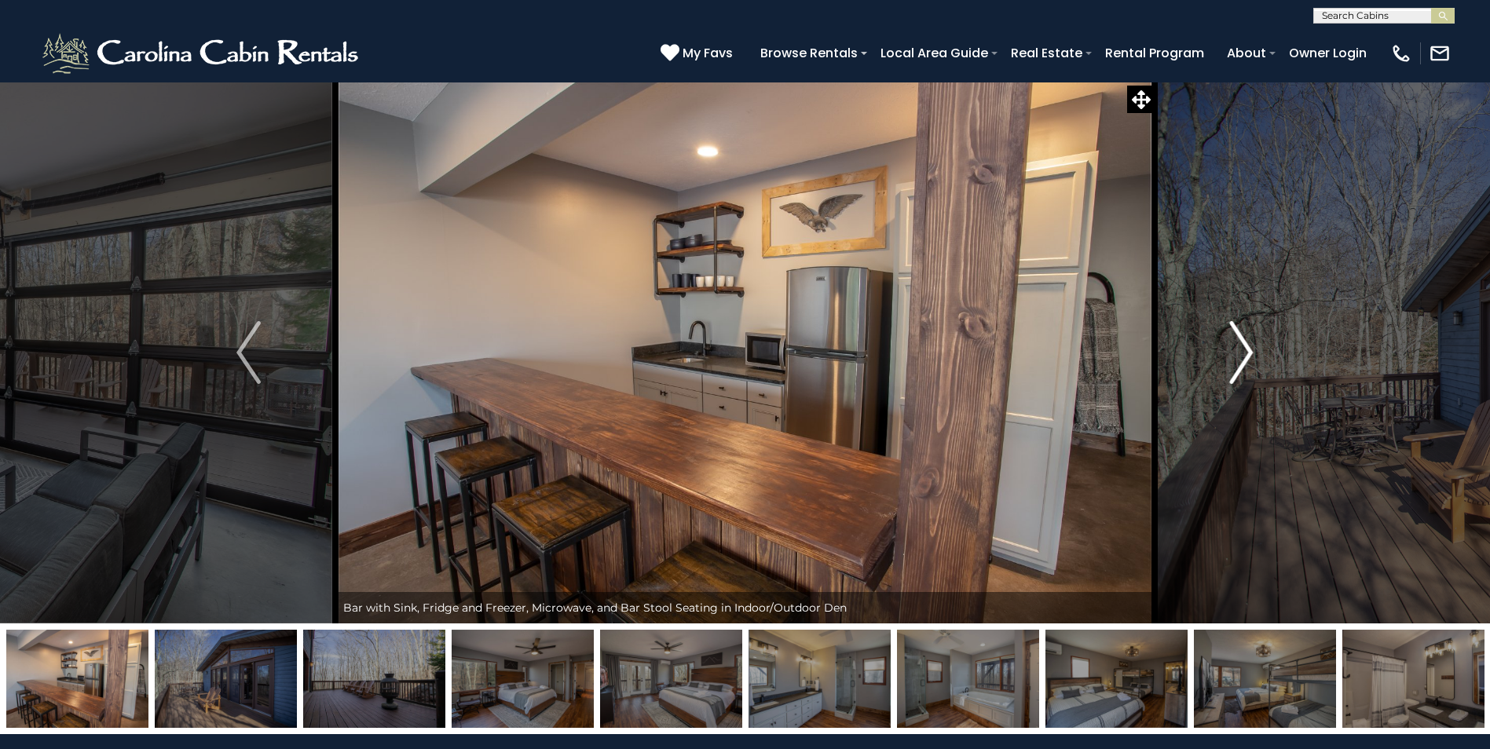
click at [1233, 346] on img "Next" at bounding box center [1241, 352] width 24 height 63
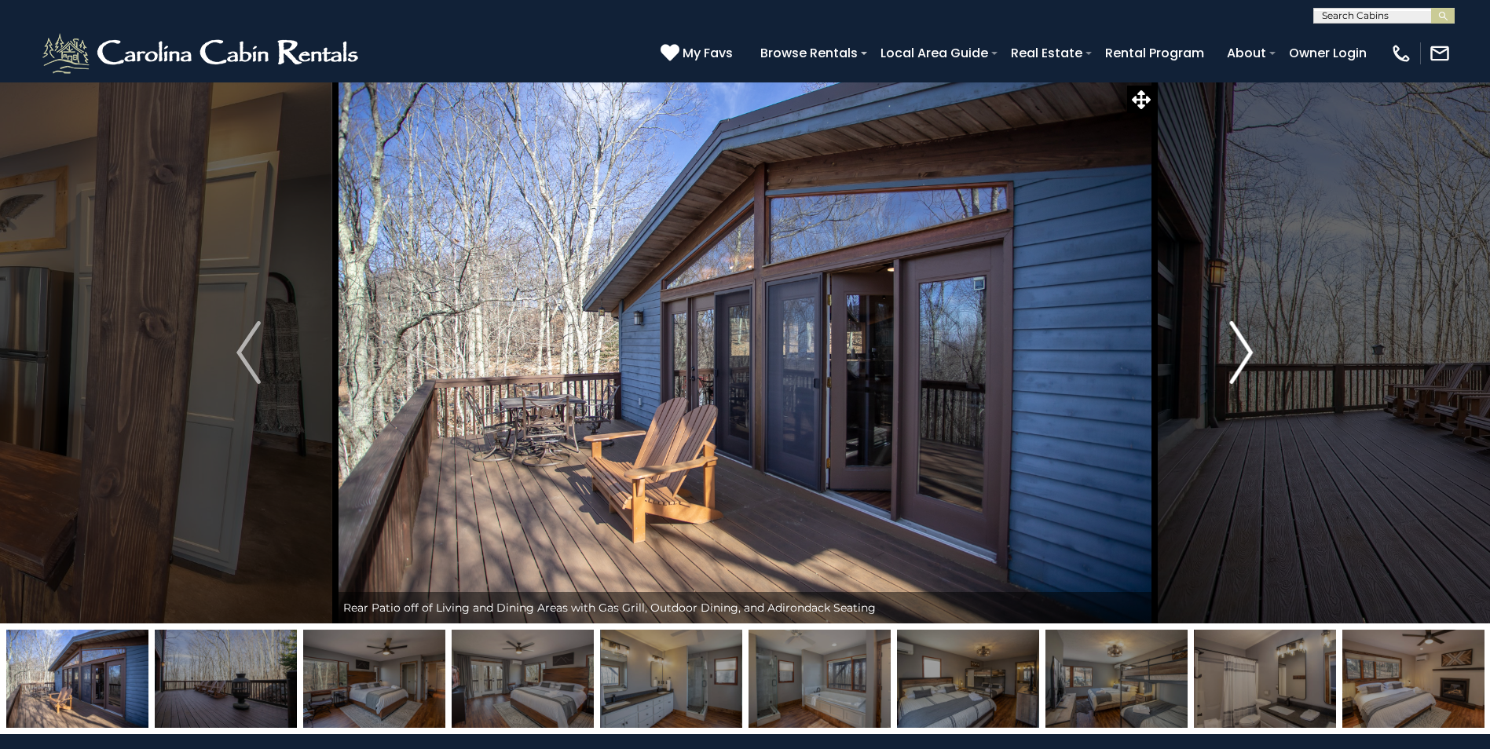
click at [1233, 346] on img "Next" at bounding box center [1241, 352] width 24 height 63
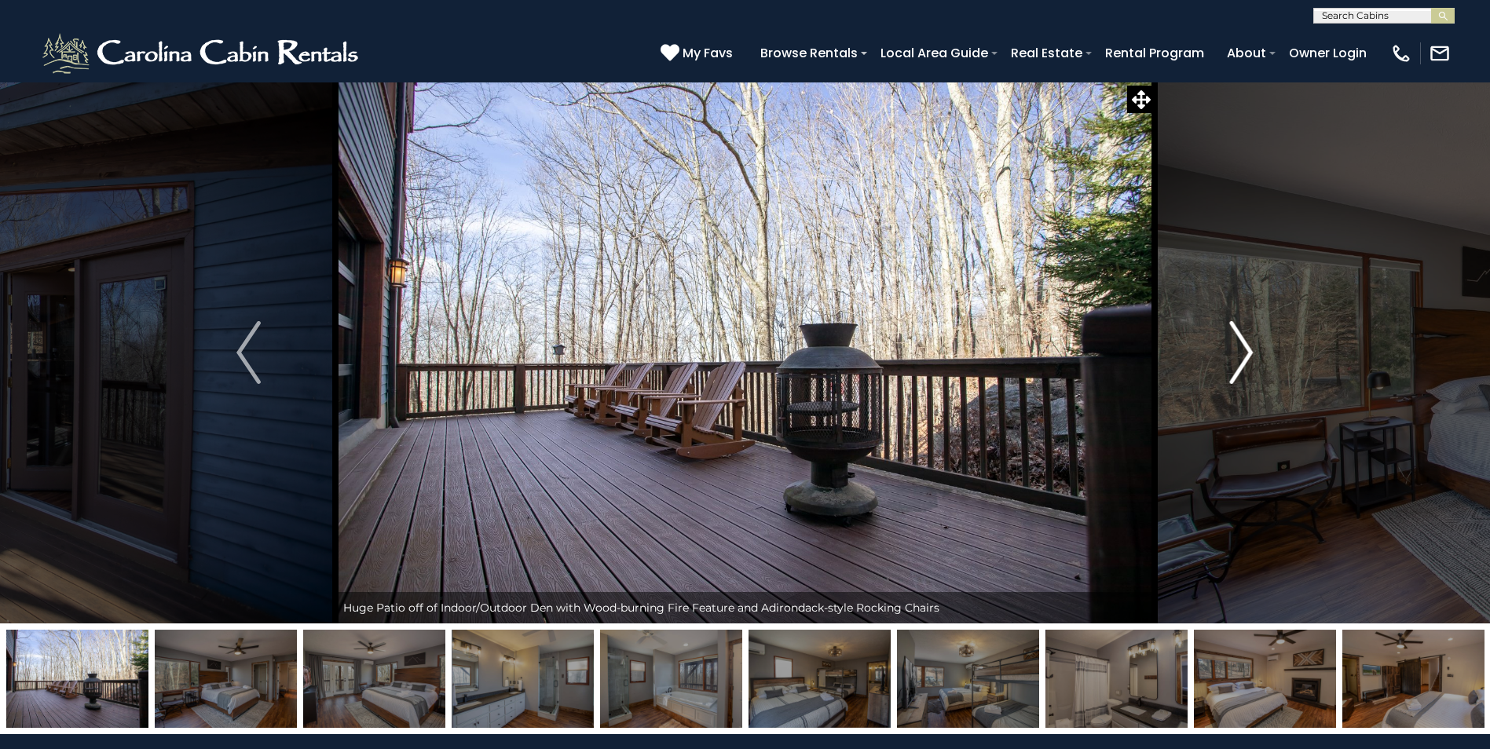
click at [1233, 346] on img "Next" at bounding box center [1241, 352] width 24 height 63
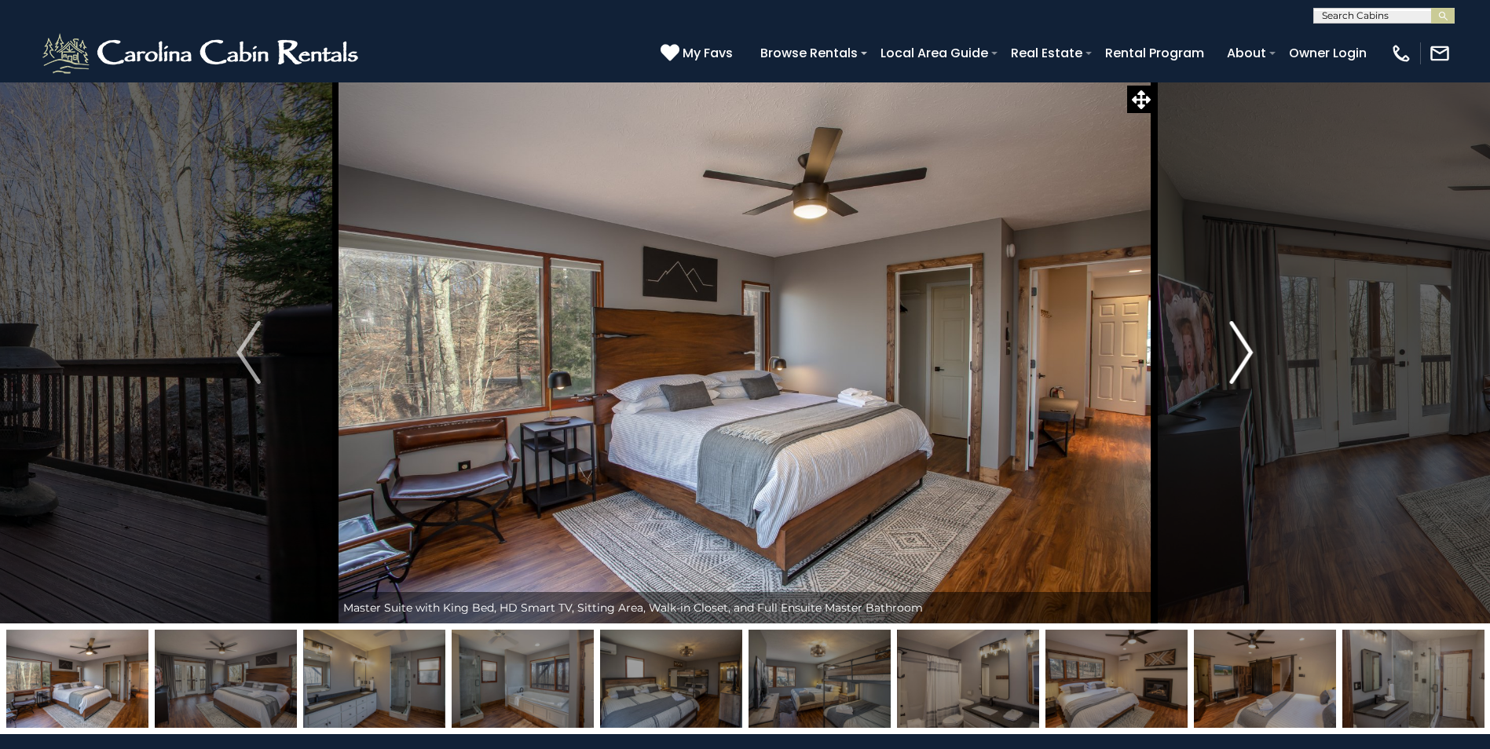
click at [1233, 346] on img "Next" at bounding box center [1241, 352] width 24 height 63
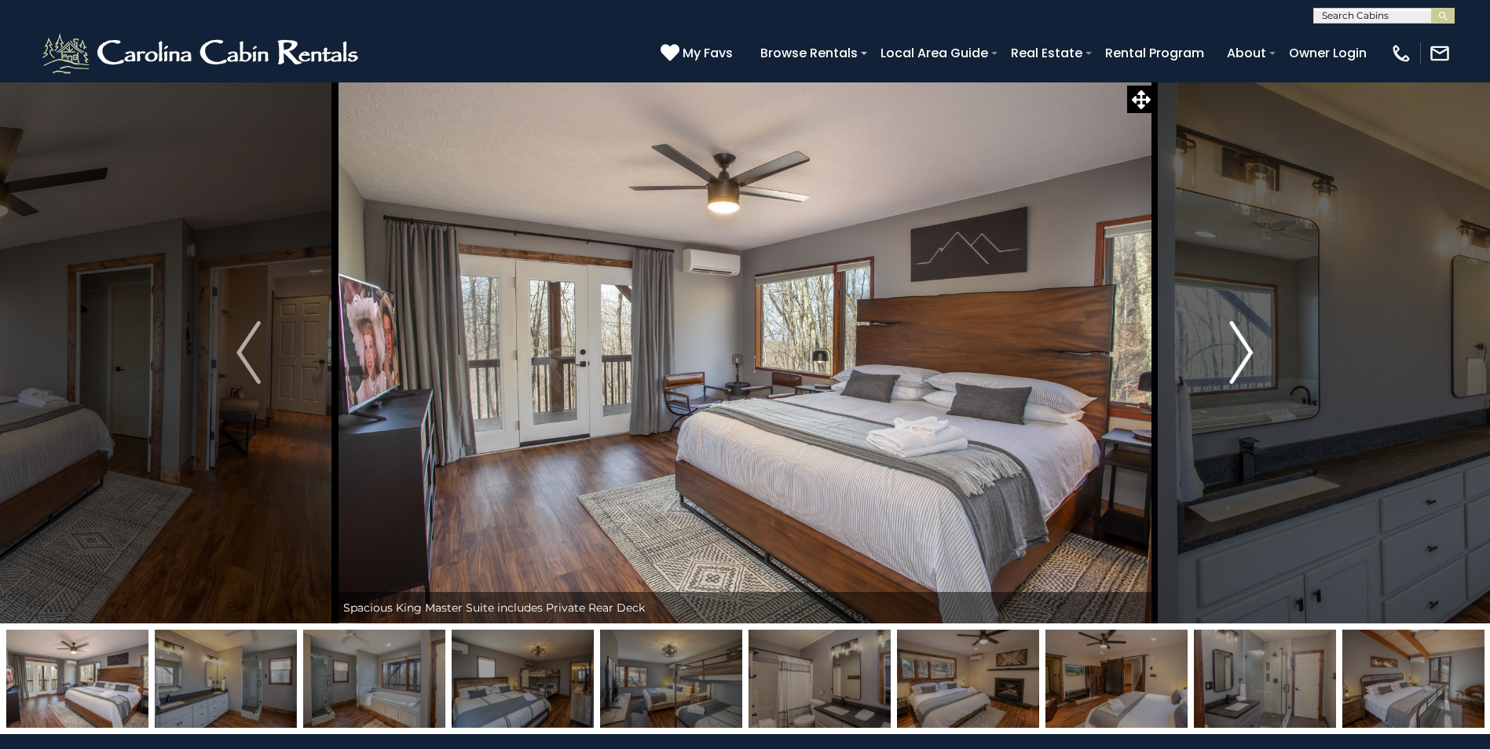
click at [1233, 346] on img "Next" at bounding box center [1241, 352] width 24 height 63
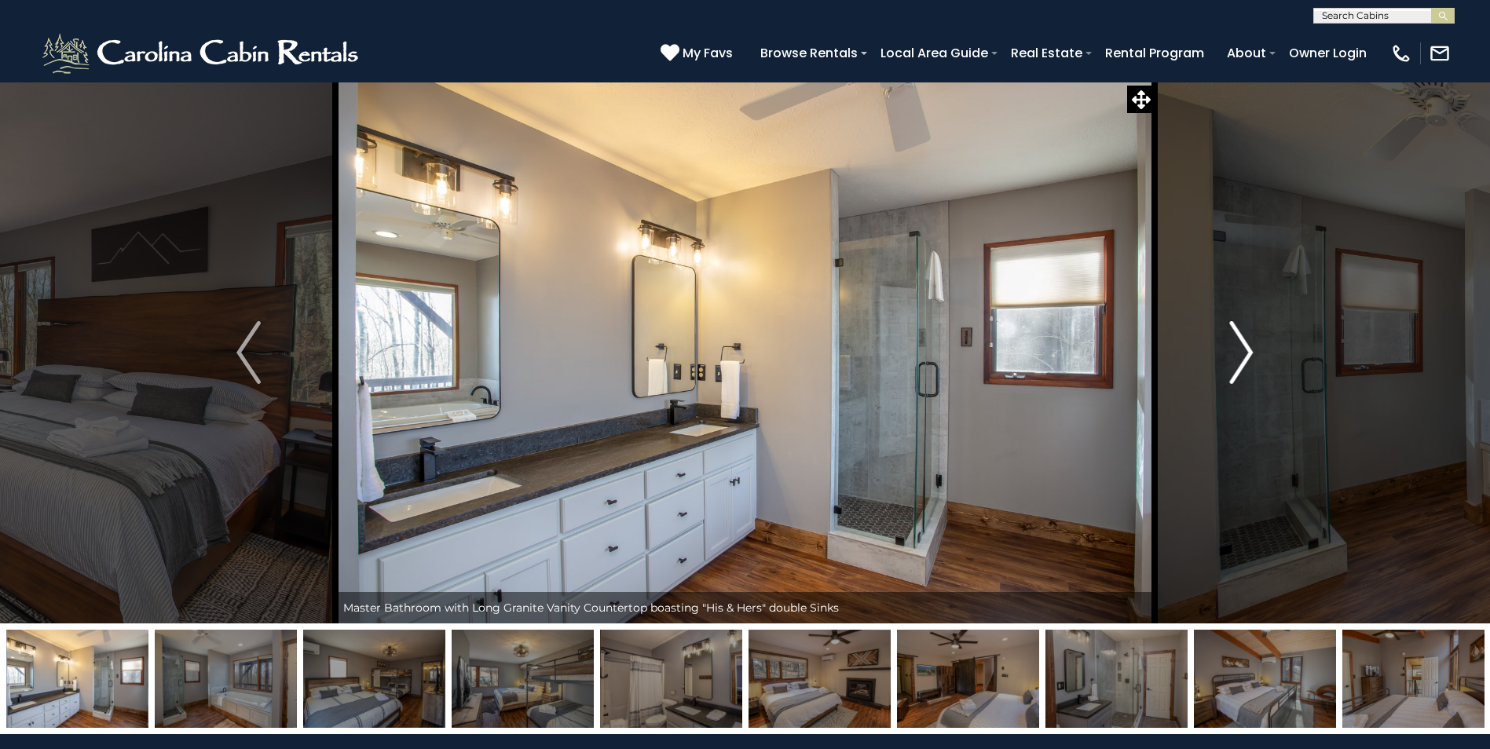
click at [1233, 346] on img "Next" at bounding box center [1241, 352] width 24 height 63
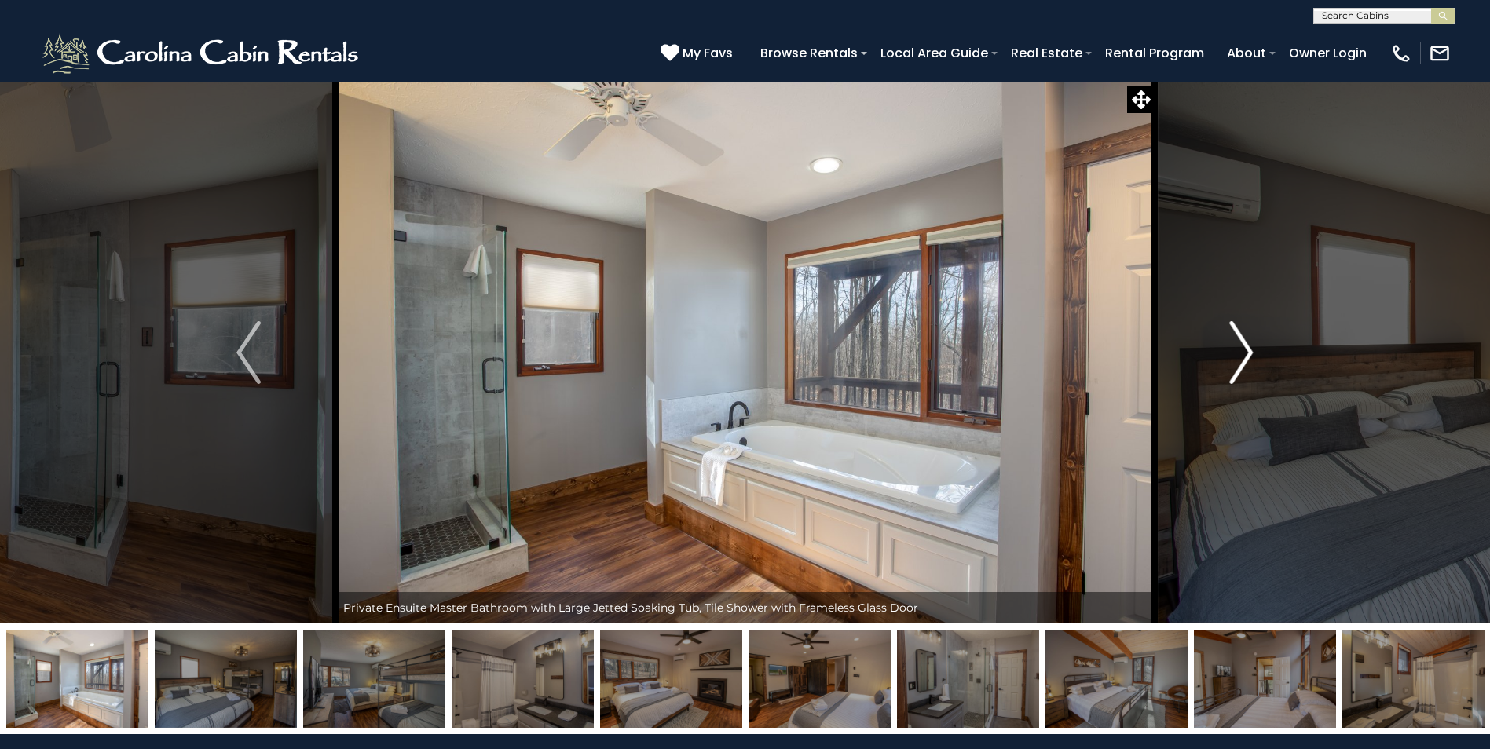
click at [1233, 346] on img "Next" at bounding box center [1241, 352] width 24 height 63
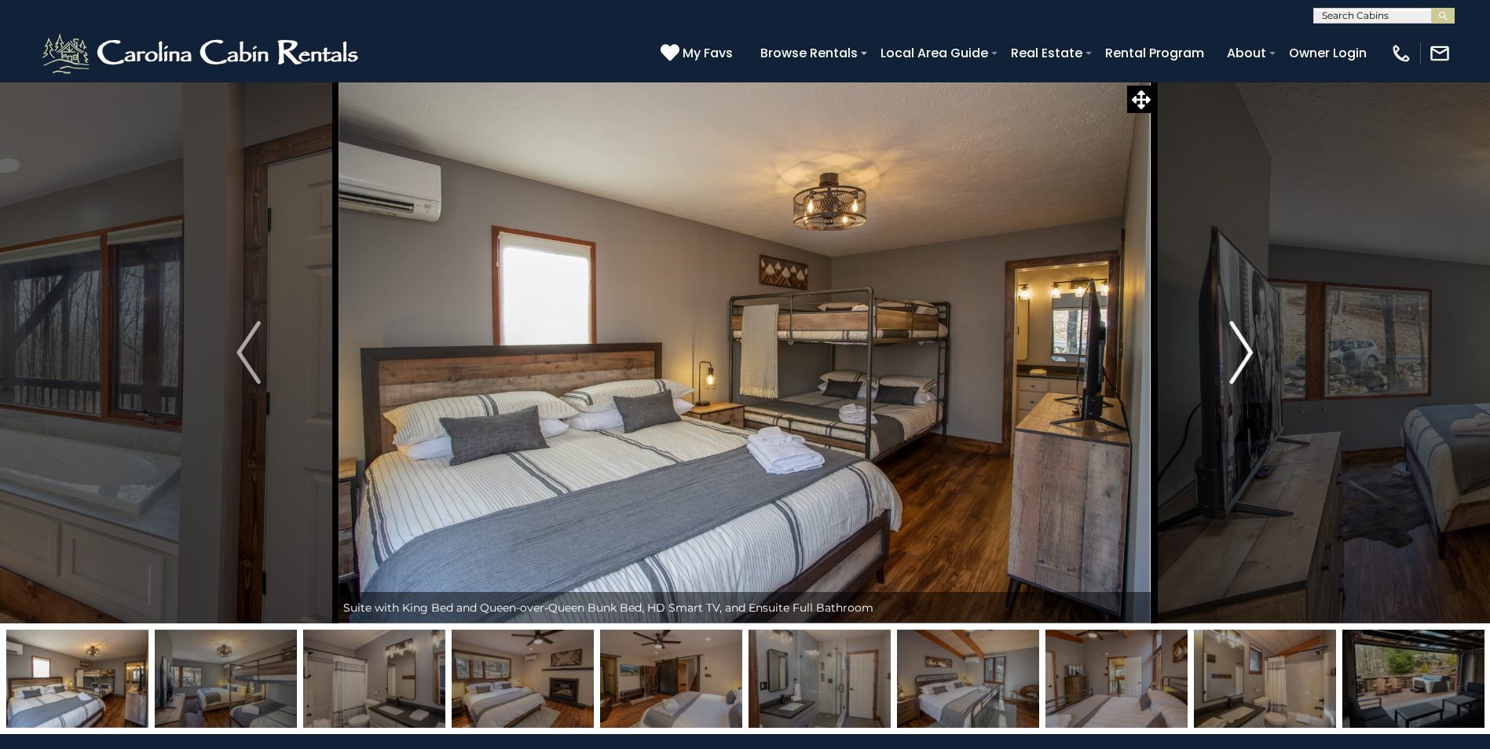
click at [1233, 346] on img "Next" at bounding box center [1241, 352] width 24 height 63
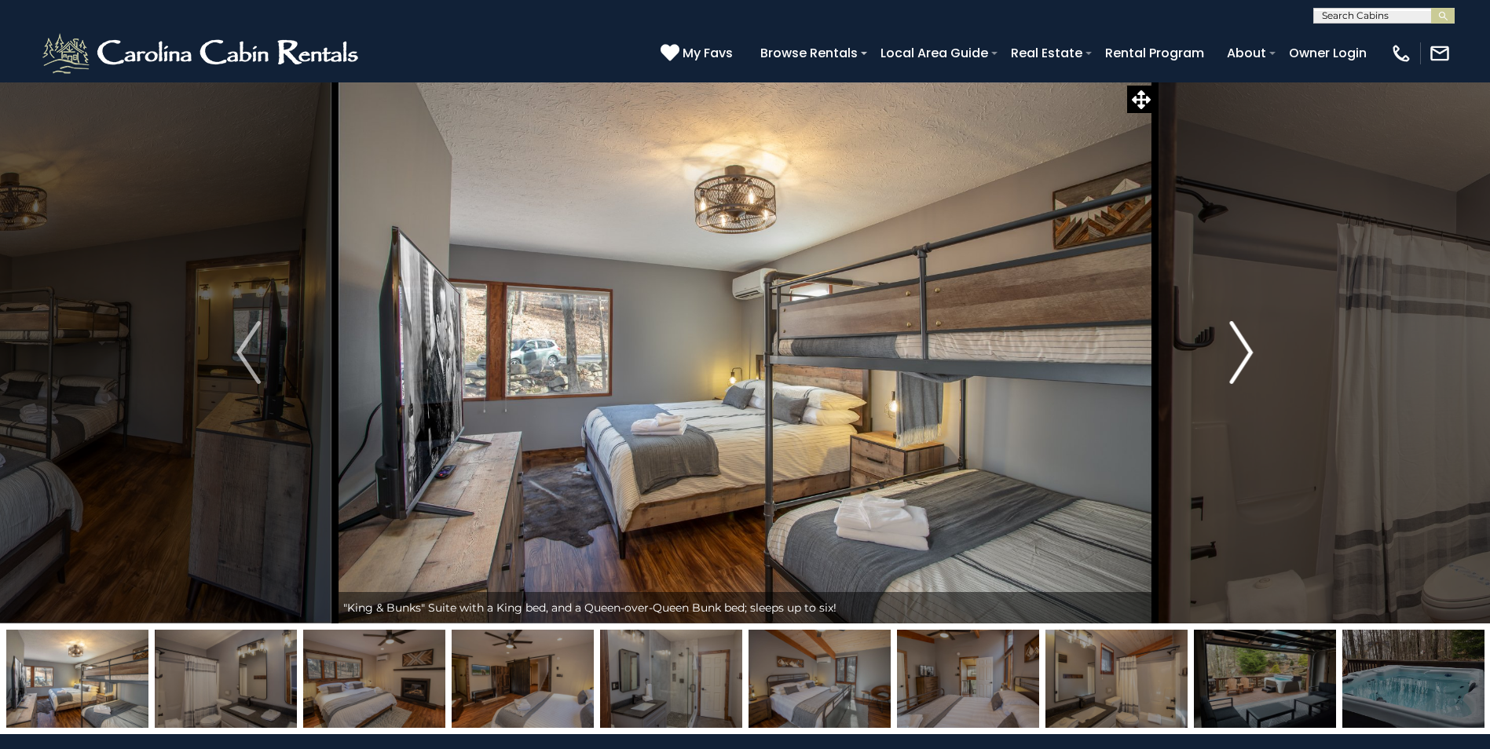
click at [1233, 346] on img "Next" at bounding box center [1241, 352] width 24 height 63
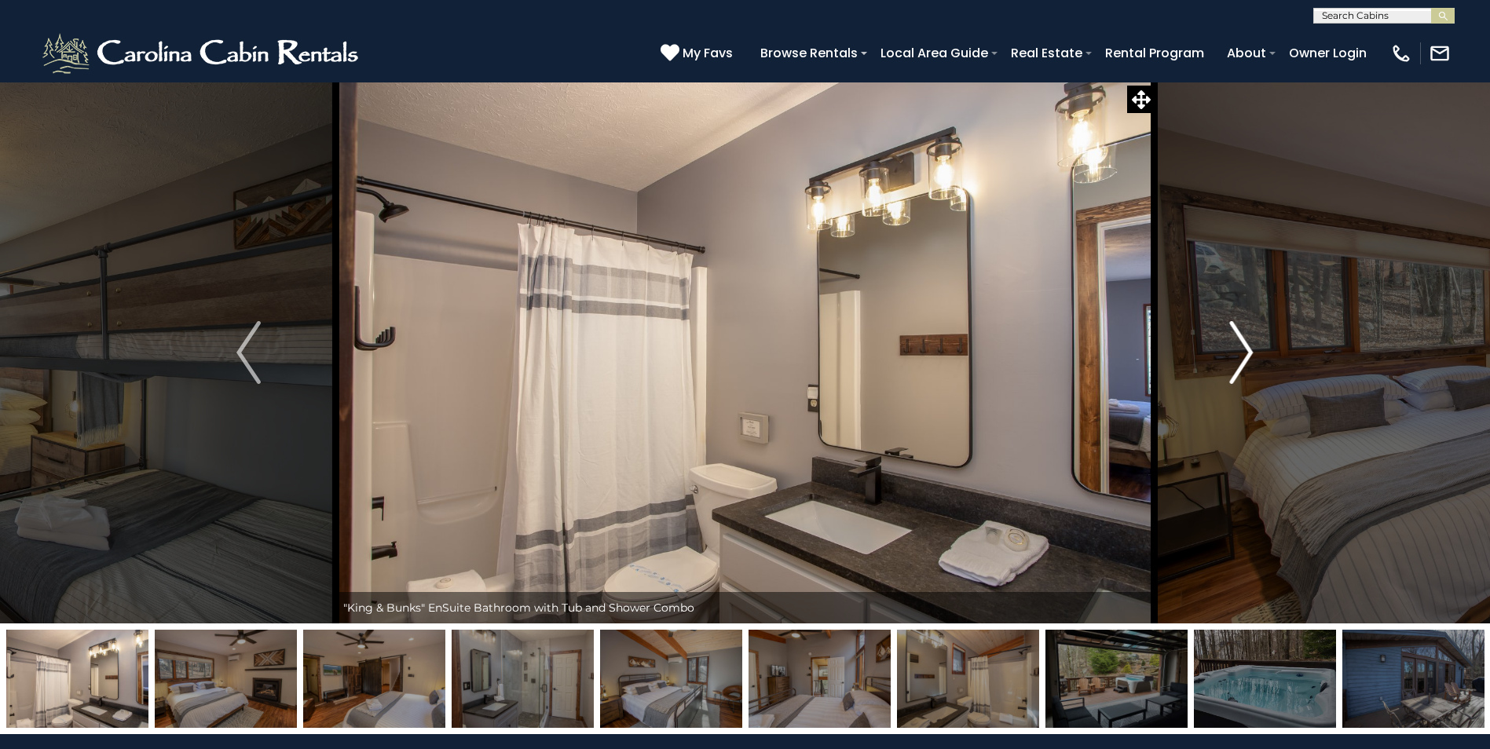
click at [1233, 346] on img "Next" at bounding box center [1241, 352] width 24 height 63
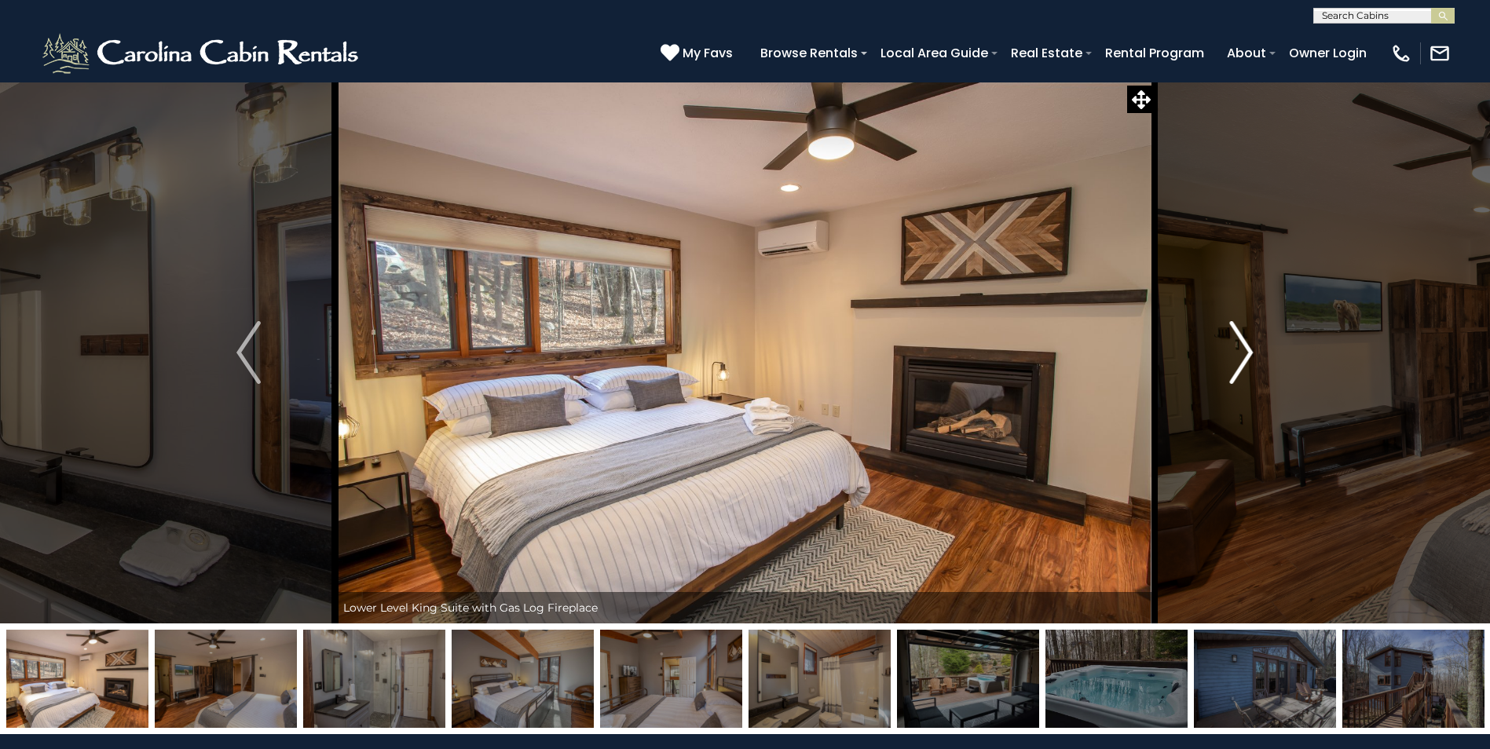
click at [1233, 346] on img "Next" at bounding box center [1241, 352] width 24 height 63
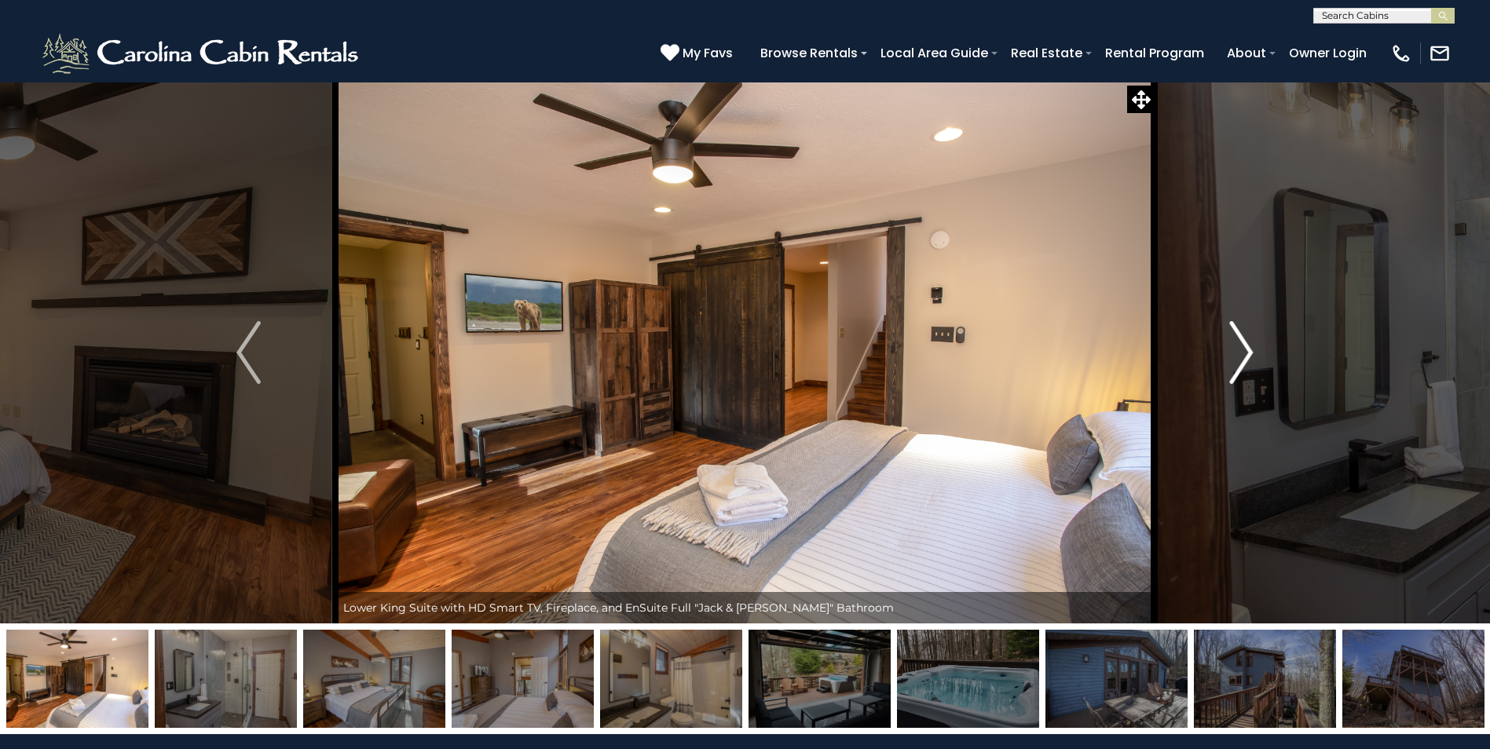
click at [1233, 346] on img "Next" at bounding box center [1241, 352] width 24 height 63
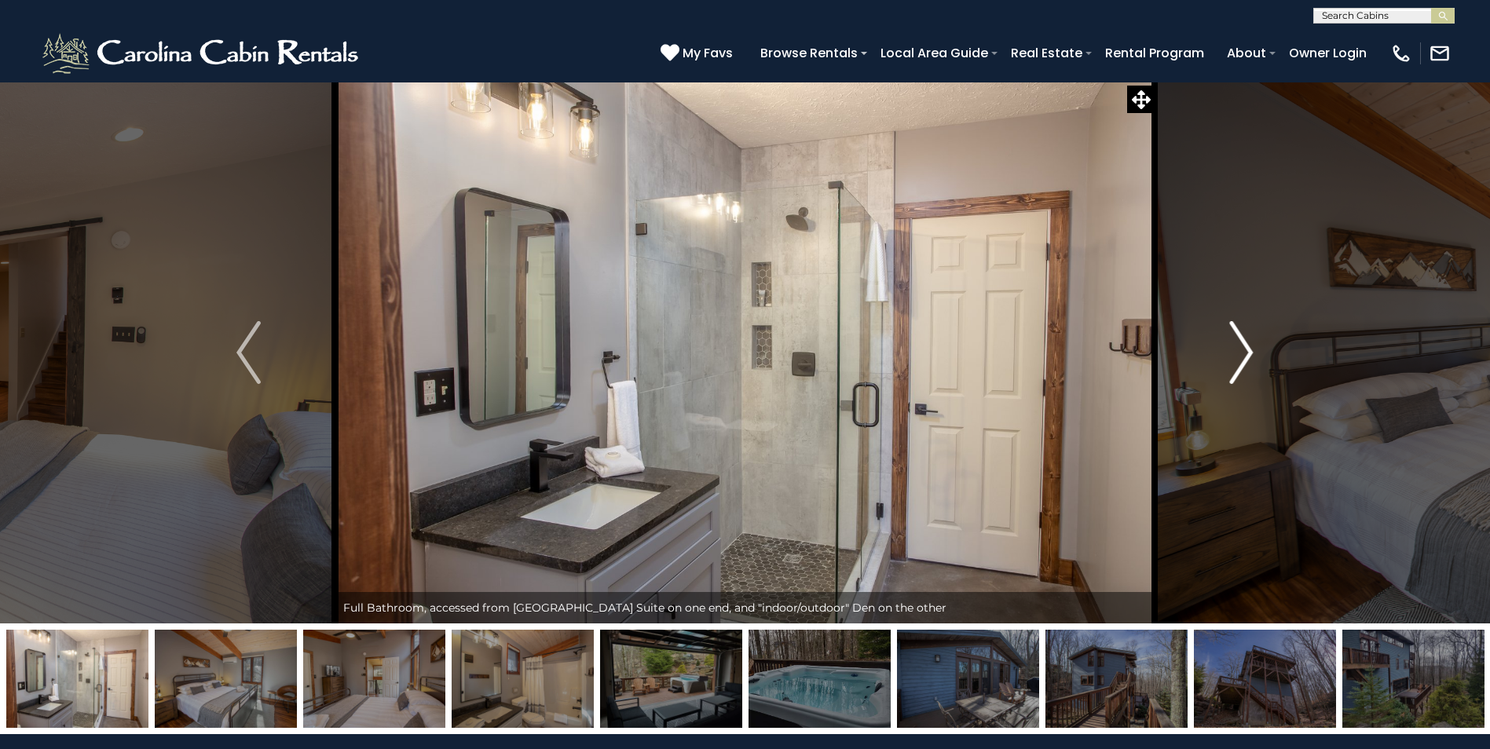
click at [1233, 346] on img "Next" at bounding box center [1241, 352] width 24 height 63
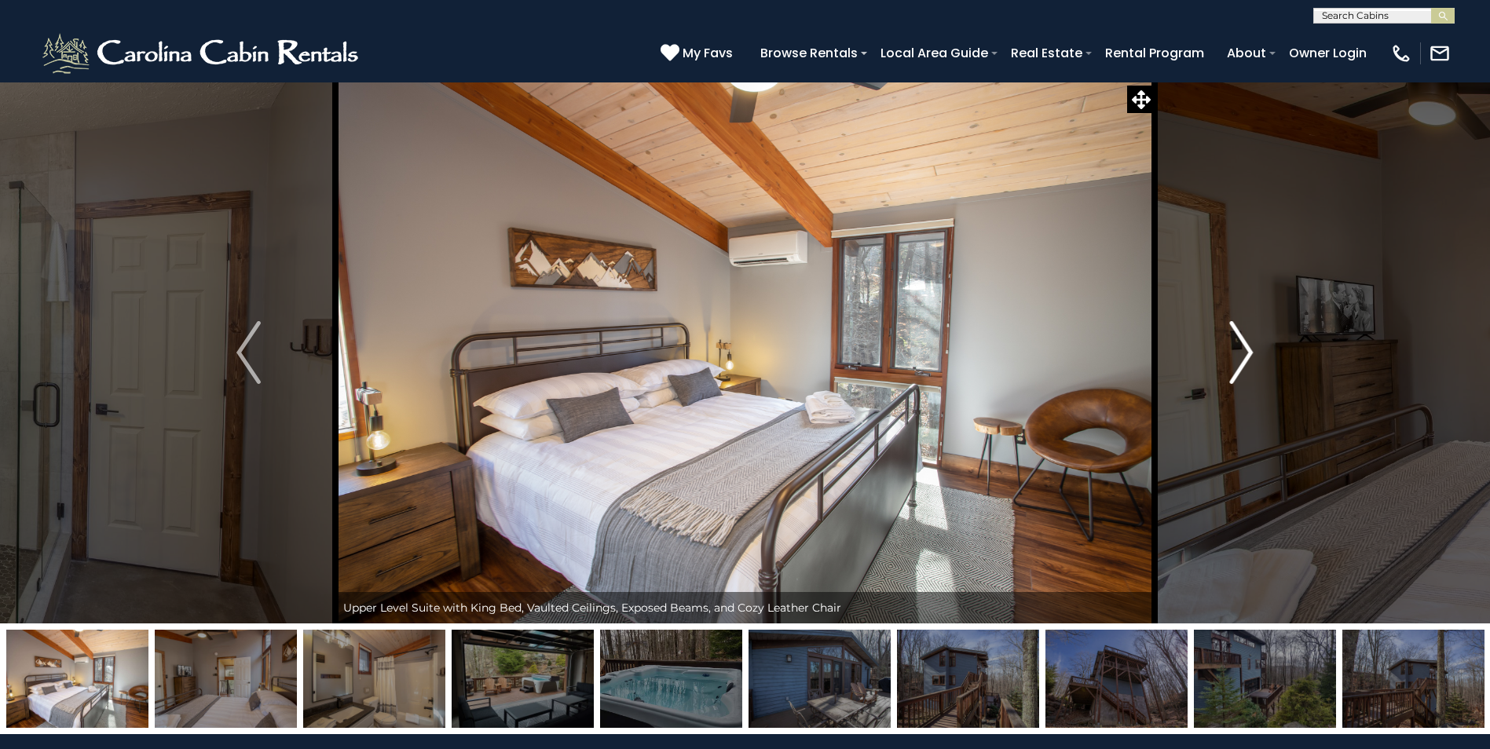
click at [1233, 346] on img "Next" at bounding box center [1241, 352] width 24 height 63
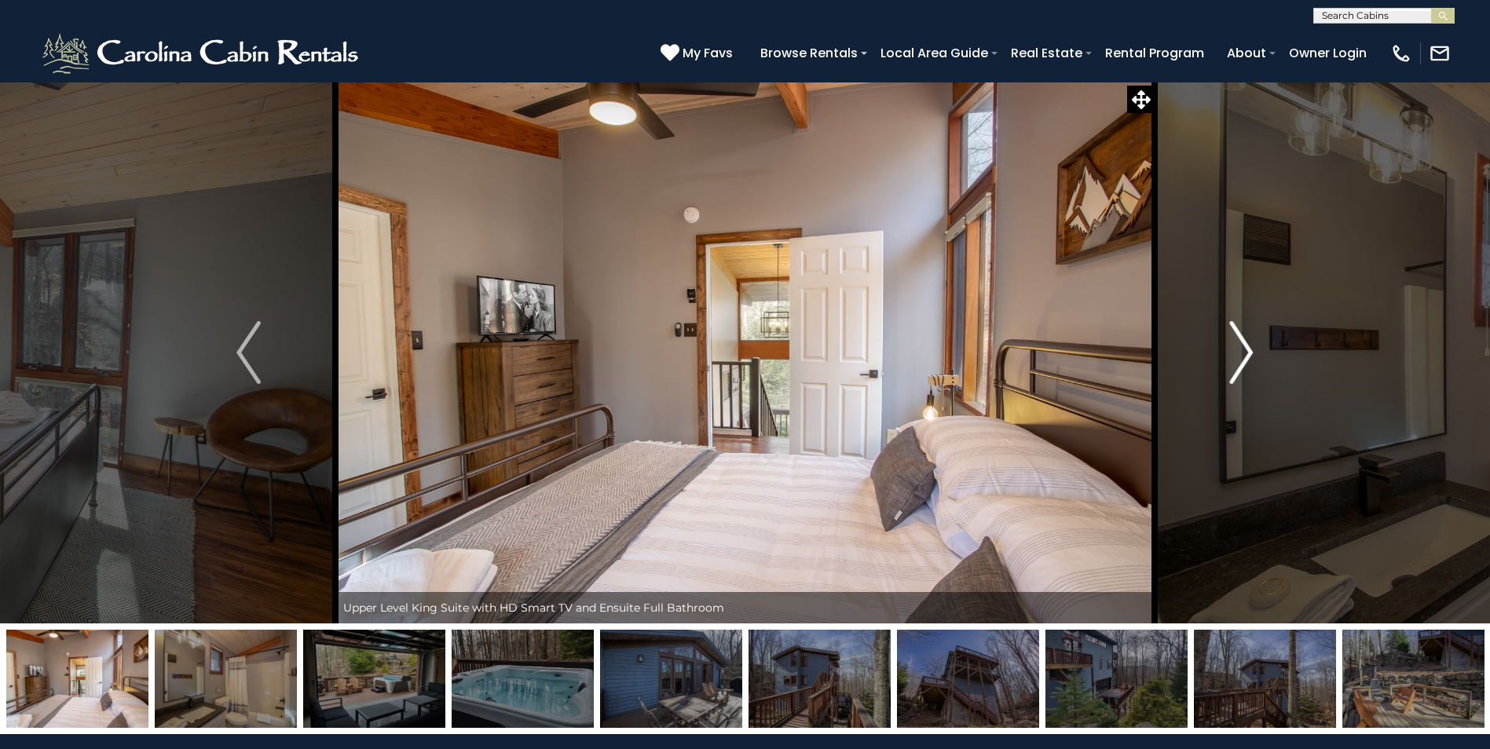
click at [1233, 346] on img "Next" at bounding box center [1241, 352] width 24 height 63
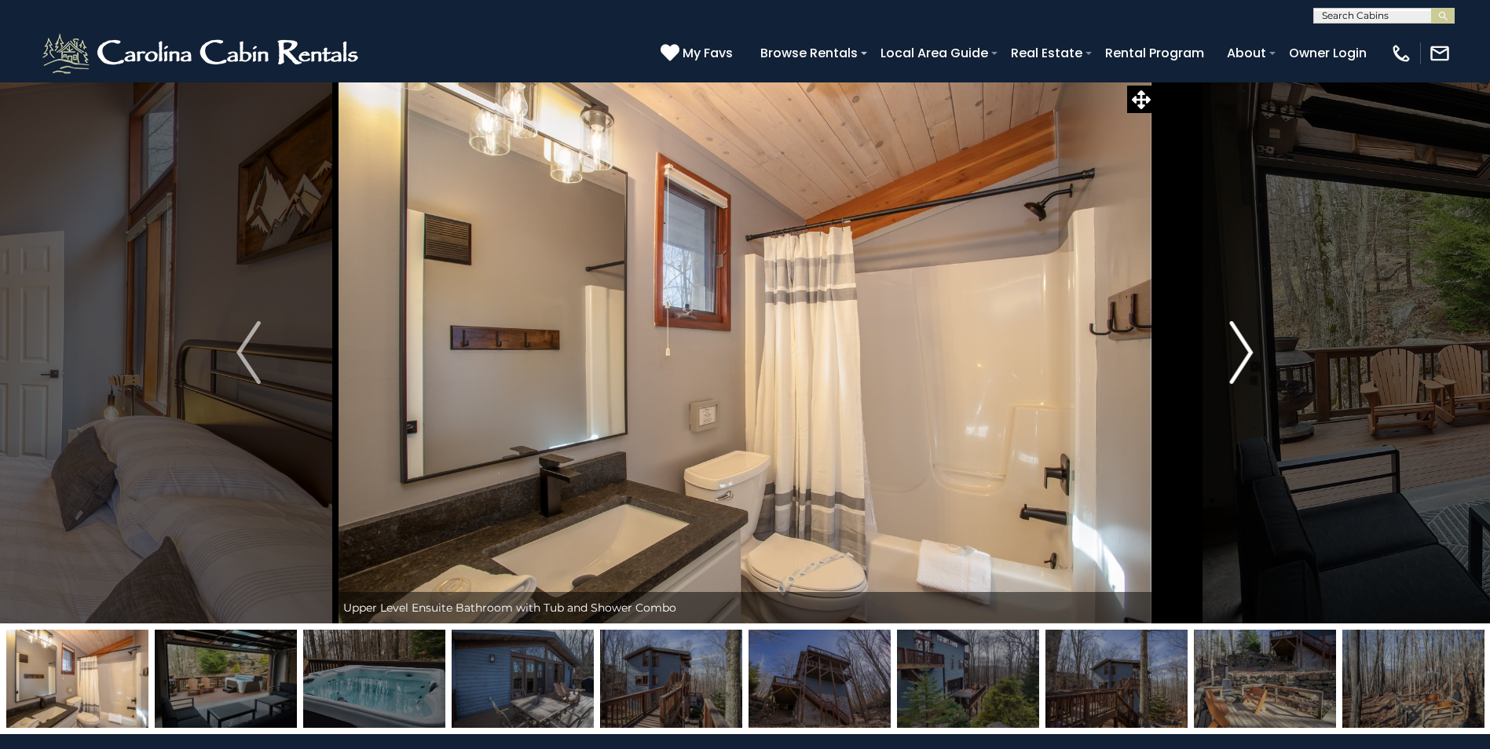
click at [1233, 346] on img "Next" at bounding box center [1241, 352] width 24 height 63
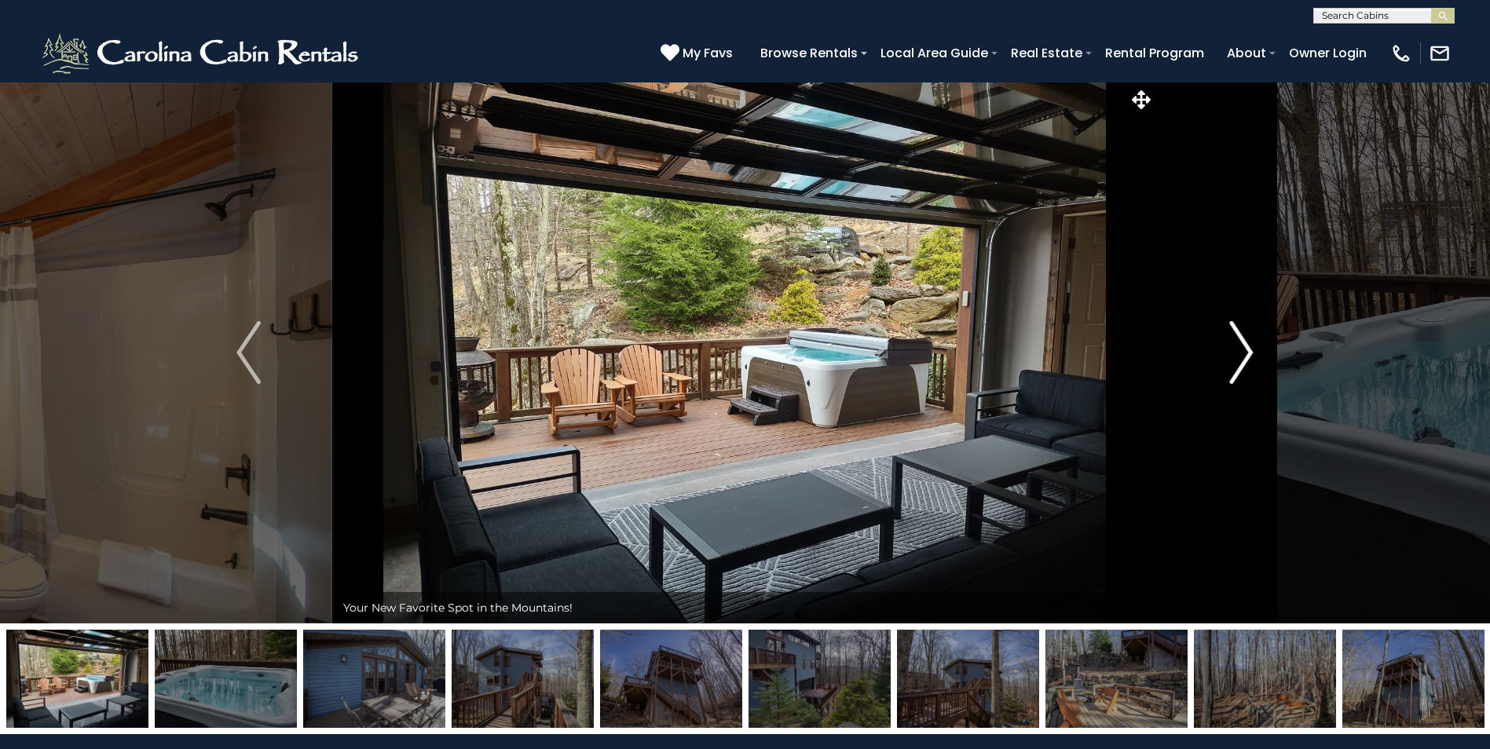
click at [1233, 346] on img "Next" at bounding box center [1241, 352] width 24 height 63
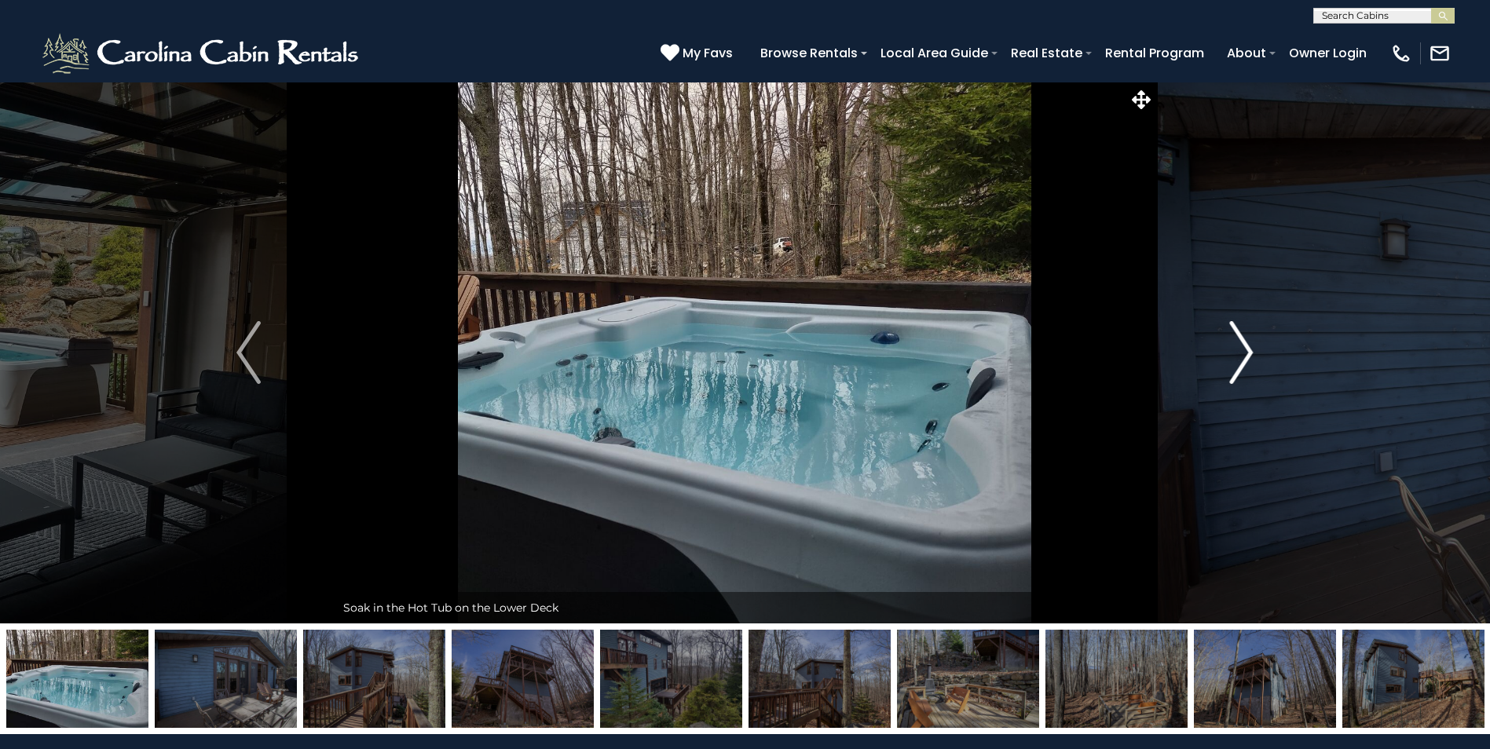
click at [1233, 346] on img "Next" at bounding box center [1241, 352] width 24 height 63
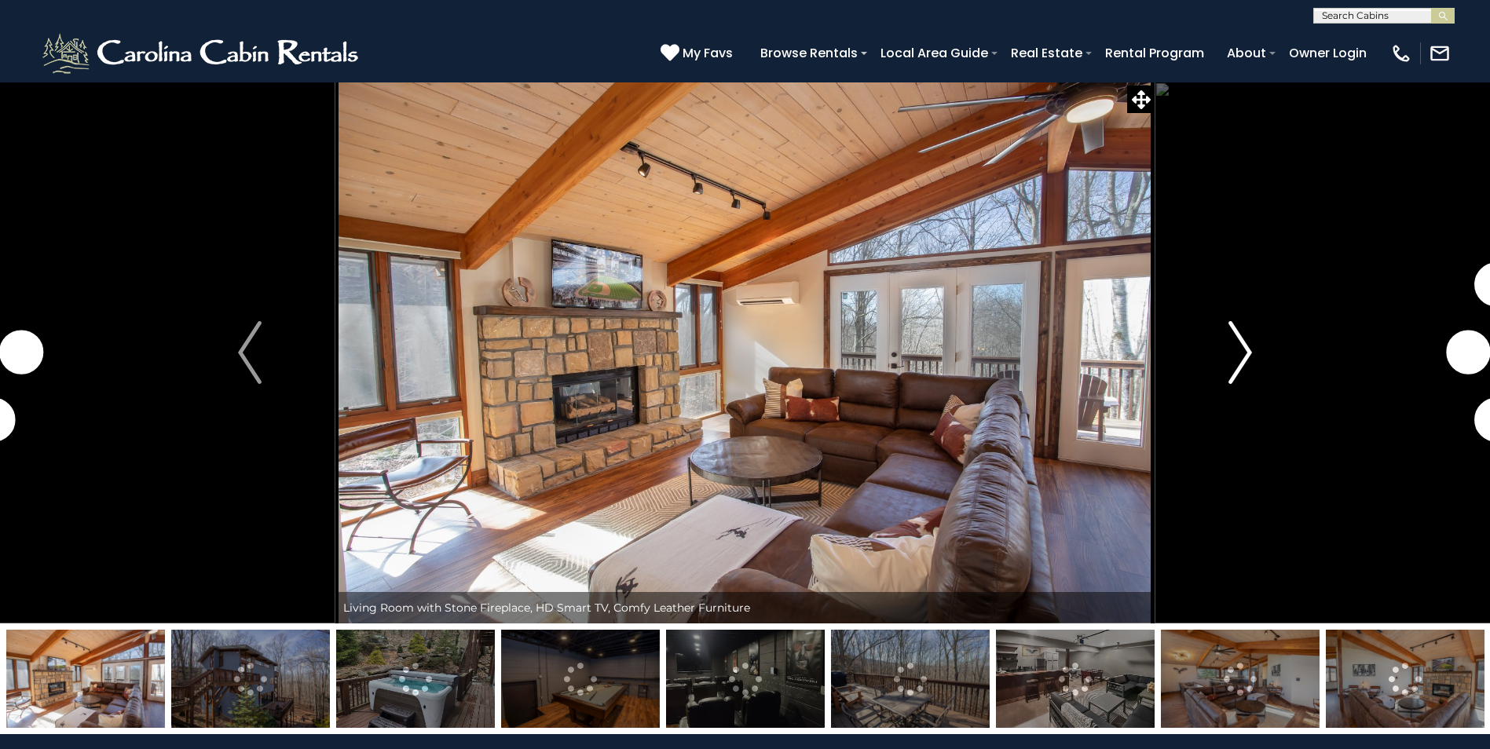
click at [1243, 344] on img "Next" at bounding box center [1240, 352] width 24 height 63
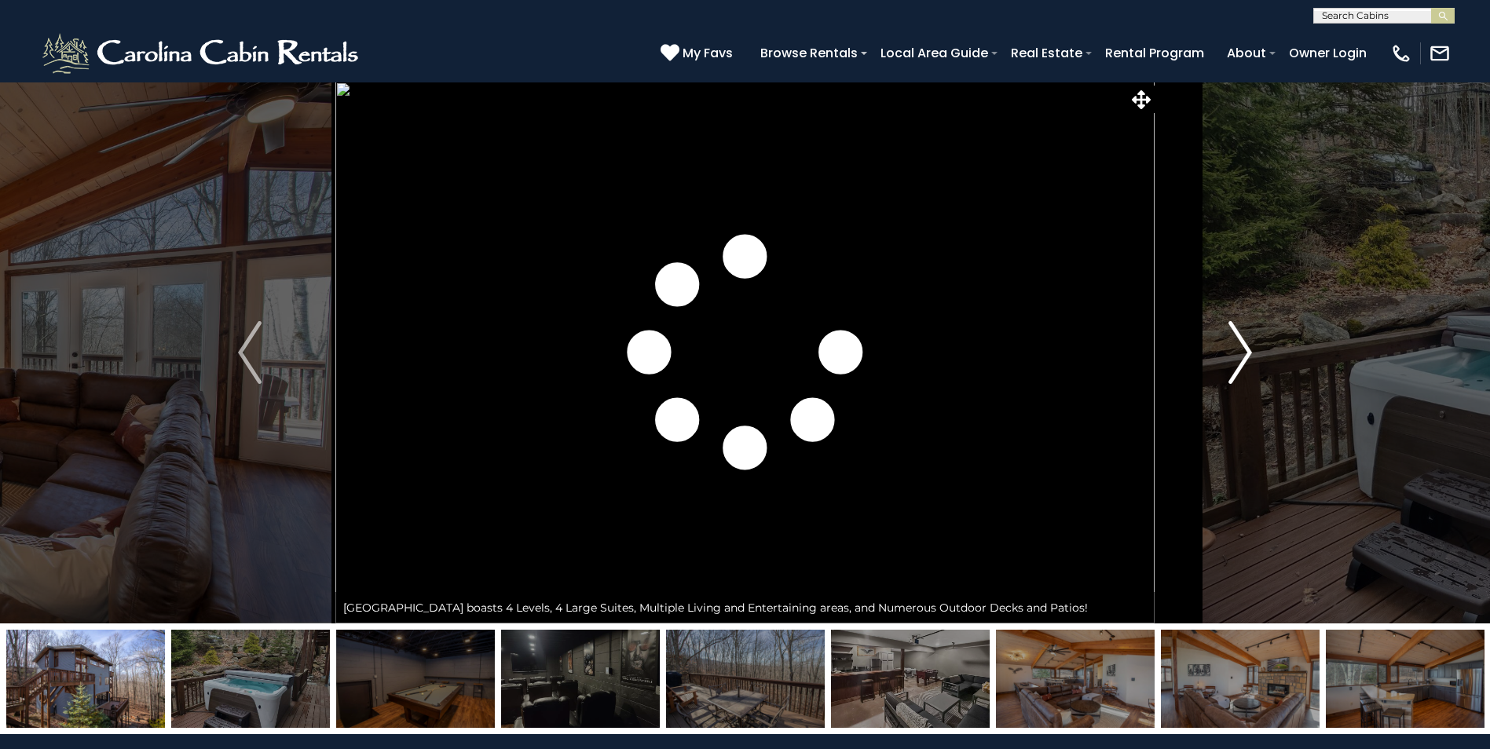
click at [1243, 347] on img "Next" at bounding box center [1240, 352] width 24 height 63
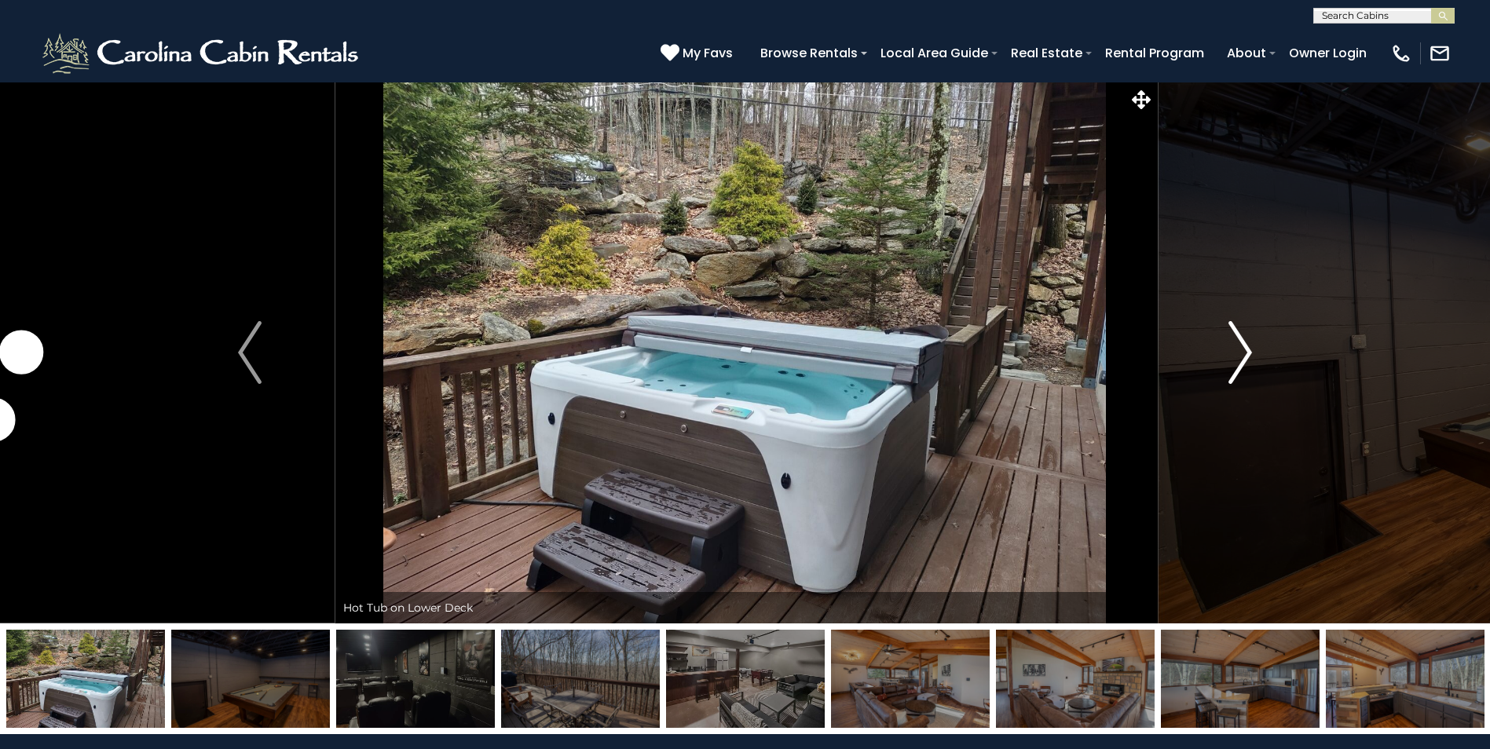
click at [1242, 347] on img "Next" at bounding box center [1240, 352] width 24 height 63
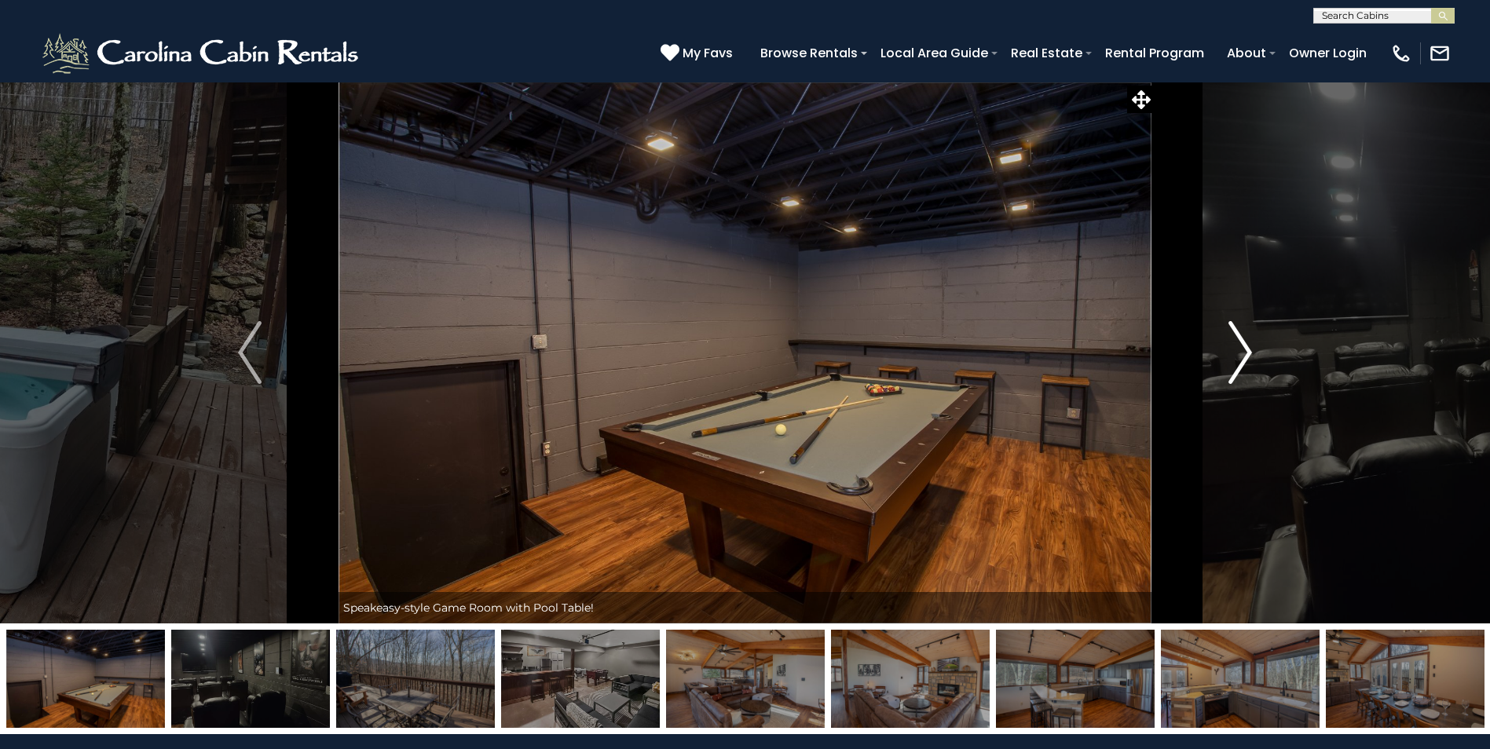
click at [1232, 350] on img "Next" at bounding box center [1240, 352] width 24 height 63
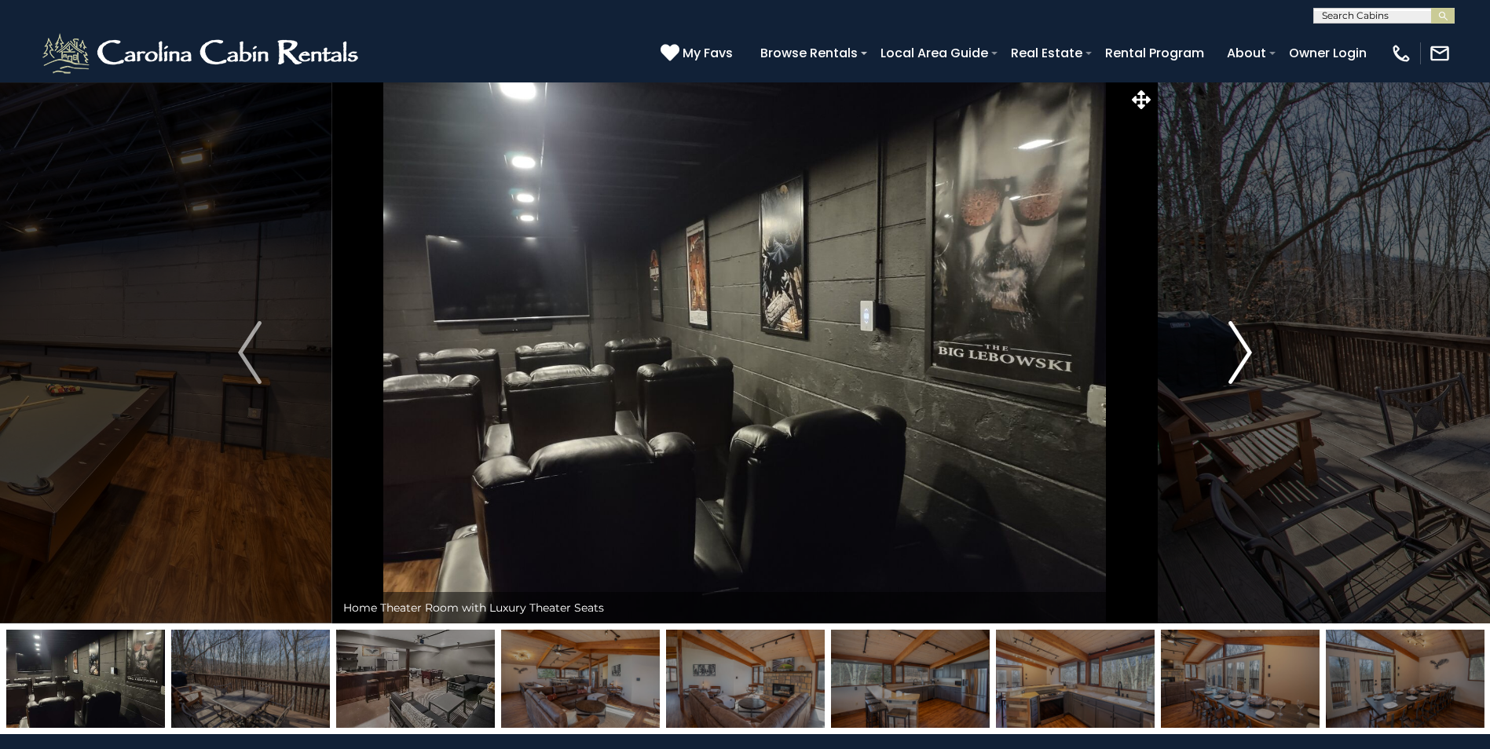
click at [1231, 350] on img "Next" at bounding box center [1240, 352] width 24 height 63
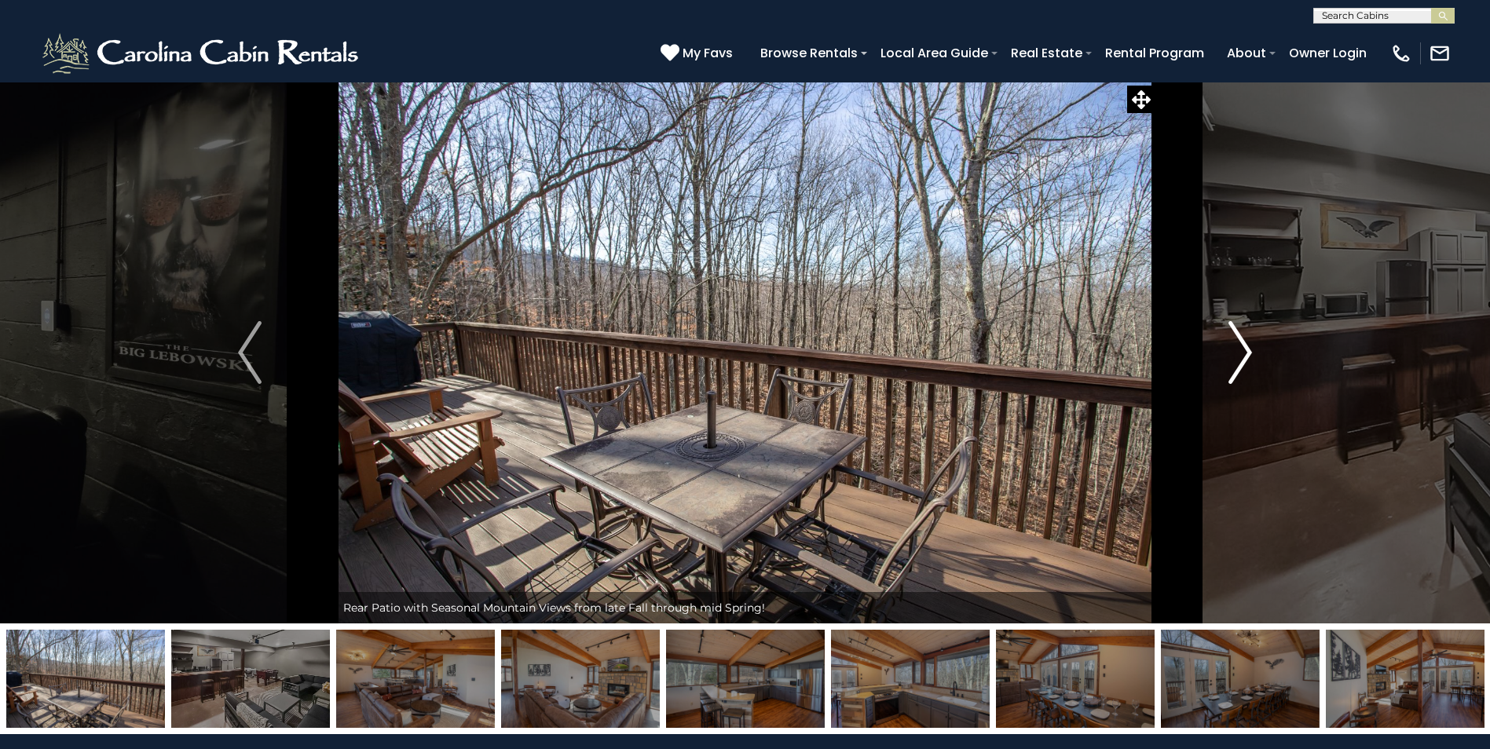
click at [1228, 350] on img "Next" at bounding box center [1240, 352] width 24 height 63
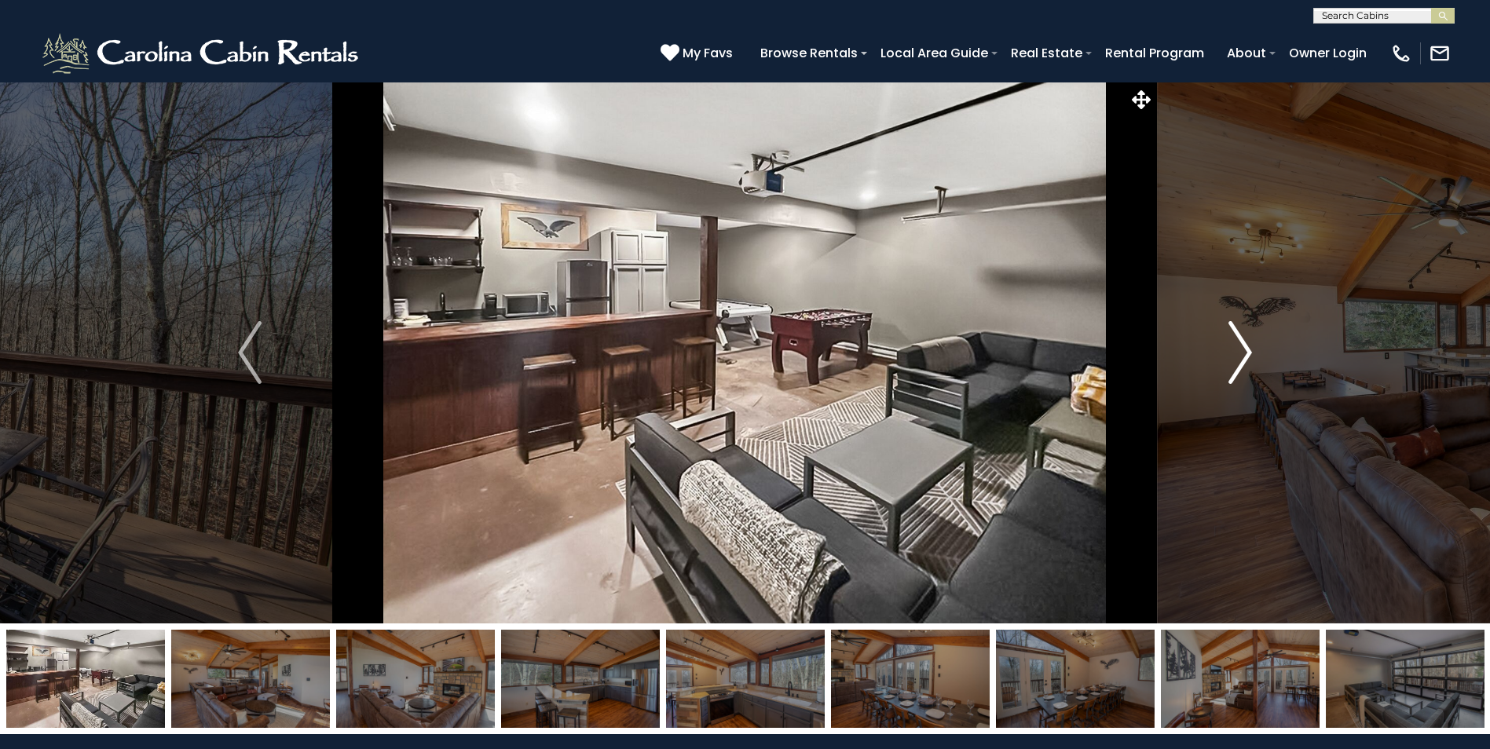
click at [1224, 350] on button "Next" at bounding box center [1240, 353] width 171 height 542
